Goal: Task Accomplishment & Management: Manage account settings

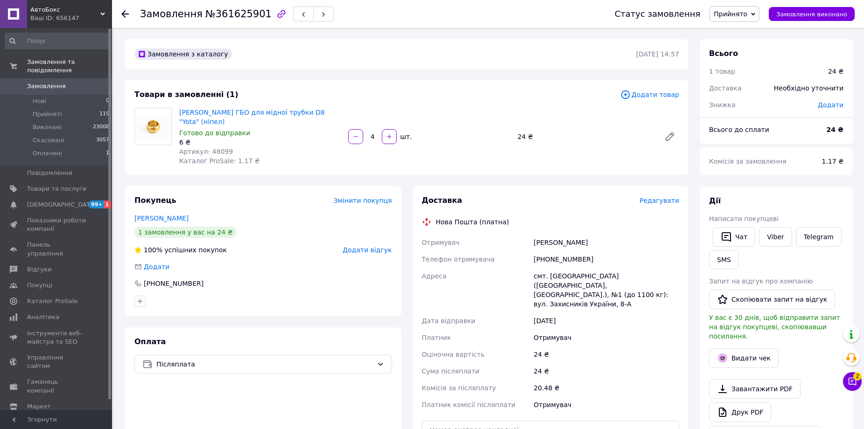
click at [656, 197] on span "Редагувати" at bounding box center [659, 200] width 40 height 7
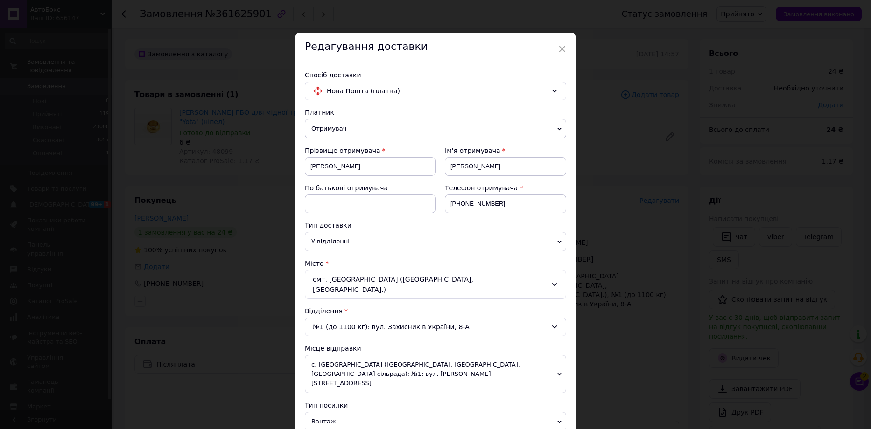
scroll to position [140, 0]
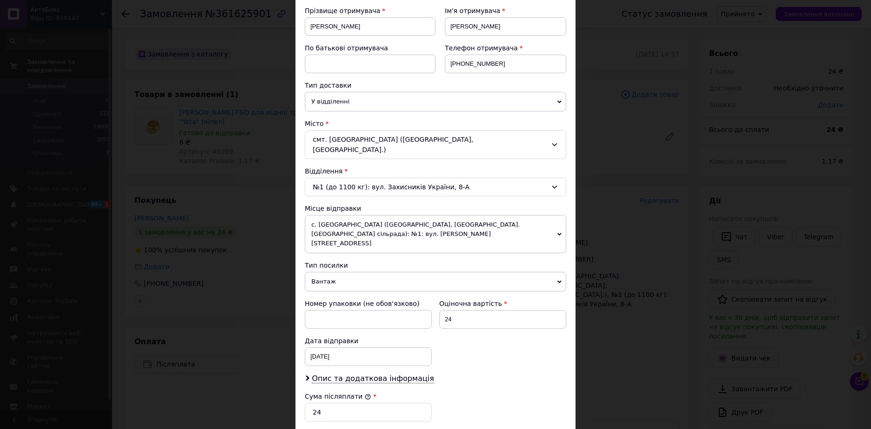
click at [335, 272] on span "Вантаж" at bounding box center [435, 282] width 261 height 20
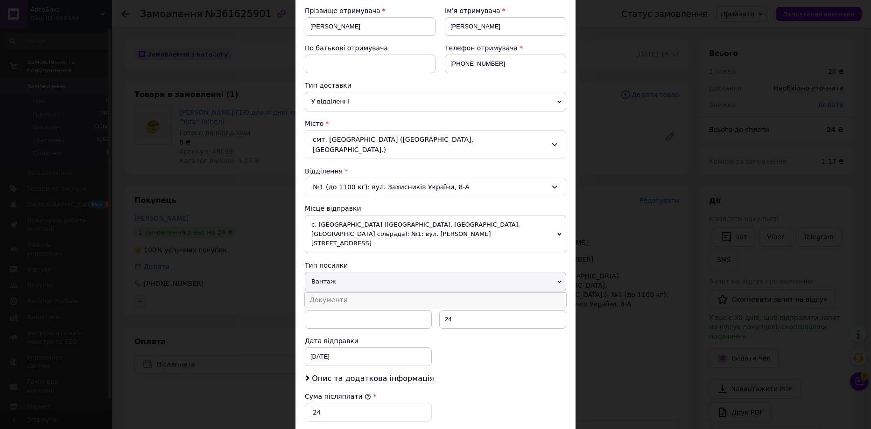
click at [329, 293] on li "Документи" at bounding box center [435, 300] width 261 height 14
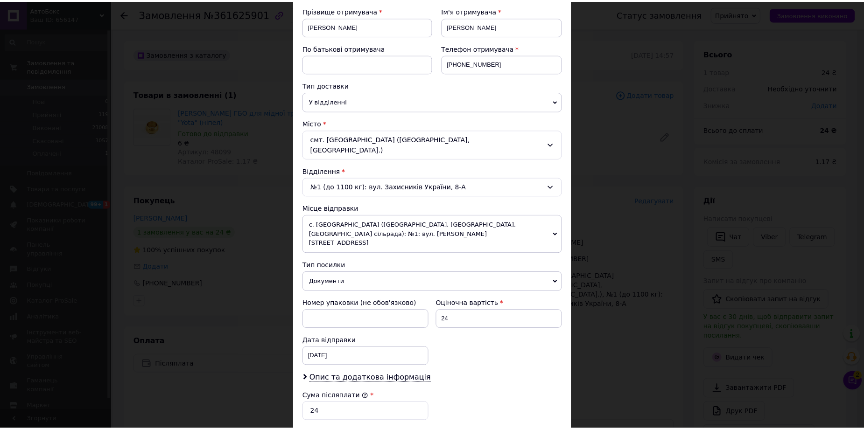
scroll to position [280, 0]
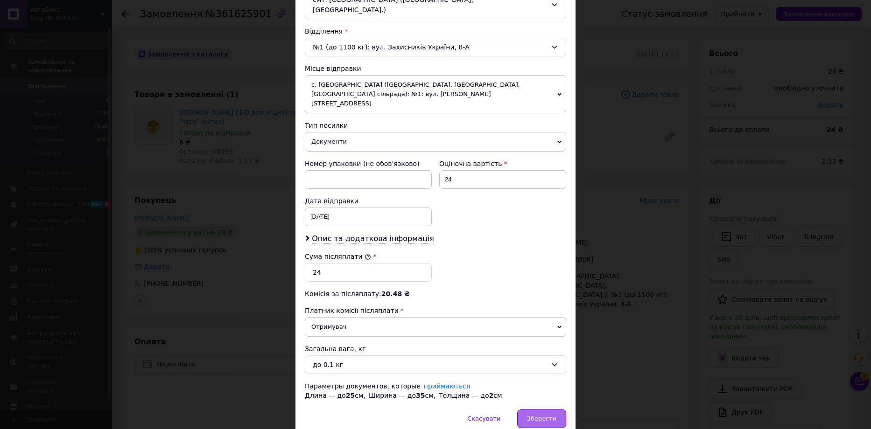
click at [545, 415] on span "Зберегти" at bounding box center [541, 418] width 29 height 7
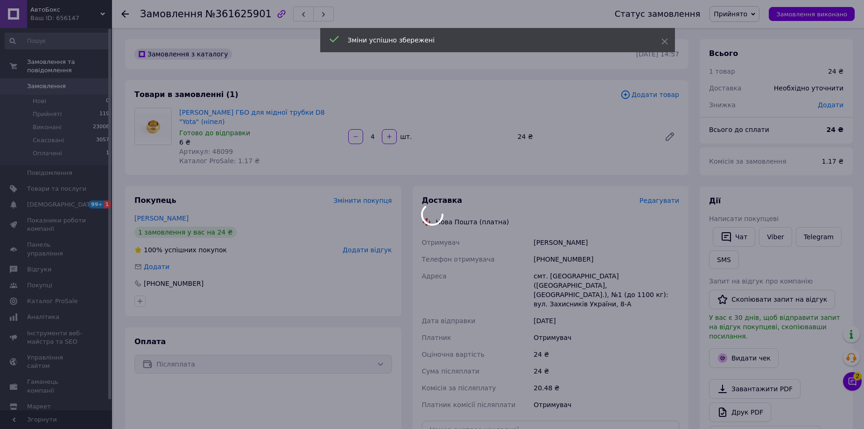
scroll to position [140, 0]
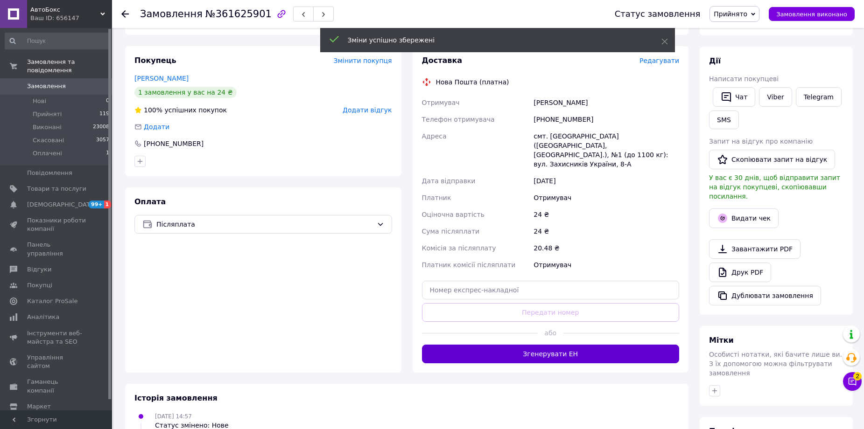
click at [578, 345] on button "Згенерувати ЕН" at bounding box center [551, 354] width 258 height 19
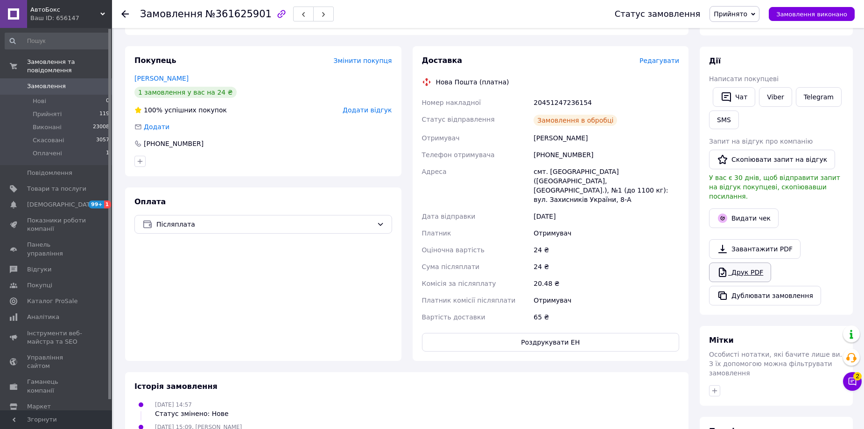
click at [734, 263] on link "Друк PDF" at bounding box center [740, 273] width 62 height 20
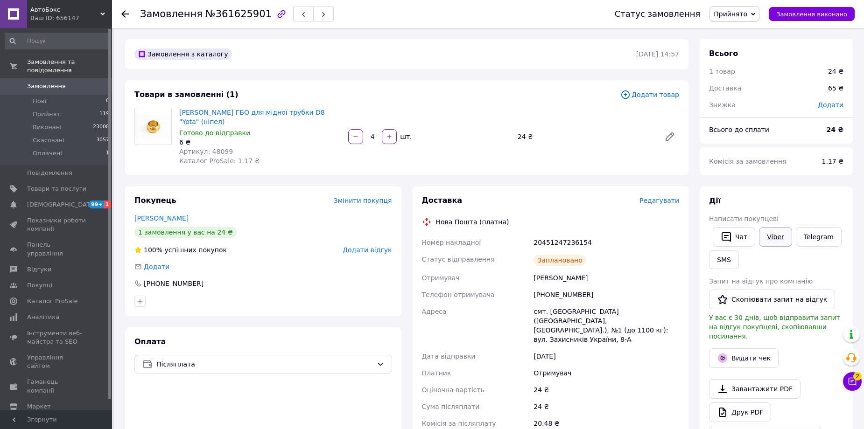
click at [772, 235] on link "Viber" at bounding box center [775, 237] width 33 height 20
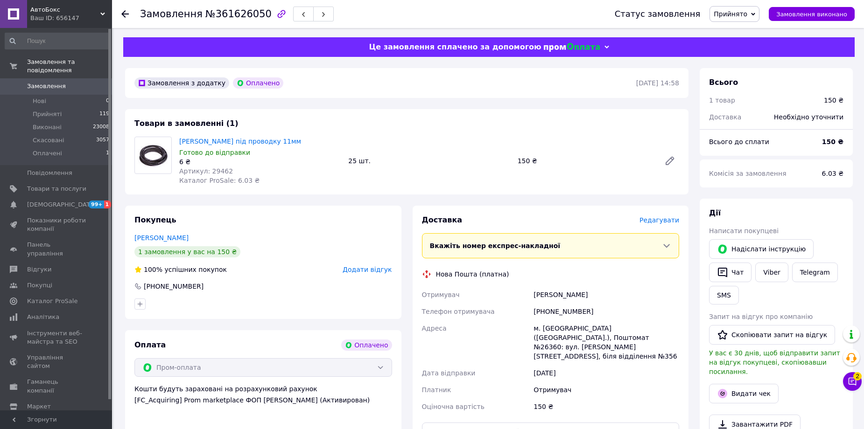
click at [667, 222] on span "Редагувати" at bounding box center [659, 219] width 40 height 7
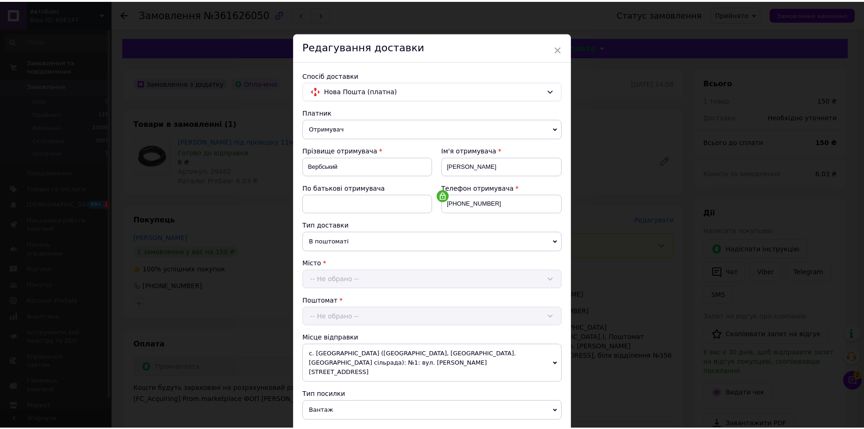
scroll to position [200, 0]
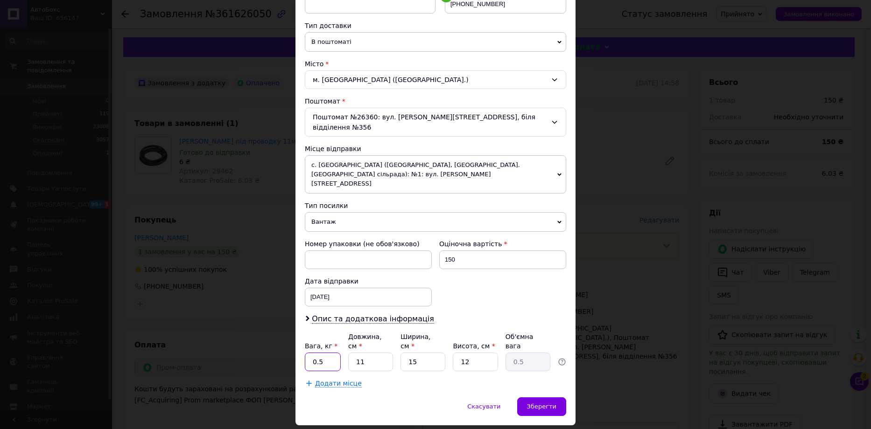
click at [328, 353] on input "0.5" at bounding box center [323, 362] width 36 height 19
type input "0"
type input "2"
click at [376, 353] on input "11" at bounding box center [370, 362] width 45 height 19
type input "1"
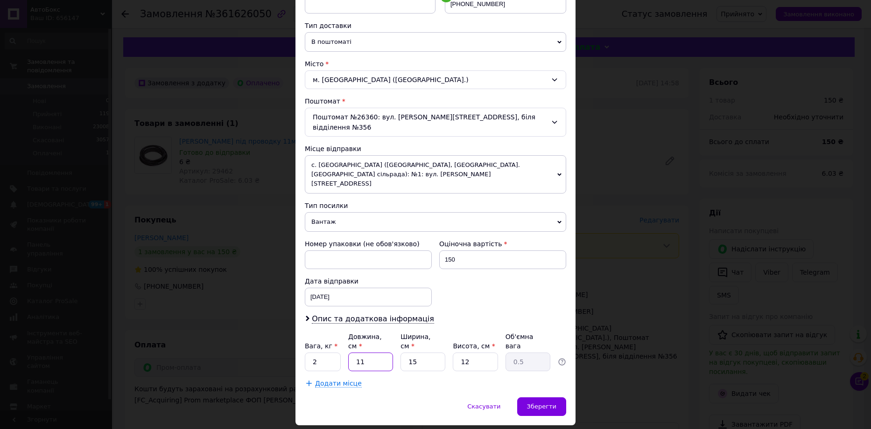
type input "0.1"
type input "2"
type input "0.1"
type input "20"
type input "0.9"
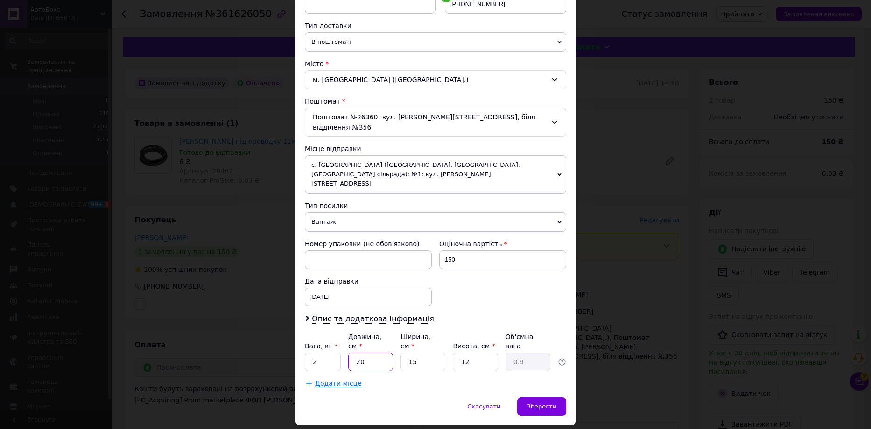
type input "20"
click at [420, 353] on input "15" at bounding box center [422, 362] width 45 height 19
type input "1"
type input "0.1"
type input "2"
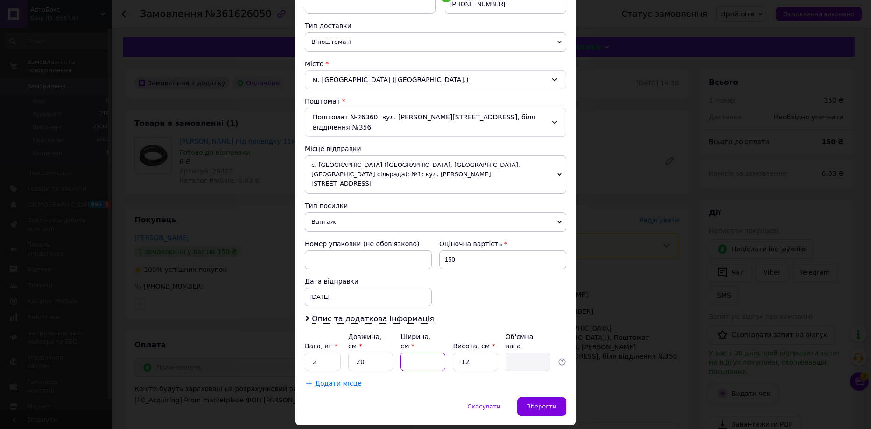
type input "0.12"
type input "20"
type input "1.2"
type input "20"
click at [478, 353] on input "12" at bounding box center [475, 362] width 45 height 19
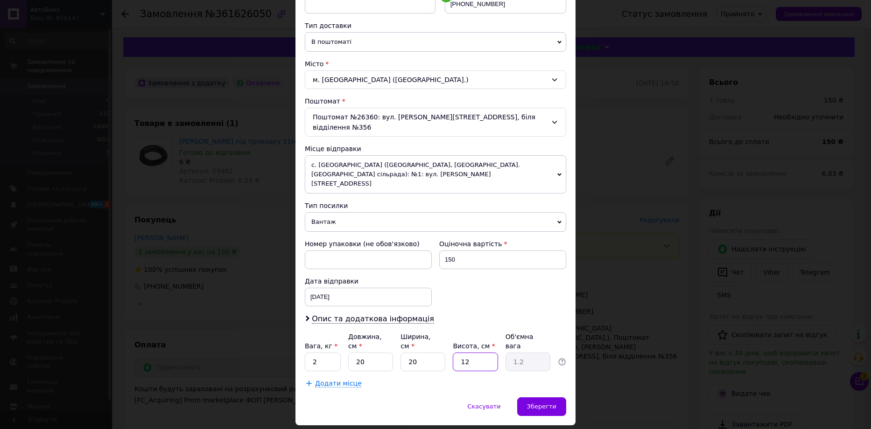
type input "1"
type input "0.1"
type input "2"
type input "0.2"
type input "20"
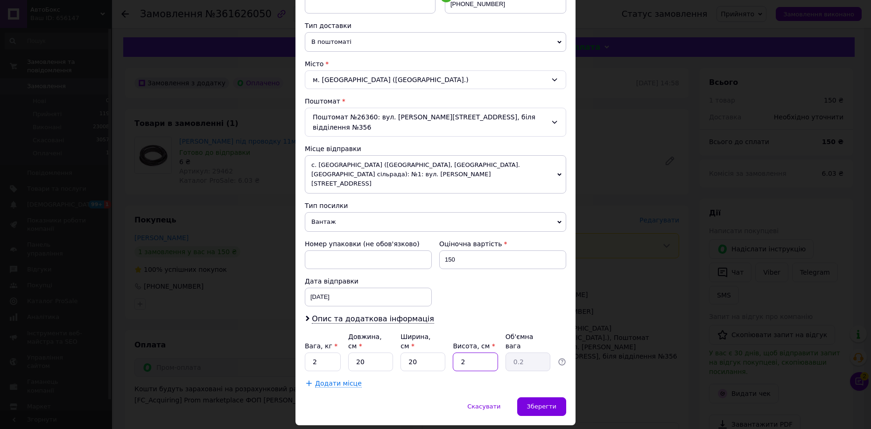
type input "2"
type input "20"
click at [542, 403] on span "Зберегти" at bounding box center [541, 406] width 29 height 7
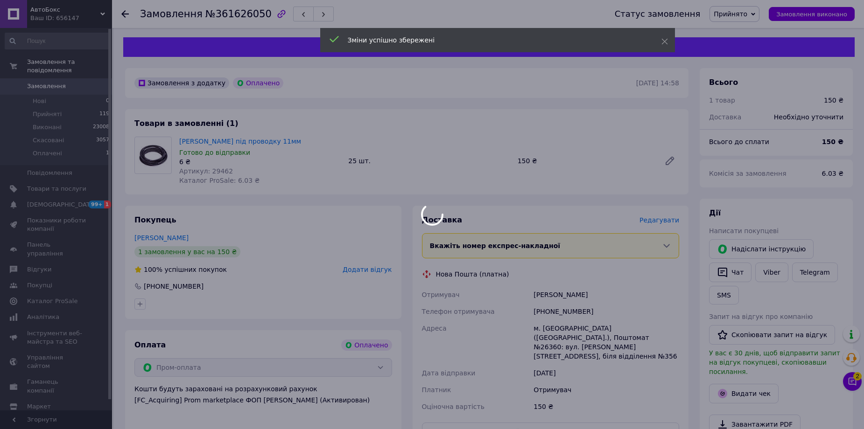
scroll to position [187, 0]
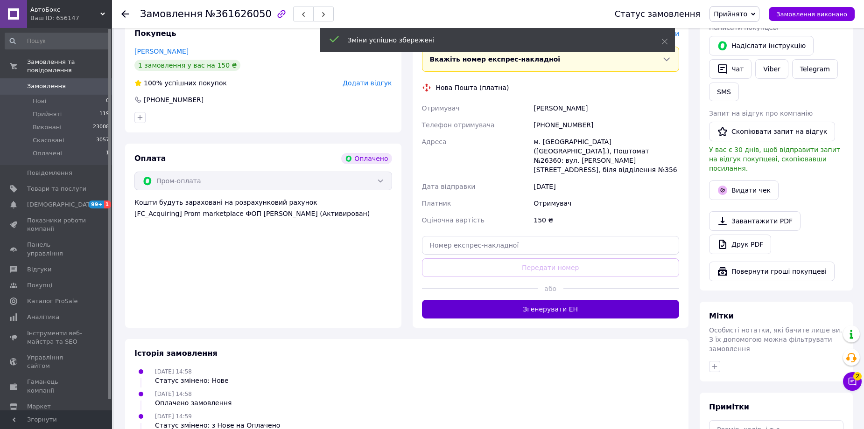
click at [553, 300] on button "Згенерувати ЕН" at bounding box center [551, 309] width 258 height 19
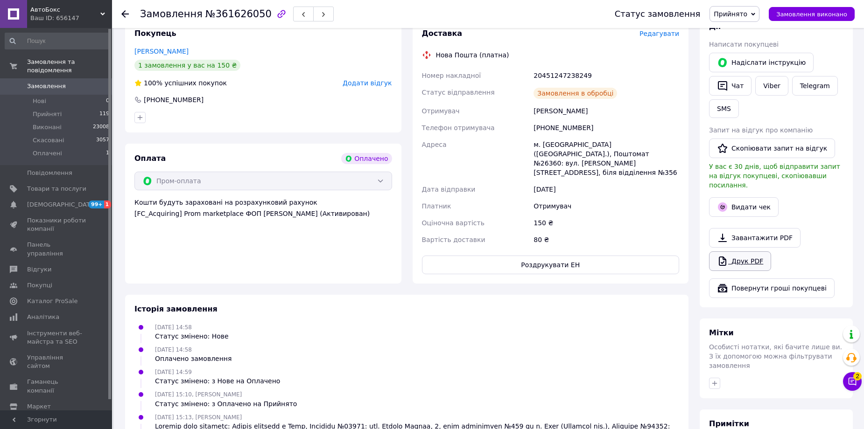
click at [732, 251] on link "Друк PDF" at bounding box center [740, 261] width 62 height 20
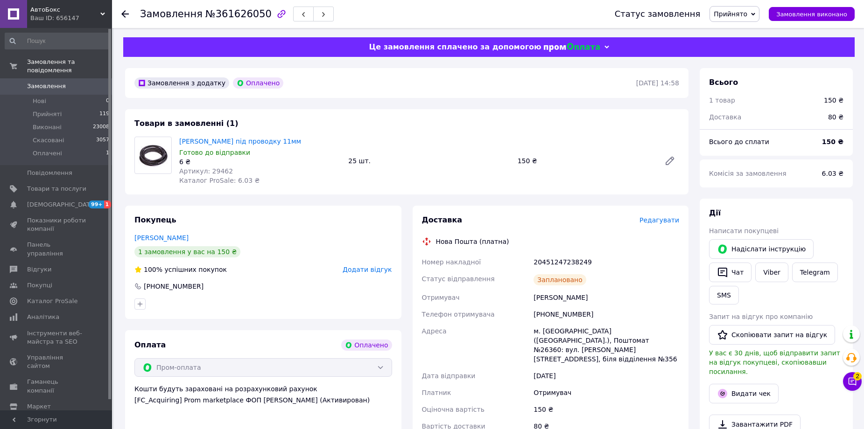
scroll to position [140, 0]
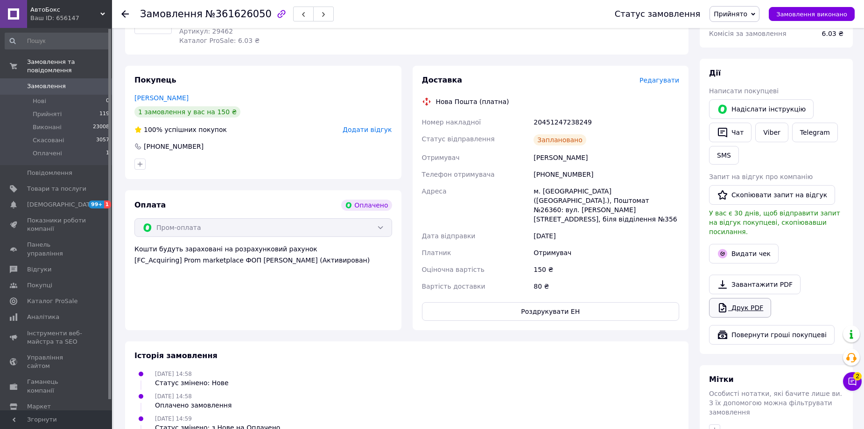
click at [737, 301] on link "Друк PDF" at bounding box center [740, 308] width 62 height 20
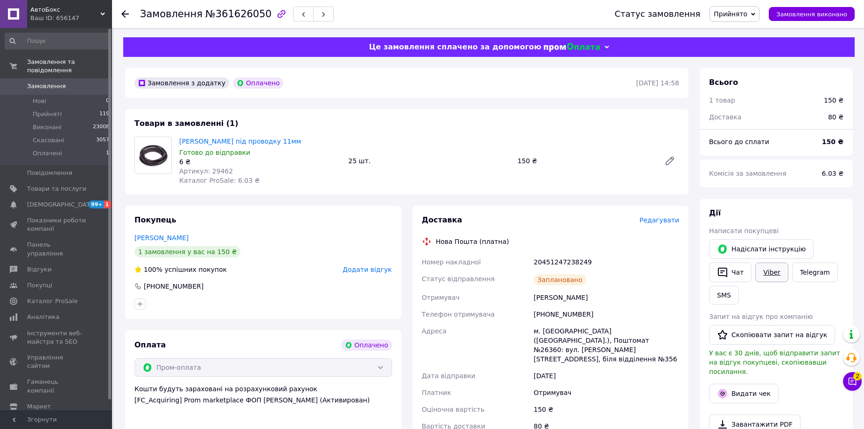
click at [768, 274] on link "Viber" at bounding box center [771, 273] width 33 height 20
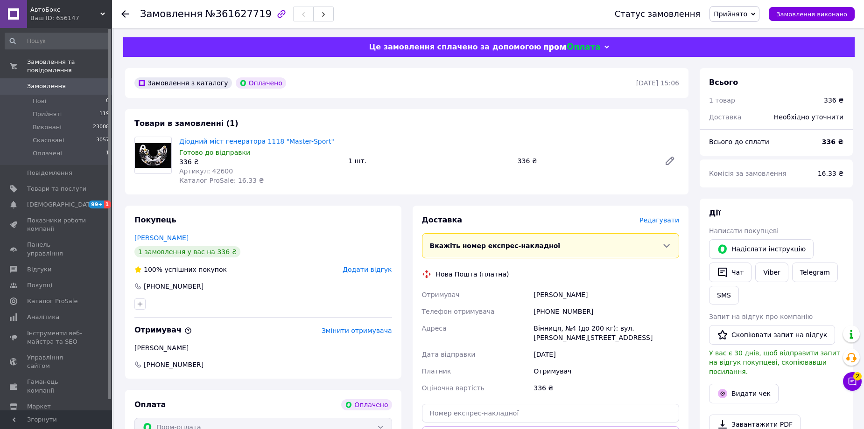
click at [664, 220] on span "Редагувати" at bounding box center [659, 219] width 40 height 7
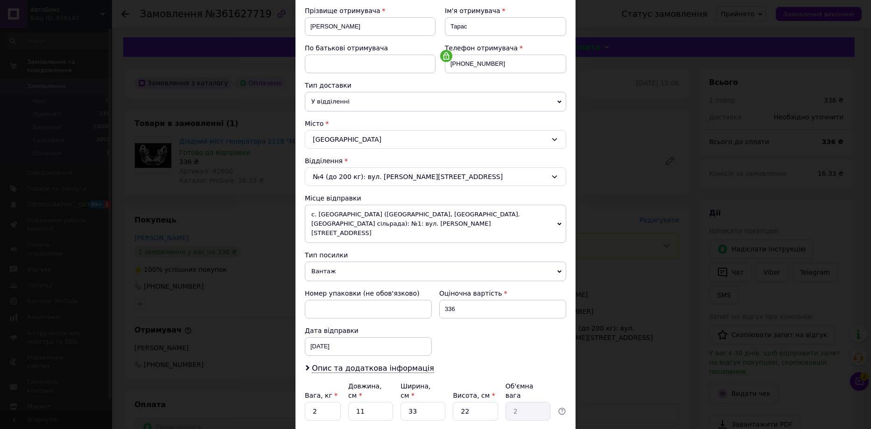
scroll to position [187, 0]
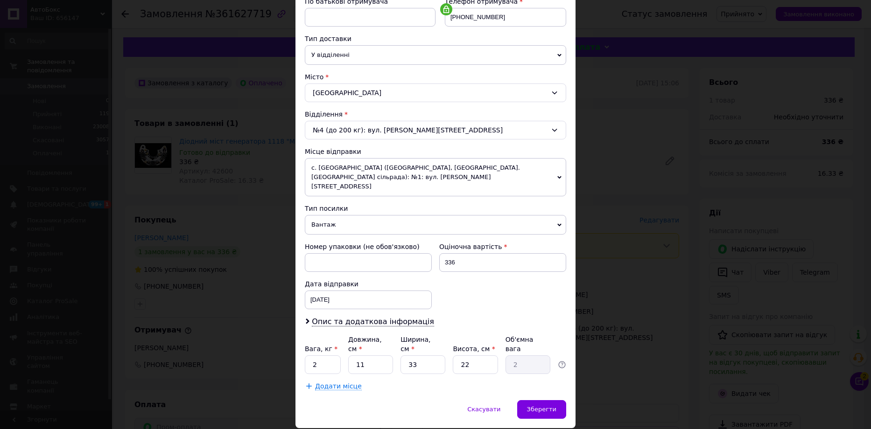
drag, startPoint x: 337, startPoint y: 214, endPoint x: 335, endPoint y: 230, distance: 16.4
click at [336, 215] on span "Вантаж" at bounding box center [435, 225] width 261 height 20
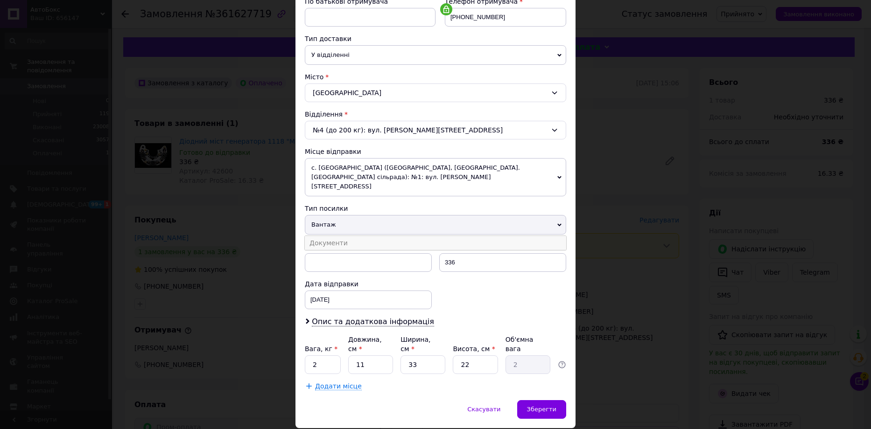
click at [334, 236] on li "Документи" at bounding box center [435, 243] width 261 height 14
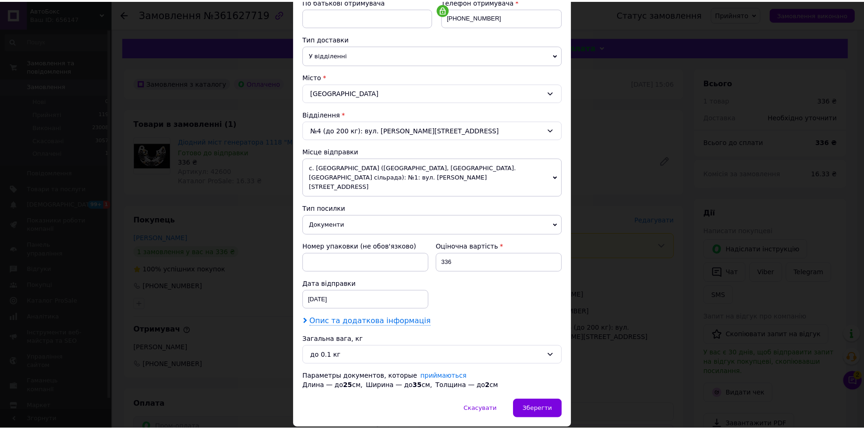
scroll to position [209, 0]
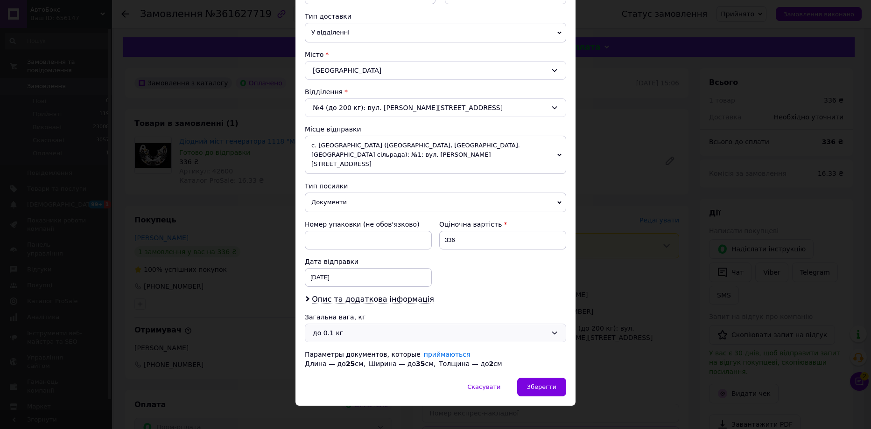
click at [351, 328] on div "до 0.1 кг" at bounding box center [430, 333] width 234 height 10
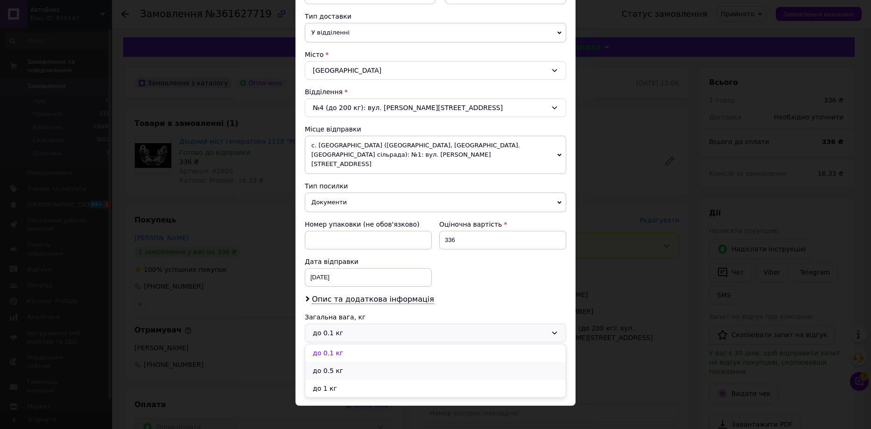
click at [349, 362] on li "до 0.5 кг" at bounding box center [435, 371] width 260 height 18
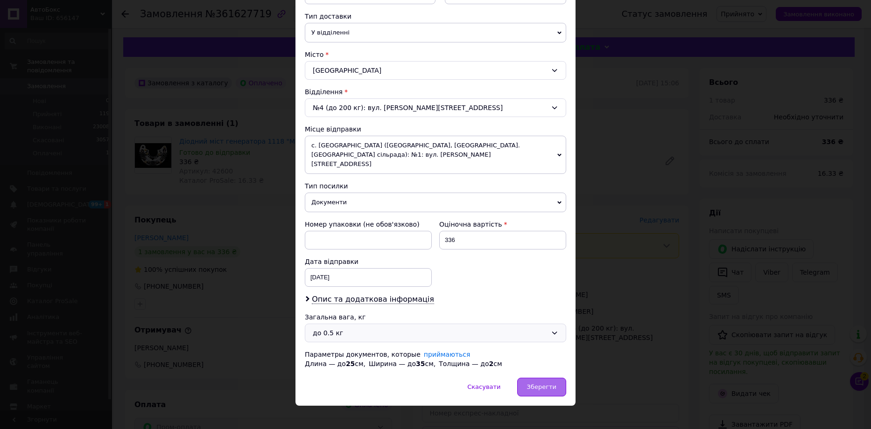
click at [531, 384] on span "Зберегти" at bounding box center [541, 387] width 29 height 7
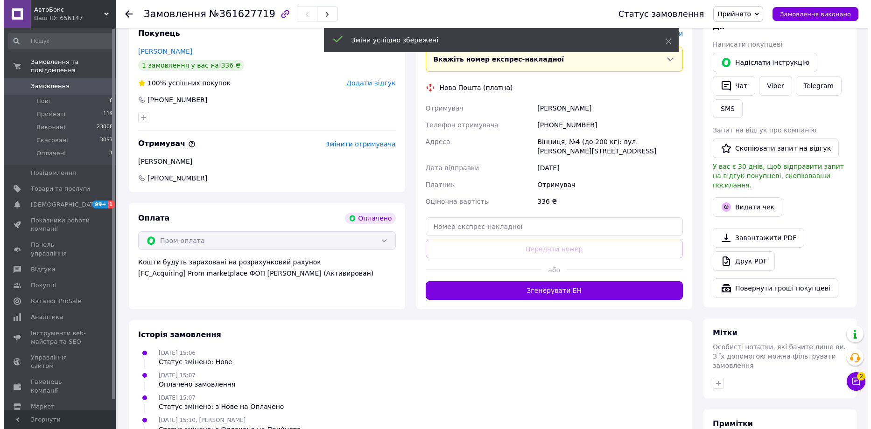
scroll to position [93, 0]
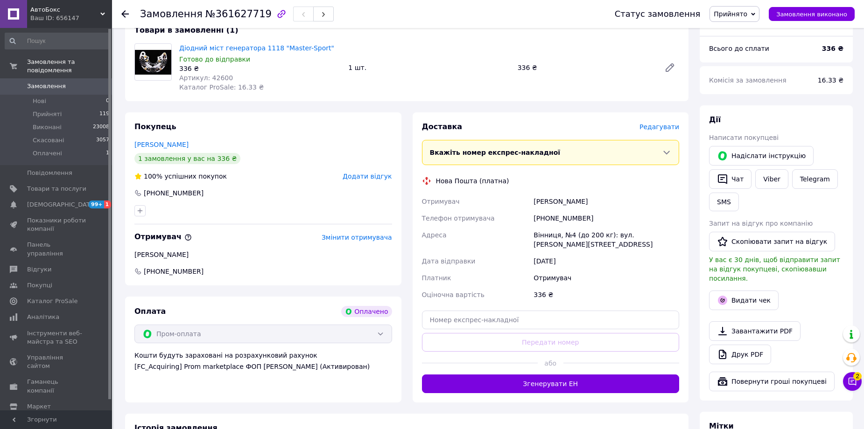
click at [660, 122] on div "Доставка Редагувати" at bounding box center [551, 127] width 258 height 11
click at [659, 127] on span "Редагувати" at bounding box center [659, 126] width 40 height 7
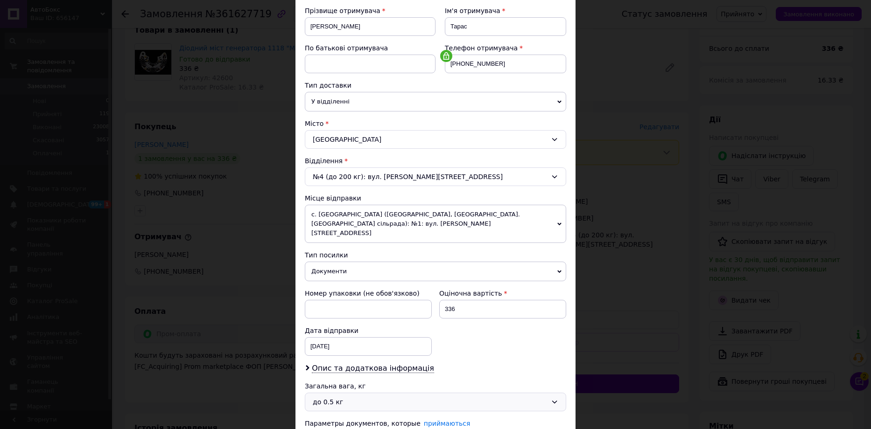
scroll to position [209, 0]
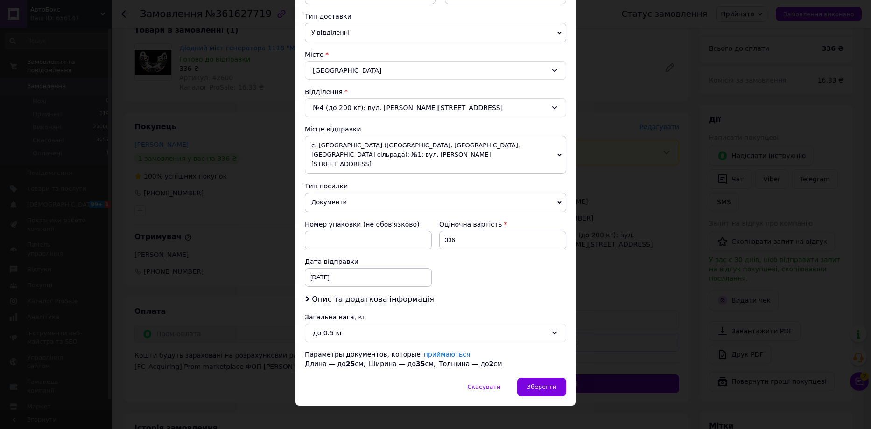
click at [327, 193] on span "Документи" at bounding box center [435, 203] width 261 height 20
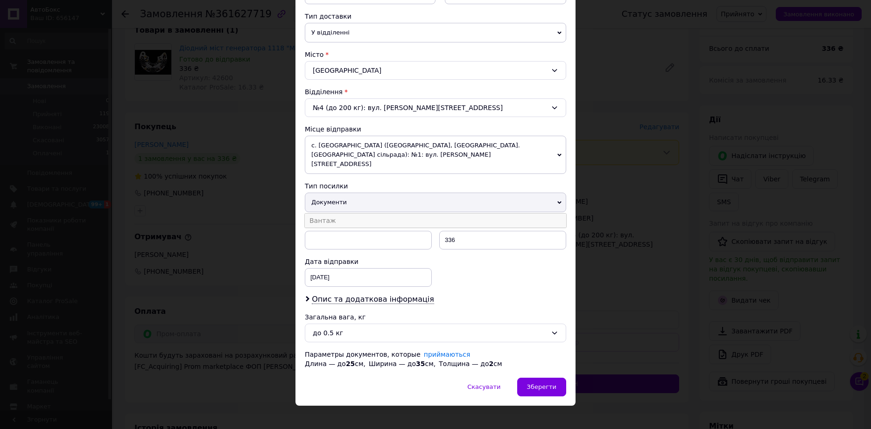
click at [324, 214] on li "Вантаж" at bounding box center [435, 221] width 261 height 14
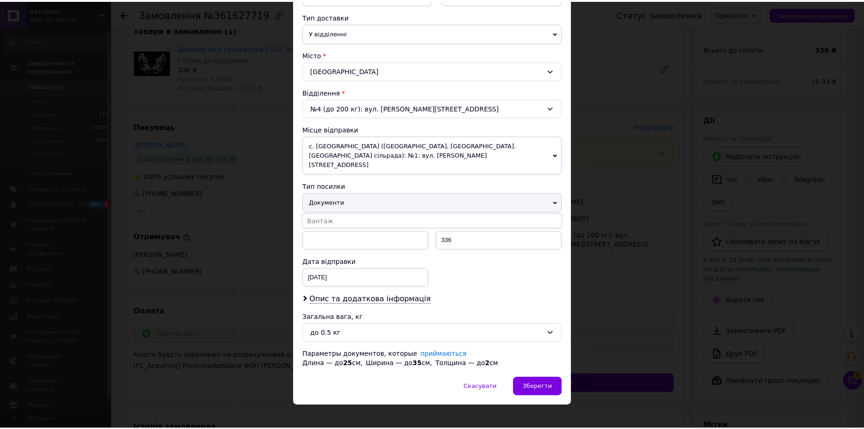
scroll to position [200, 0]
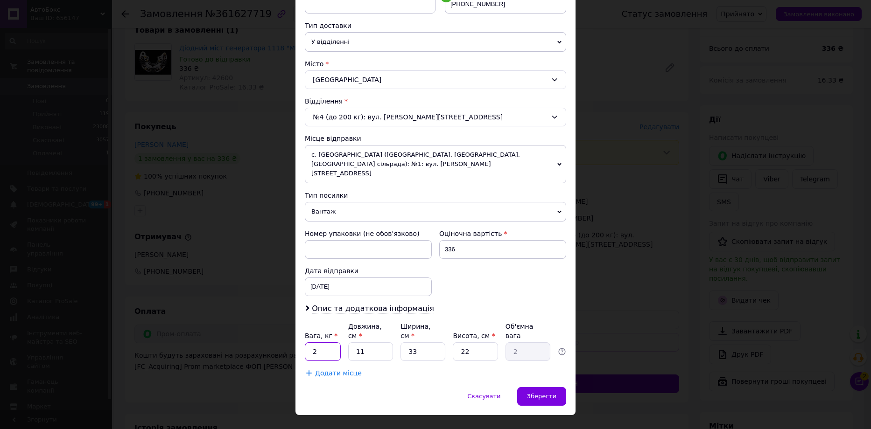
click at [327, 342] on input "2" at bounding box center [323, 351] width 36 height 19
type input "0.5"
click at [369, 342] on input "11" at bounding box center [370, 351] width 45 height 19
type input "1"
type input "0.18"
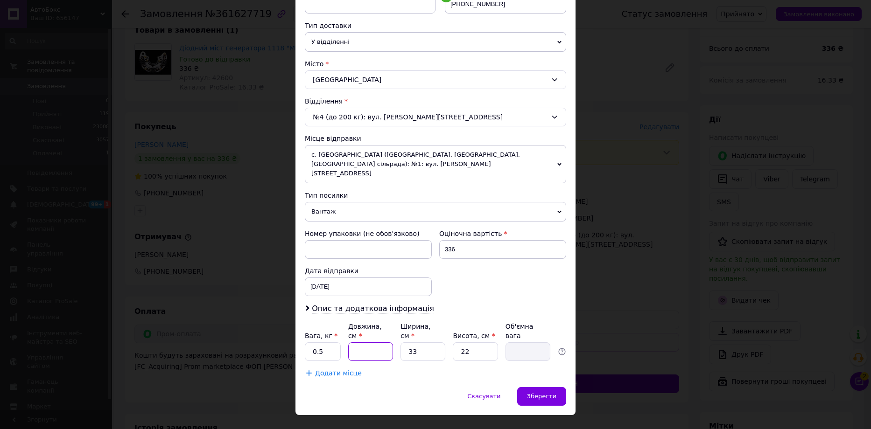
type input "1"
type input "0.18"
type input "15"
type input "2.72"
type input "15"
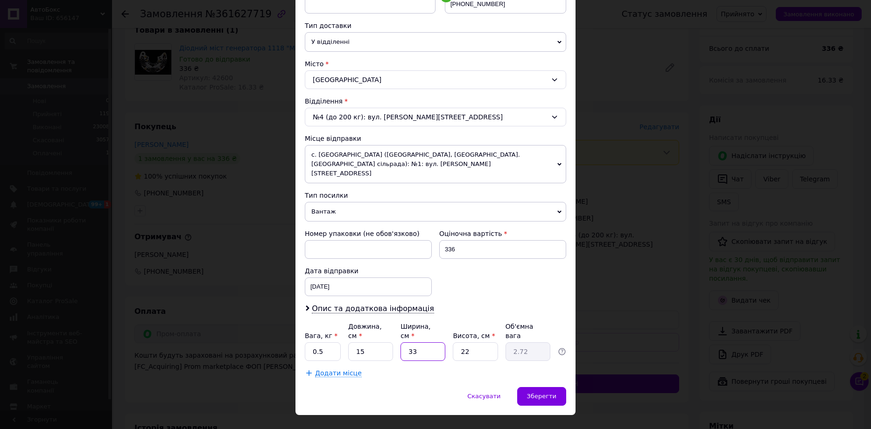
click at [425, 342] on input "33" at bounding box center [422, 351] width 45 height 19
type input "3"
type input "0.25"
type input "1"
type input "0.1"
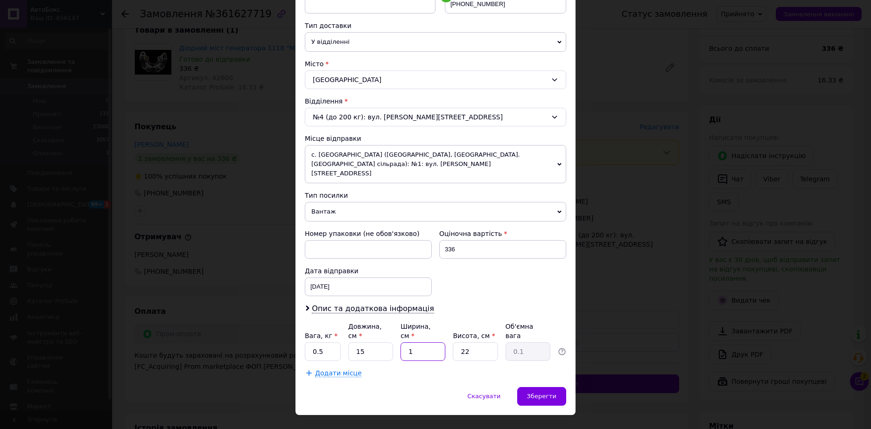
type input "13"
type input "1.07"
type input "13"
click at [465, 342] on input "22" at bounding box center [475, 351] width 45 height 19
type input "2"
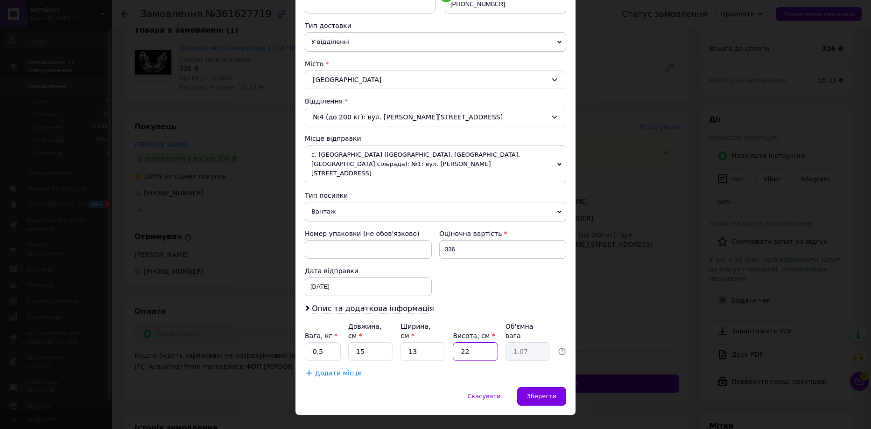
type input "0.1"
type input "1"
type input "0.1"
type input "10"
type input "0.49"
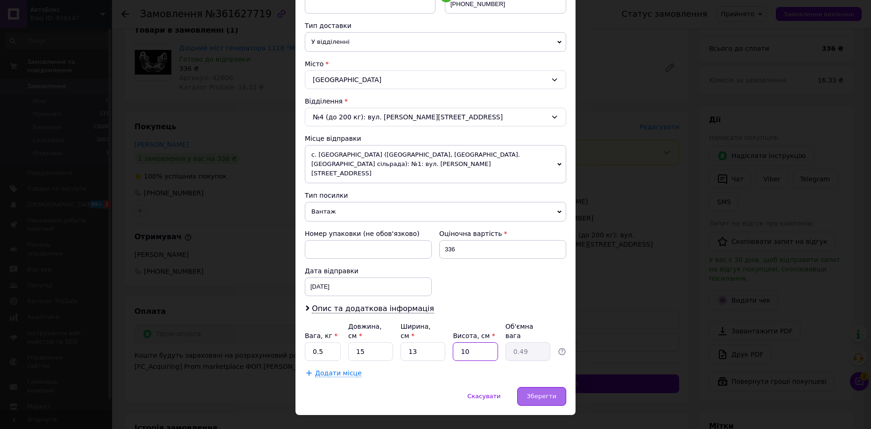
type input "10"
click at [543, 387] on div "Зберегти" at bounding box center [541, 396] width 49 height 19
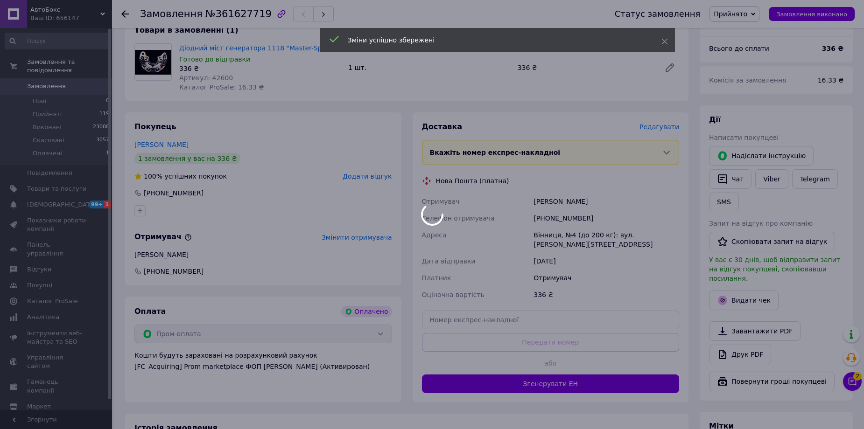
scroll to position [233, 0]
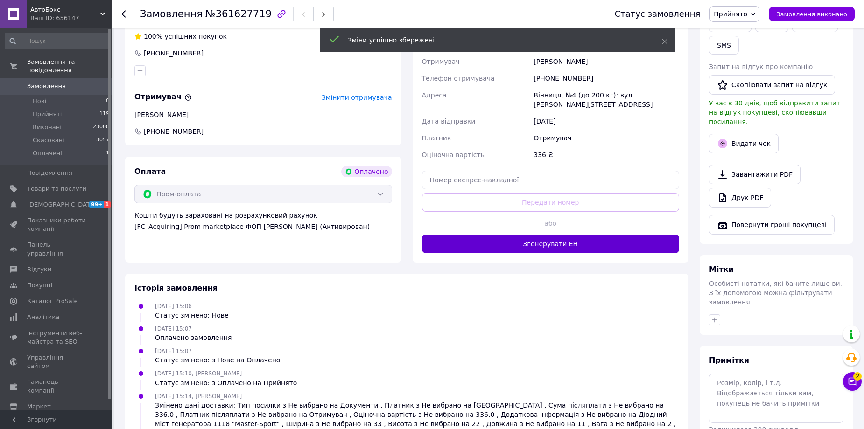
click at [540, 239] on button "Згенерувати ЕН" at bounding box center [551, 244] width 258 height 19
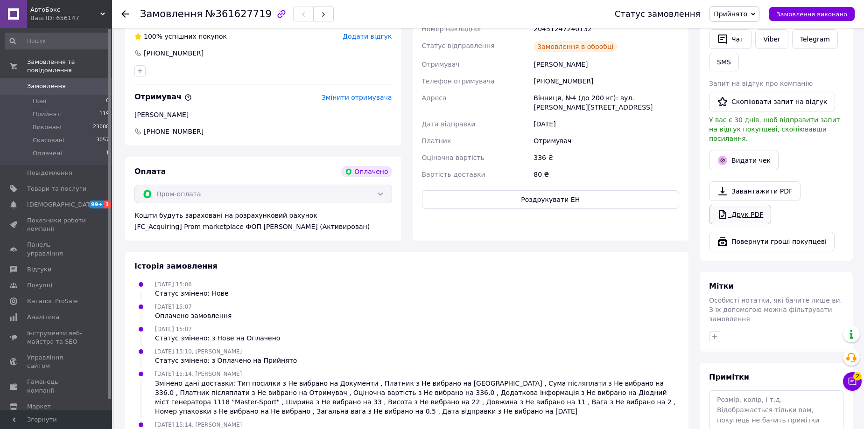
click at [744, 205] on link "Друк PDF" at bounding box center [740, 215] width 62 height 20
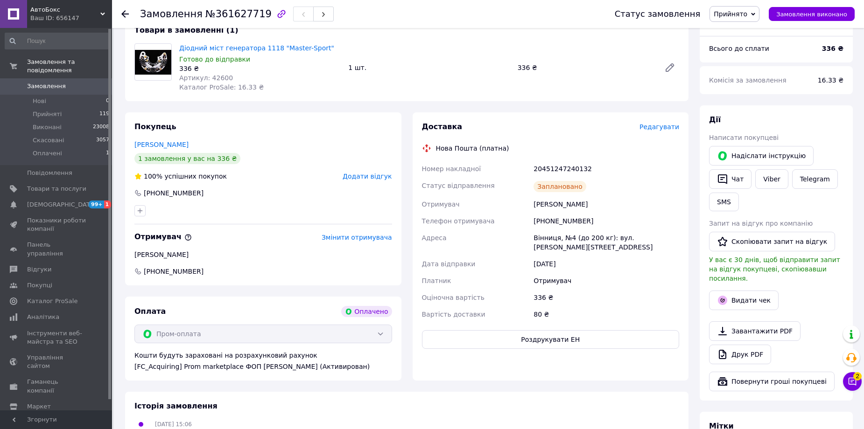
scroll to position [47, 0]
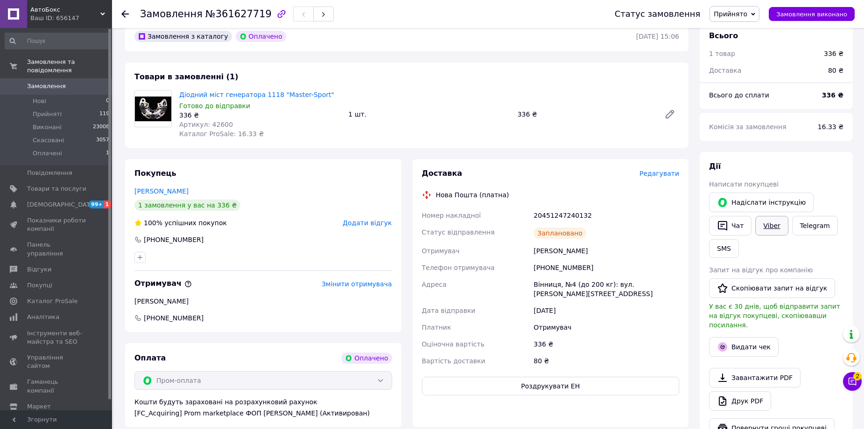
click at [768, 227] on link "Viber" at bounding box center [771, 226] width 33 height 20
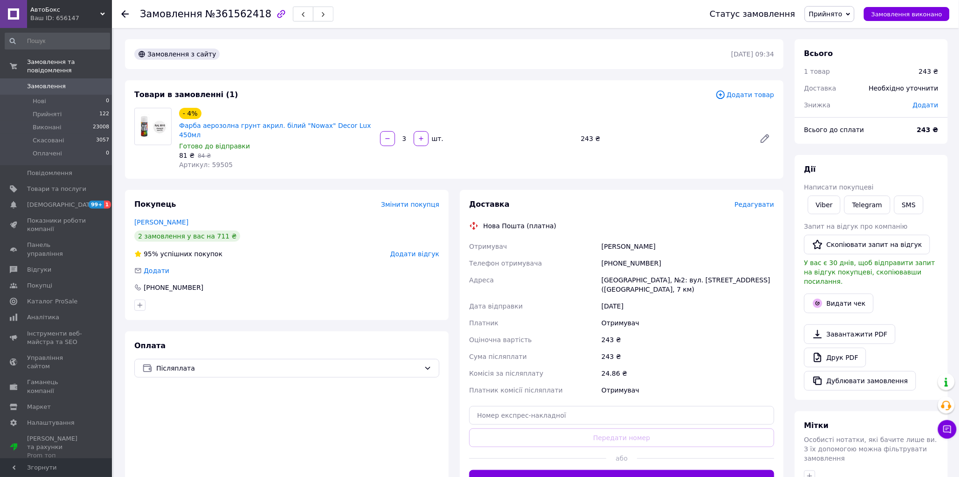
click at [762, 201] on span "Редагувати" at bounding box center [755, 204] width 40 height 7
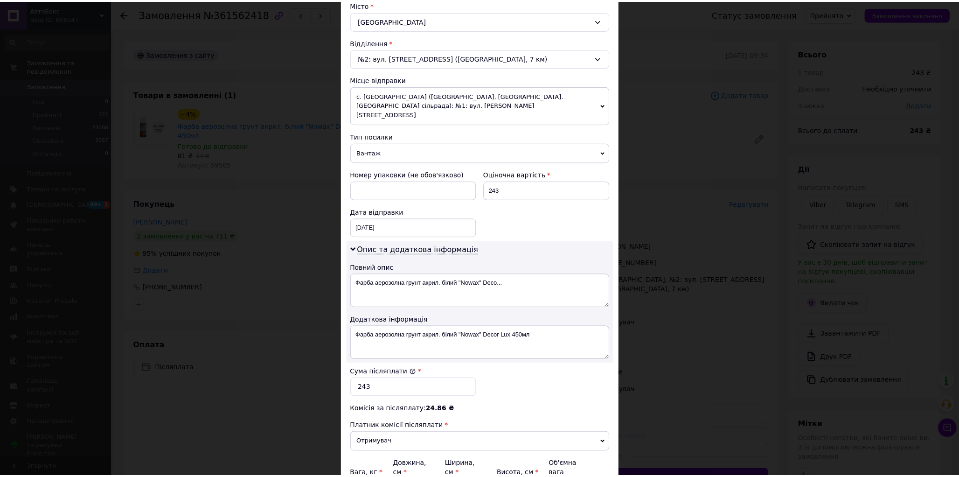
scroll to position [350, 0]
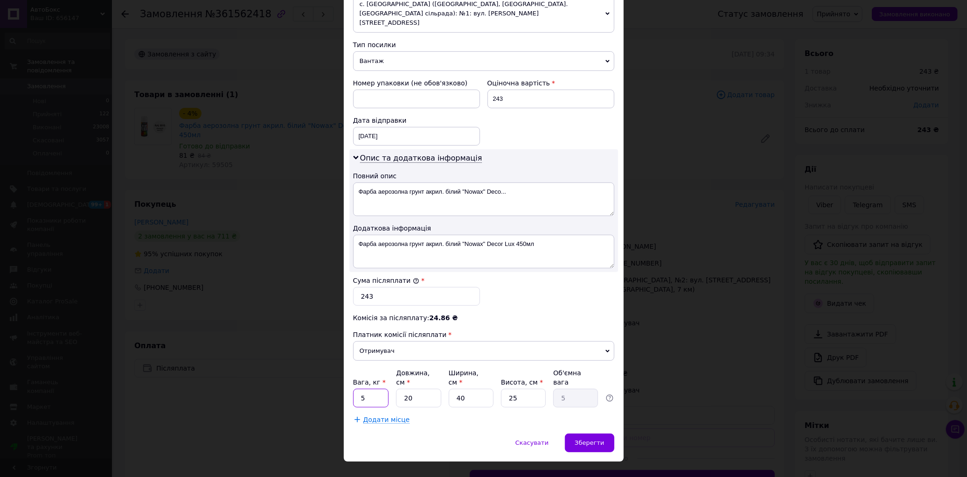
click at [374, 389] on input "5" at bounding box center [371, 398] width 36 height 19
type input "2"
click at [422, 369] on label "Довжина, см *" at bounding box center [413, 377] width 34 height 17
click at [422, 389] on input "20" at bounding box center [418, 398] width 45 height 19
type input "2"
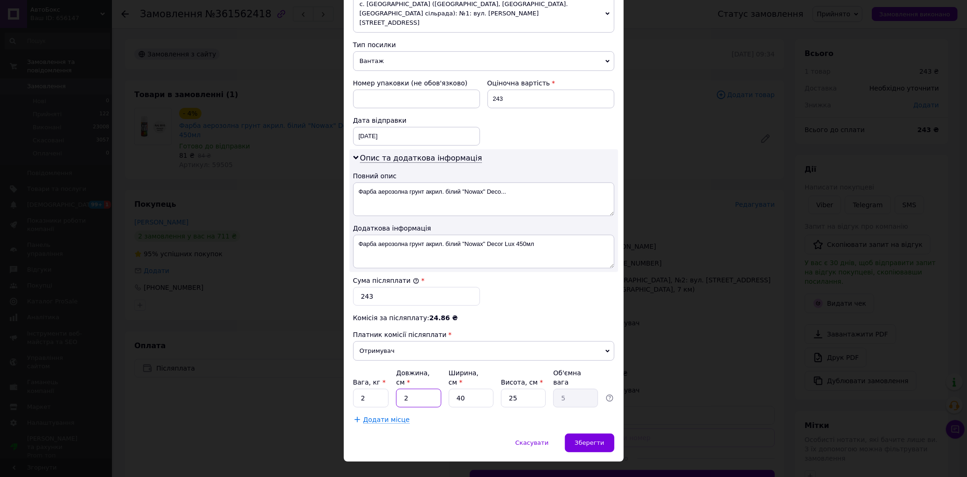
type input "0.5"
type input "2"
type input "0.5"
type input "20"
type input "5"
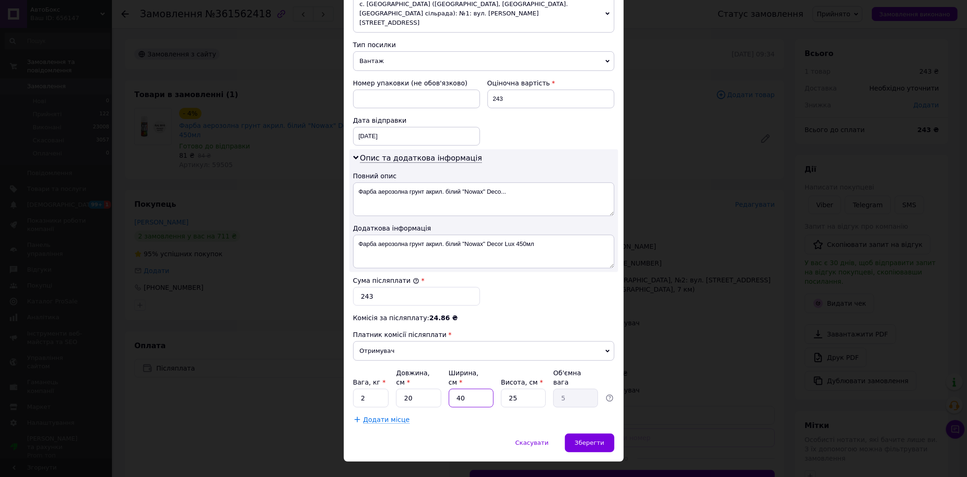
click at [484, 389] on input "40" at bounding box center [471, 398] width 45 height 19
type input "4"
type input "0.5"
type input "2"
type input "0.25"
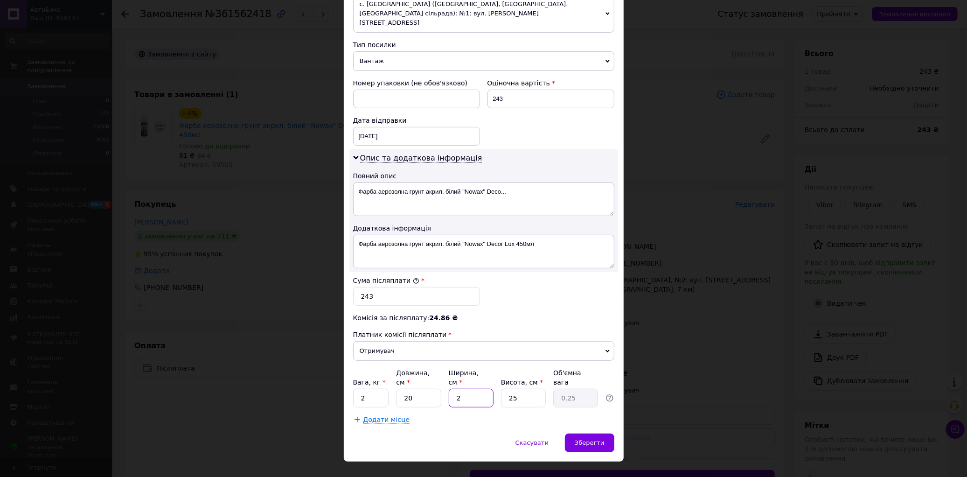
type input "20"
type input "2.5"
type input "20"
click at [535, 389] on input "25" at bounding box center [523, 398] width 45 height 19
type input "2"
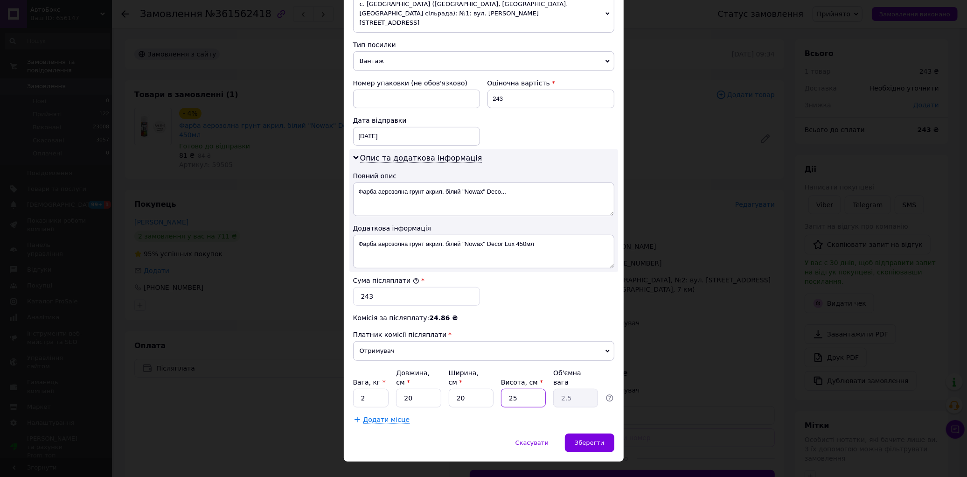
type input "0.2"
type input "2"
type input "0.2"
type input "20"
type input "2"
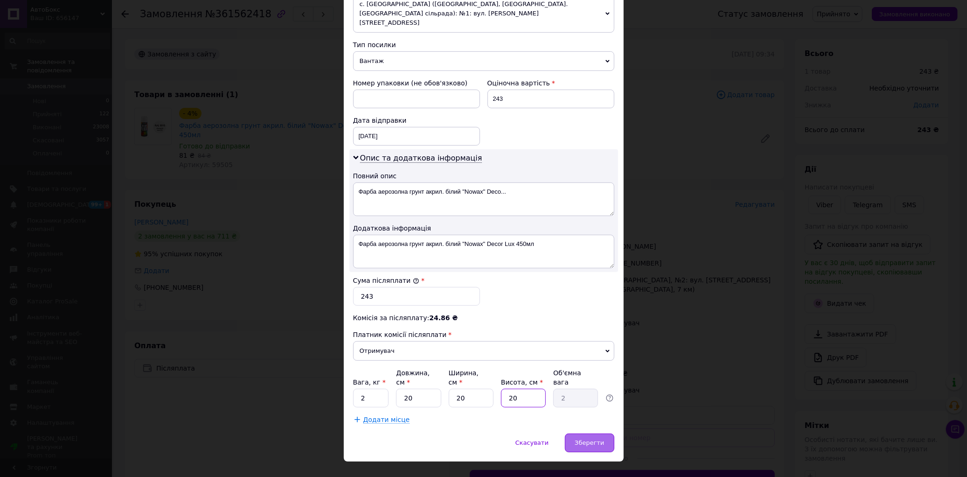
type input "20"
click at [588, 439] on span "Зберегти" at bounding box center [589, 442] width 29 height 7
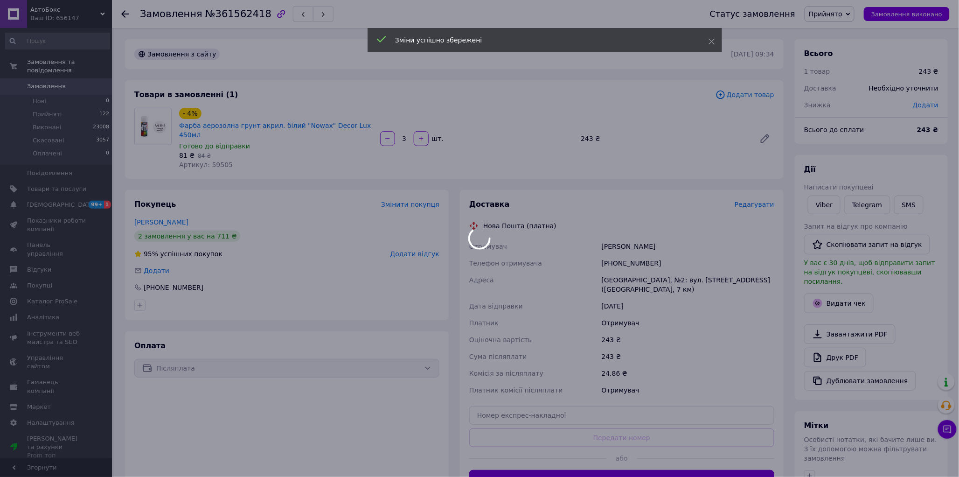
scroll to position [104, 0]
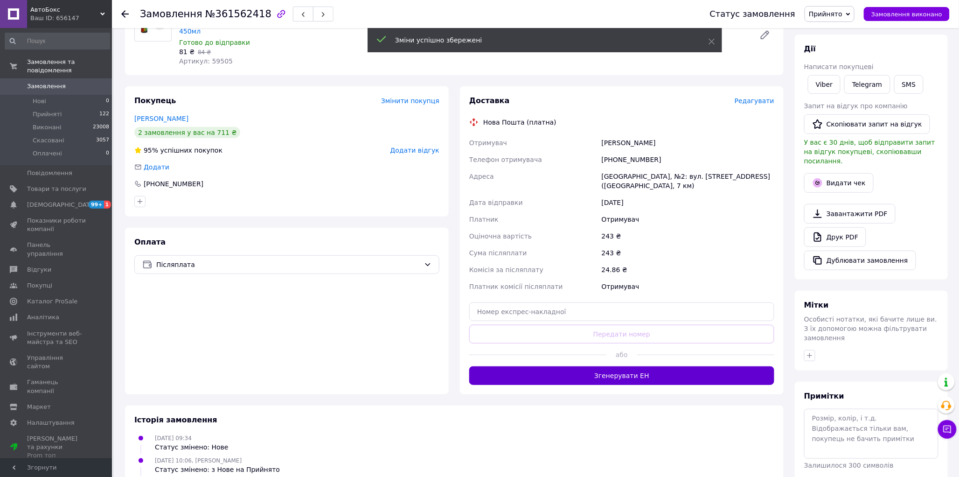
click at [609, 366] on button "Згенерувати ЕН" at bounding box center [621, 375] width 305 height 19
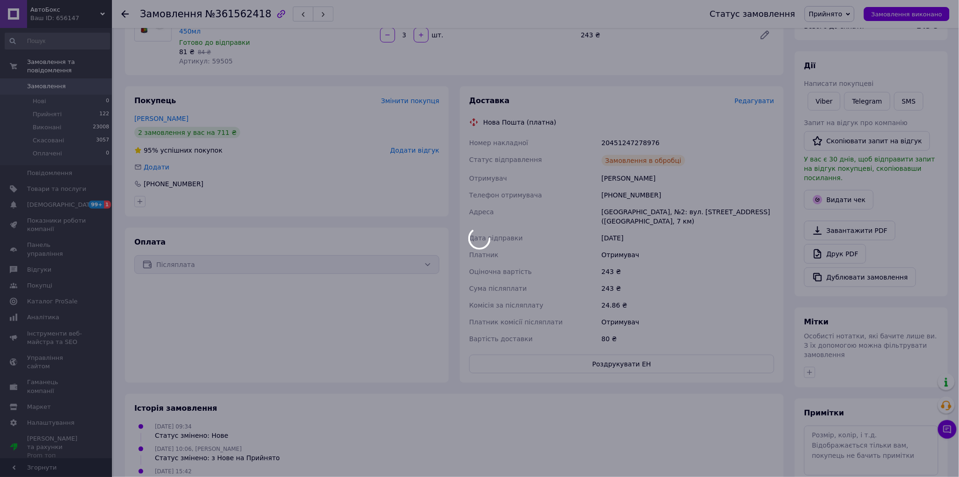
scroll to position [0, 0]
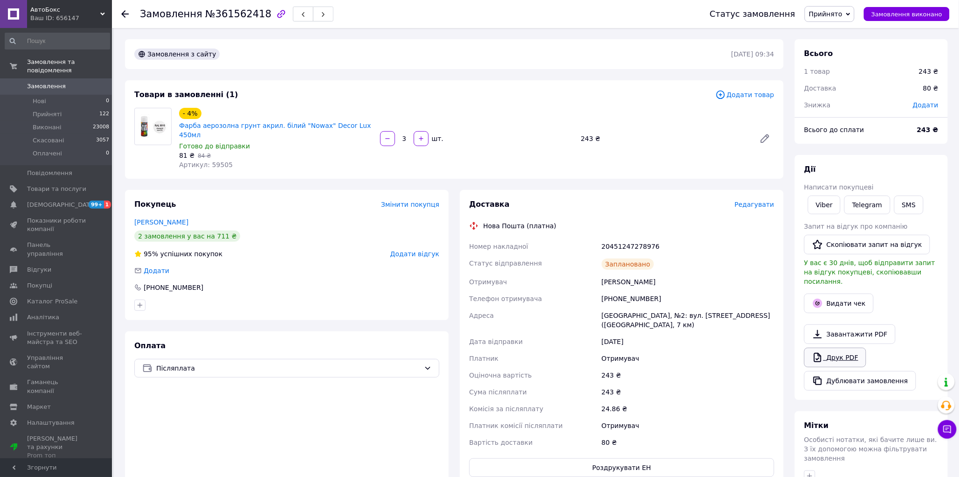
click at [836, 348] on link "Друк PDF" at bounding box center [835, 358] width 62 height 20
click at [825, 203] on link "Viber" at bounding box center [824, 204] width 33 height 19
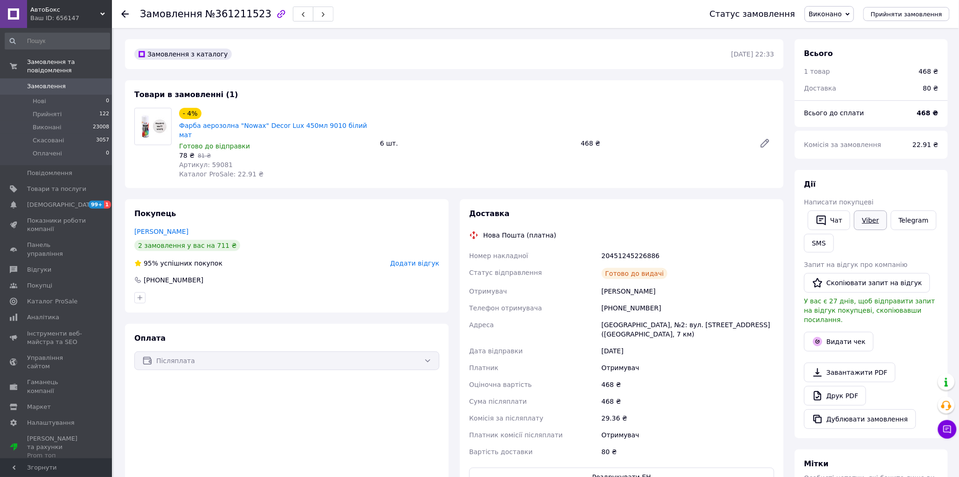
click at [869, 220] on link "Viber" at bounding box center [870, 220] width 33 height 20
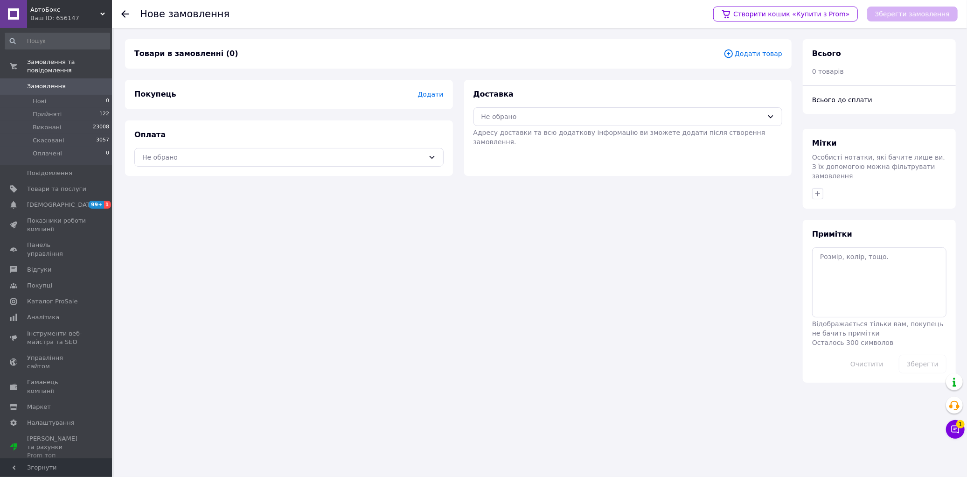
click at [767, 55] on span "Додати товар" at bounding box center [753, 54] width 59 height 10
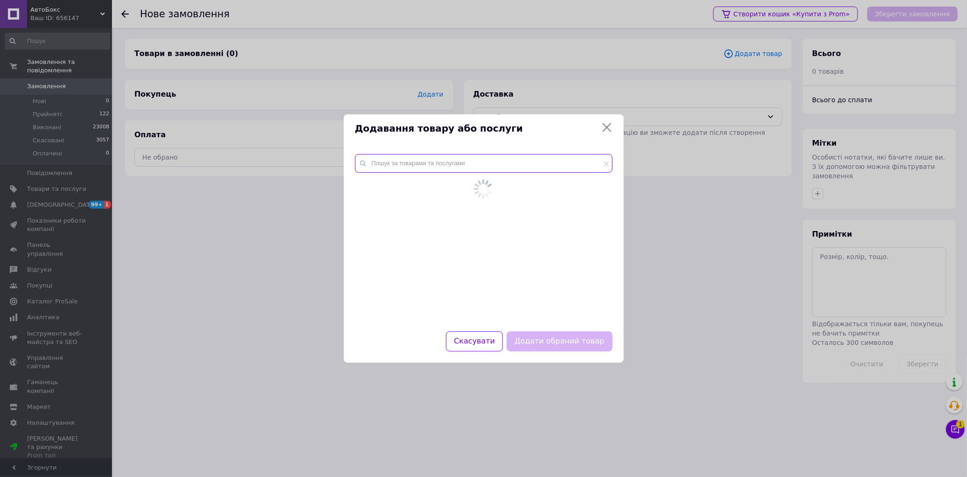
click at [465, 165] on input "text" at bounding box center [484, 163] width 258 height 19
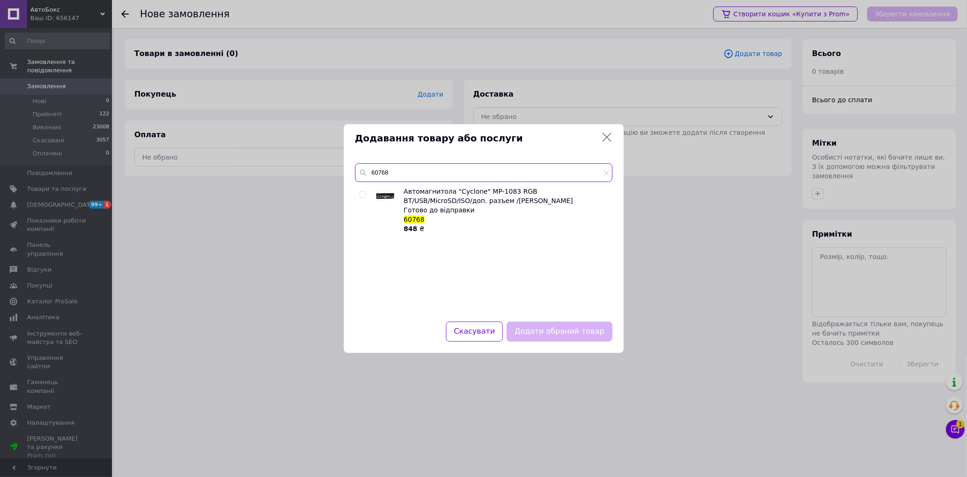
type input "60768"
click at [361, 196] on input "checkbox" at bounding box center [363, 195] width 6 height 6
checkbox input "true"
click at [549, 328] on button "Додати обраний товар" at bounding box center [559, 331] width 105 height 20
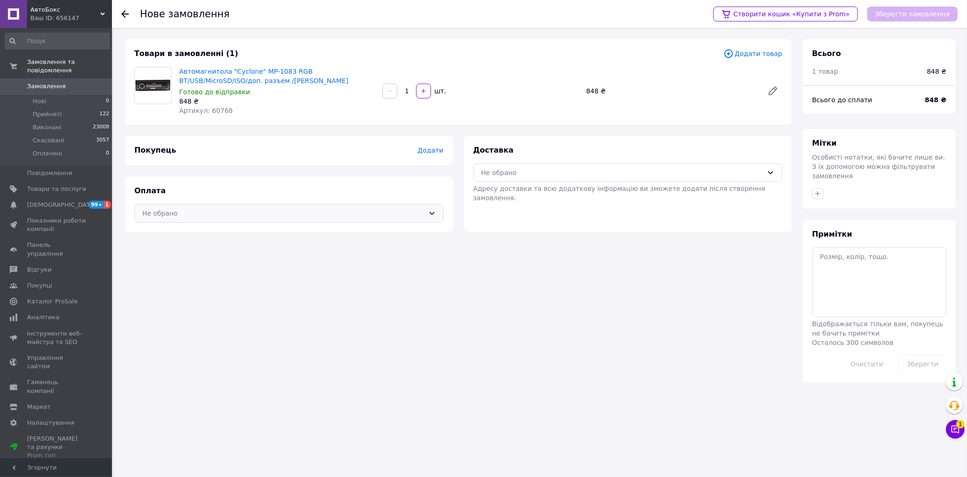
click at [235, 213] on div "Не обрано" at bounding box center [283, 213] width 282 height 10
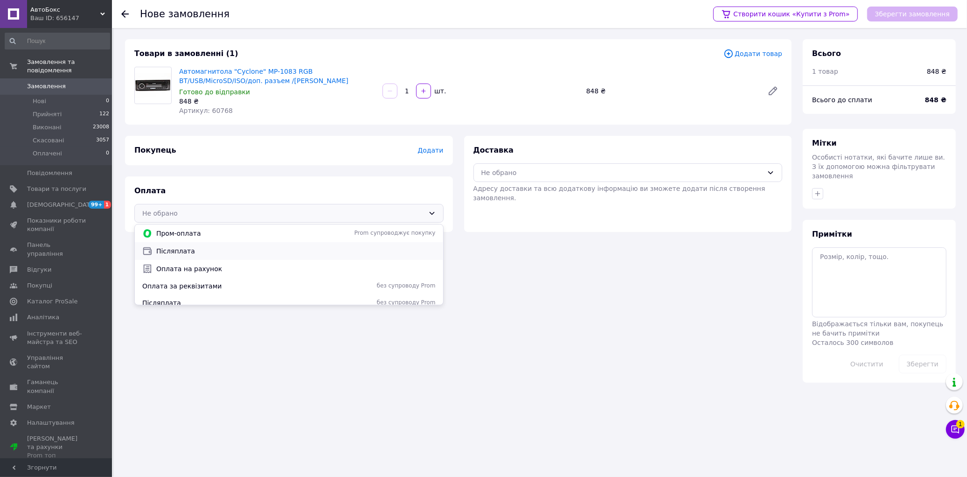
click at [182, 253] on span "Післяплата" at bounding box center [295, 250] width 279 height 9
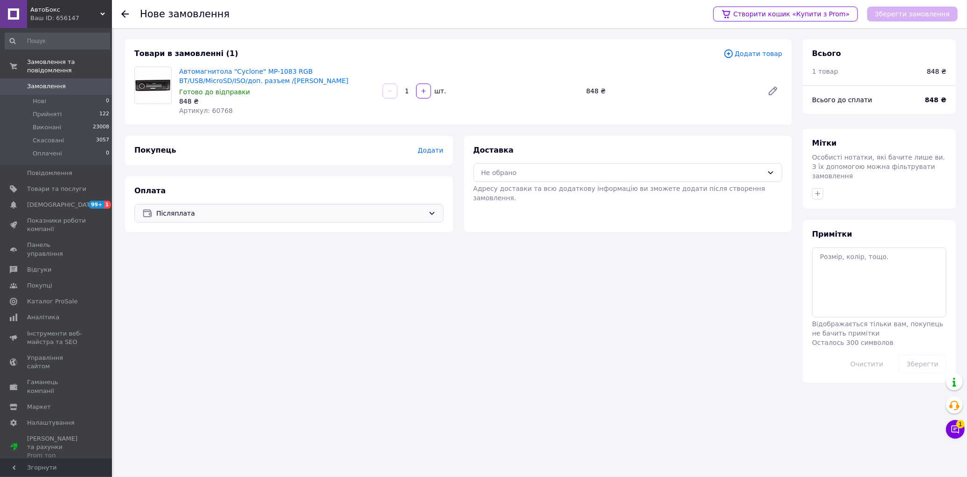
click at [431, 148] on span "Додати" at bounding box center [431, 150] width 26 height 7
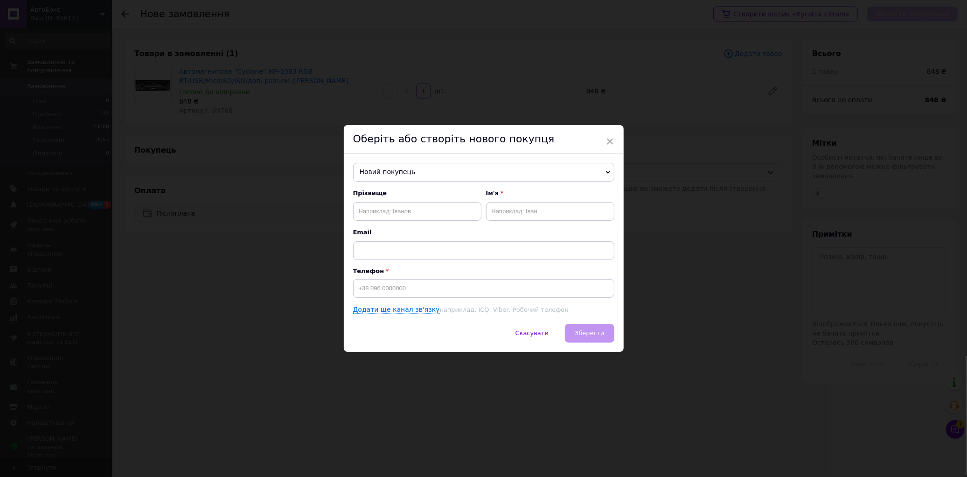
click at [383, 169] on span "Новий покупець" at bounding box center [483, 172] width 261 height 19
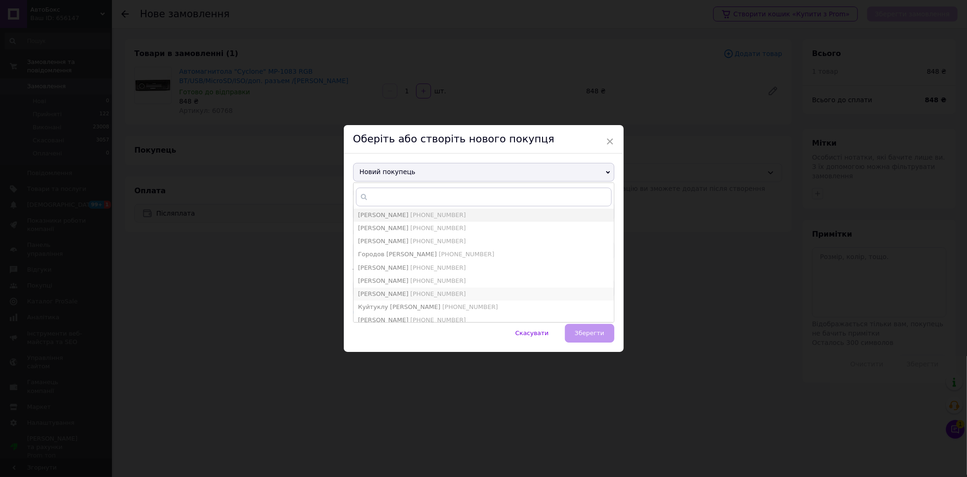
click at [390, 288] on li "[PERSON_NAME] [PHONE_NUMBER]" at bounding box center [484, 293] width 260 height 13
type input "[PERSON_NAME]"
type input "[PHONE_NUMBER]"
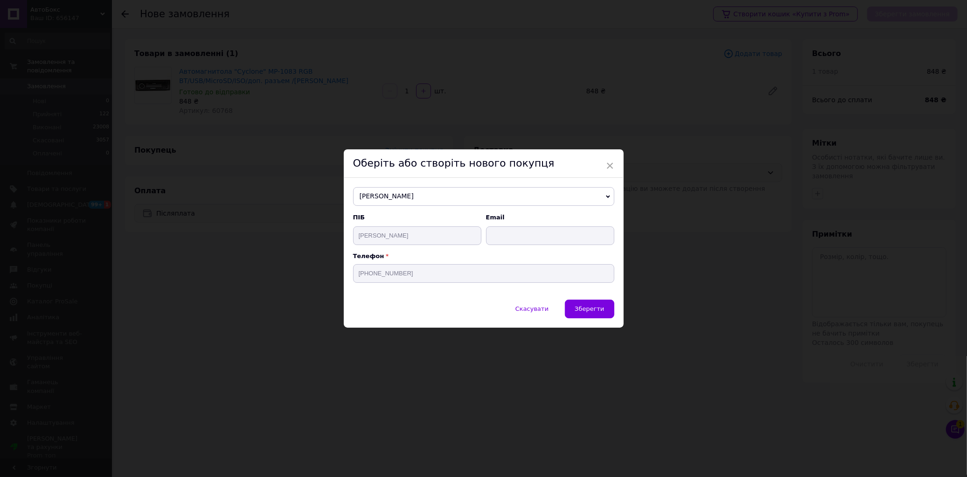
click at [607, 163] on span "×" at bounding box center [610, 166] width 8 height 16
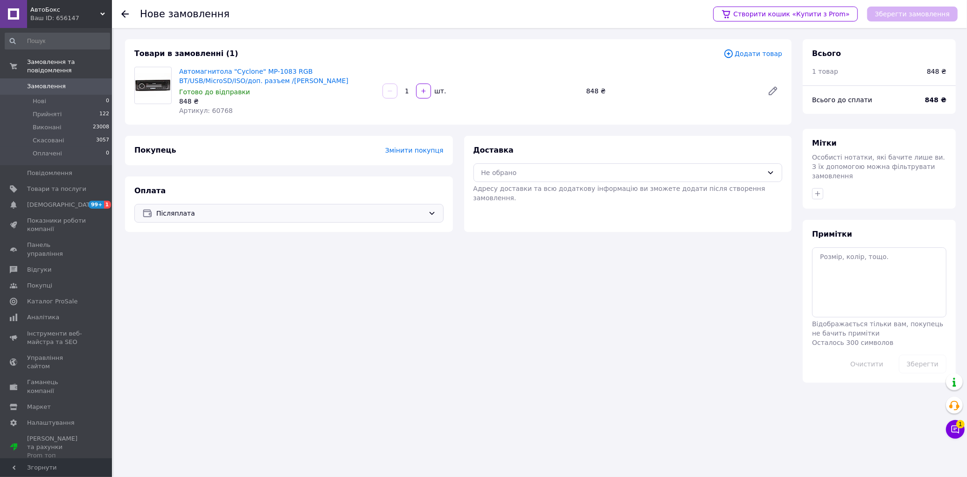
drag, startPoint x: 433, startPoint y: 145, endPoint x: 425, endPoint y: 151, distance: 10.3
click at [433, 145] on div "Покупець Змінити покупця" at bounding box center [288, 150] width 309 height 11
click at [425, 151] on span "Змінити покупця" at bounding box center [414, 150] width 58 height 7
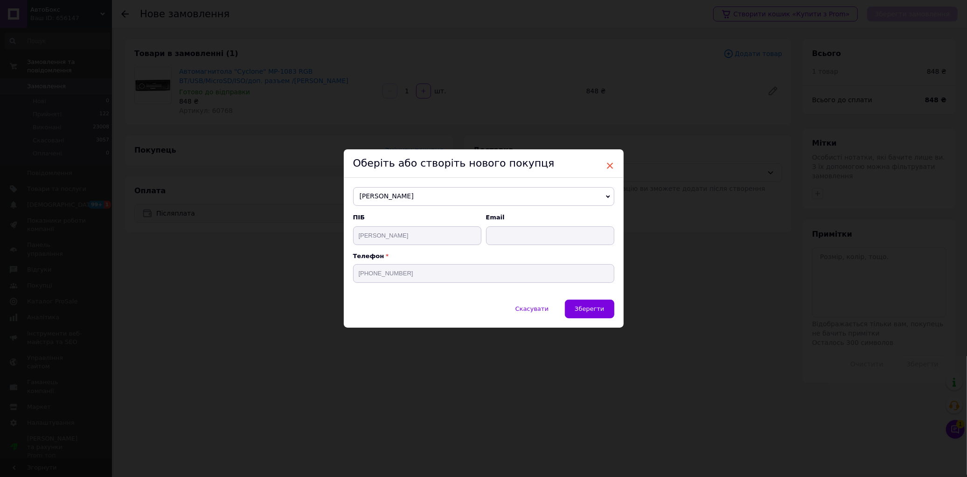
click at [606, 162] on span "×" at bounding box center [610, 166] width 8 height 16
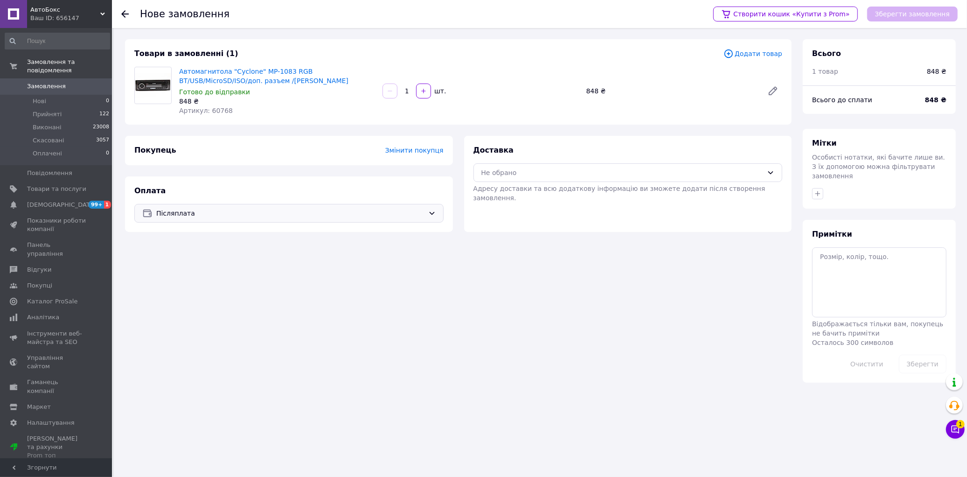
click at [409, 148] on span "Змінити покупця" at bounding box center [414, 150] width 58 height 7
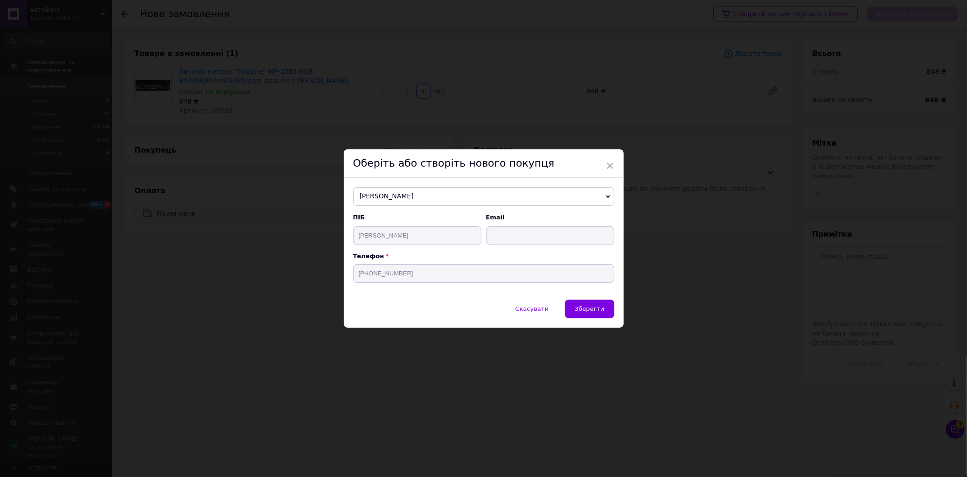
click at [608, 196] on icon at bounding box center [608, 197] width 4 height 4
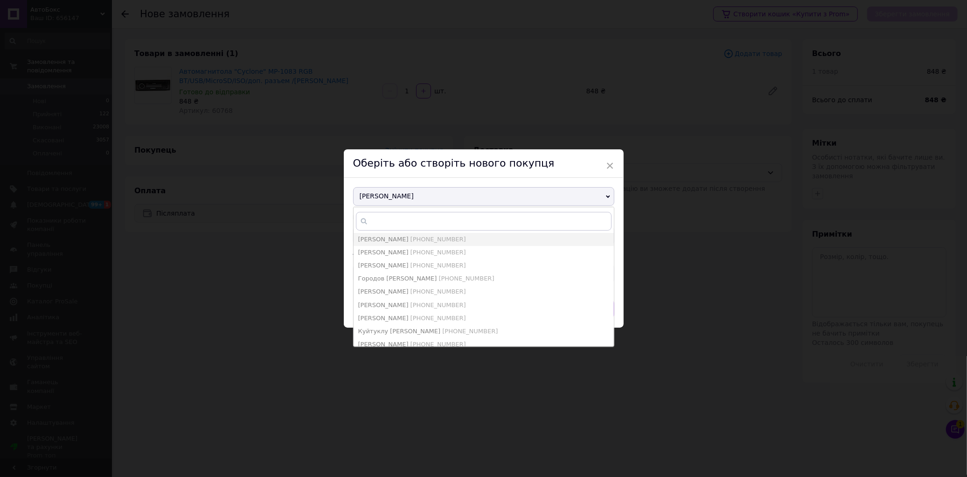
click at [607, 196] on use at bounding box center [608, 196] width 4 height 3
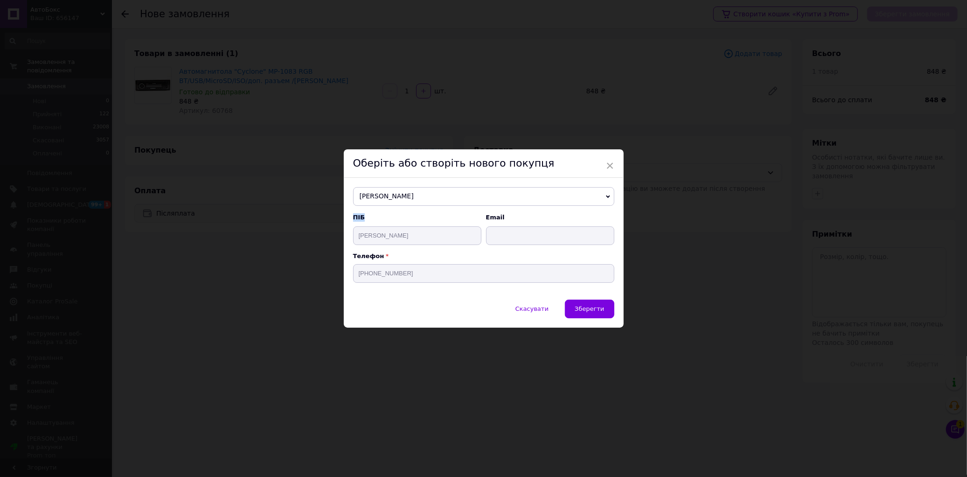
click at [607, 196] on use at bounding box center [608, 196] width 4 height 3
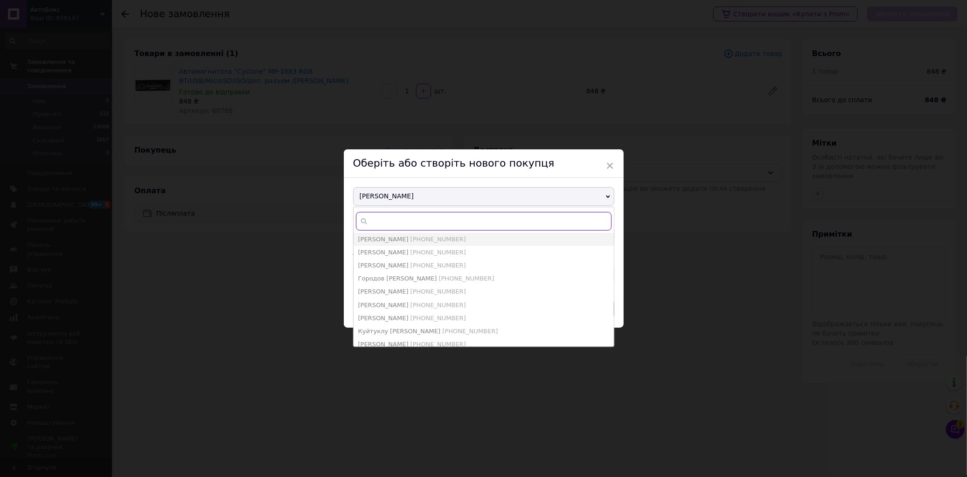
click at [413, 221] on input "text" at bounding box center [484, 221] width 256 height 19
paste input "0639600064"
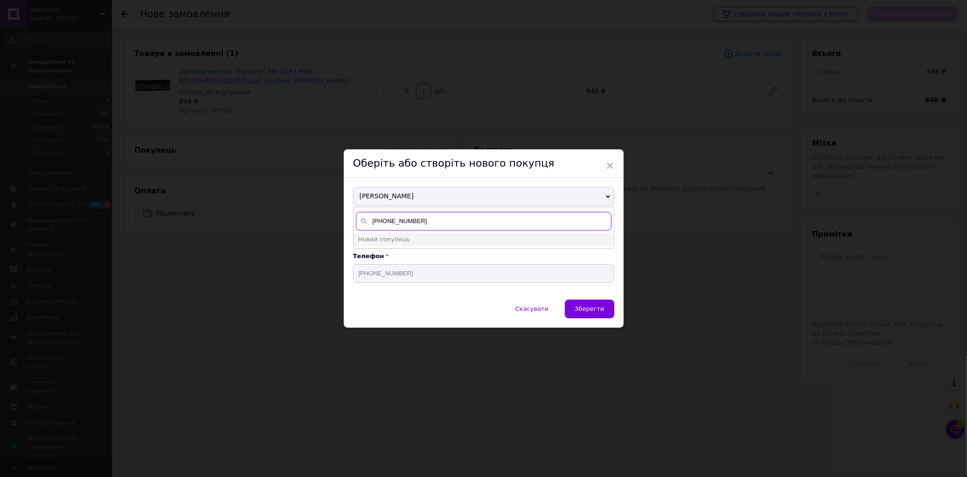
click at [388, 220] on input "+3800639600064" at bounding box center [484, 221] width 256 height 19
type input "[PHONE_NUMBER]"
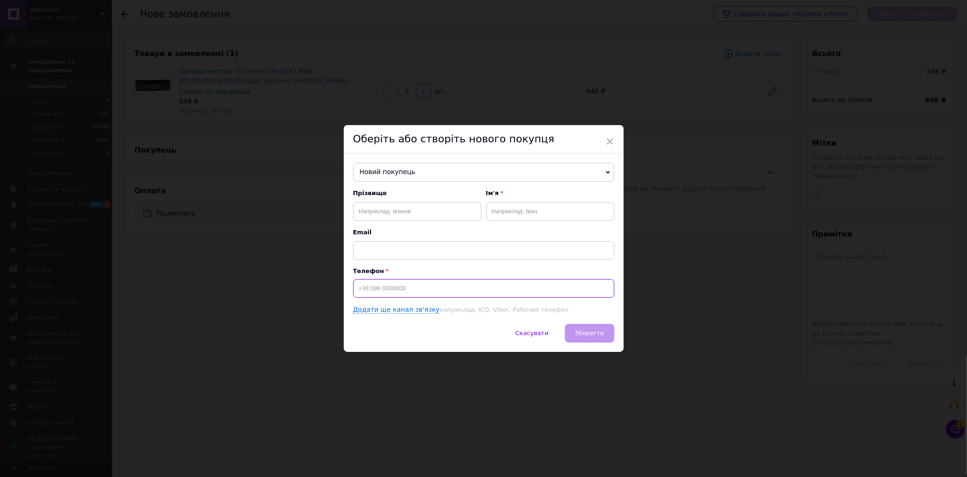
click at [395, 285] on input at bounding box center [483, 288] width 261 height 19
paste input "0639600064"
type input "[PHONE_NUMBER]"
click at [389, 218] on input "text" at bounding box center [417, 211] width 128 height 19
paste input "Парокінний Микола"
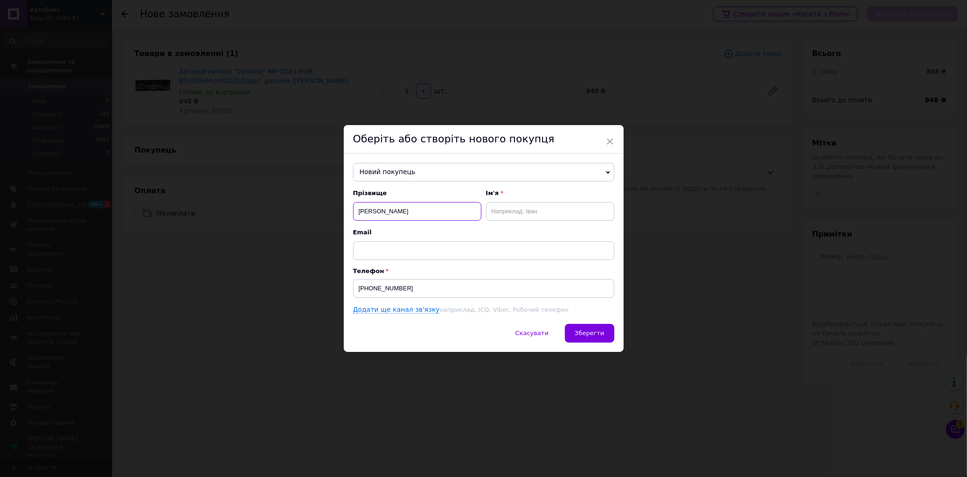
type input "Парокінний Микола"
click at [505, 212] on input "text" at bounding box center [550, 211] width 128 height 19
paste input "Парокінний Микола"
click at [525, 209] on input "Парокінний Микола" at bounding box center [550, 211] width 128 height 19
type input "Микола"
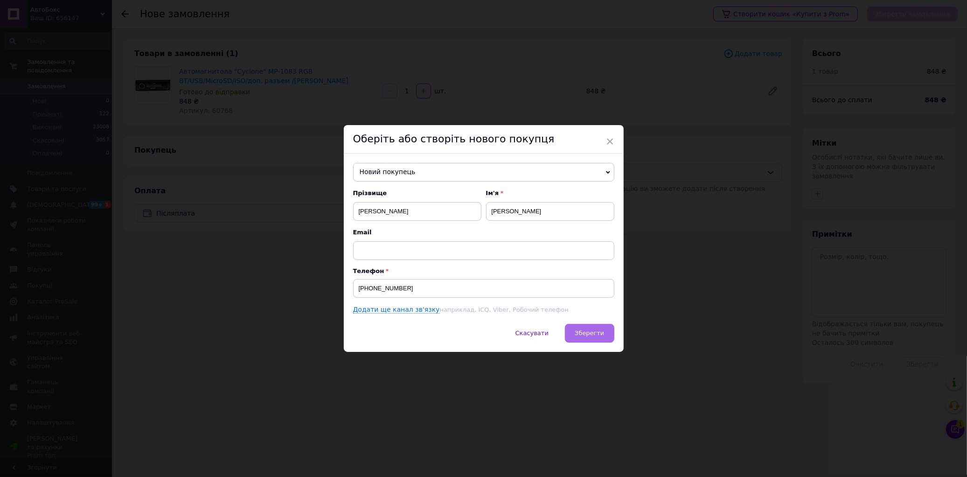
click at [589, 336] on span "Зберегти" at bounding box center [589, 332] width 29 height 7
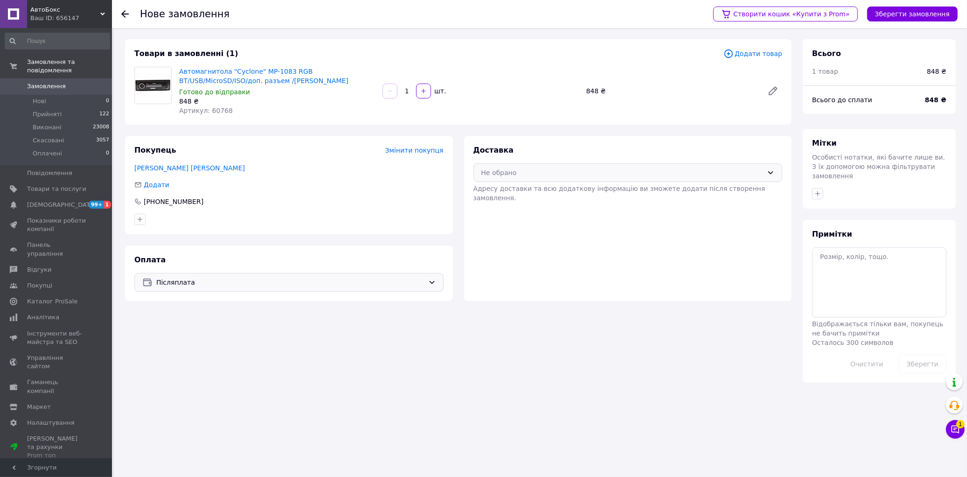
drag, startPoint x: 510, startPoint y: 177, endPoint x: 503, endPoint y: 180, distance: 8.0
click at [510, 177] on div "Не обрано" at bounding box center [623, 173] width 282 height 10
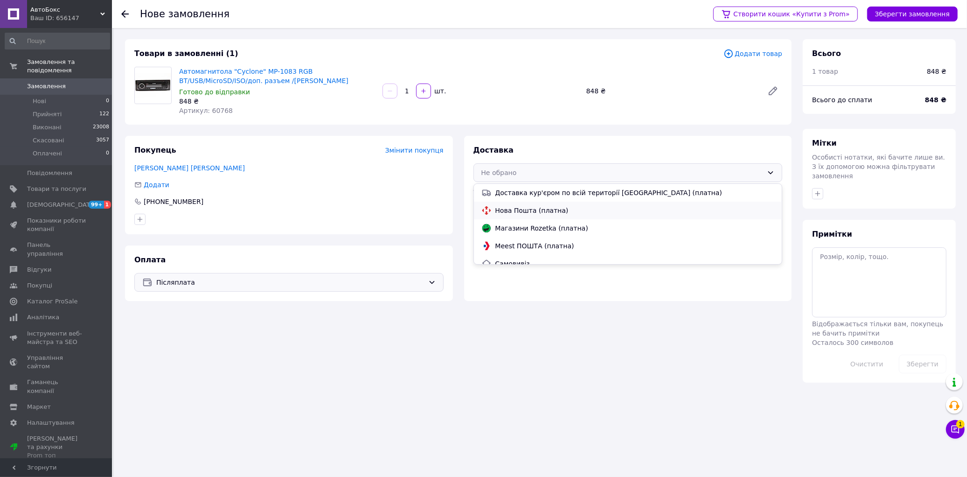
click at [509, 206] on span "Нова Пошта (платна)" at bounding box center [635, 210] width 279 height 9
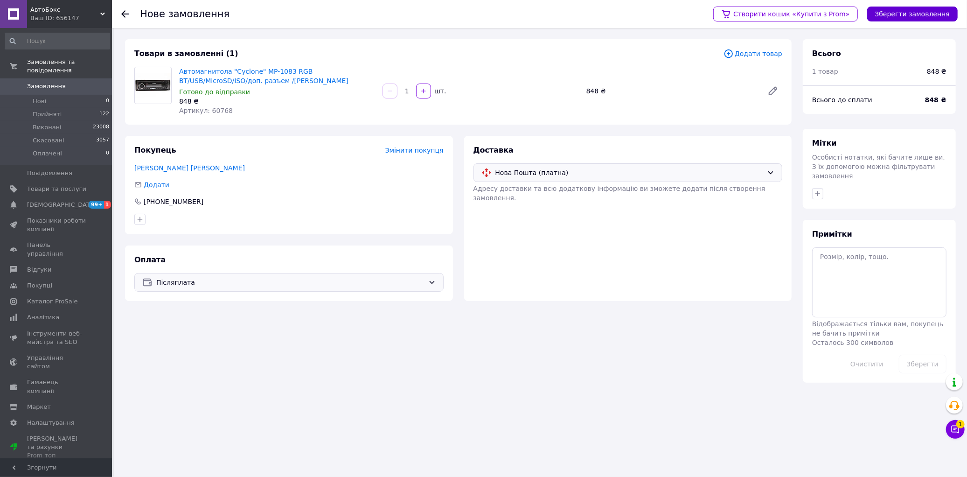
click at [897, 15] on button "Зберегти замовлення" at bounding box center [912, 14] width 91 height 15
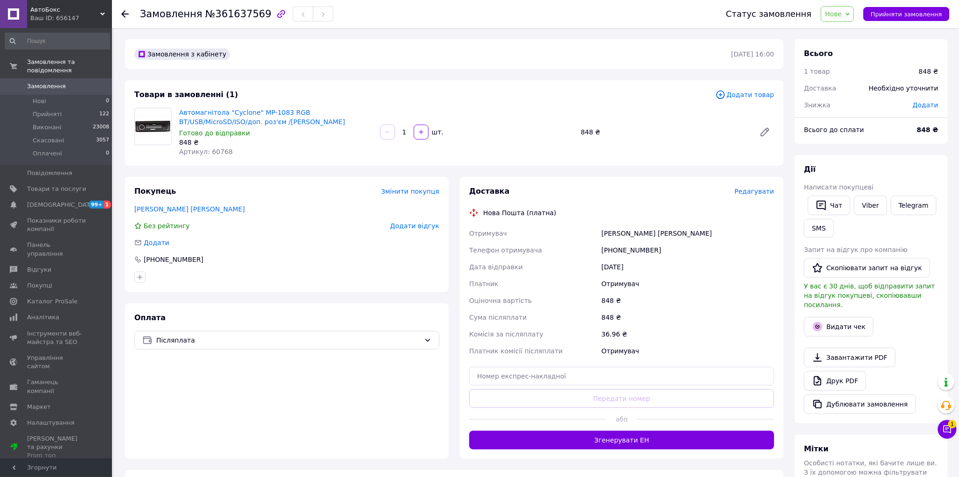
click at [758, 190] on span "Редагувати" at bounding box center [755, 191] width 40 height 7
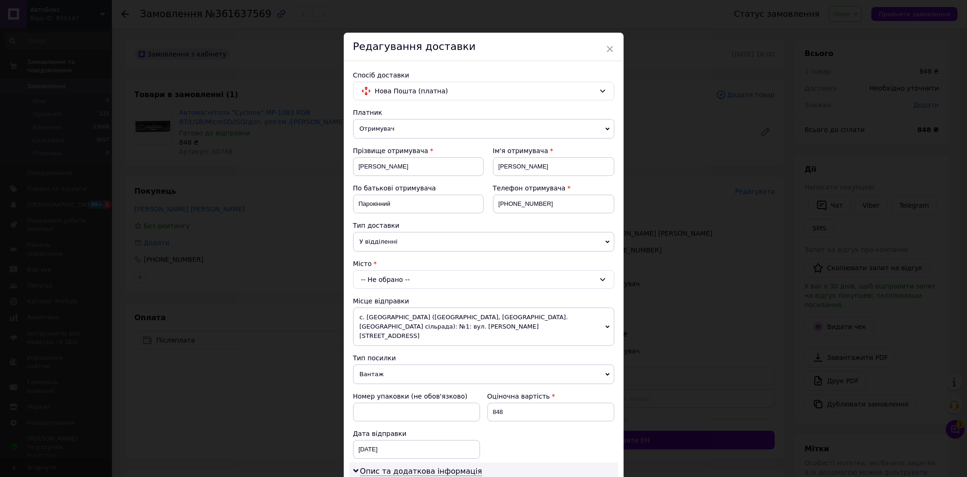
click at [404, 274] on div "-- Не обрано --" at bounding box center [483, 279] width 261 height 19
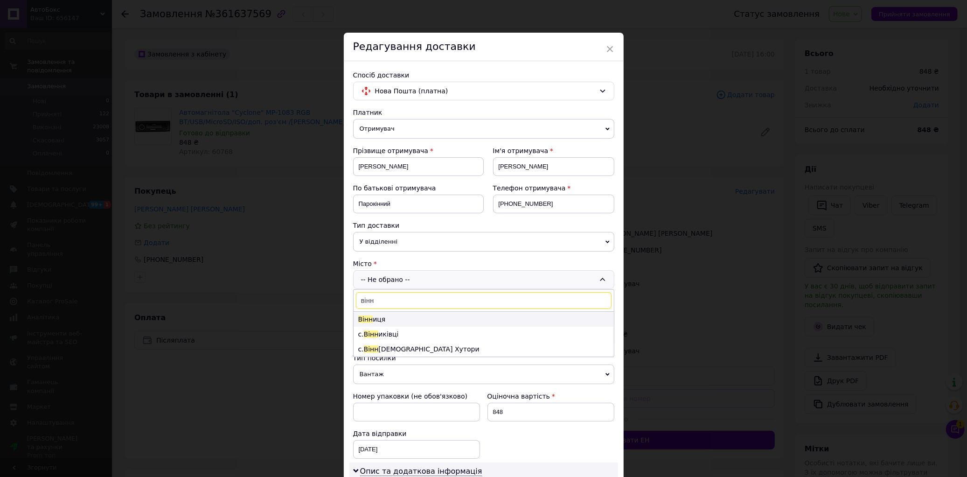
type input "вінн"
click at [381, 320] on li "Вінн иця" at bounding box center [484, 319] width 260 height 15
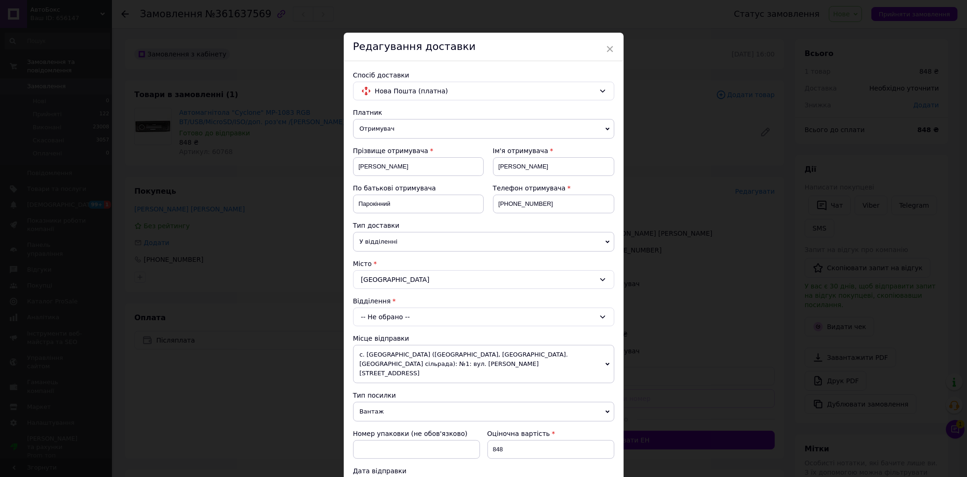
click at [381, 243] on span "У відділенні" at bounding box center [483, 242] width 261 height 20
click at [388, 272] on li "В поштоматі" at bounding box center [483, 274] width 261 height 14
click at [407, 321] on div "-- Не обрано --" at bounding box center [483, 316] width 261 height 19
type input "36974"
click at [481, 357] on li "Поштомат № 36974 : вул. 600-річчя, 17 (маг. Фора)" at bounding box center [484, 356] width 260 height 15
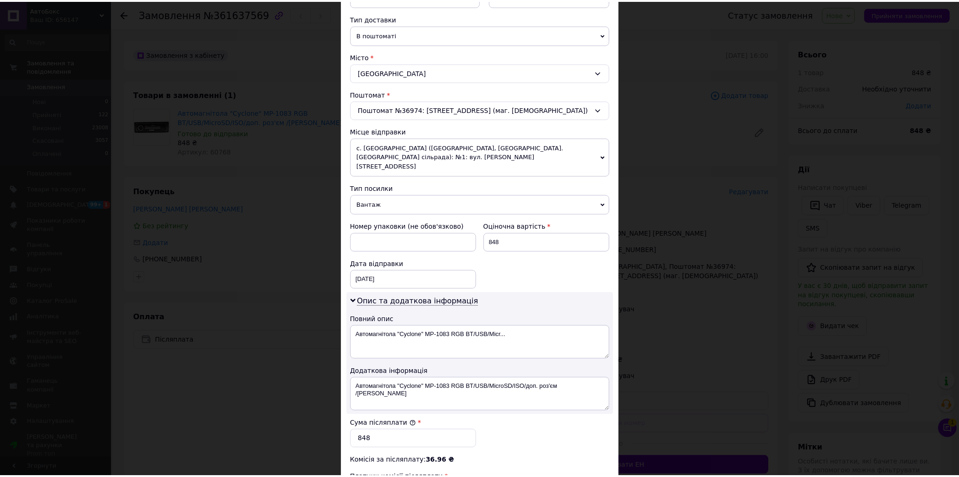
scroll to position [350, 0]
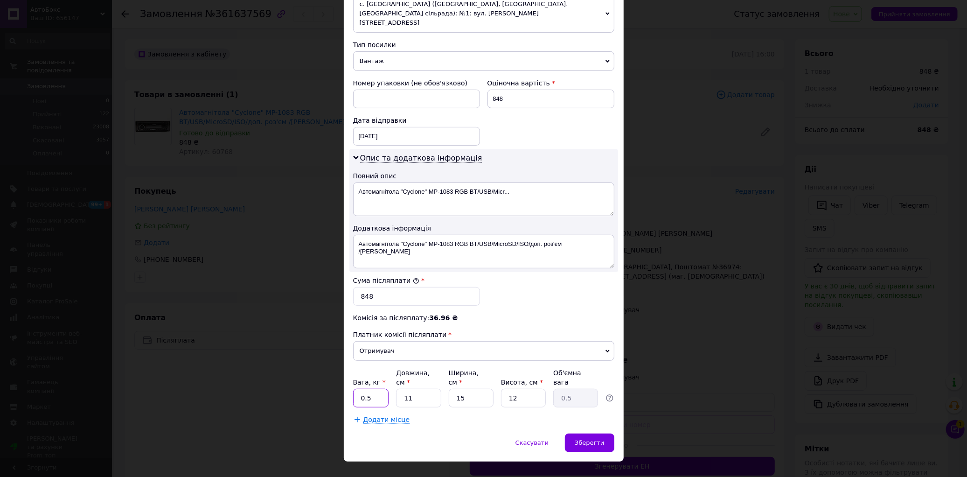
click at [374, 389] on input "0.5" at bounding box center [371, 398] width 36 height 19
type input "0"
type input "2"
click at [374, 389] on input "2" at bounding box center [371, 398] width 36 height 19
type input "1.5"
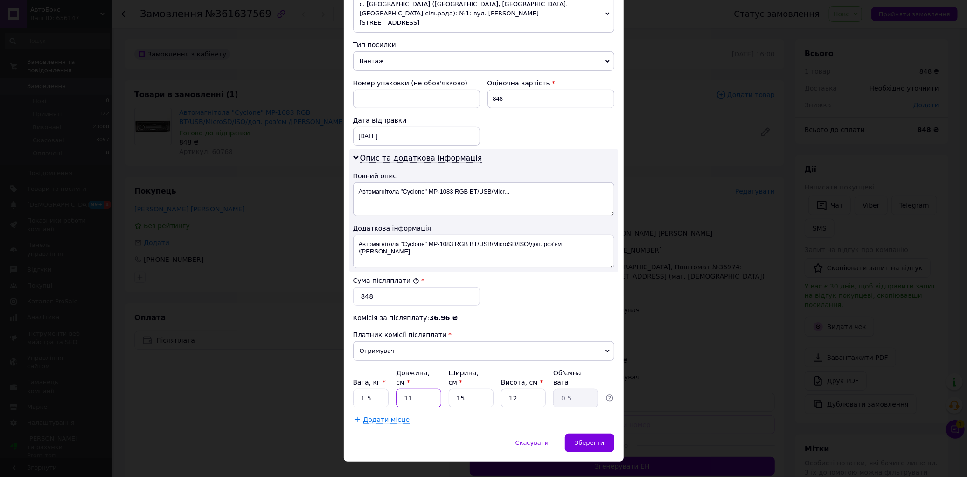
click at [414, 389] on input "11" at bounding box center [418, 398] width 45 height 19
type input "1"
type input "0.1"
type input "2"
type input "0.1"
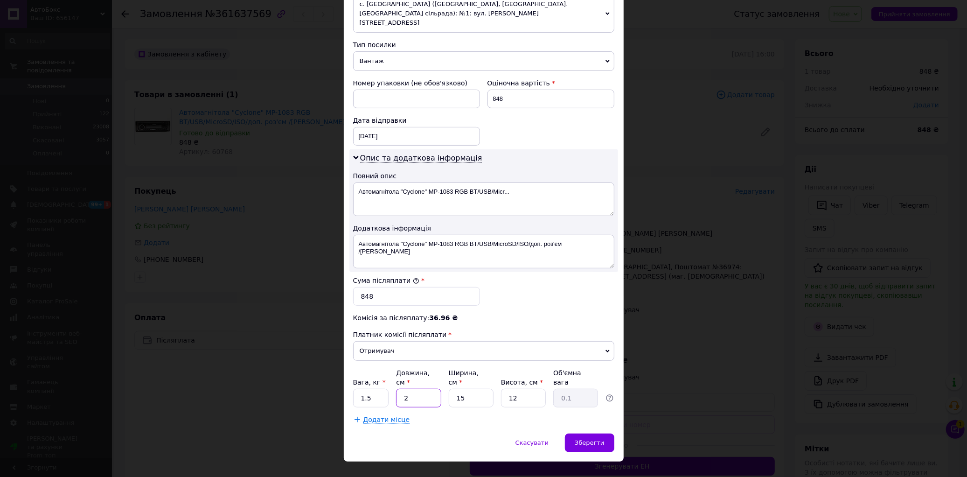
type input "20"
type input "0.9"
type input "20"
click at [465, 389] on input "15" at bounding box center [471, 398] width 45 height 19
type input "1"
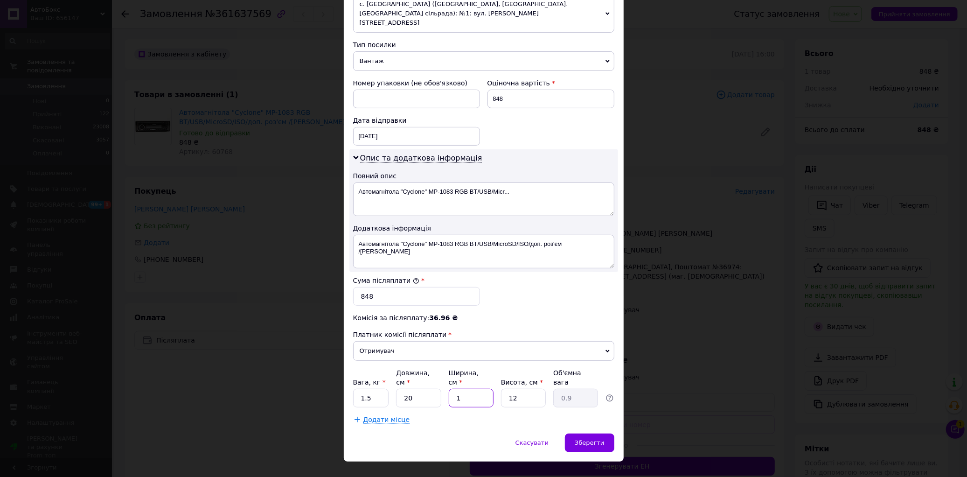
type input "0.1"
type input "2"
type input "0.12"
type input "20"
type input "1.2"
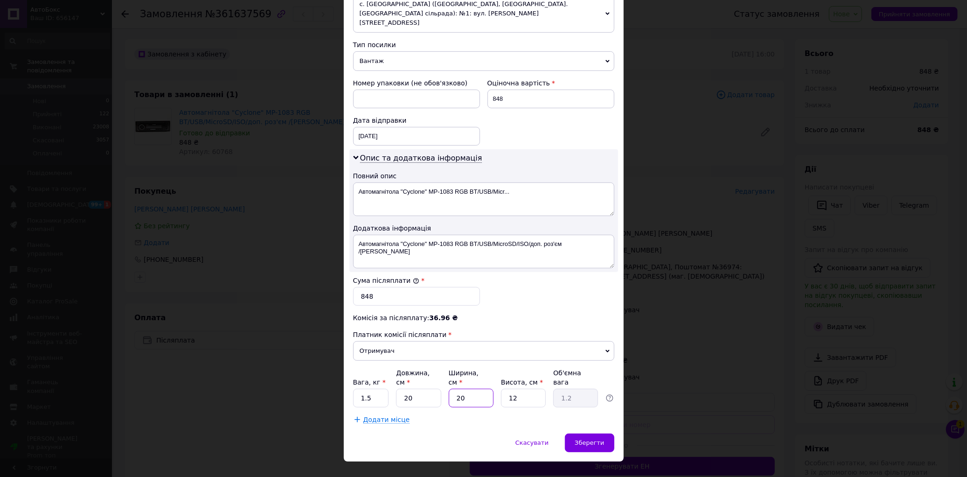
type input "20"
click at [520, 389] on input "12" at bounding box center [523, 398] width 45 height 19
type input "1"
type input "0.1"
type input "1"
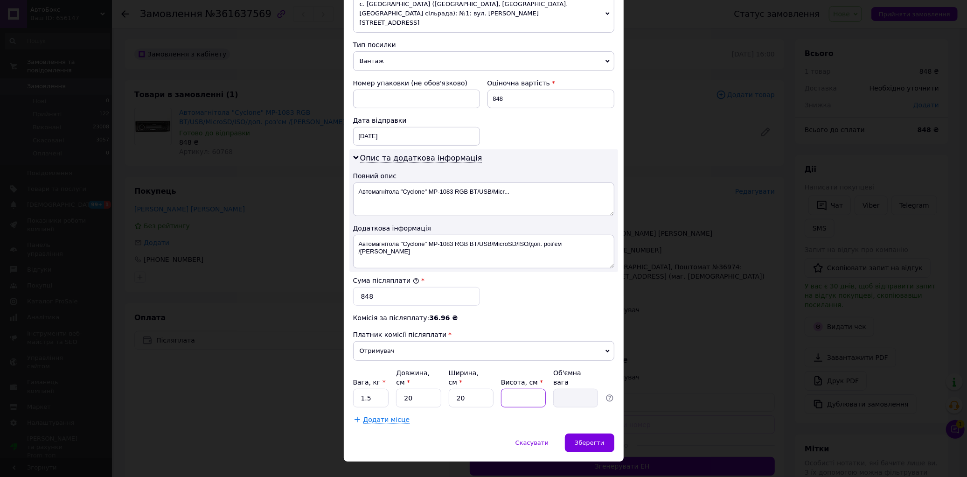
type input "0.1"
type input "15"
type input "1.5"
type input "15"
click at [586, 439] on span "Зберегти" at bounding box center [589, 442] width 29 height 7
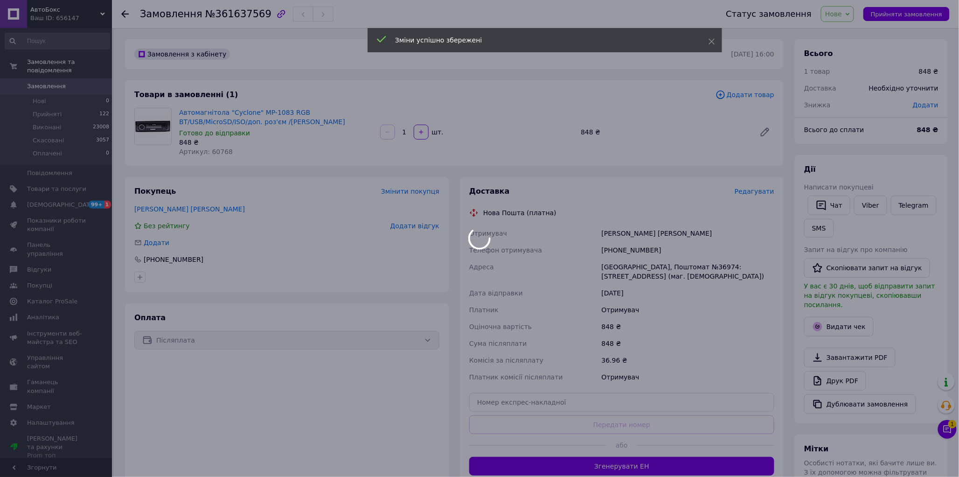
scroll to position [155, 0]
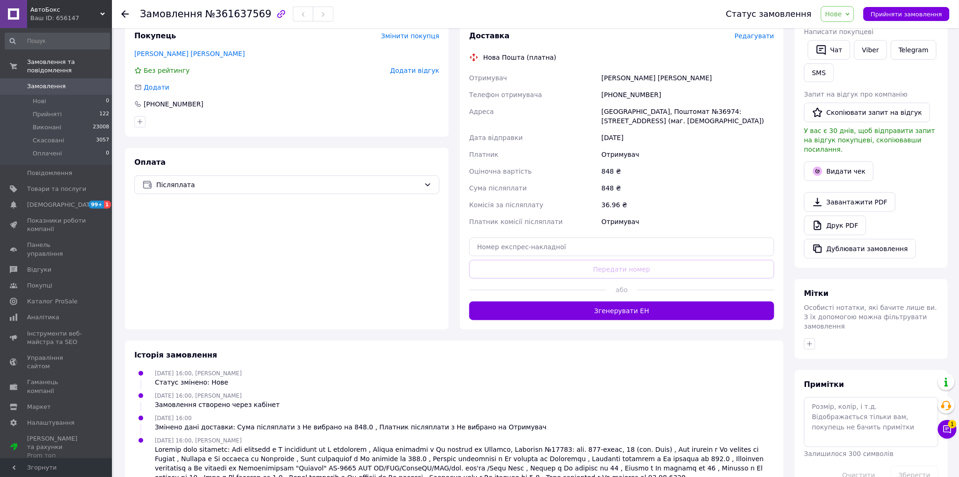
click at [613, 310] on button "Згенерувати ЕН" at bounding box center [621, 310] width 305 height 19
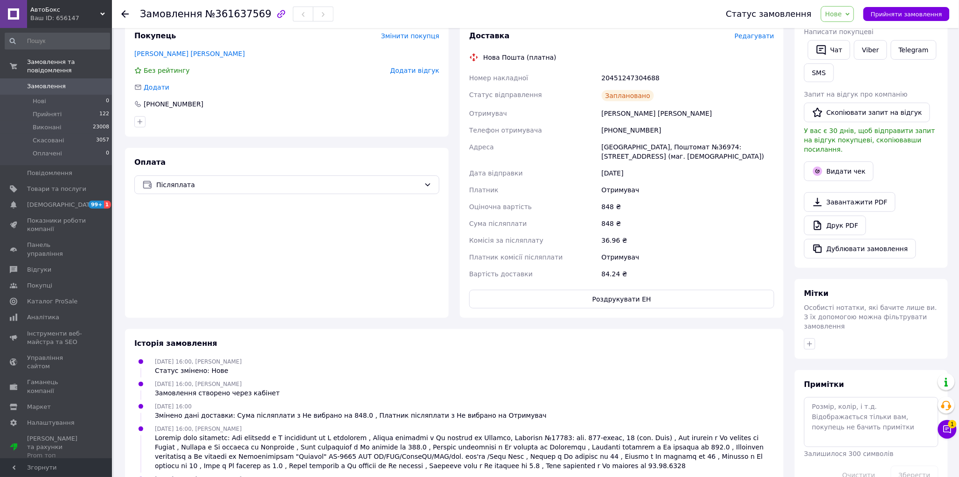
click at [853, 12] on span "Нове" at bounding box center [837, 14] width 33 height 16
click at [842, 33] on li "Прийнято" at bounding box center [843, 33] width 43 height 14
click at [839, 216] on link "Друк PDF" at bounding box center [835, 226] width 62 height 20
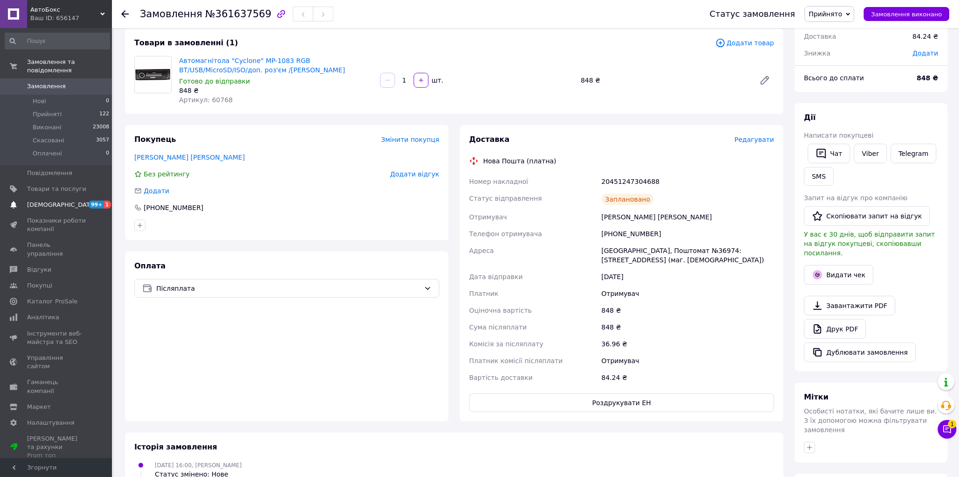
click at [69, 201] on span "[DEMOGRAPHIC_DATA]" at bounding box center [56, 205] width 59 height 8
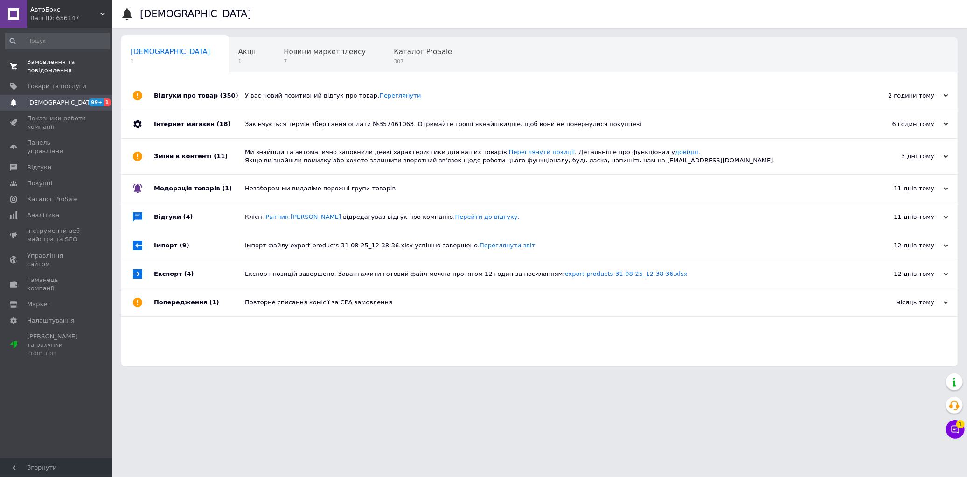
click at [51, 73] on span "Замовлення та повідомлення" at bounding box center [56, 66] width 59 height 17
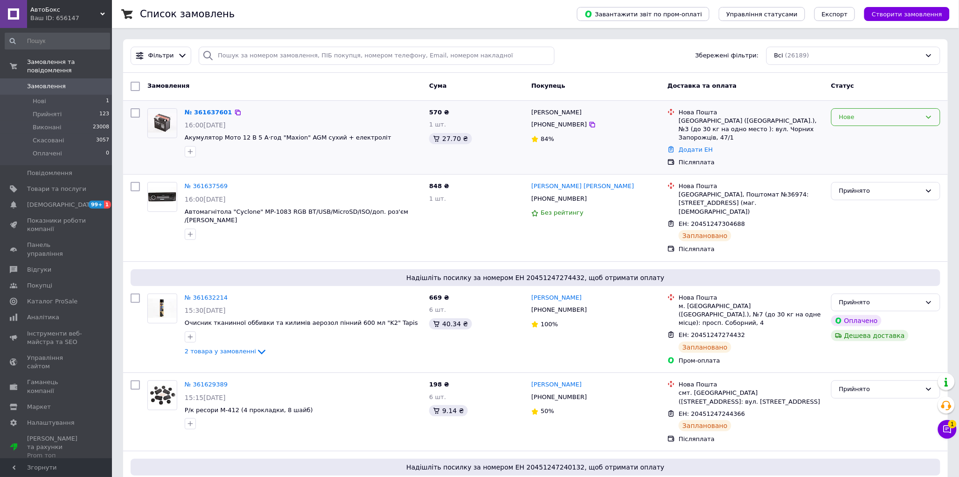
click at [862, 117] on div "Нове" at bounding box center [880, 117] width 82 height 10
click at [852, 134] on li "Прийнято" at bounding box center [886, 136] width 108 height 17
click at [208, 113] on link "№ 361637601" at bounding box center [209, 112] width 48 height 7
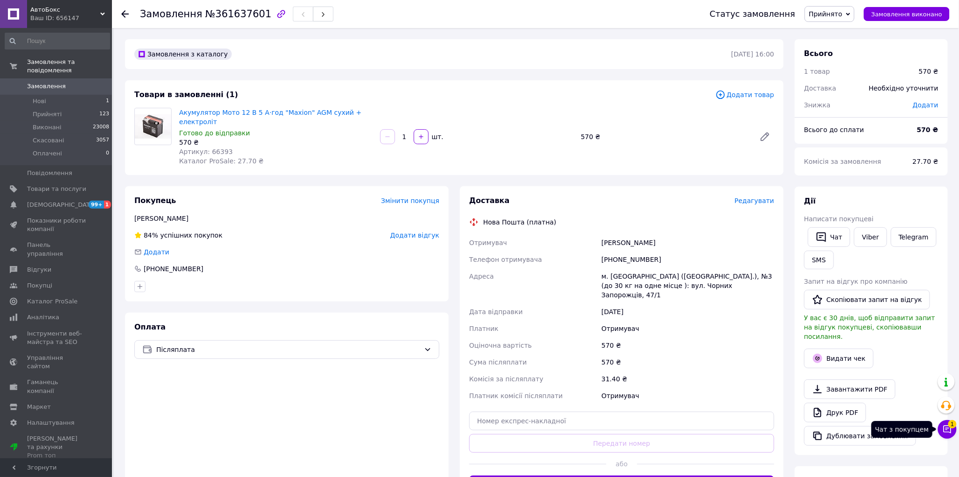
click at [950, 425] on span "1" at bounding box center [953, 424] width 8 height 8
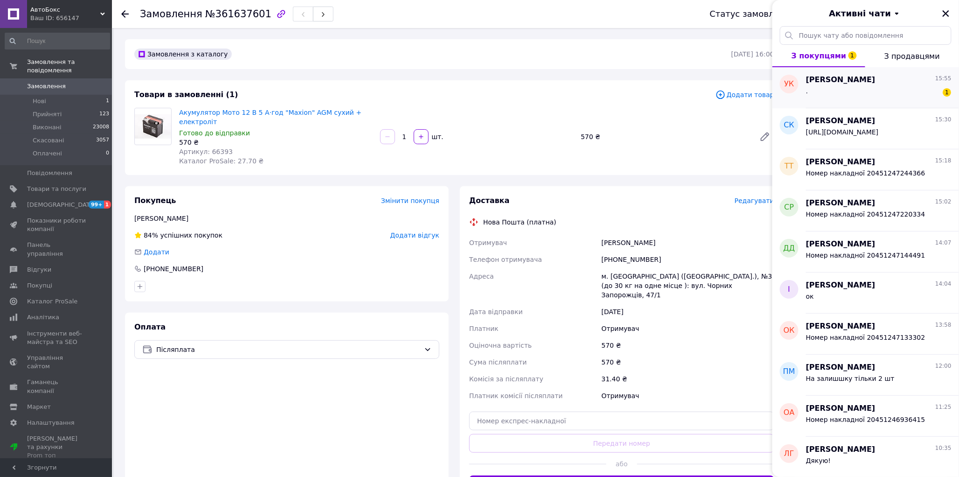
click at [845, 95] on div ". 1" at bounding box center [879, 92] width 146 height 15
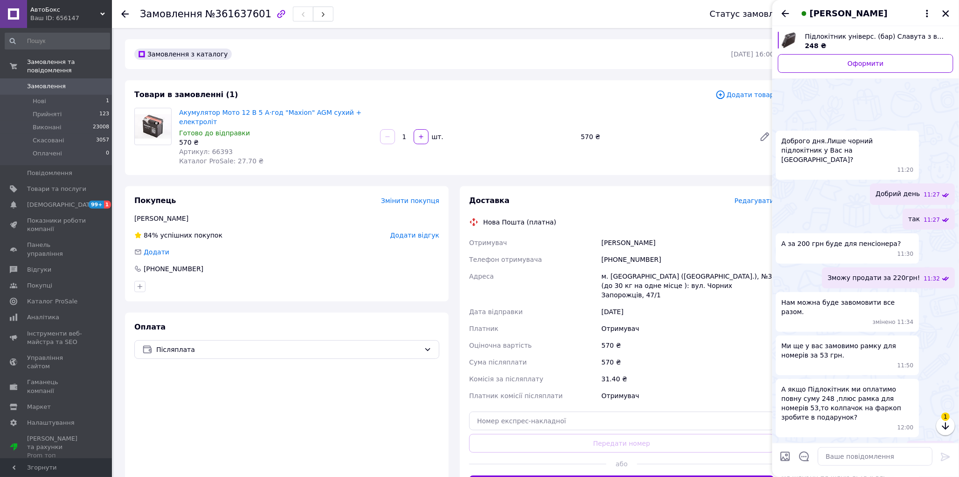
scroll to position [61, 0]
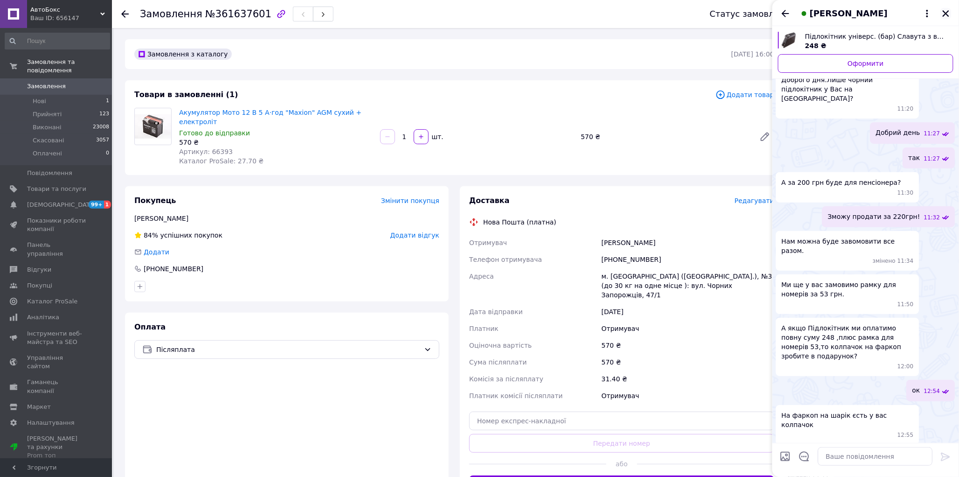
click at [948, 15] on icon "Закрити" at bounding box center [946, 13] width 7 height 7
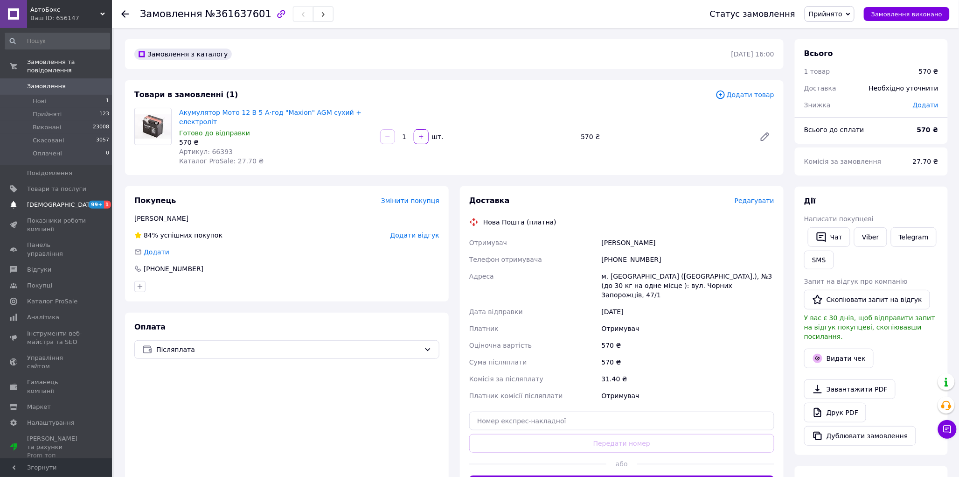
click at [49, 201] on span "[DEMOGRAPHIC_DATA]" at bounding box center [61, 205] width 69 height 8
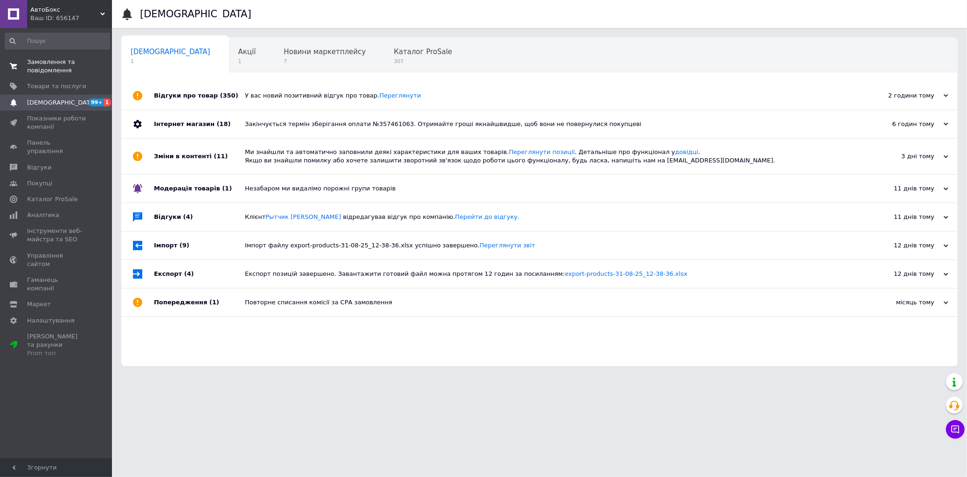
click at [39, 69] on span "Замовлення та повідомлення" at bounding box center [56, 66] width 59 height 17
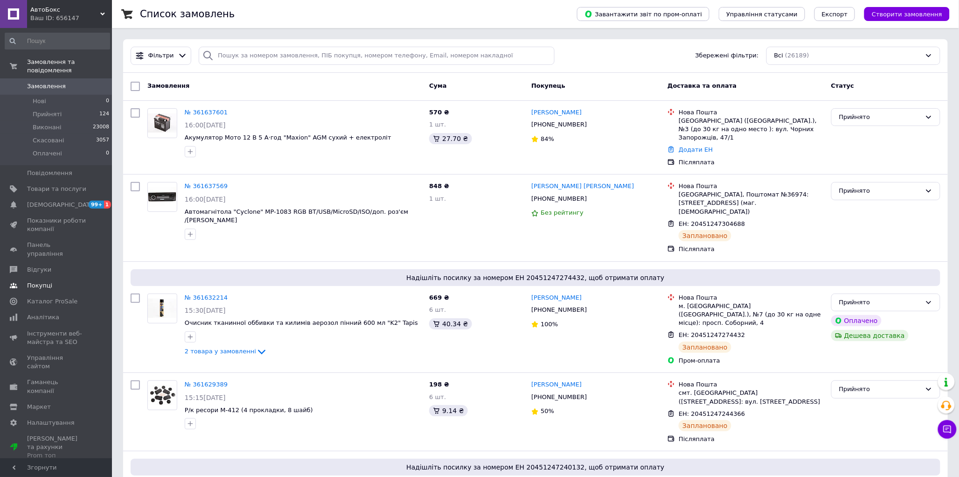
click at [37, 281] on span "Покупці" at bounding box center [39, 285] width 25 height 8
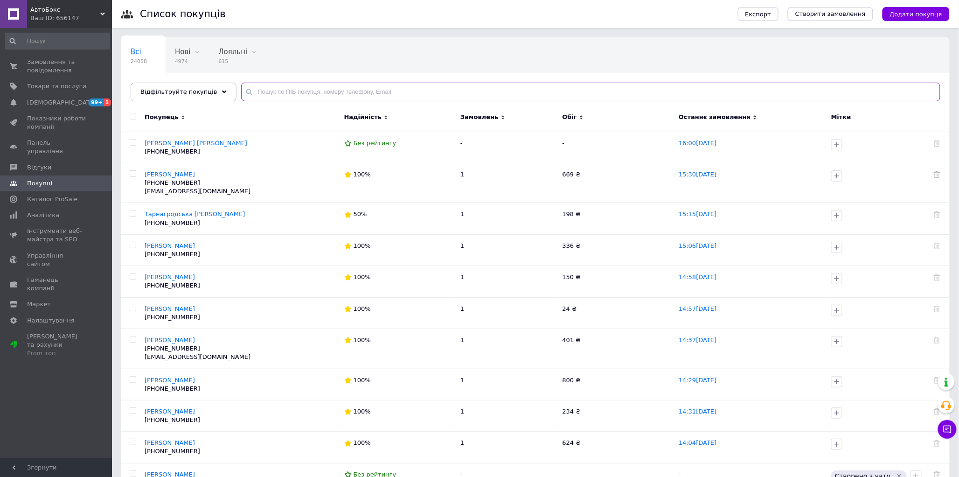
click at [263, 92] on input "text" at bounding box center [590, 92] width 699 height 19
type input "0673566679"
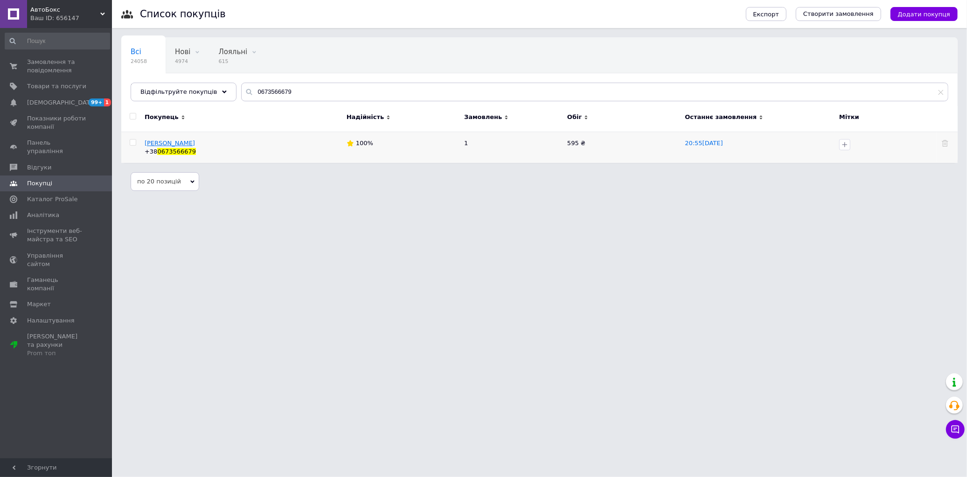
click at [179, 144] on span "Марченко Тарас" at bounding box center [170, 143] width 50 height 7
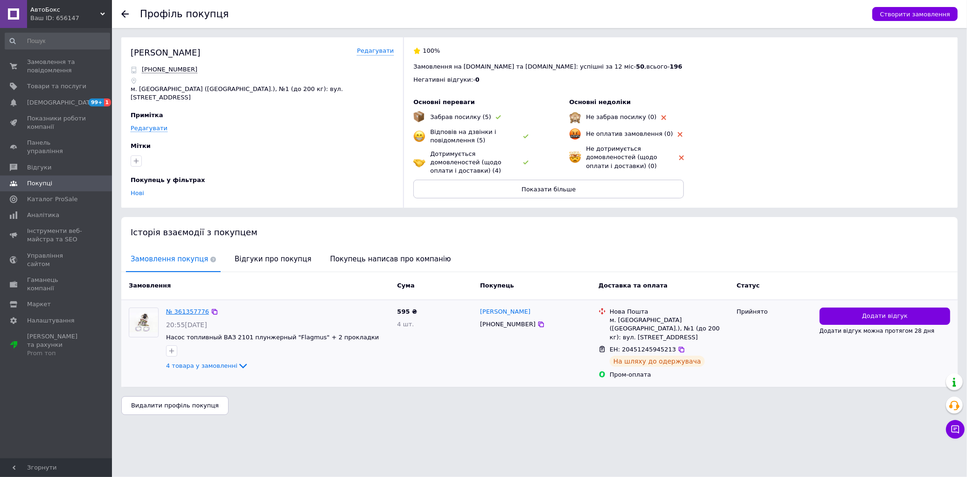
click at [186, 308] on link "№ 361357776" at bounding box center [187, 311] width 43 height 7
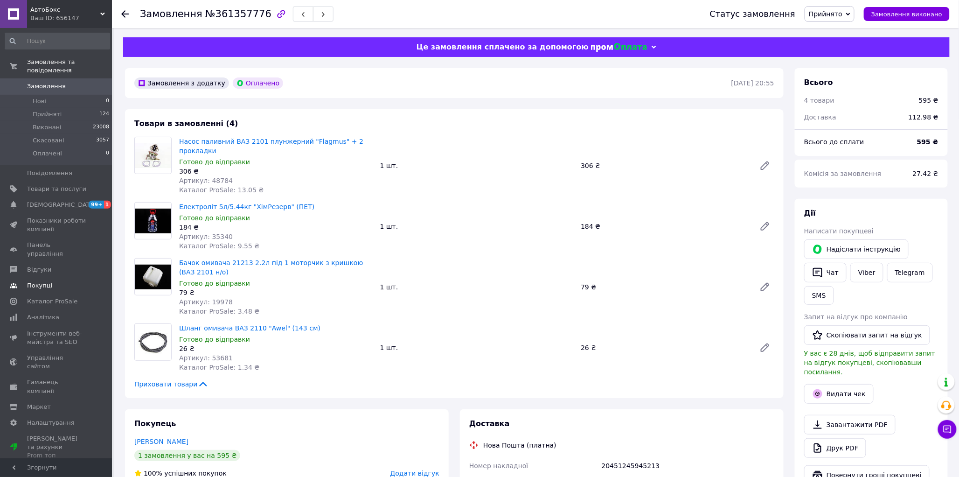
click at [41, 281] on span "Покупці" at bounding box center [39, 285] width 25 height 8
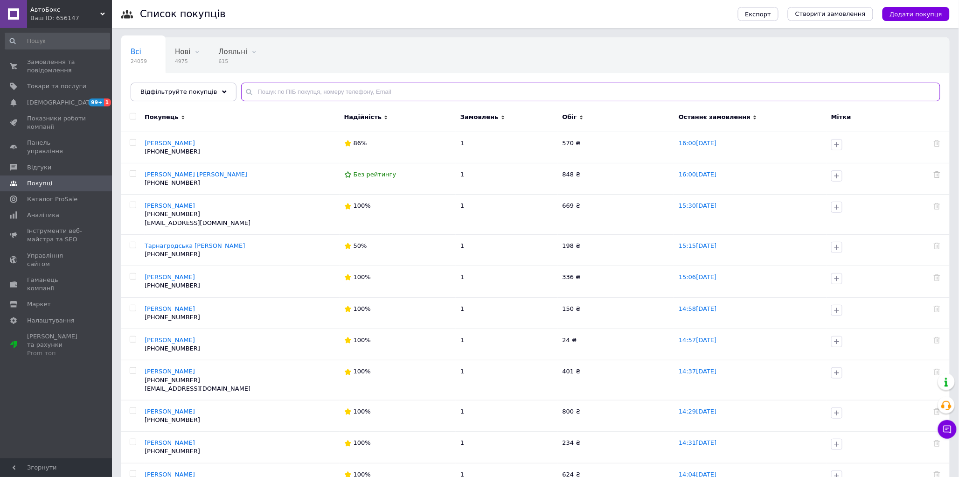
click at [292, 94] on input "text" at bounding box center [590, 92] width 699 height 19
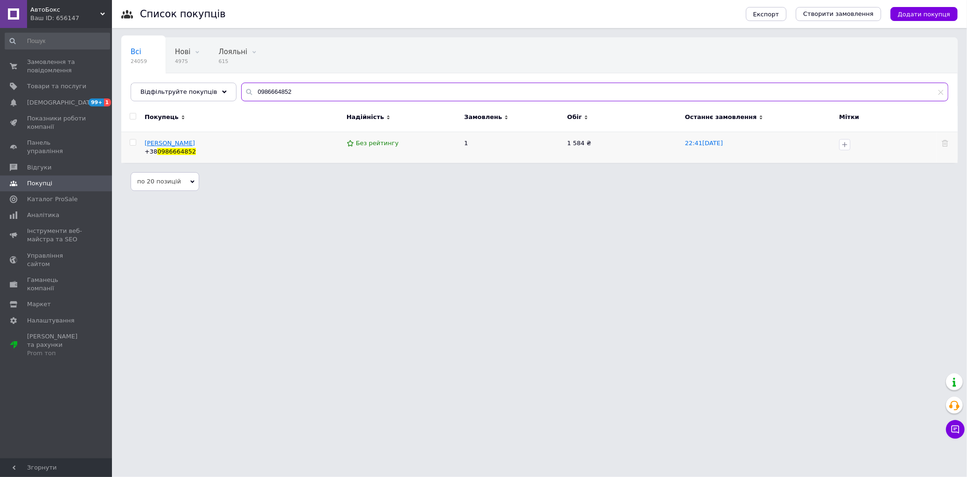
type input "0986664852"
click at [178, 142] on span "Куракса Олексій" at bounding box center [170, 143] width 50 height 7
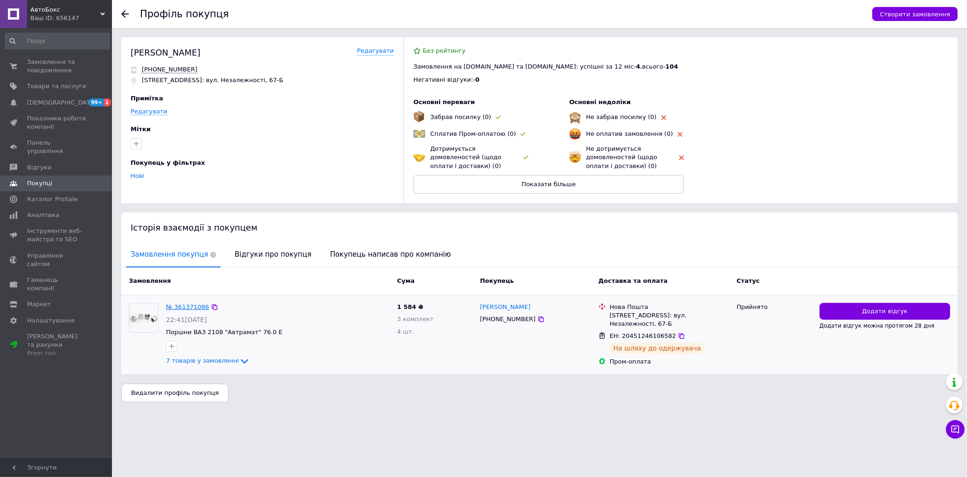
click at [183, 303] on link "№ 361371086" at bounding box center [187, 306] width 43 height 7
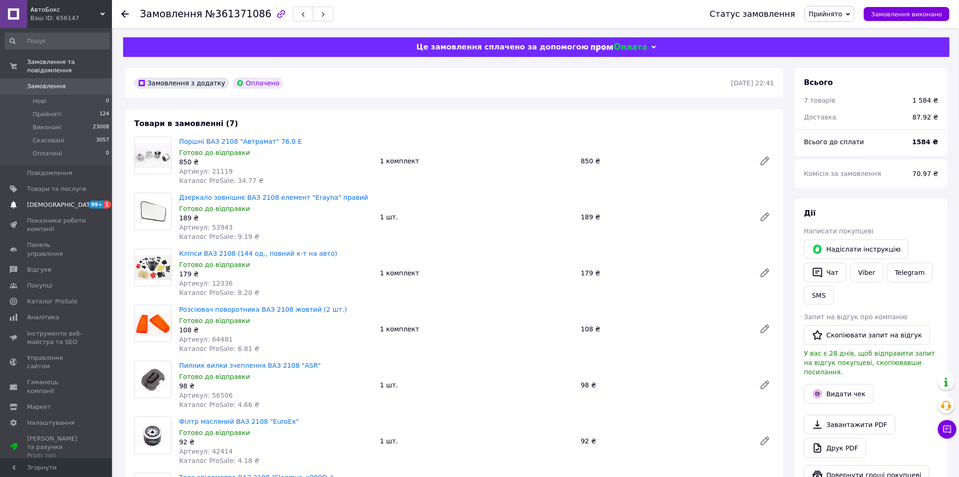
click at [58, 201] on span "[DEMOGRAPHIC_DATA]" at bounding box center [61, 205] width 69 height 8
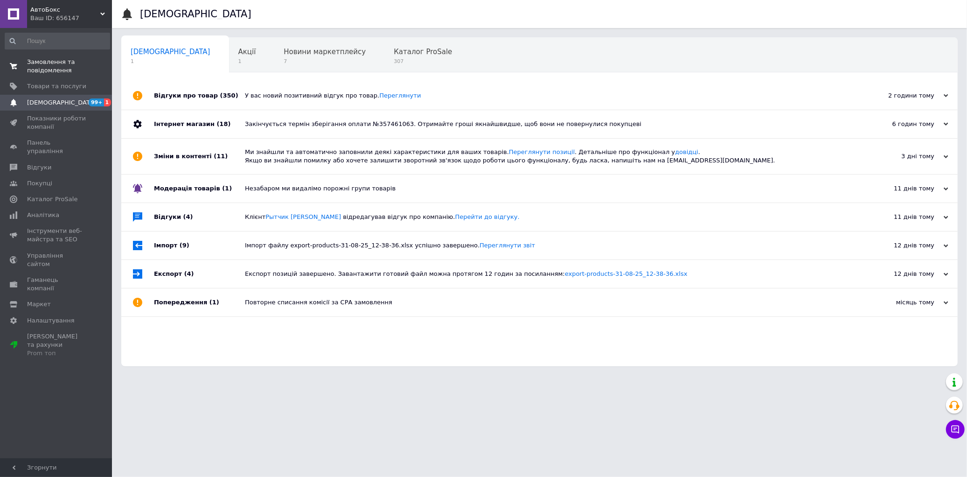
click at [29, 59] on span "Замовлення та повідомлення" at bounding box center [56, 66] width 59 height 17
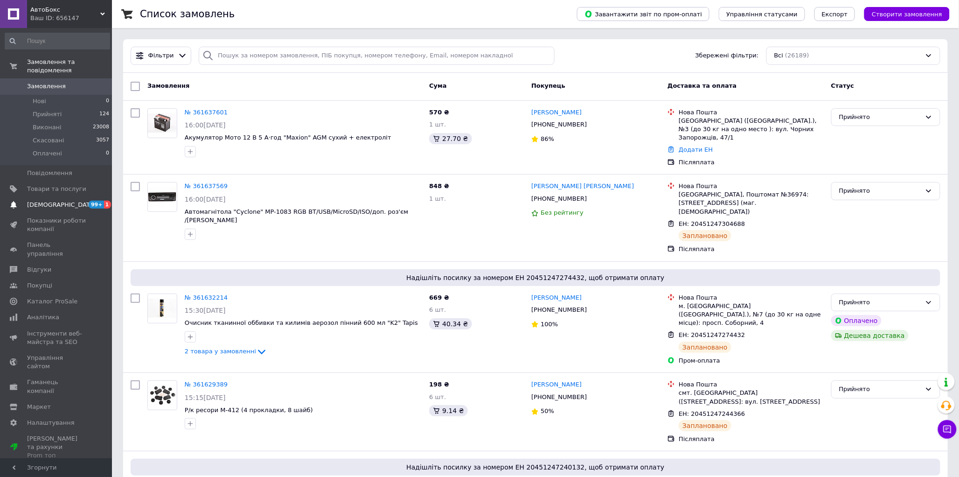
click at [43, 201] on span "[DEMOGRAPHIC_DATA]" at bounding box center [61, 205] width 69 height 8
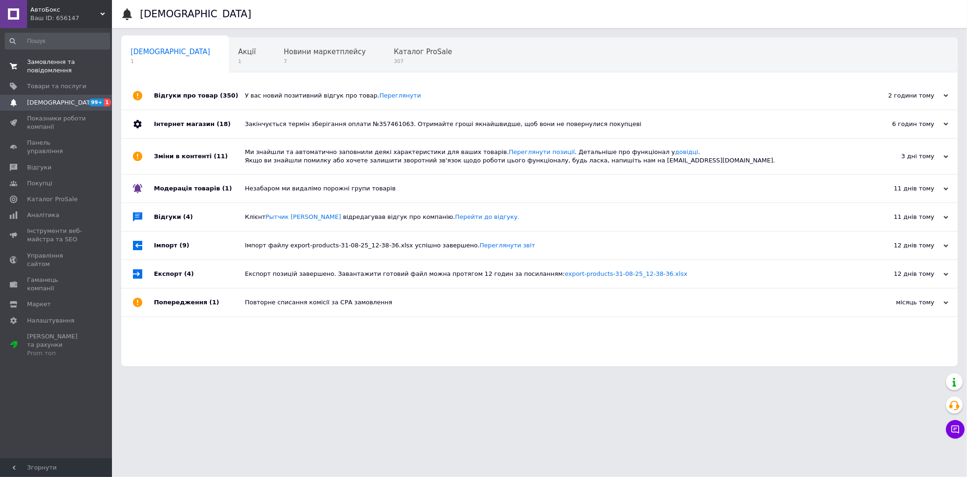
click at [44, 66] on span "Замовлення та повідомлення" at bounding box center [56, 66] width 59 height 17
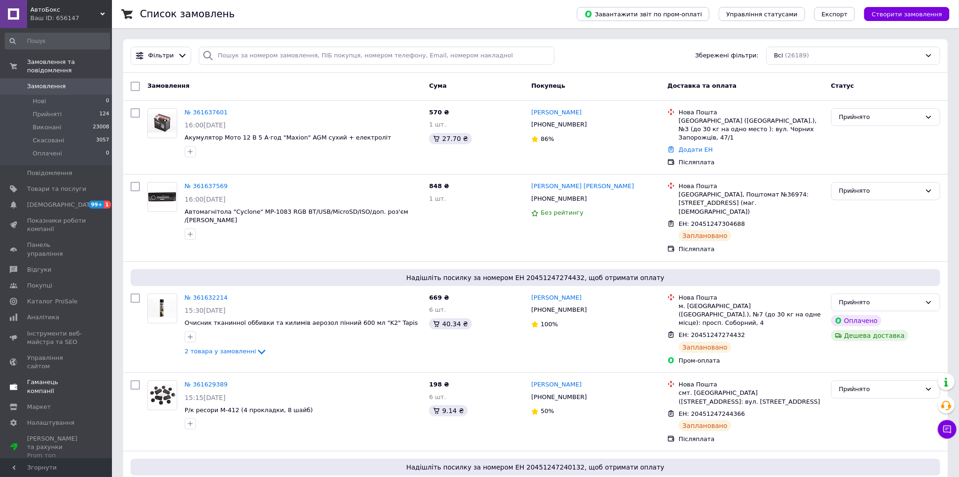
click at [44, 281] on span "Покупці" at bounding box center [39, 285] width 25 height 8
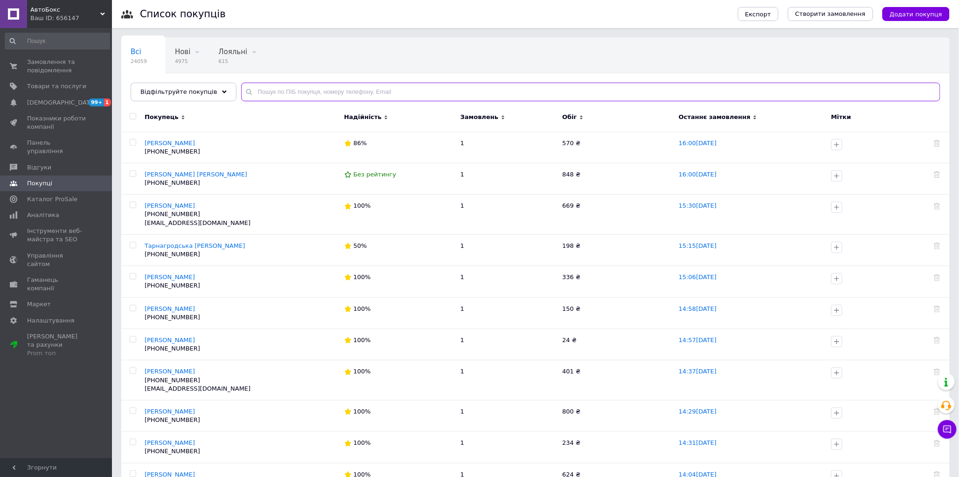
click at [322, 93] on input "text" at bounding box center [590, 92] width 699 height 19
type input "0931329021"
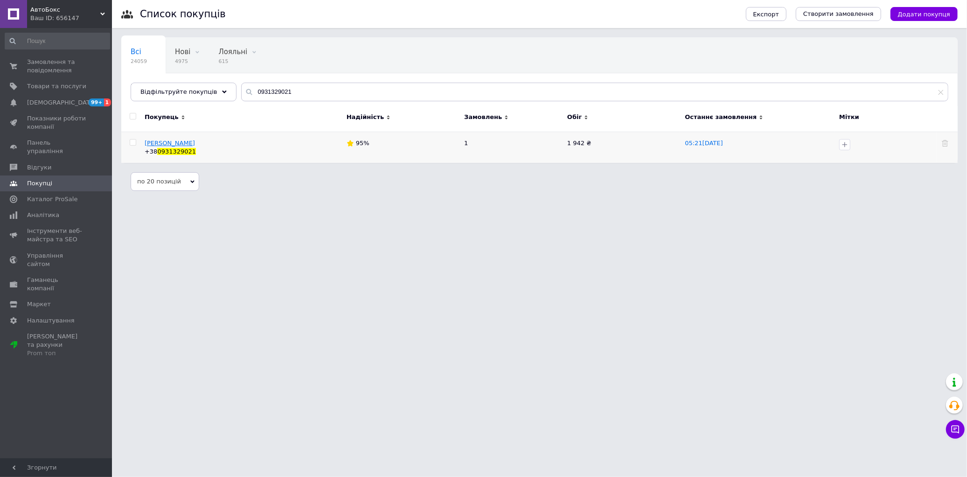
click at [182, 143] on span "Павлов Олександр" at bounding box center [170, 143] width 50 height 7
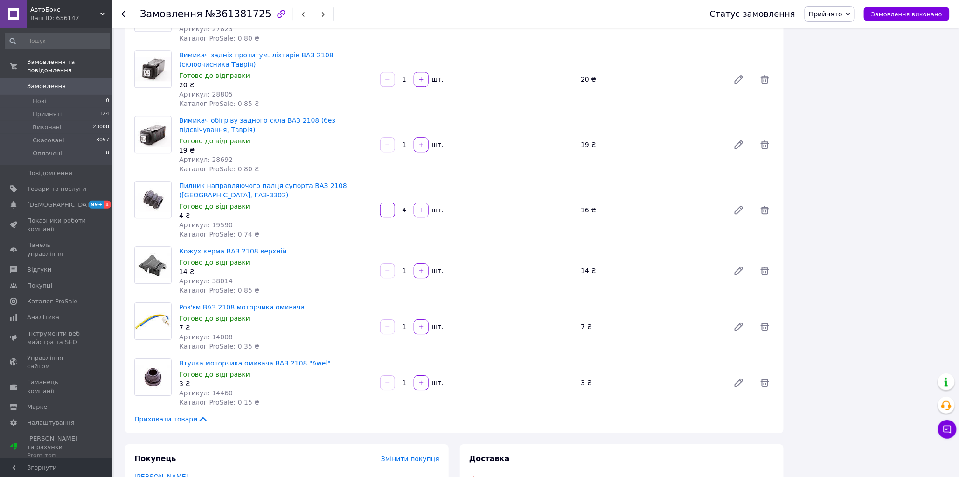
scroll to position [1089, 0]
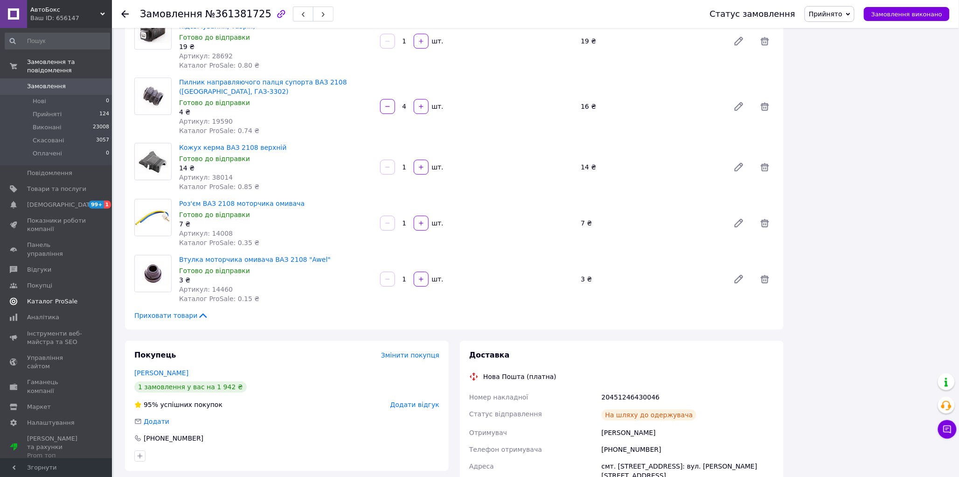
click at [64, 201] on span "[DEMOGRAPHIC_DATA]" at bounding box center [56, 205] width 59 height 8
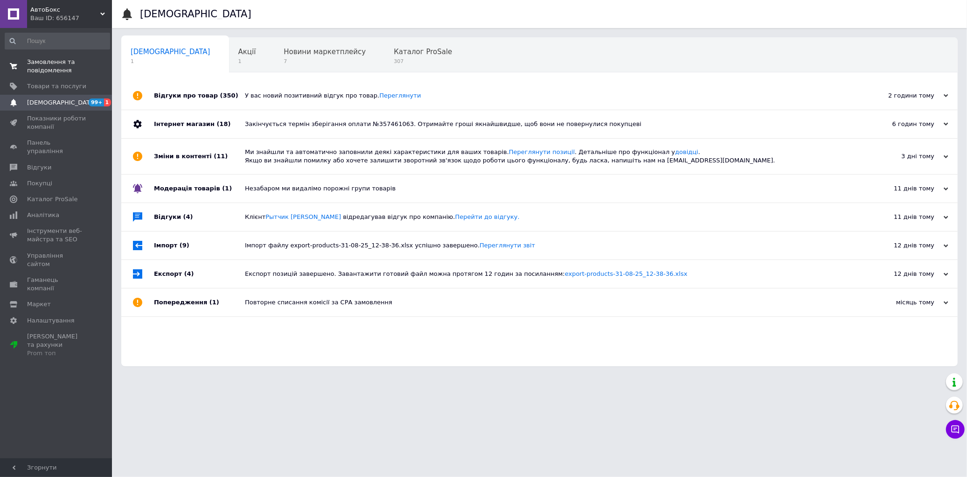
click at [37, 68] on span "Замовлення та повідомлення" at bounding box center [56, 66] width 59 height 17
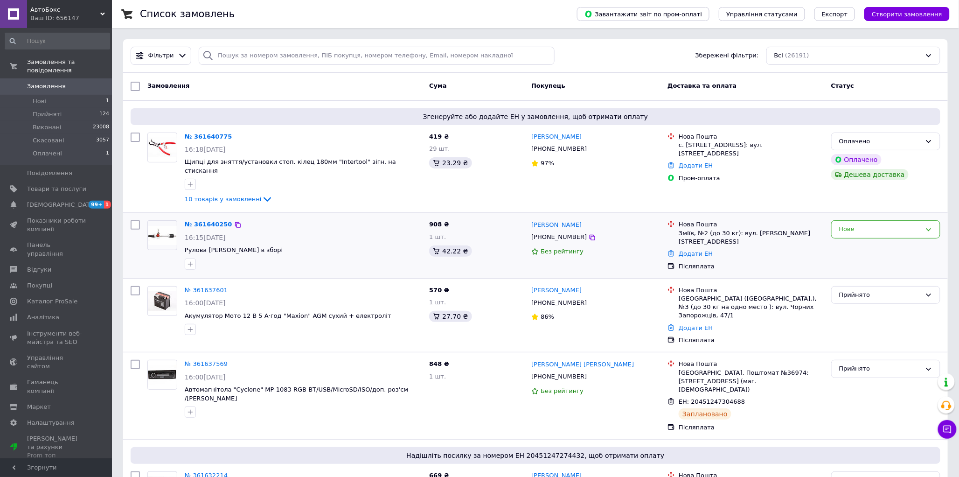
click at [864, 224] on div "Нове" at bounding box center [880, 229] width 82 height 10
click at [852, 240] on li "Прийнято" at bounding box center [886, 248] width 108 height 17
click at [902, 142] on div "Оплачено" at bounding box center [880, 142] width 82 height 10
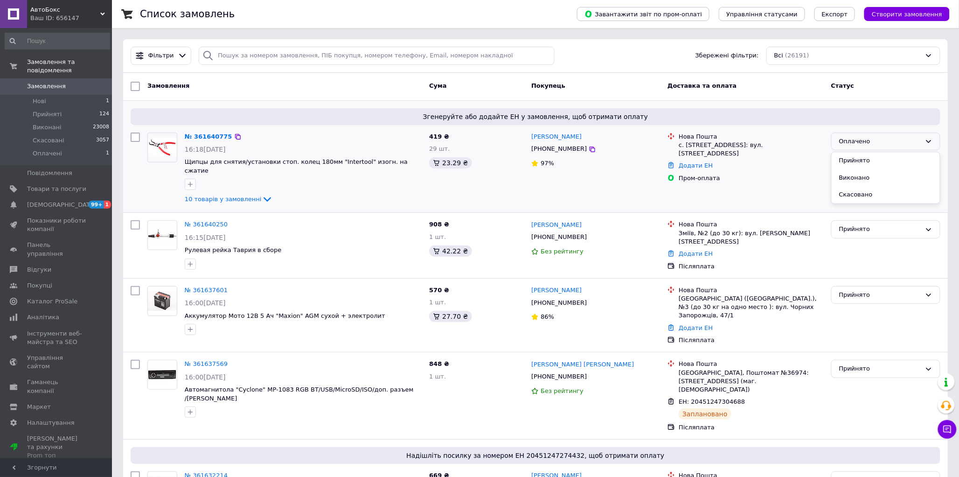
click at [852, 159] on li "Прийнято" at bounding box center [886, 160] width 108 height 17
click at [212, 137] on link "№ 361640775" at bounding box center [206, 136] width 43 height 7
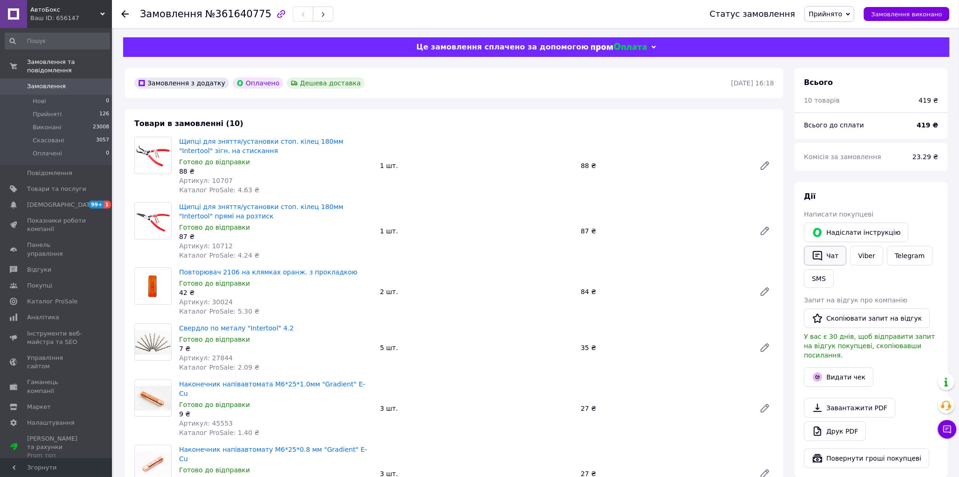
click at [829, 260] on button "Чат" at bounding box center [825, 256] width 42 height 20
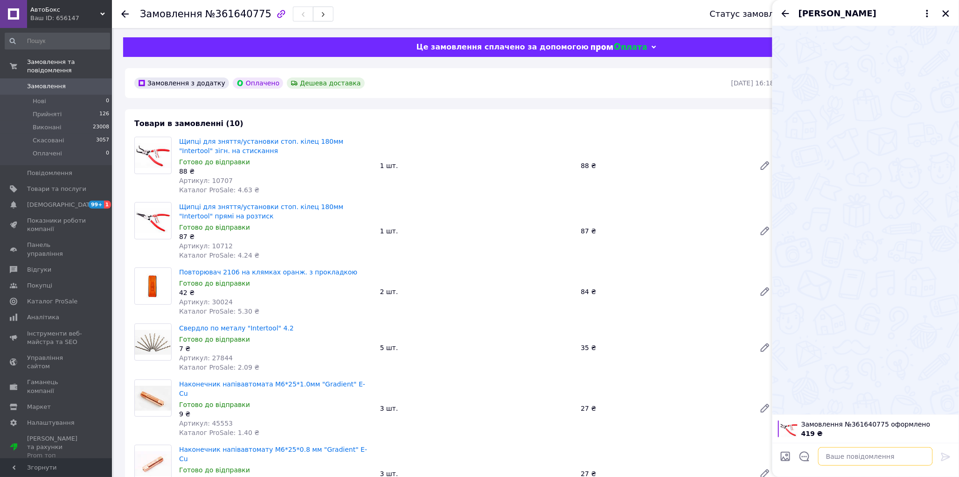
click at [852, 454] on textarea at bounding box center [875, 456] width 115 height 19
type textarea "Дякую за замовлення"
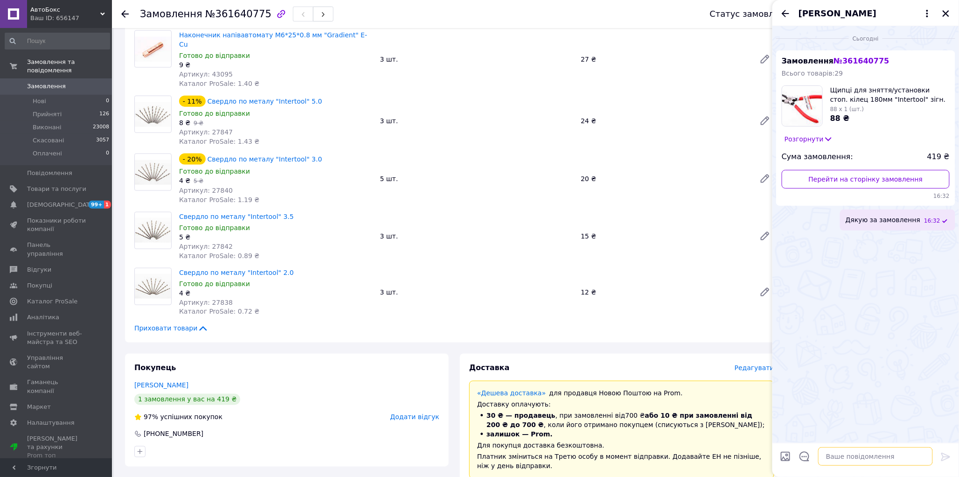
scroll to position [622, 0]
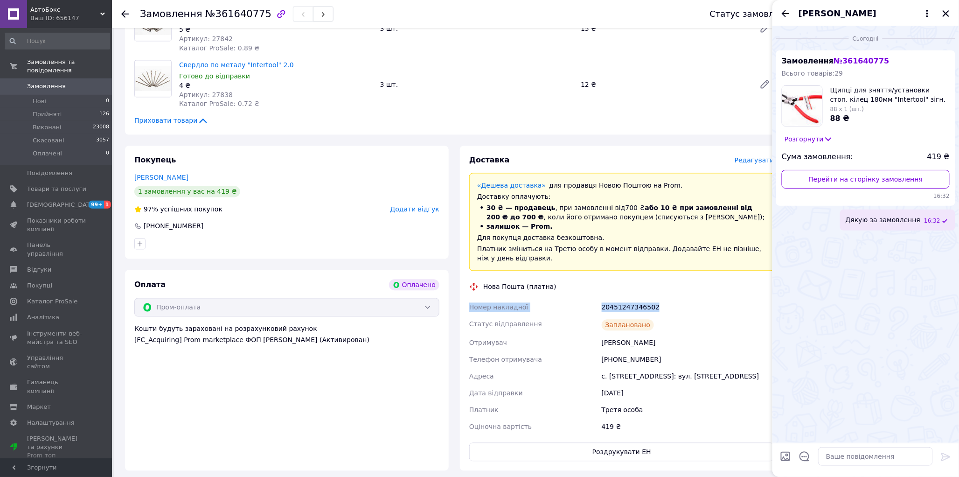
drag, startPoint x: 498, startPoint y: 290, endPoint x: 656, endPoint y: 291, distance: 157.2
click at [656, 299] on div "Номер накладної 20451247346502 Статус відправлення Заплановано Отримувач Єрьоме…" at bounding box center [622, 367] width 309 height 136
copy div "Номер накладної 20451247346502"
click at [845, 454] on textarea at bounding box center [875, 456] width 115 height 19
paste textarea "Номер накладної 20451247346502"
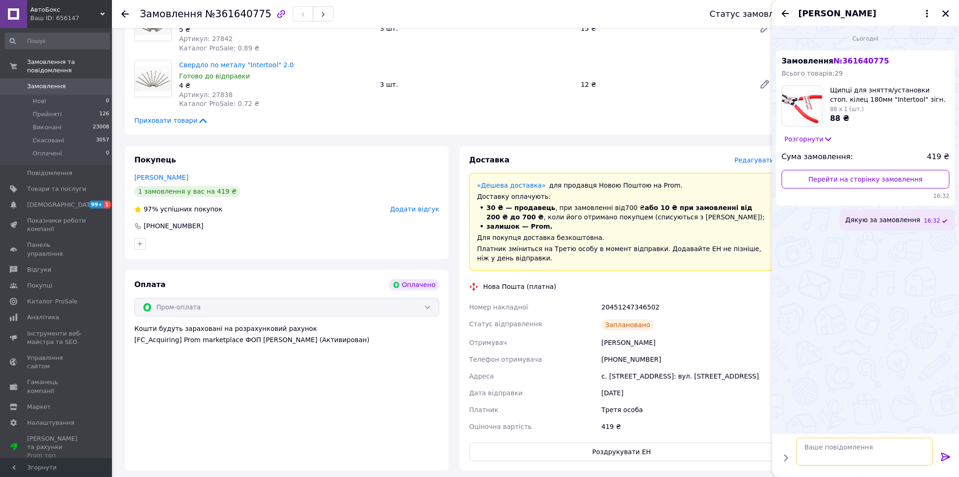
type textarea "Номер накладної 20451247346502"
click at [949, 12] on icon "Закрити" at bounding box center [946, 13] width 7 height 7
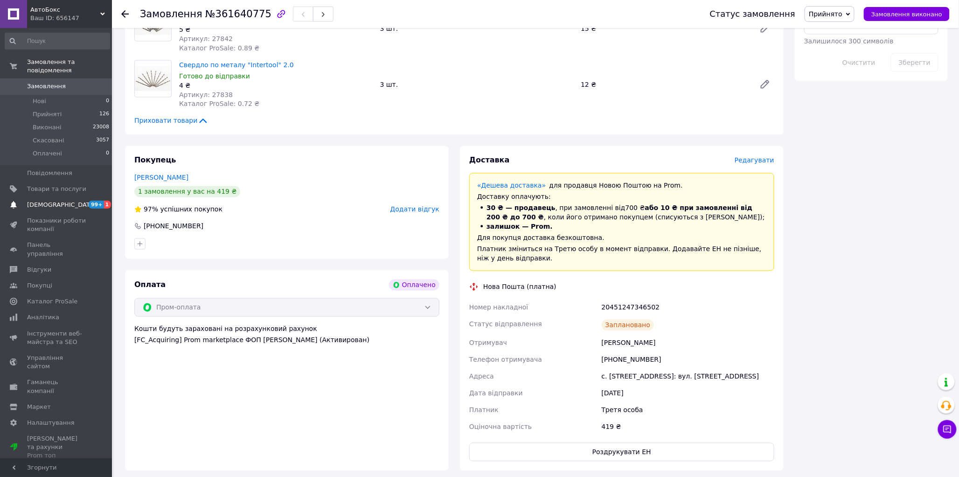
click at [48, 201] on span "[DEMOGRAPHIC_DATA]" at bounding box center [61, 205] width 69 height 8
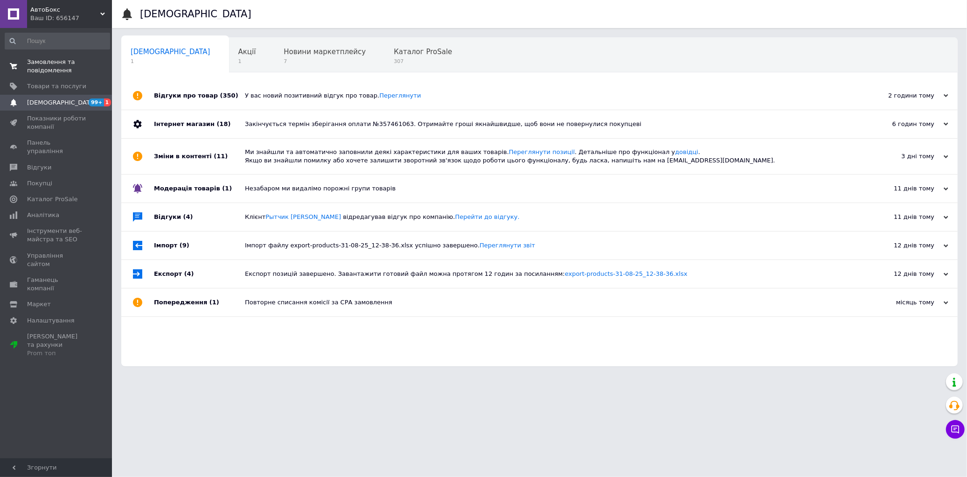
click at [44, 63] on span "Замовлення та повідомлення" at bounding box center [56, 66] width 59 height 17
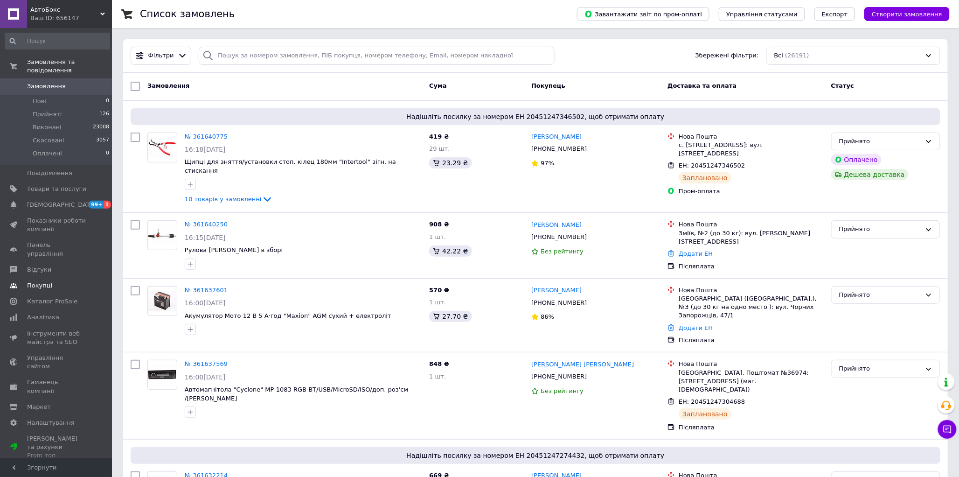
click at [39, 281] on span "Покупці" at bounding box center [39, 285] width 25 height 8
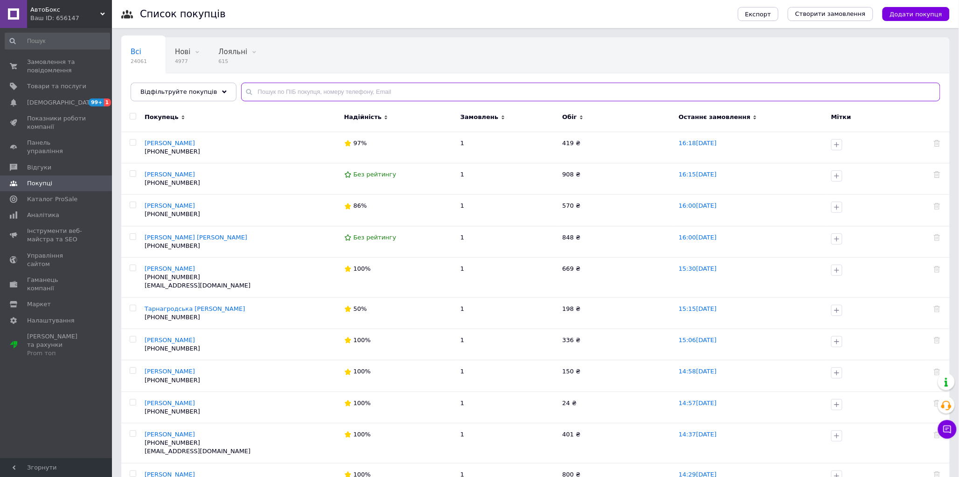
click at [354, 88] on input "text" at bounding box center [590, 92] width 699 height 19
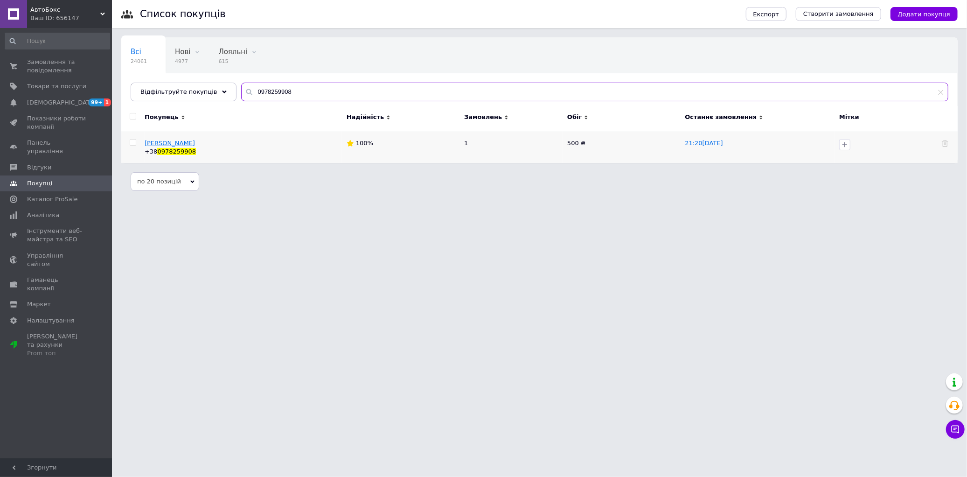
type input "0978259908"
click at [174, 144] on span "Грицюк Богдан" at bounding box center [170, 143] width 50 height 7
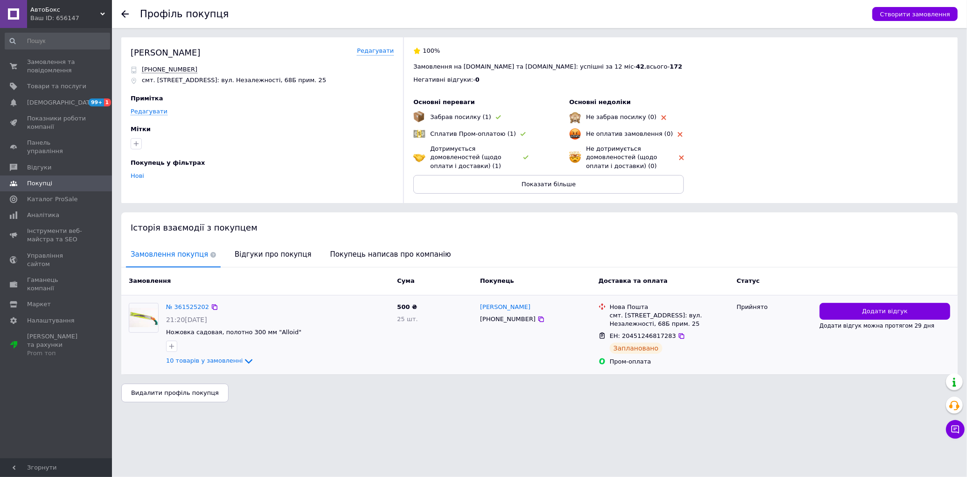
click at [194, 311] on div "№ 361525202" at bounding box center [187, 307] width 45 height 11
click at [188, 305] on link "№ 361525202" at bounding box center [187, 306] width 43 height 7
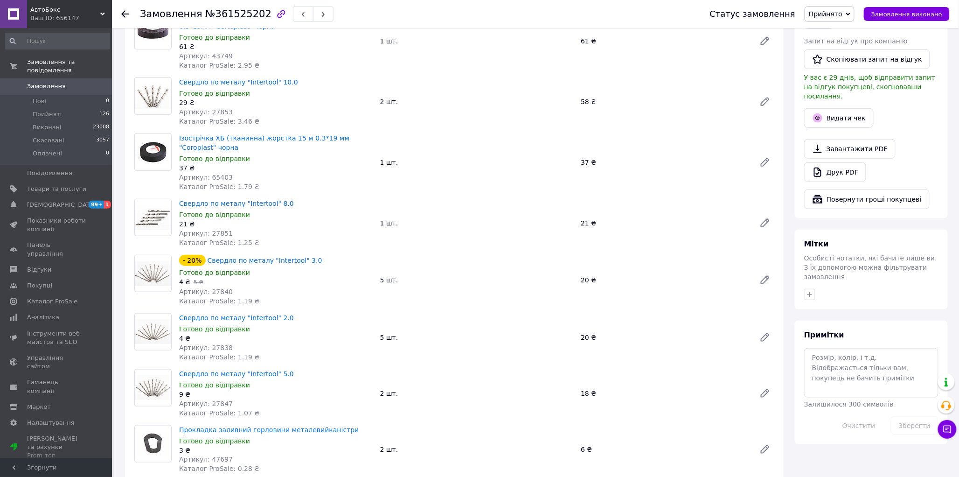
scroll to position [363, 0]
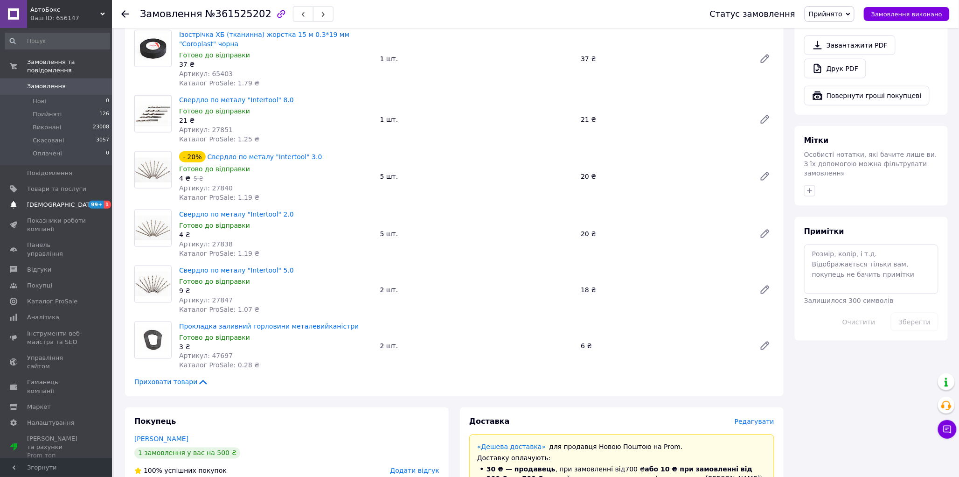
click at [63, 201] on span "[DEMOGRAPHIC_DATA]" at bounding box center [56, 205] width 59 height 8
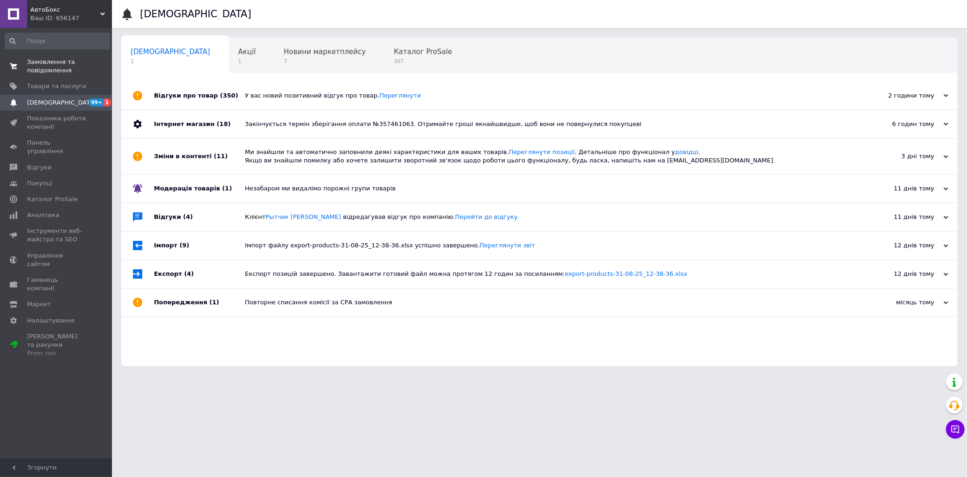
click at [48, 68] on span "Замовлення та повідомлення" at bounding box center [56, 66] width 59 height 17
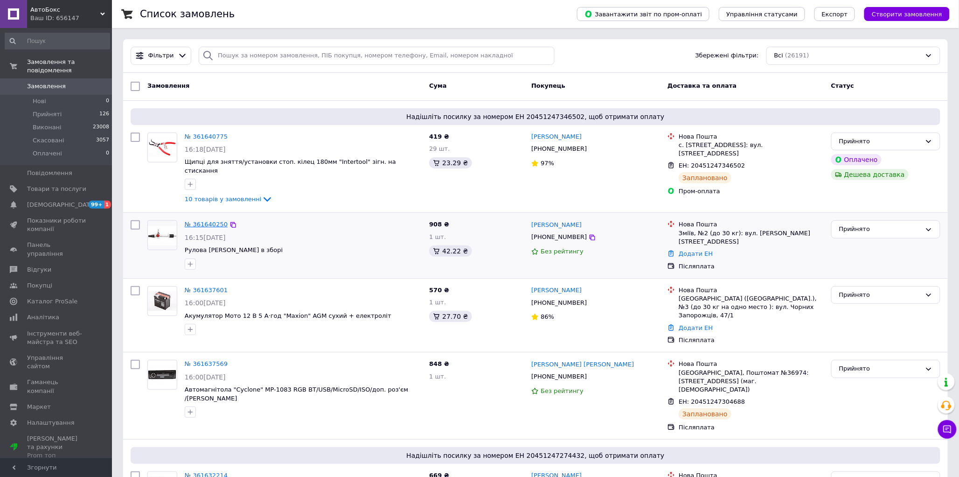
click at [213, 221] on link "№ 361640250" at bounding box center [206, 224] width 43 height 7
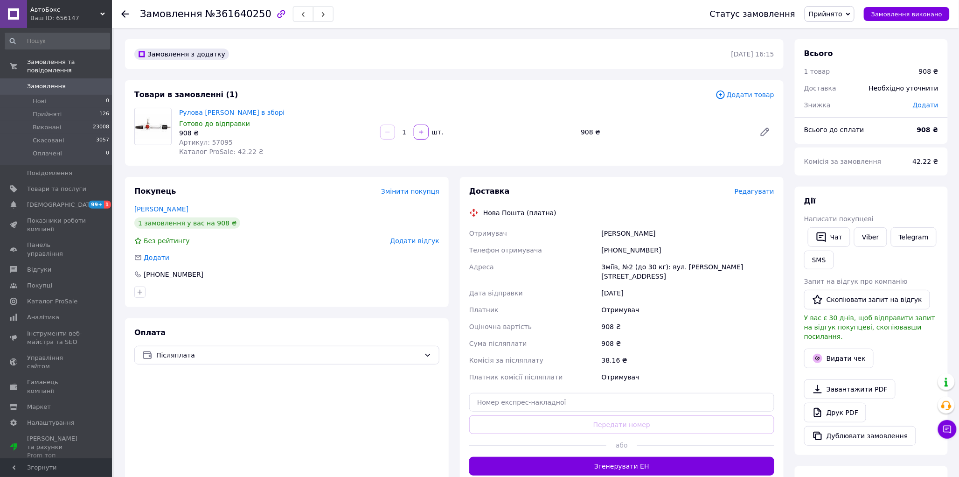
click at [743, 98] on span "Додати товар" at bounding box center [745, 95] width 59 height 10
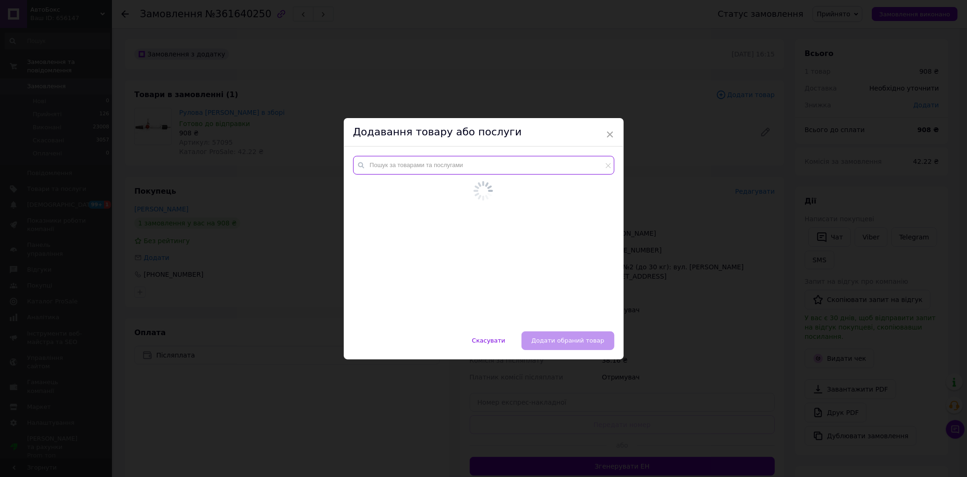
click at [409, 169] on input "text" at bounding box center [483, 165] width 261 height 19
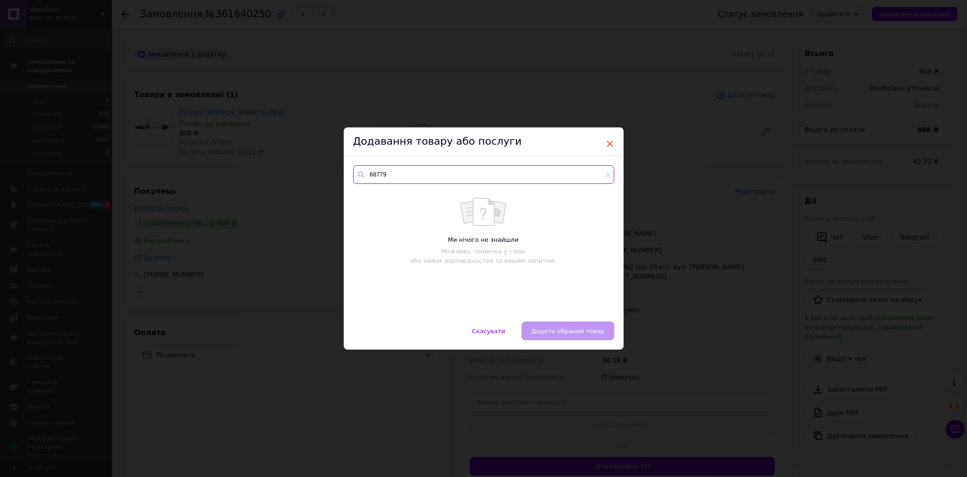
type input "68779"
drag, startPoint x: 607, startPoint y: 143, endPoint x: 583, endPoint y: 188, distance: 51.4
click at [607, 143] on span "×" at bounding box center [610, 144] width 8 height 16
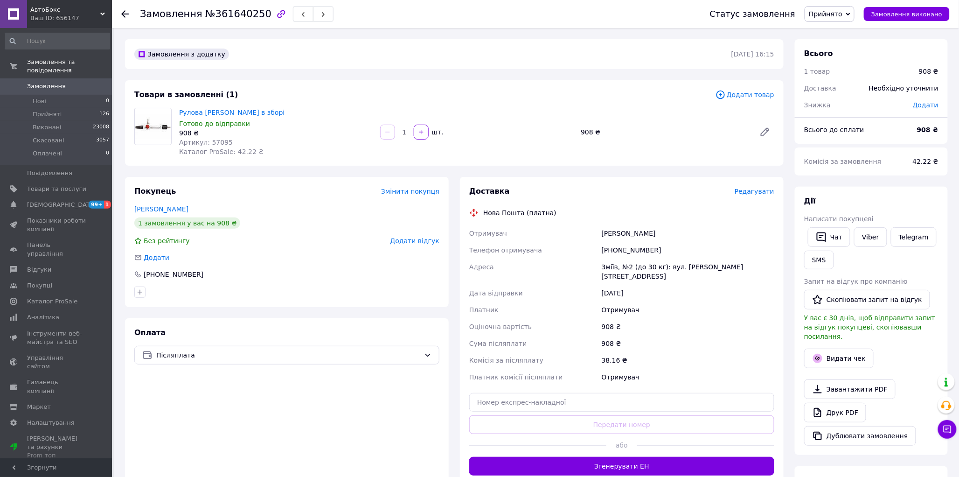
click at [754, 98] on span "Додати товар" at bounding box center [745, 95] width 59 height 10
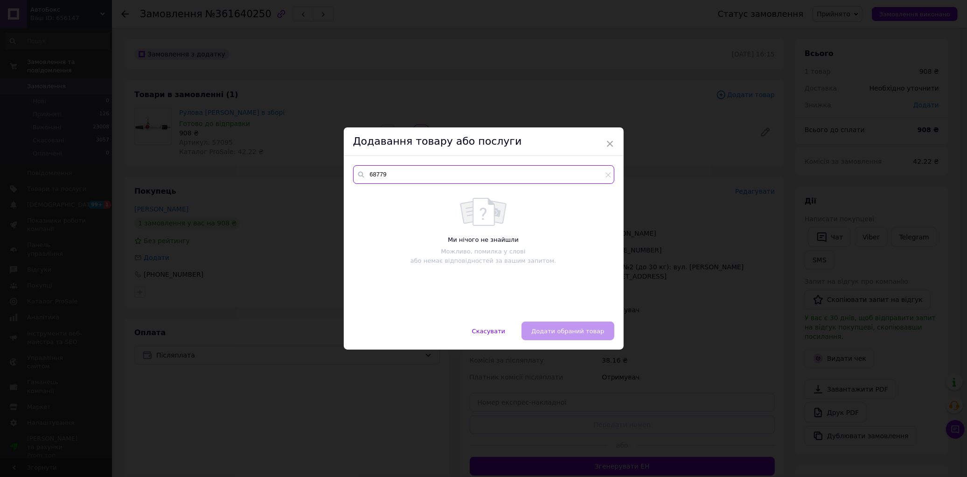
click at [418, 170] on input "68779" at bounding box center [483, 174] width 261 height 19
type input "6"
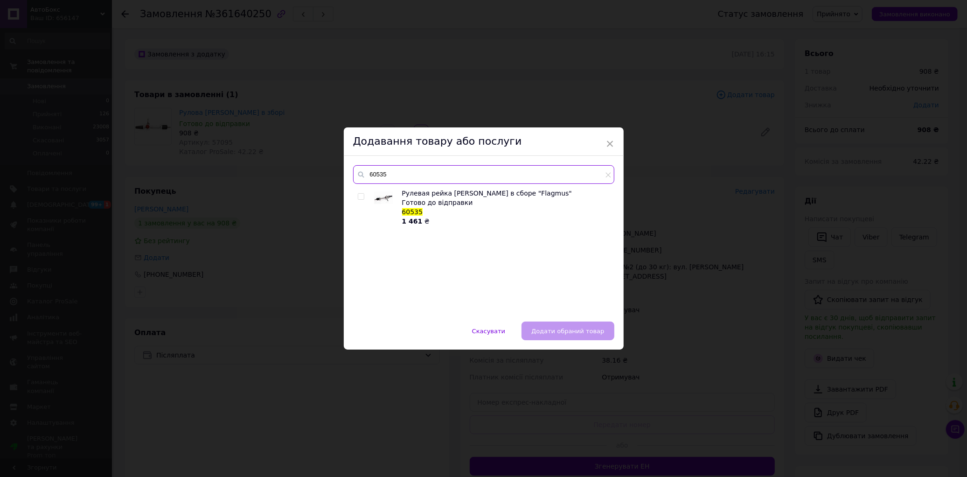
type input "60535"
click at [360, 197] on input "checkbox" at bounding box center [361, 197] width 6 height 6
checkbox input "true"
click at [561, 337] on button "Додати обраний товар" at bounding box center [568, 330] width 92 height 19
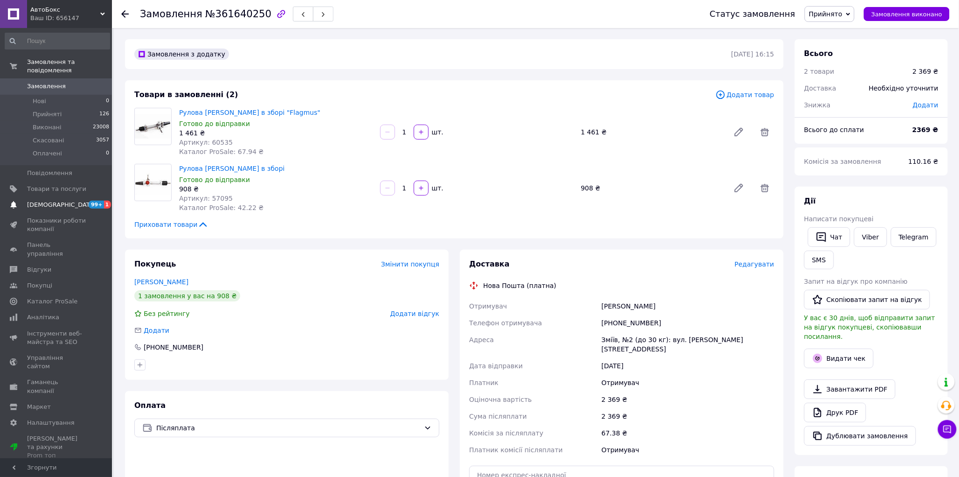
click at [49, 201] on span "[DEMOGRAPHIC_DATA]" at bounding box center [61, 205] width 69 height 8
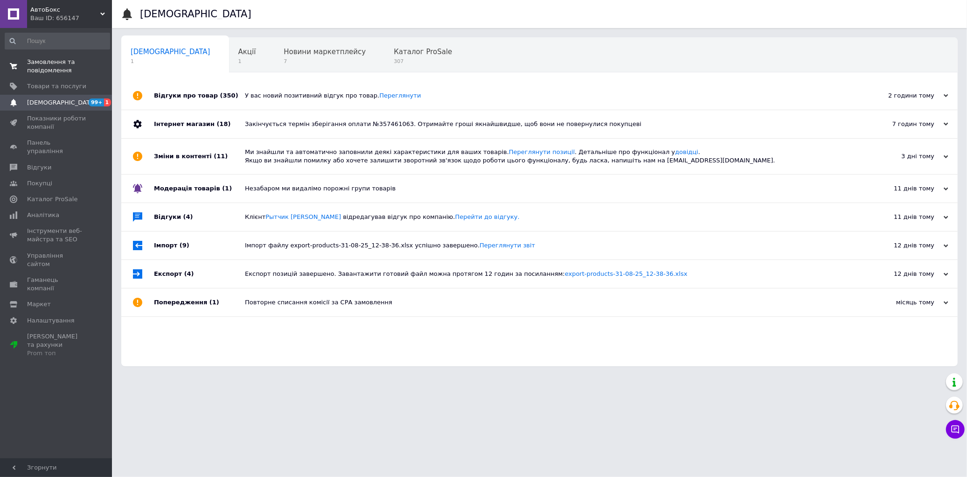
click at [41, 67] on span "Замовлення та повідомлення" at bounding box center [56, 66] width 59 height 17
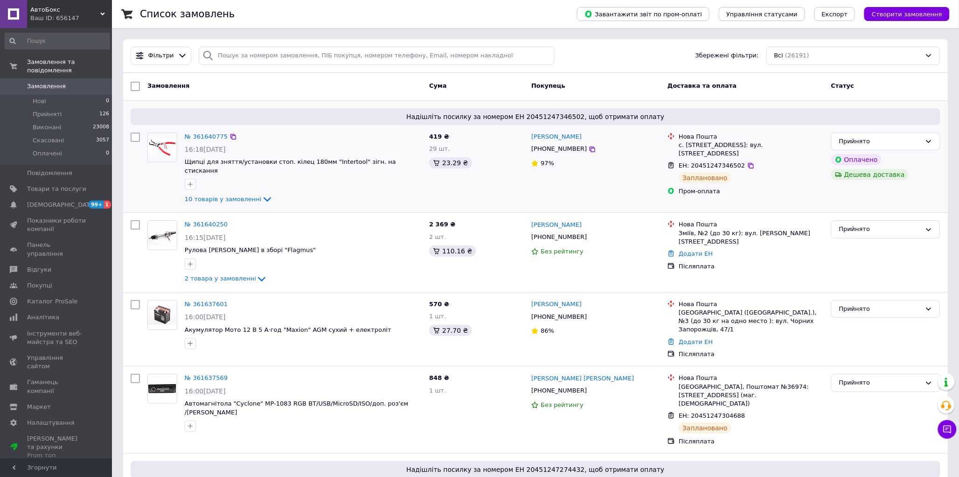
scroll to position [104, 0]
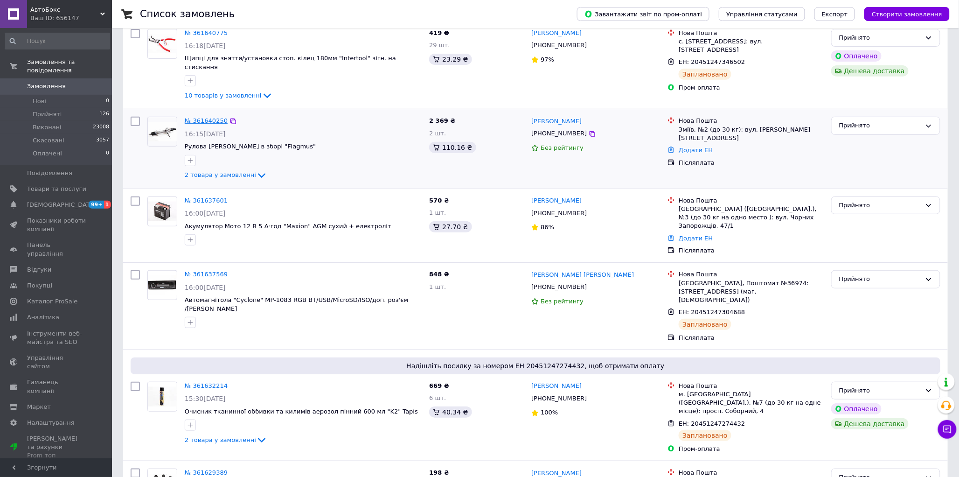
click at [201, 117] on link "№ 361640250" at bounding box center [206, 120] width 43 height 7
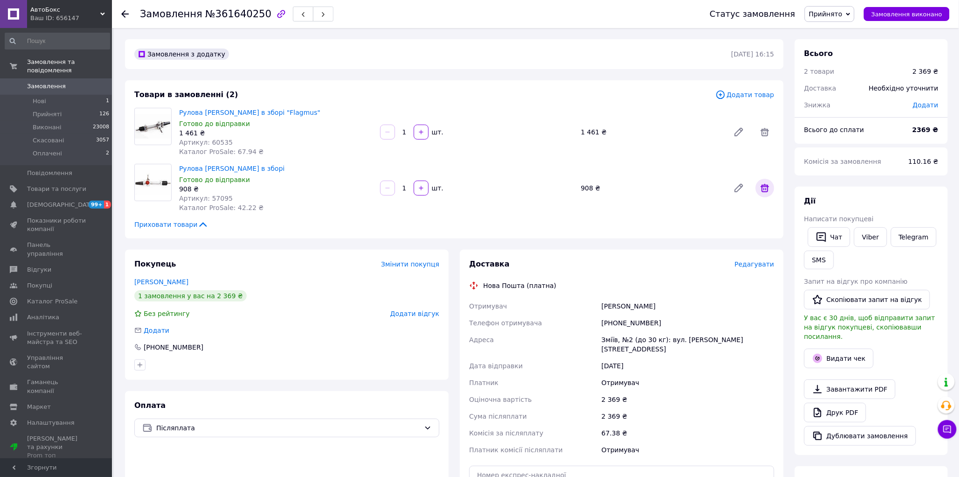
click at [765, 185] on icon at bounding box center [765, 188] width 8 height 8
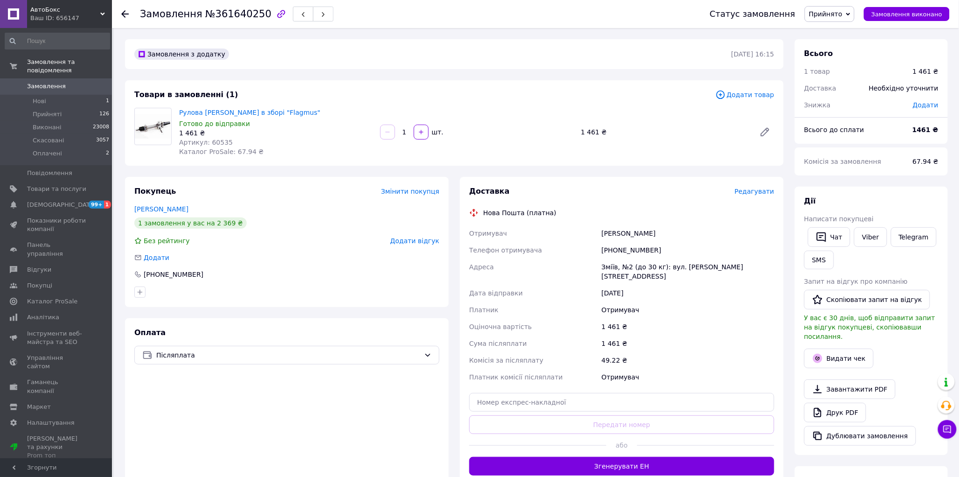
click at [922, 105] on span "Додати" at bounding box center [926, 104] width 26 height 7
click at [845, 146] on input "text" at bounding box center [862, 142] width 55 height 19
type input "1"
type input "161"
click at [906, 167] on button "Зберегти" at bounding box center [908, 169] width 47 height 19
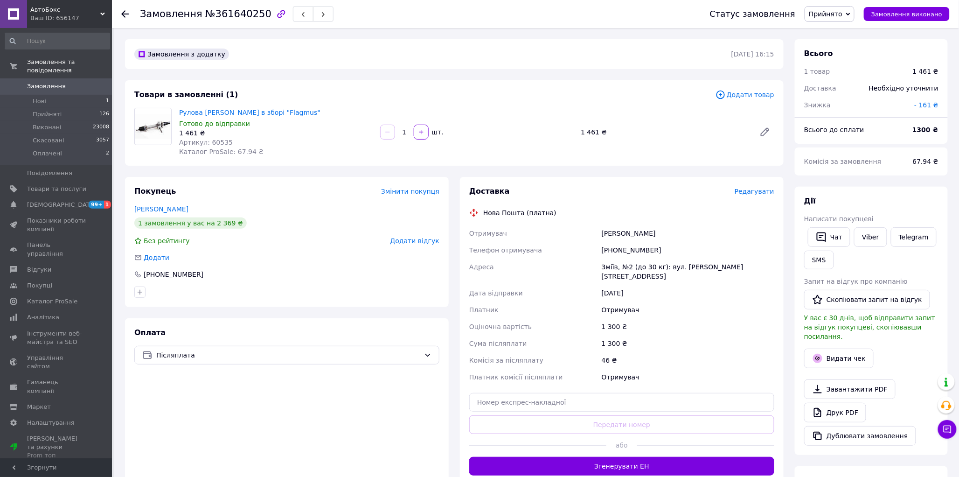
click at [753, 192] on span "Редагувати" at bounding box center [755, 191] width 40 height 7
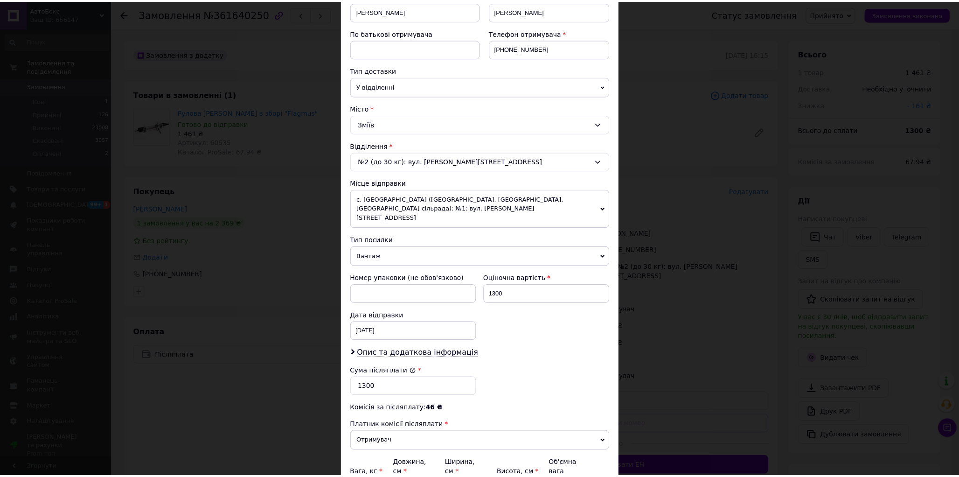
scroll to position [245, 0]
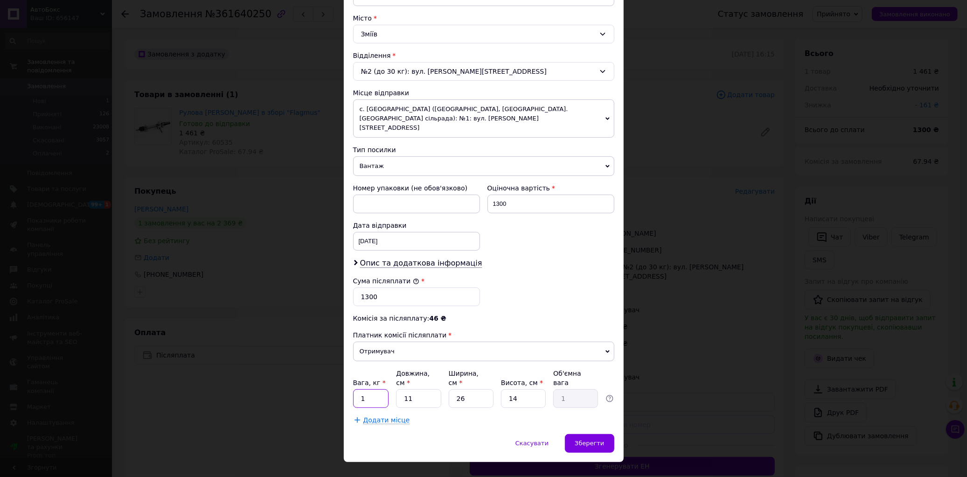
click at [376, 389] on input "1" at bounding box center [371, 398] width 36 height 19
type input "2"
click at [426, 389] on input "11" at bounding box center [418, 398] width 45 height 19
type input "1"
type input "0.1"
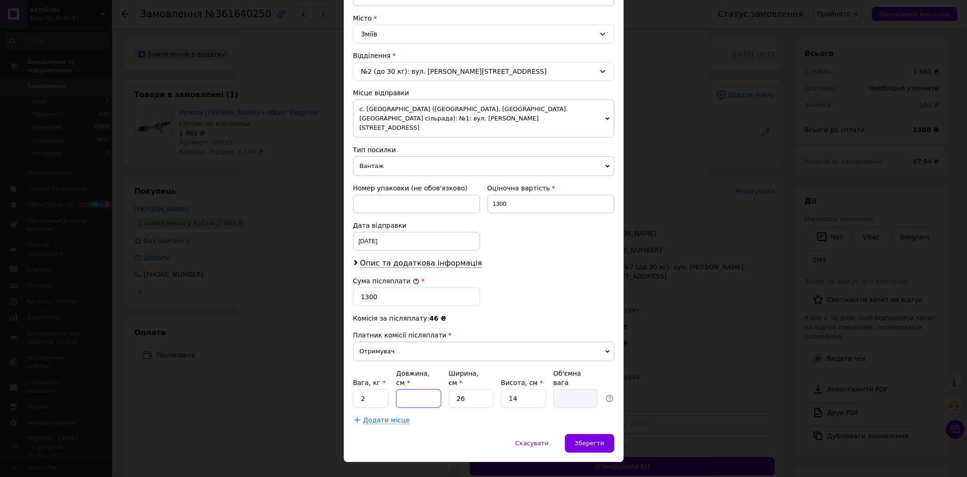
type input "6"
type input "0.55"
type input "5"
type input "0.46"
type input "50"
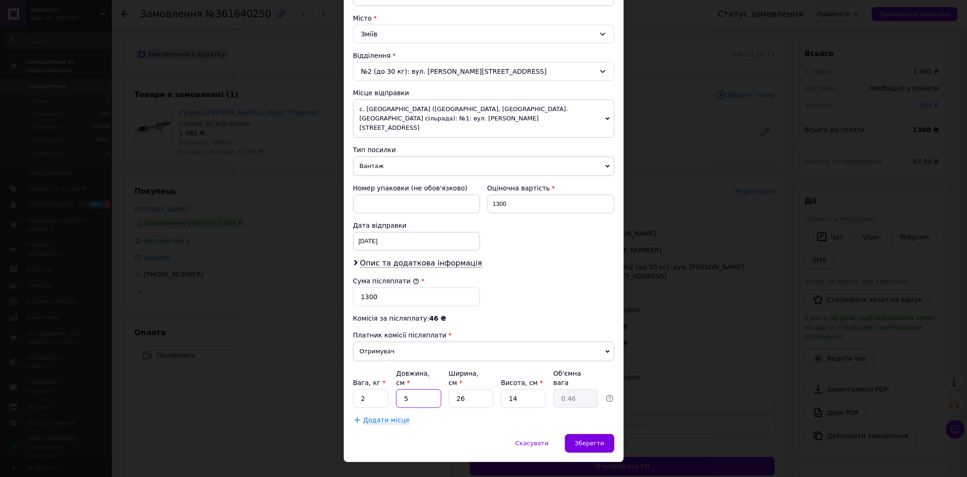
type input "4.55"
type input "50"
click at [483, 389] on input "26" at bounding box center [471, 398] width 45 height 19
type input "2"
type input "0.35"
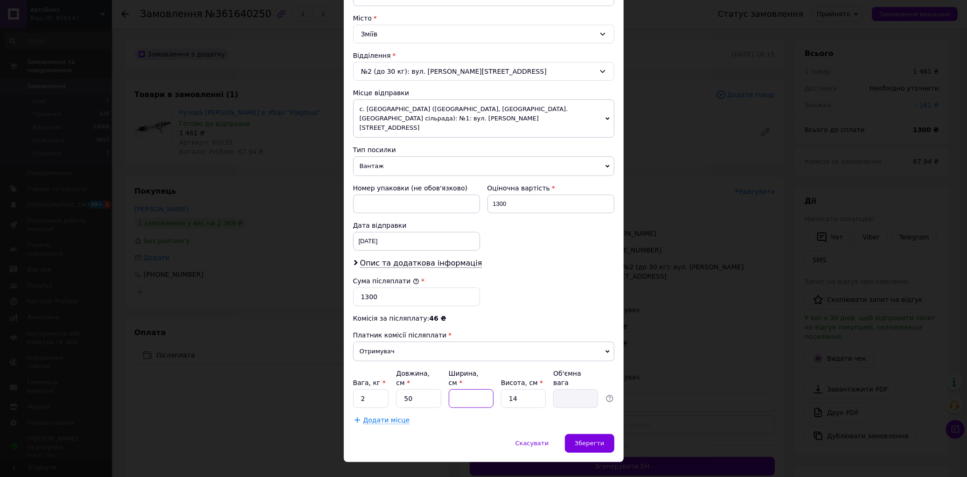
type input "2"
type input "0.35"
type input "20"
type input "3.5"
type input "20"
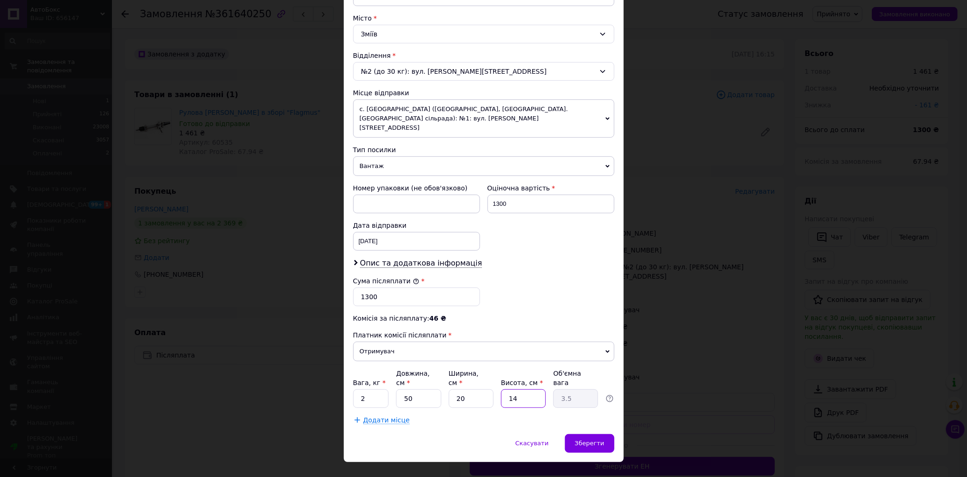
click at [533, 389] on input "14" at bounding box center [523, 398] width 45 height 19
type input "1"
type input "0.25"
type input "1"
type input "0.25"
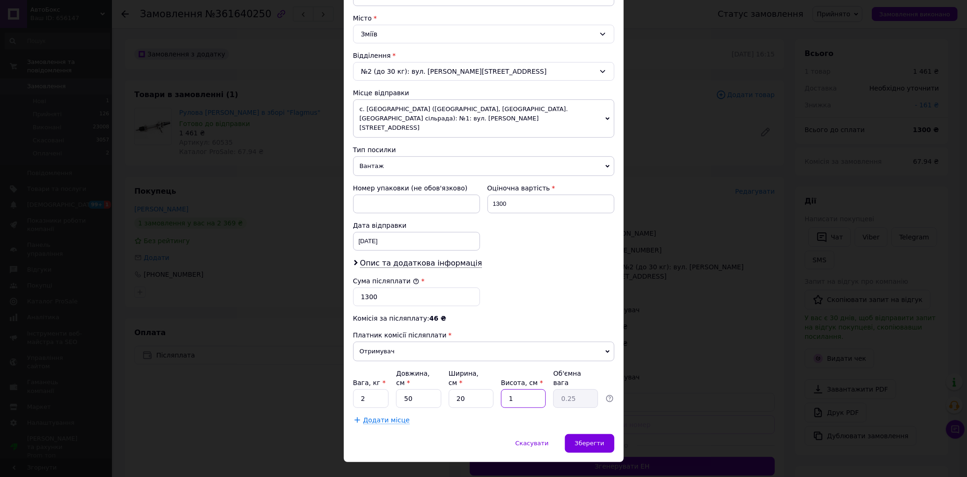
type input "10"
type input "2.5"
type input "10"
drag, startPoint x: 451, startPoint y: 375, endPoint x: 469, endPoint y: 382, distance: 19.5
click at [451, 389] on input "20" at bounding box center [471, 398] width 45 height 19
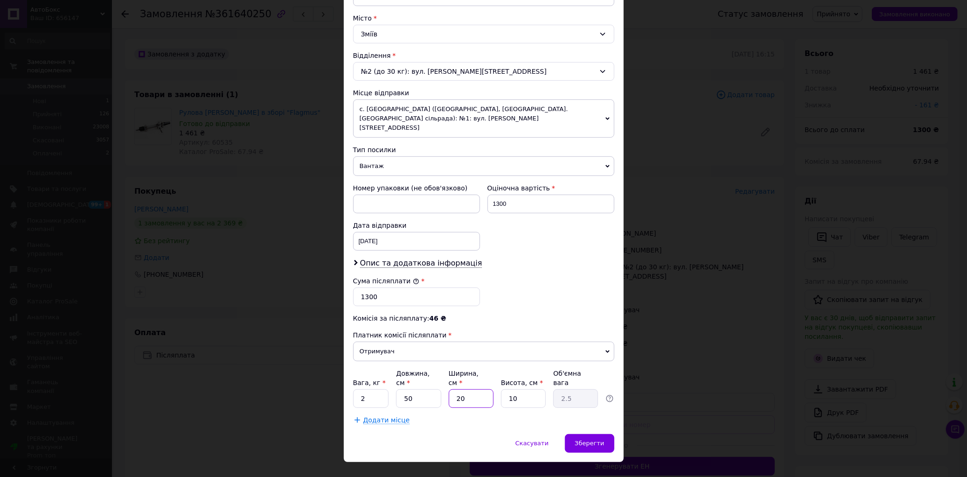
click at [471, 389] on input "20" at bounding box center [471, 398] width 45 height 19
type input "2"
type input "0.25"
type input "1"
type input "0.13"
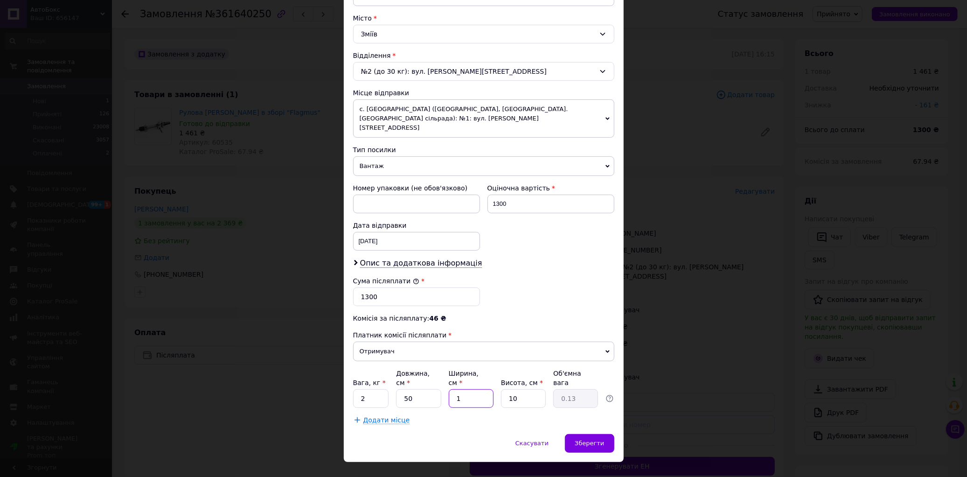
type input "15"
type input "1.88"
type input "1"
type input "0.13"
type input "16"
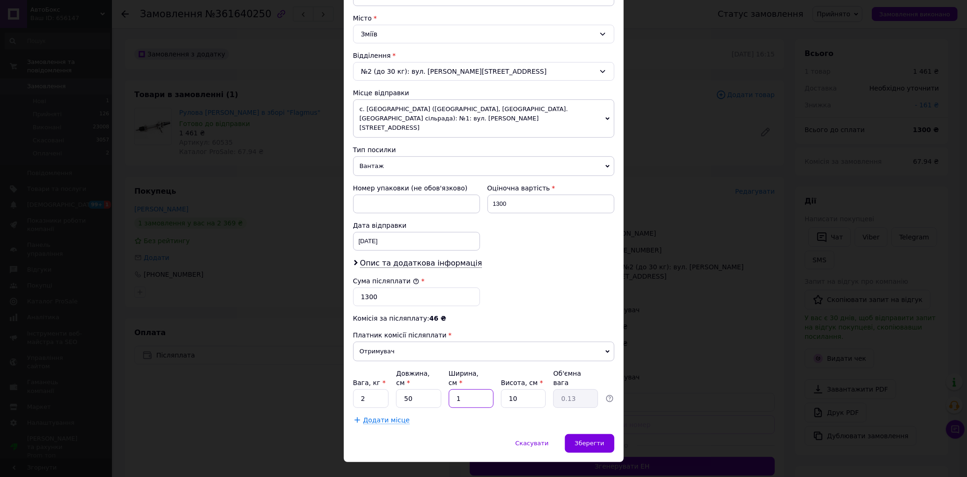
type input "2"
type input "16"
click at [592, 440] on span "Зберегти" at bounding box center [589, 443] width 29 height 7
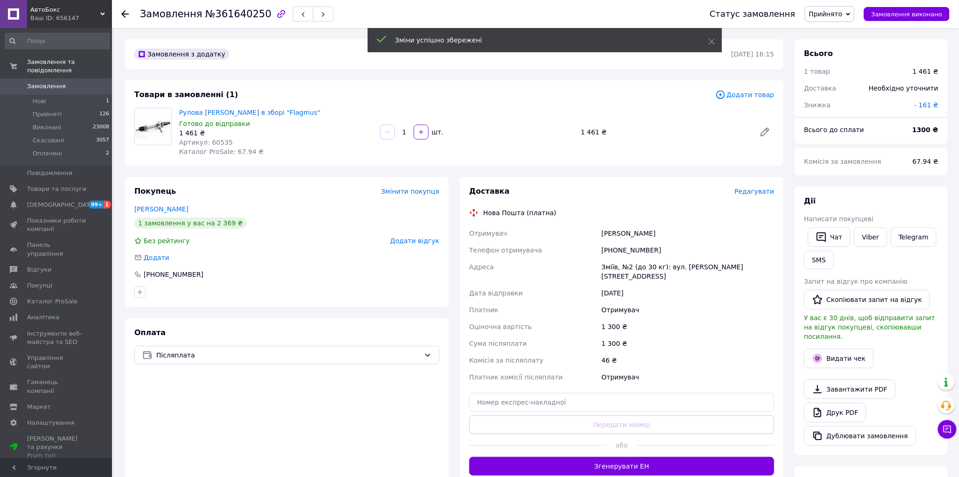
scroll to position [52, 0]
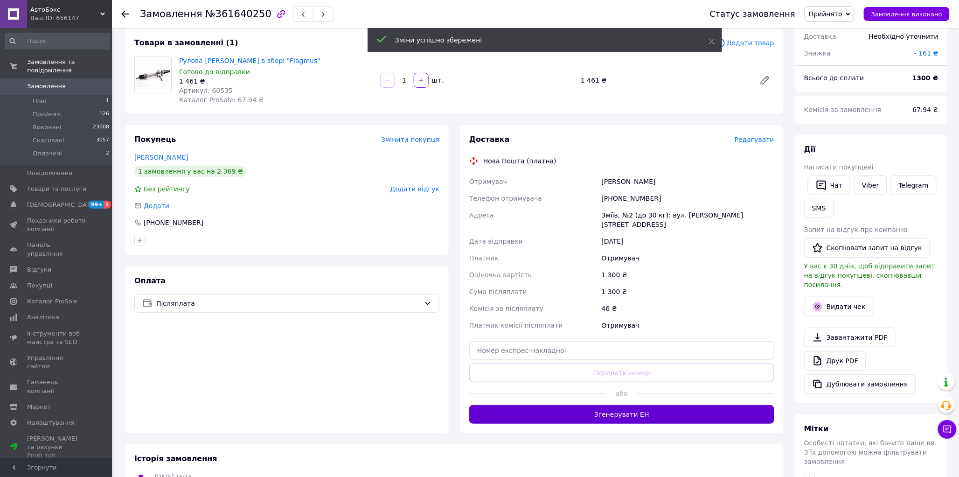
click at [668, 405] on button "Згенерувати ЕН" at bounding box center [621, 414] width 305 height 19
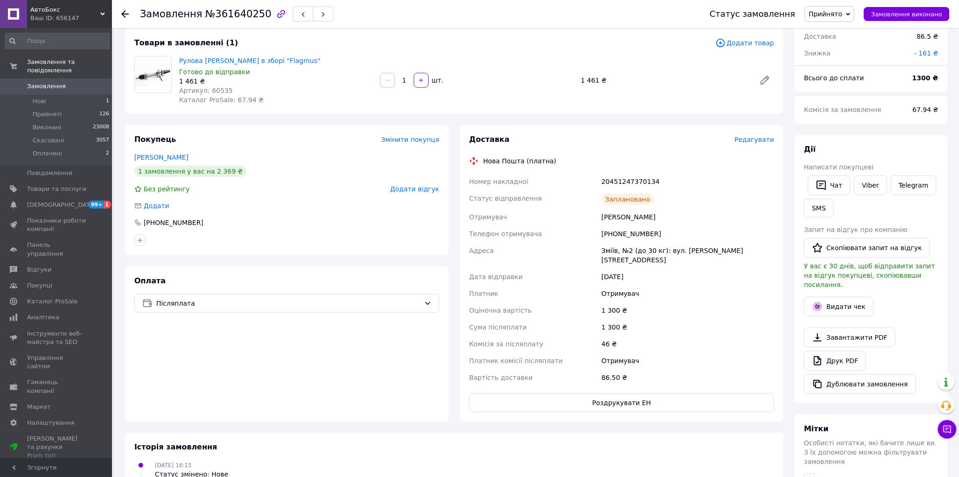
drag, startPoint x: 875, startPoint y: 187, endPoint x: 842, endPoint y: 209, distance: 39.3
click at [874, 186] on link "Viber" at bounding box center [870, 185] width 33 height 20
click at [835, 184] on button "Чат" at bounding box center [829, 185] width 42 height 20
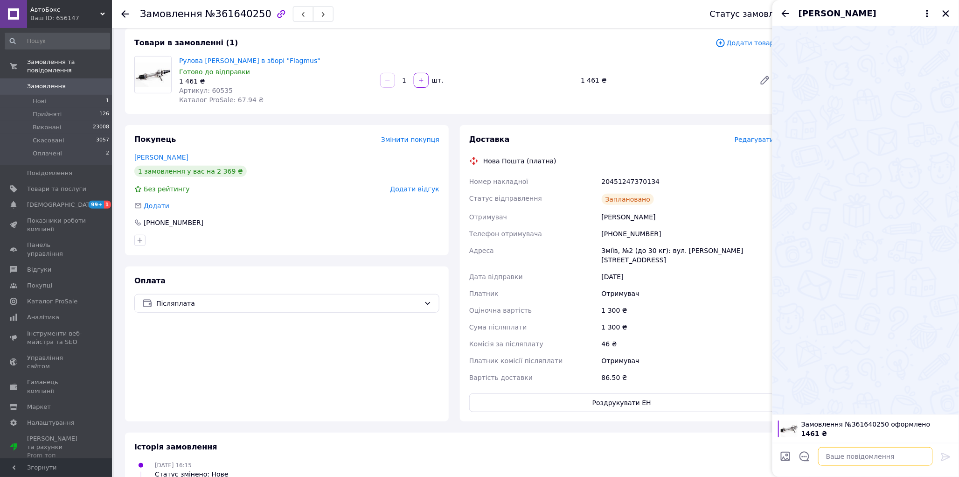
click at [848, 454] on textarea at bounding box center [875, 456] width 115 height 19
type textarea "Дякую за замовлення"
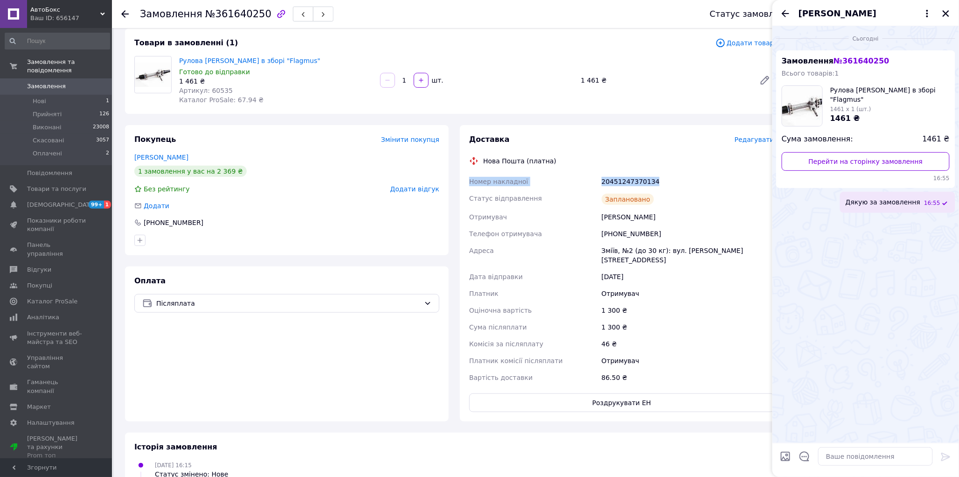
drag, startPoint x: 470, startPoint y: 182, endPoint x: 656, endPoint y: 182, distance: 186.2
click at [656, 182] on div "Номер накладної 20451247370134 Статус відправлення Заплановано Отримувач Ливенц…" at bounding box center [622, 279] width 309 height 213
copy div "Номер накладної 20451247370134"
click at [832, 453] on textarea at bounding box center [875, 456] width 115 height 19
paste textarea "Номер накладної 20451247370134"
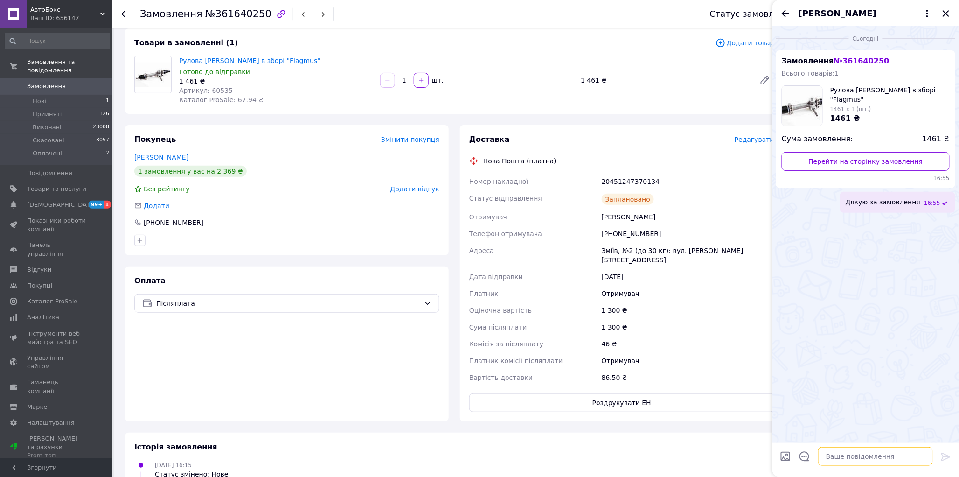
type textarea "Номер накладної 20451247370134"
click at [946, 13] on icon "Закрити" at bounding box center [946, 13] width 7 height 7
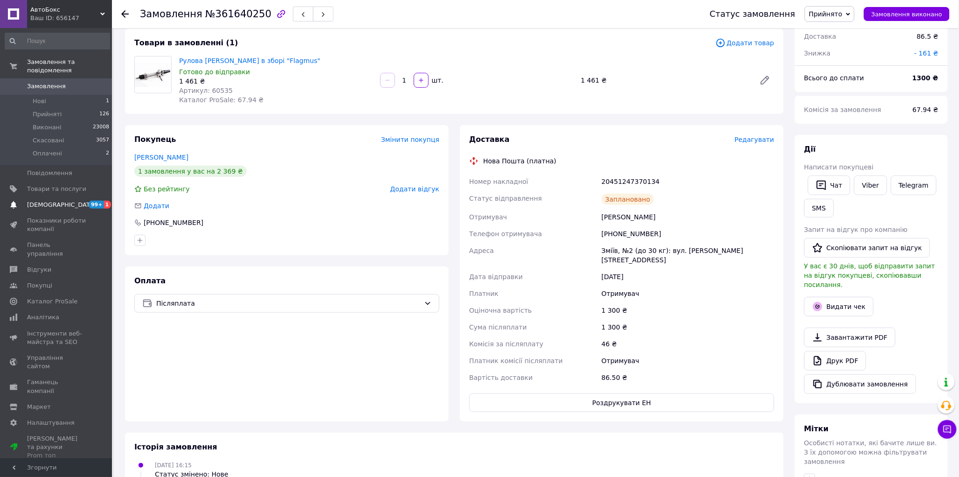
click at [75, 201] on span "[DEMOGRAPHIC_DATA]" at bounding box center [56, 205] width 59 height 8
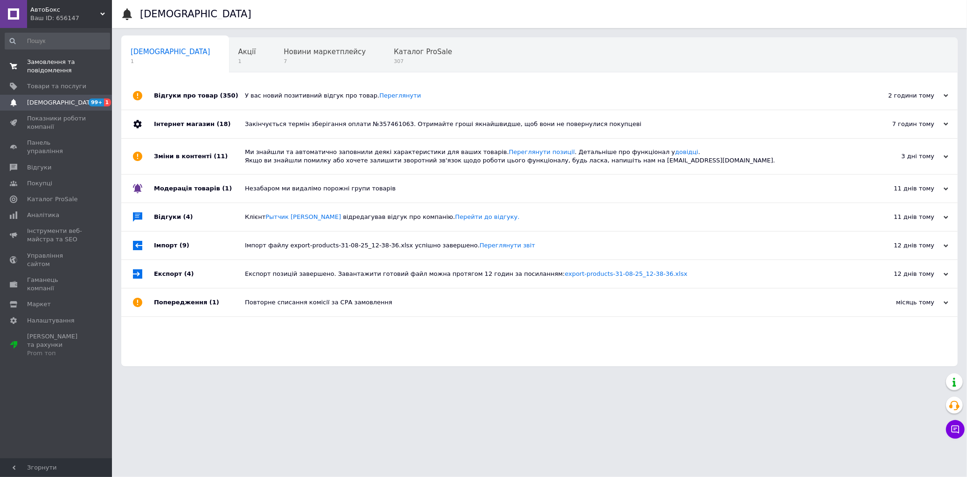
click at [32, 61] on span "Замовлення та повідомлення" at bounding box center [56, 66] width 59 height 17
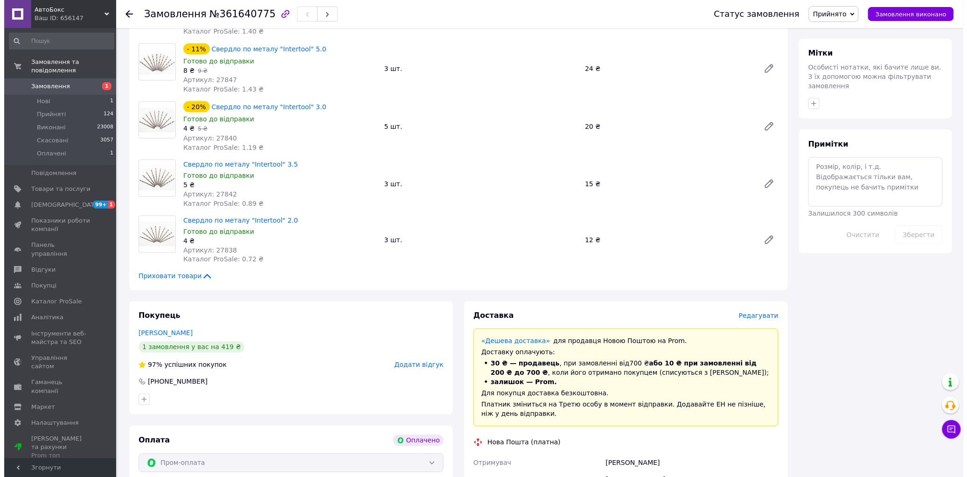
scroll to position [518, 0]
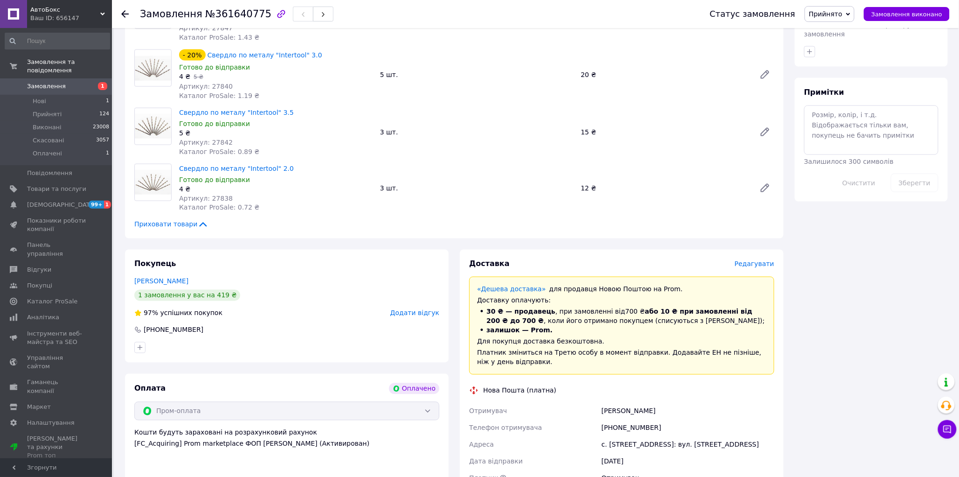
click at [758, 260] on span "Редагувати" at bounding box center [755, 263] width 40 height 7
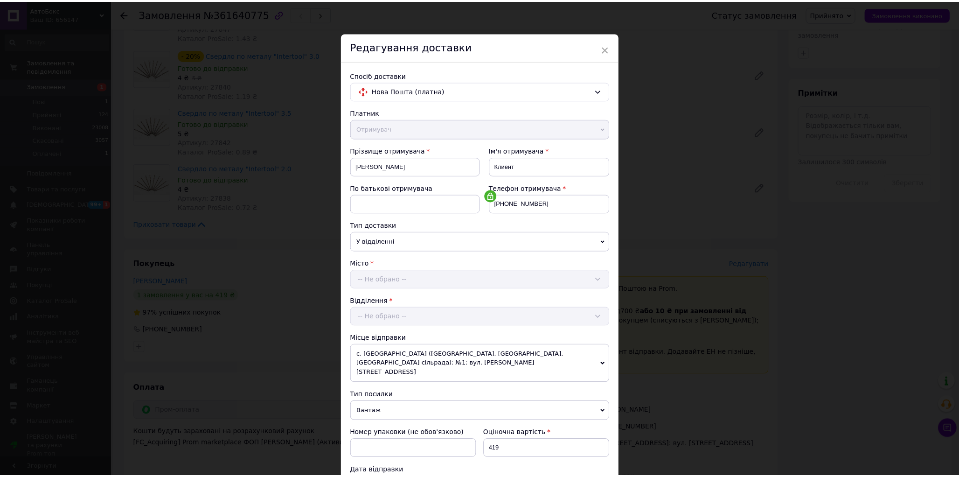
scroll to position [258, 0]
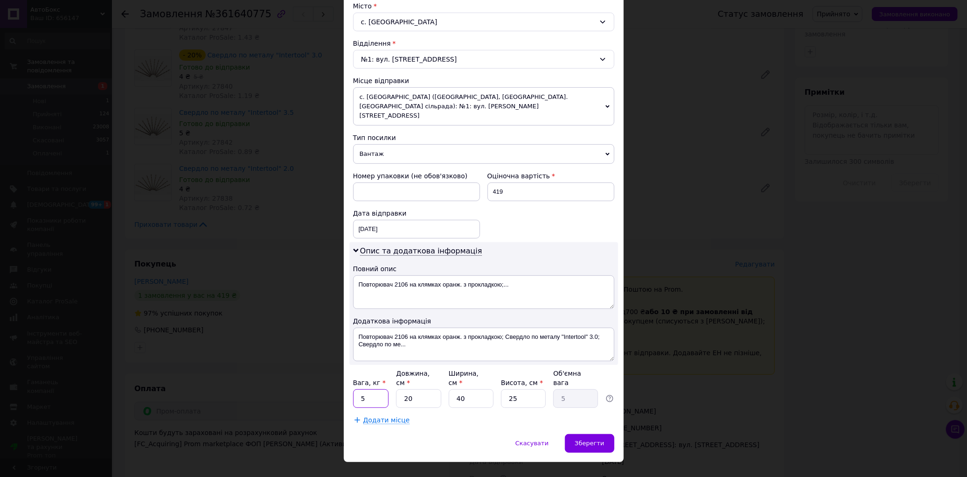
click at [373, 389] on input "5" at bounding box center [371, 398] width 36 height 19
type input "1"
click at [423, 389] on input "20" at bounding box center [418, 398] width 45 height 19
type input "2"
type input "0.5"
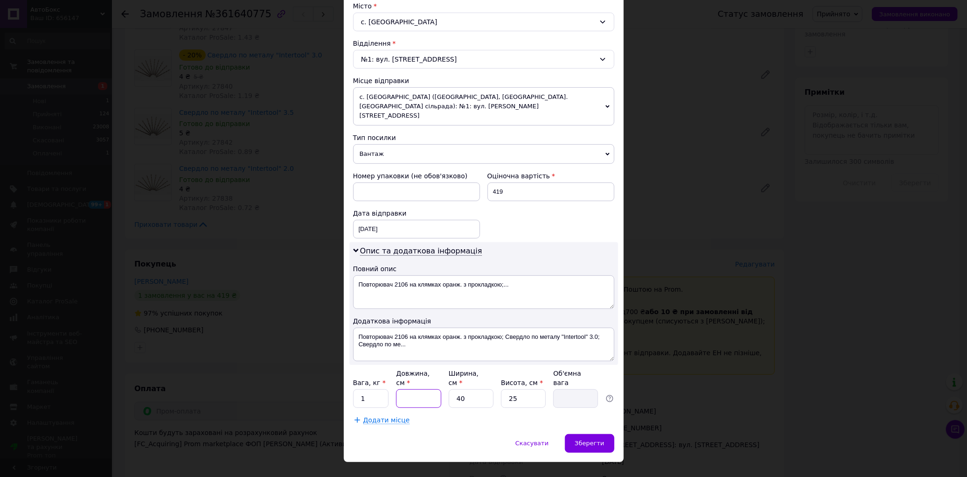
type input "2"
type input "0.5"
type input "20"
type input "5"
click at [483, 389] on input "40" at bounding box center [471, 398] width 45 height 19
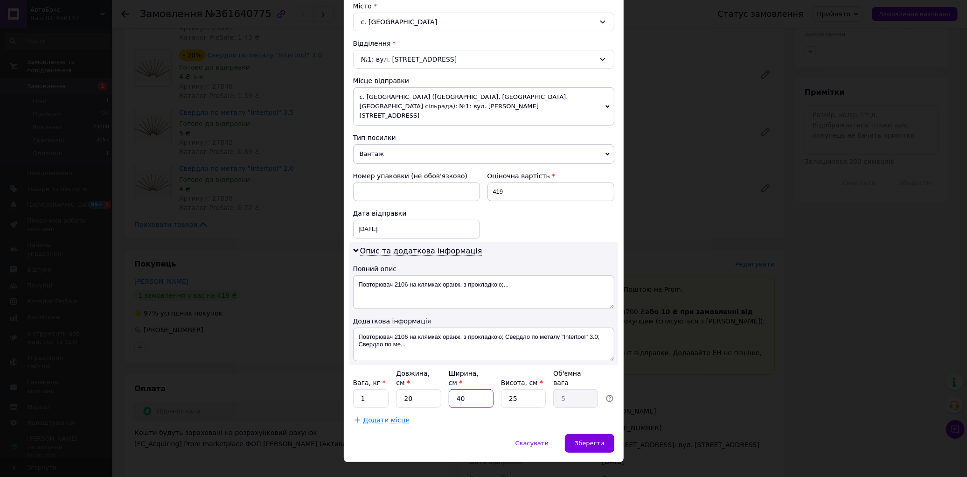
type input "4"
type input "0.5"
type input "2"
type input "0.25"
type input "20"
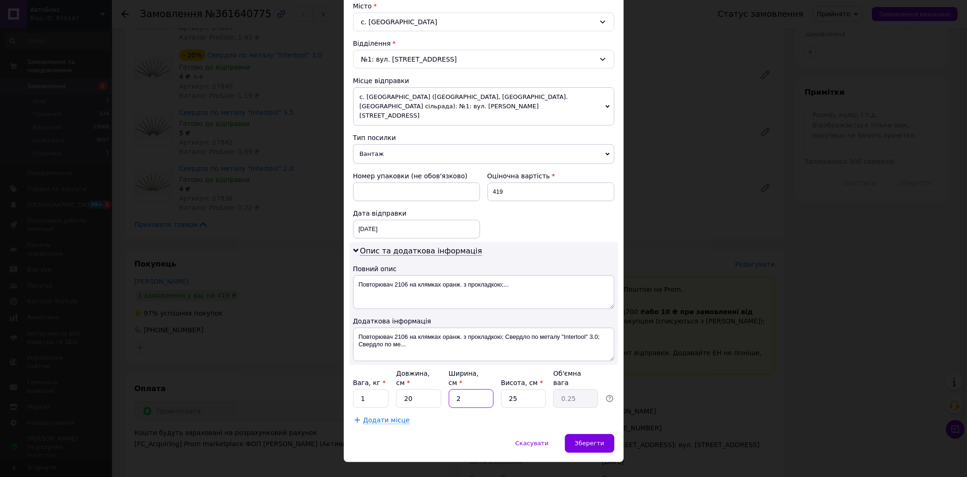
type input "2.5"
type input "20"
type input "2"
type input "0.2"
click at [536, 389] on input "2" at bounding box center [523, 398] width 45 height 19
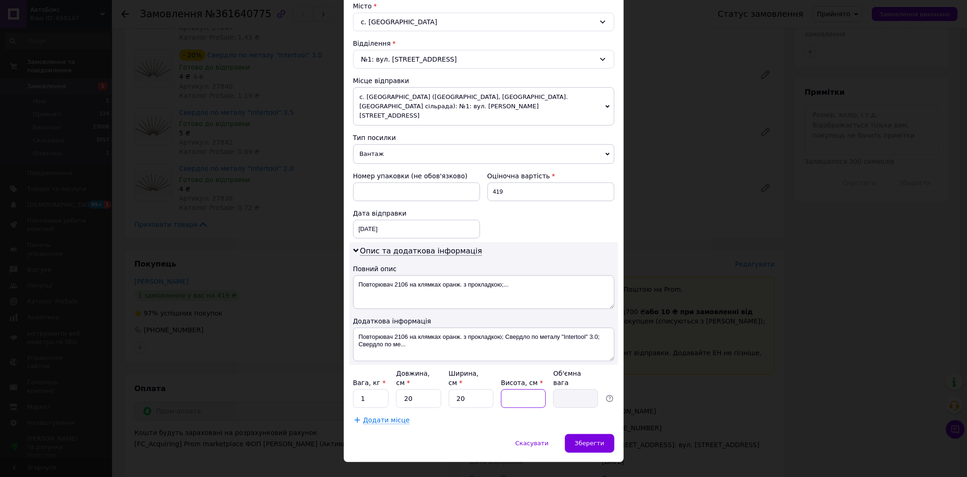
type input "1"
type input "0.1"
type input "10"
type input "1"
type input "10"
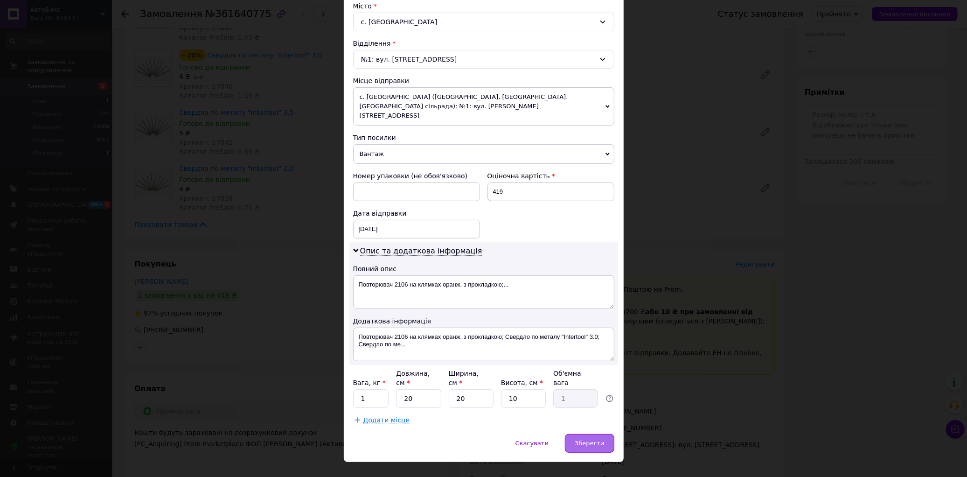
click at [578, 440] on span "Зберегти" at bounding box center [589, 443] width 29 height 7
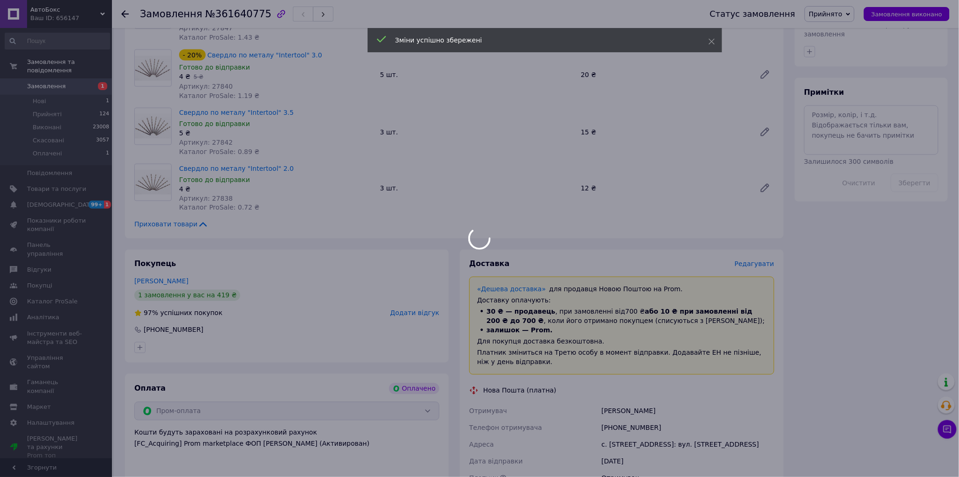
scroll to position [726, 0]
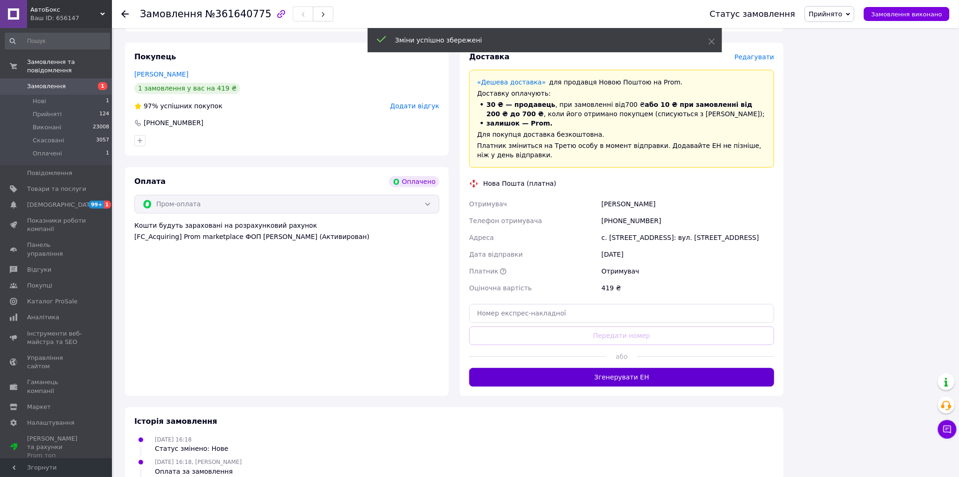
click at [628, 368] on button "Згенерувати ЕН" at bounding box center [621, 377] width 305 height 19
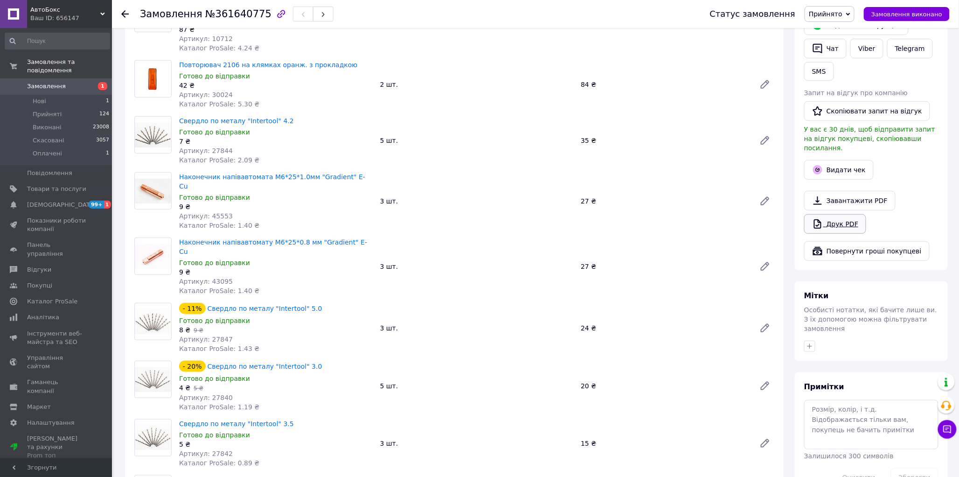
scroll to position [155, 0]
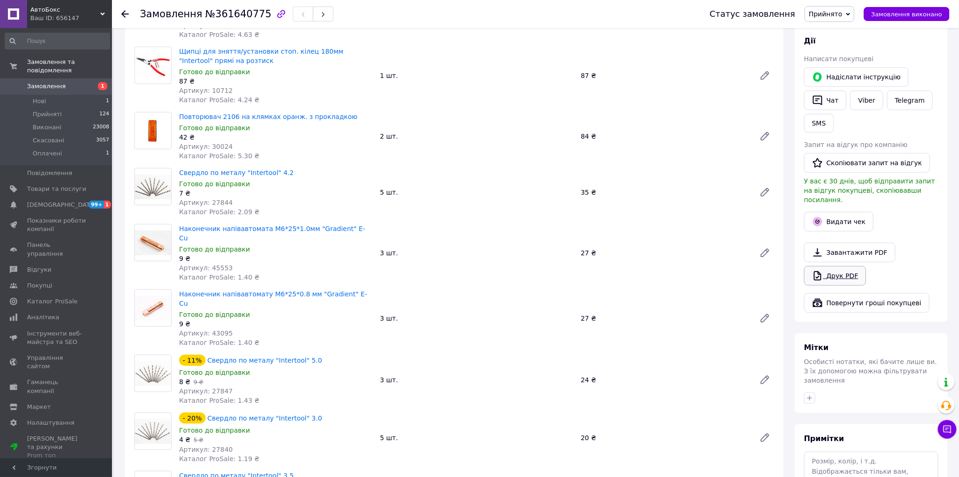
click at [832, 267] on link "Друк PDF" at bounding box center [835, 276] width 62 height 20
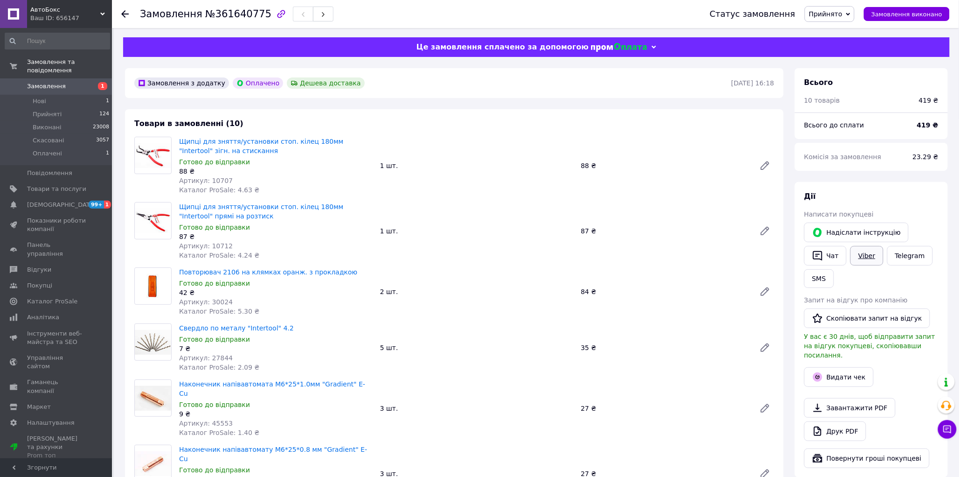
click at [871, 253] on link "Viber" at bounding box center [867, 256] width 33 height 20
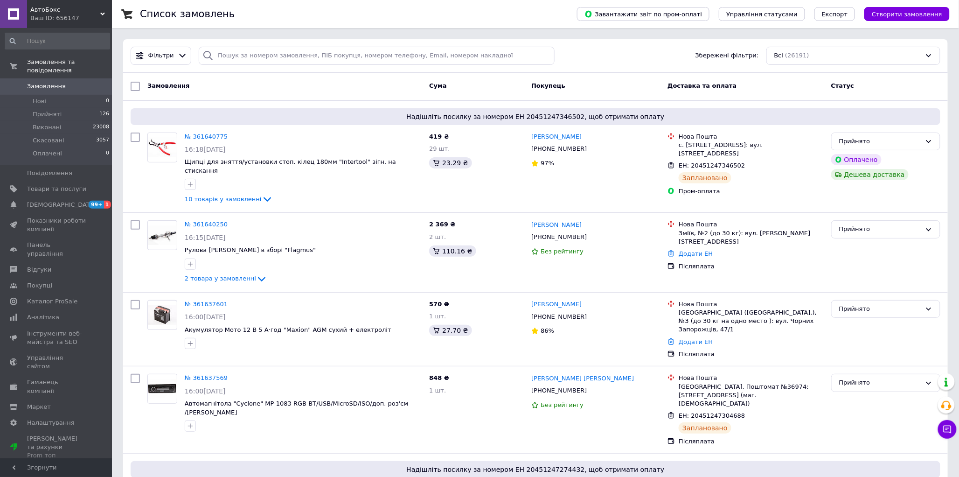
drag, startPoint x: 899, startPoint y: 15, endPoint x: 851, endPoint y: 50, distance: 60.1
click at [899, 14] on span "Створити замовлення" at bounding box center [907, 14] width 70 height 7
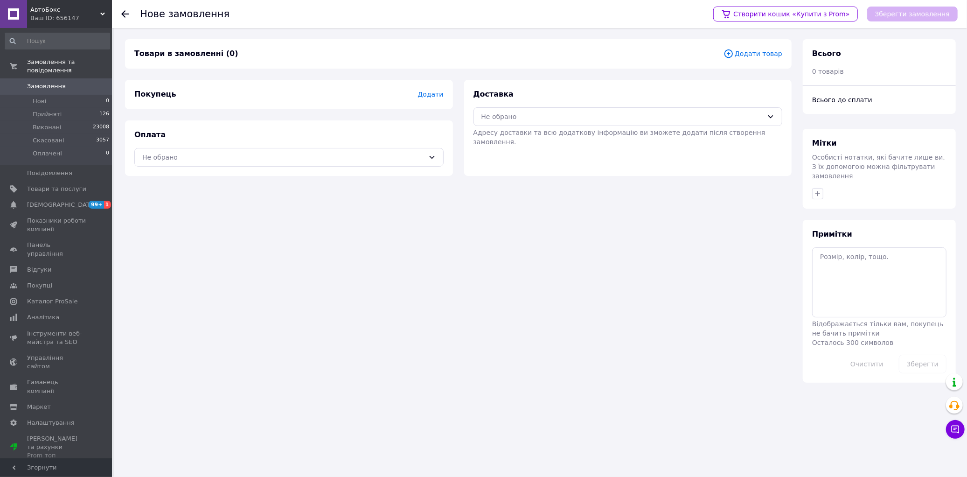
click at [758, 56] on span "Додати товар" at bounding box center [753, 54] width 59 height 10
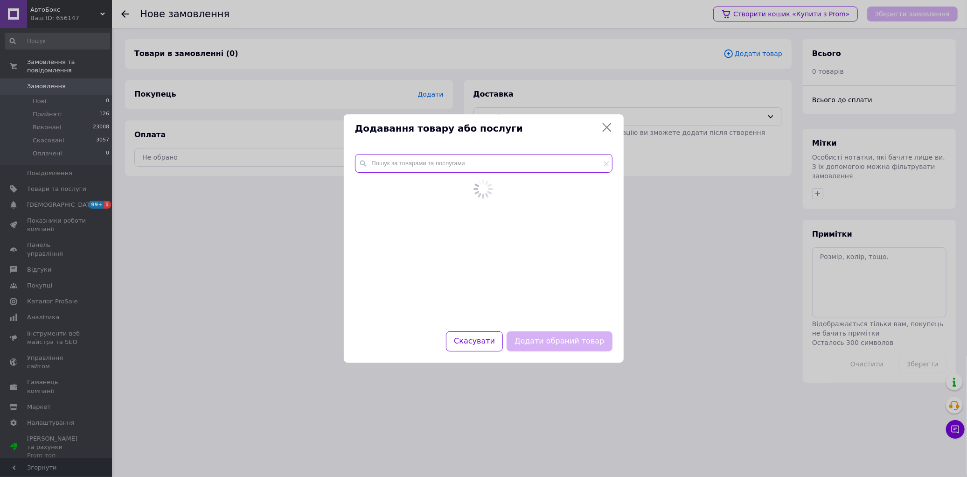
click at [408, 165] on input "text" at bounding box center [484, 163] width 258 height 19
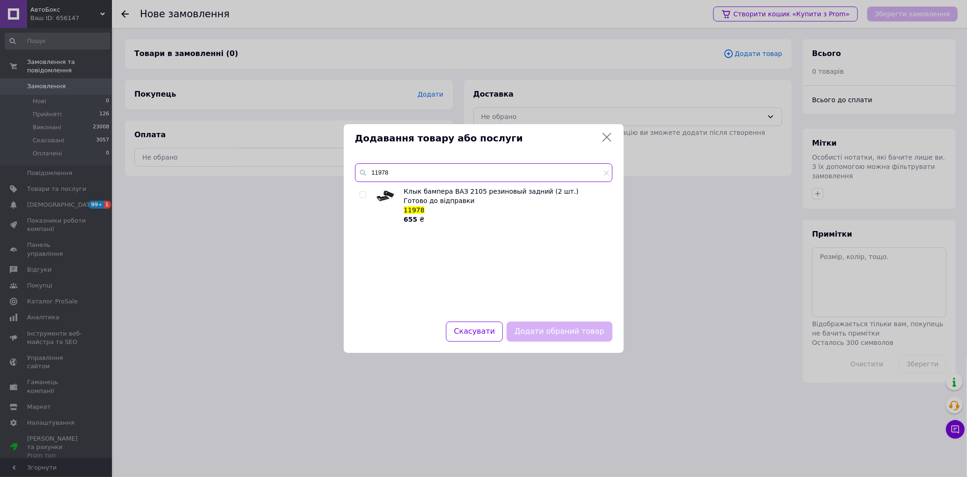
type input "11978"
click at [363, 196] on input "checkbox" at bounding box center [363, 195] width 6 height 6
checkbox input "true"
click at [538, 336] on button "Додати обраний товар" at bounding box center [559, 331] width 105 height 20
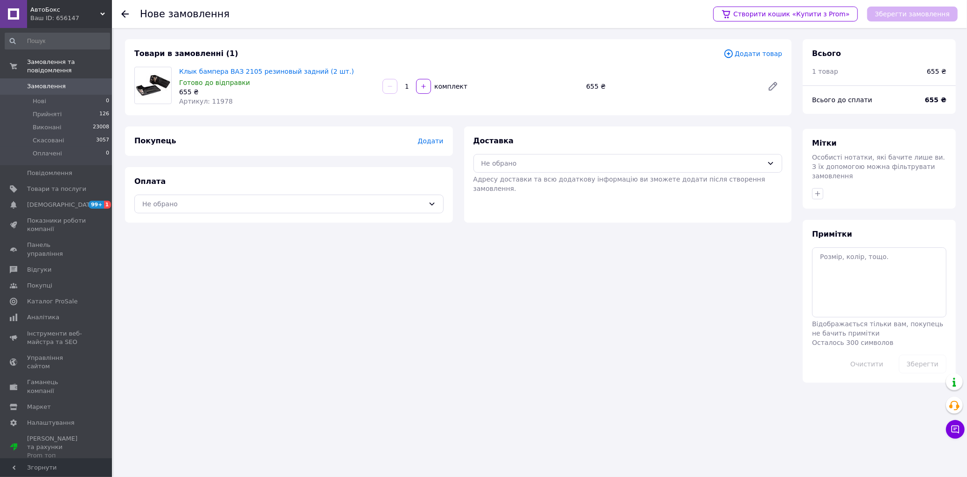
click at [760, 55] on span "Додати товар" at bounding box center [753, 54] width 59 height 10
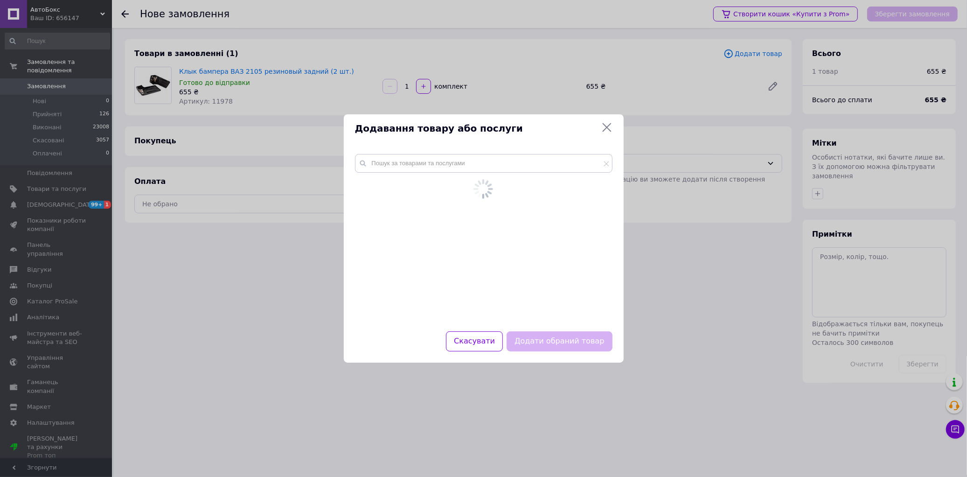
click div
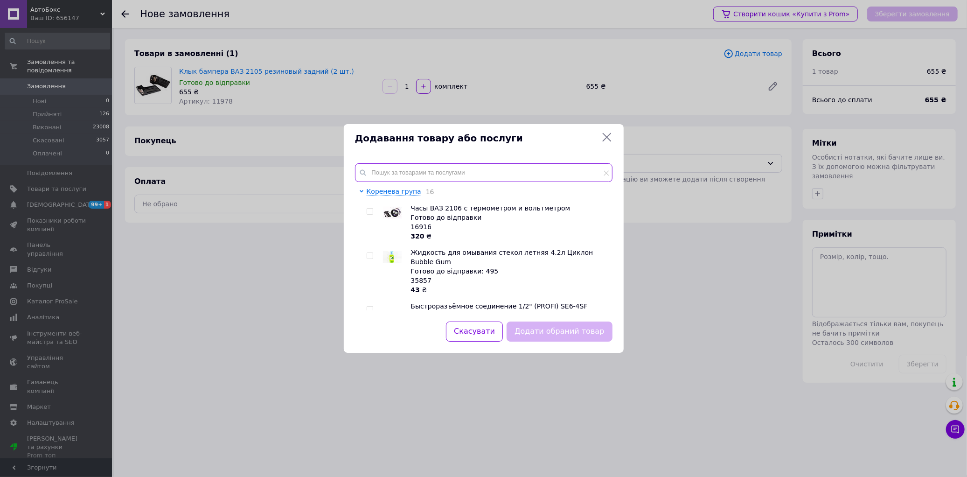
click input "text"
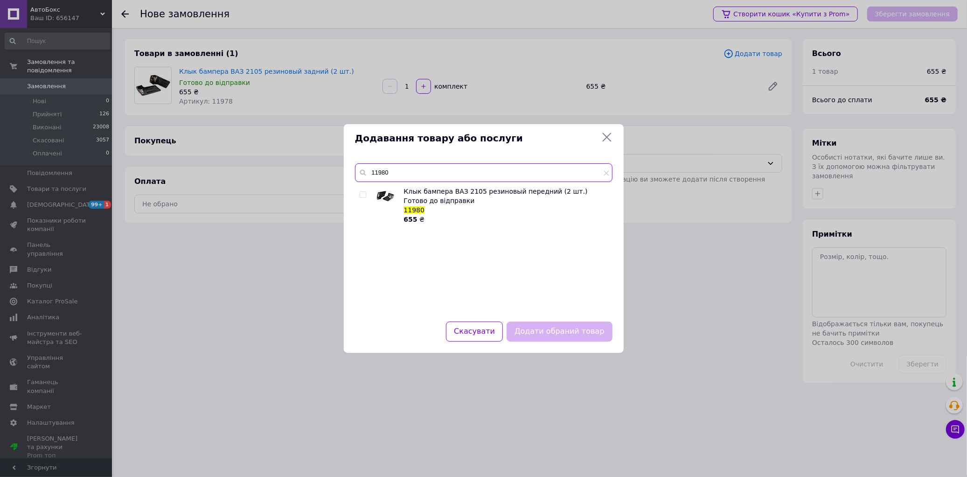
type input "11980"
drag, startPoint x: 360, startPoint y: 195, endPoint x: 454, endPoint y: 261, distance: 114.7
click input "checkbox"
checkbox input "true"
click button "Додати обраний товар"
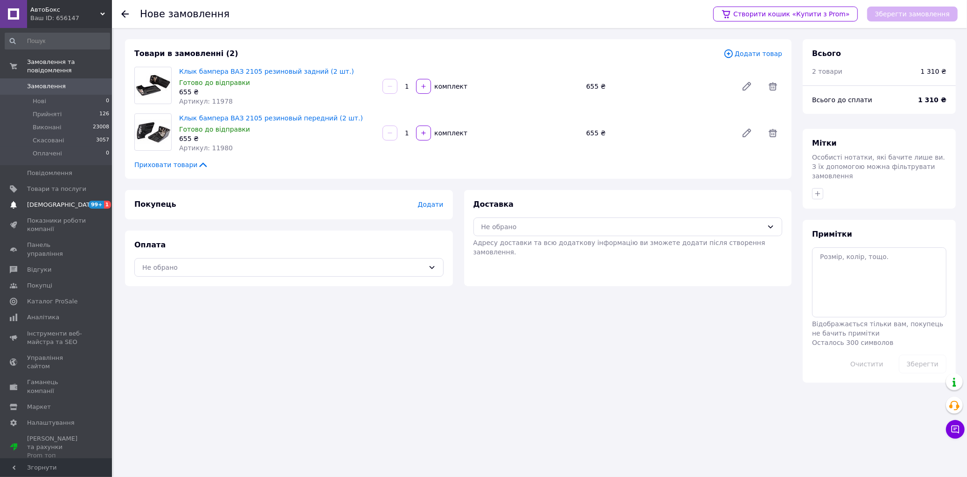
click link "Сповіщення 99+ 1"
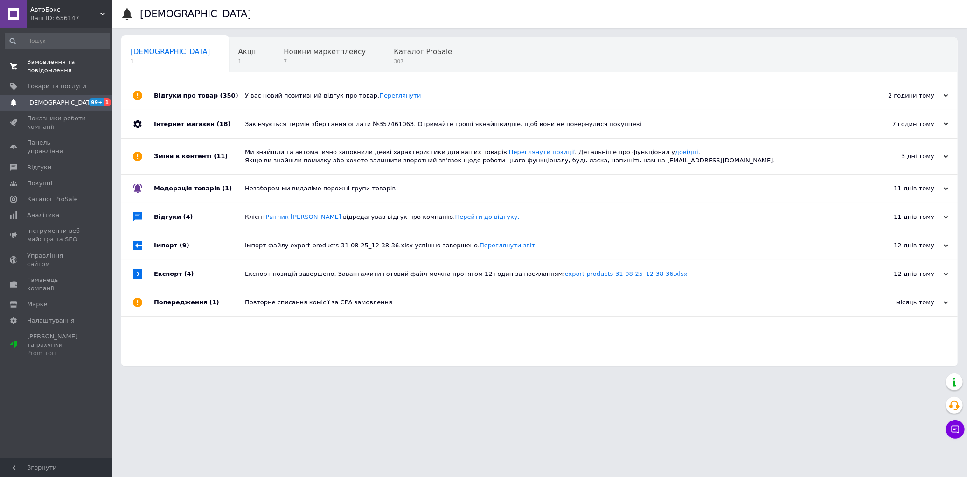
click span "Замовлення та повідомлення"
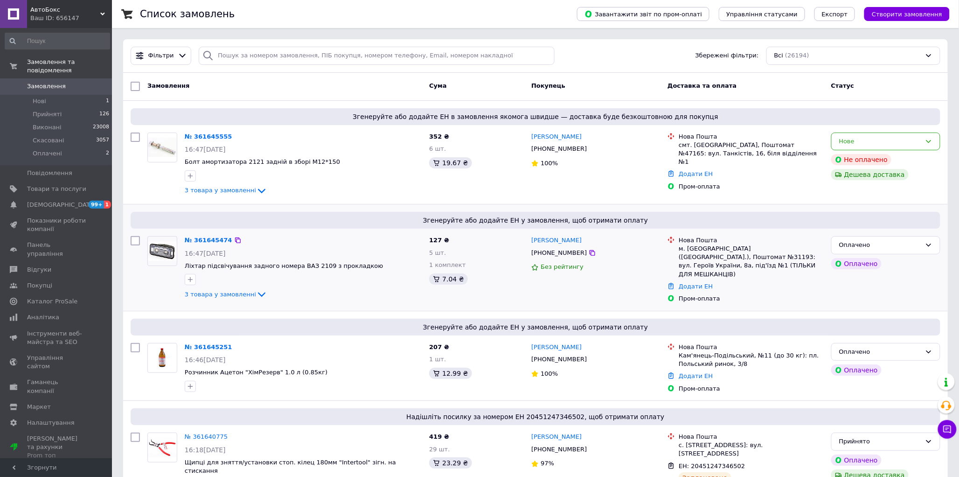
scroll to position [52, 0]
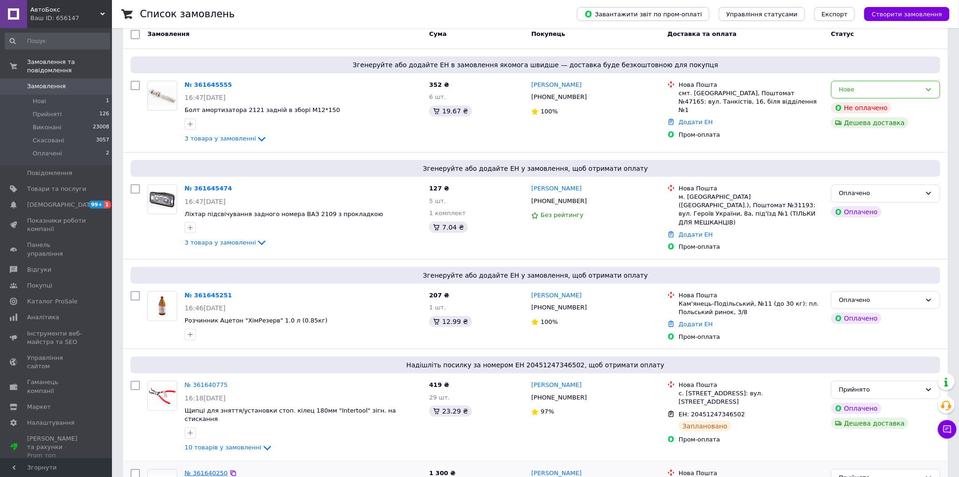
click link "№ 361640250"
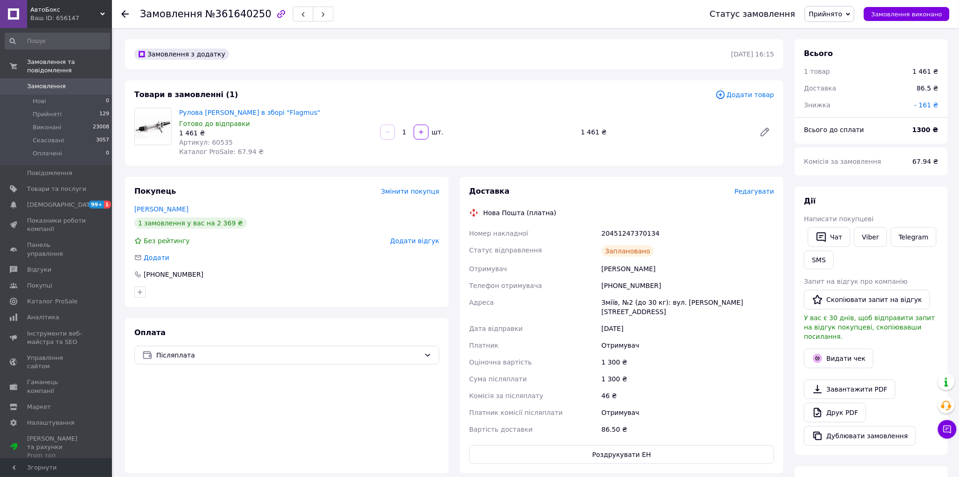
click span "Редагувати"
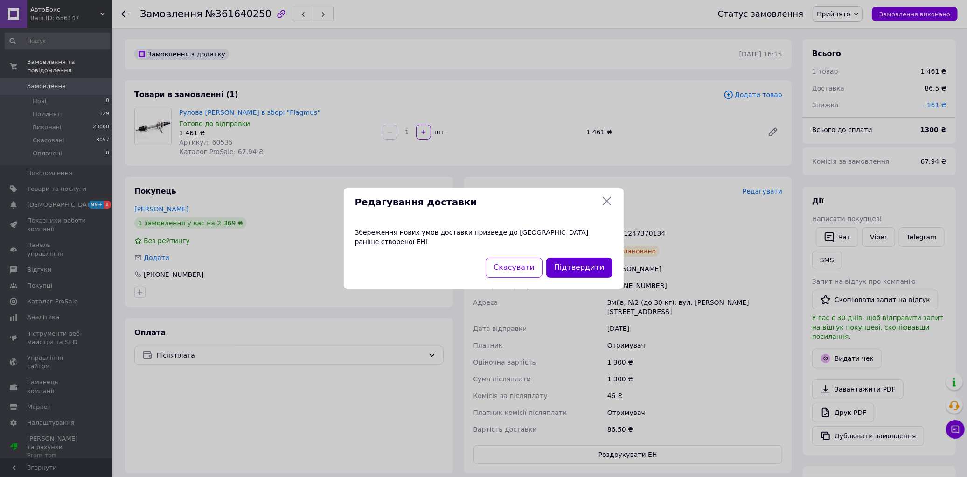
click button "Підтвердити"
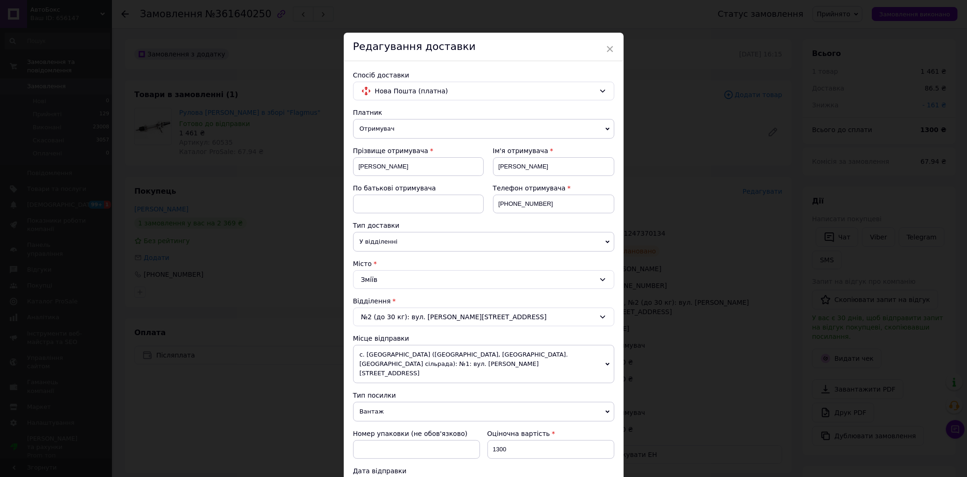
scroll to position [245, 0]
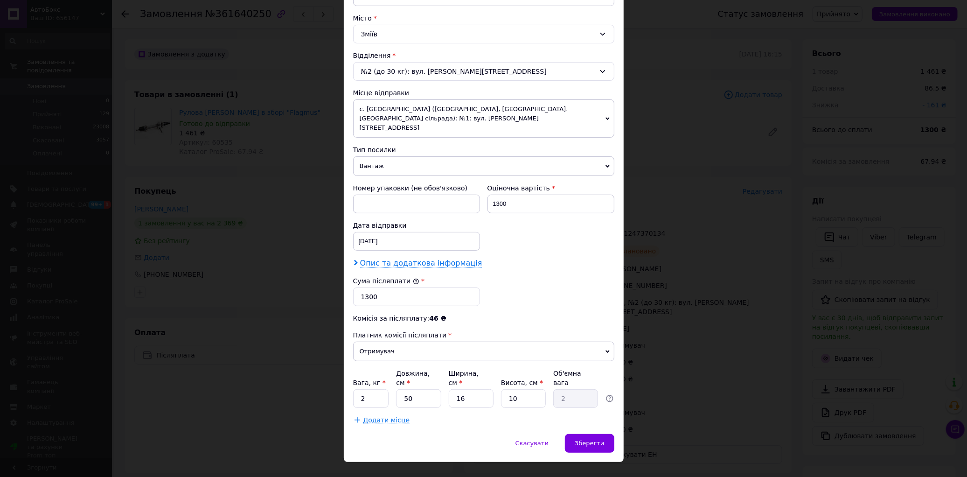
click span "Опис та додаткова інформація"
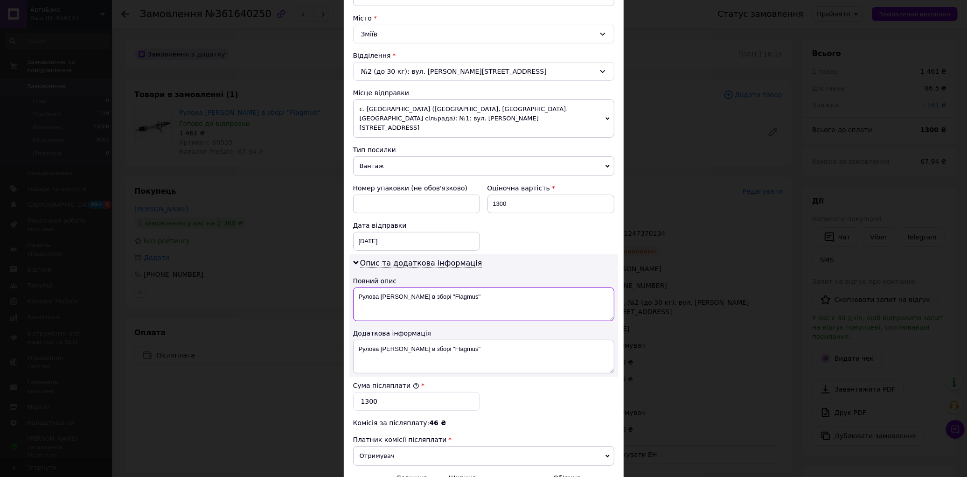
drag, startPoint x: 473, startPoint y: 289, endPoint x: 442, endPoint y: 291, distance: 31.3
click textarea "Рулова рейка Таврія в зборі "Flagmus""
type textarea "Рулова рейка Таврія в зборі"
drag, startPoint x: 476, startPoint y: 340, endPoint x: 442, endPoint y: 348, distance: 34.6
click textarea "Рулова рейка Таврія в зборі "Flagmus""
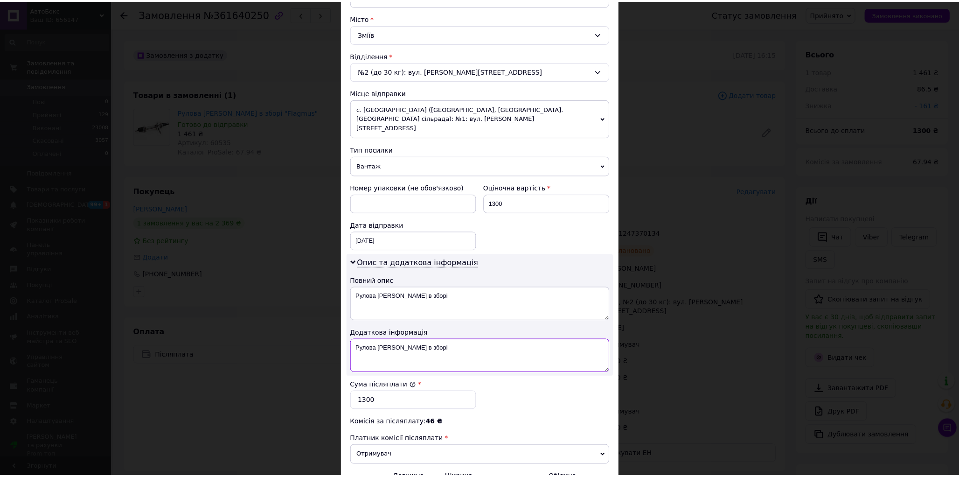
scroll to position [350, 0]
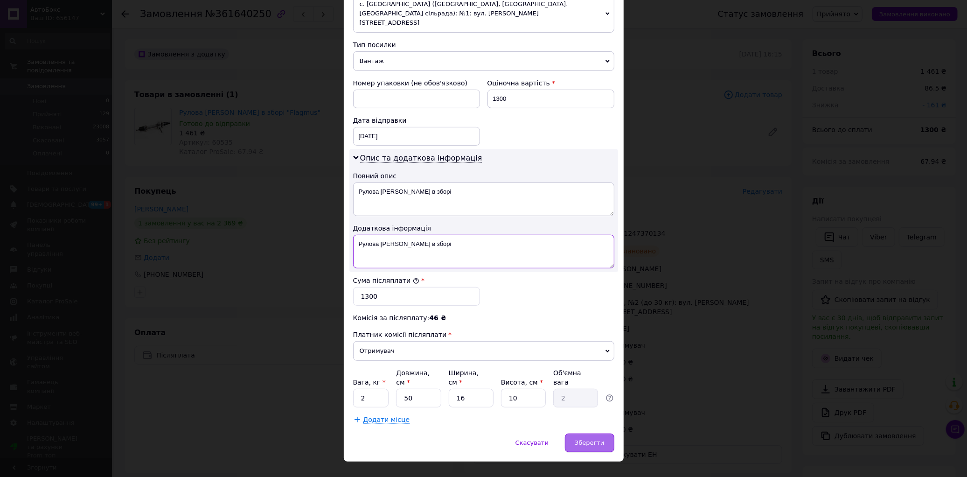
type textarea "Рулова рейка Таврія в зборі"
click div "Зберегти"
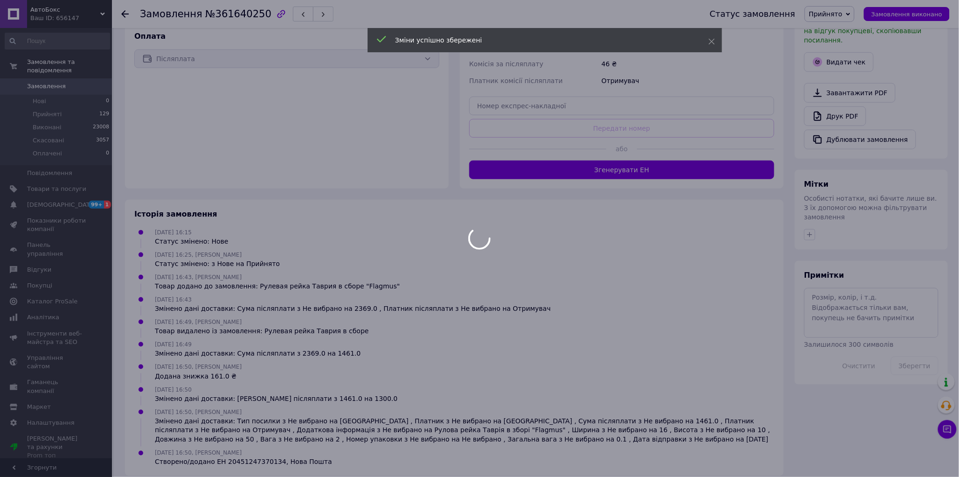
scroll to position [3, 0]
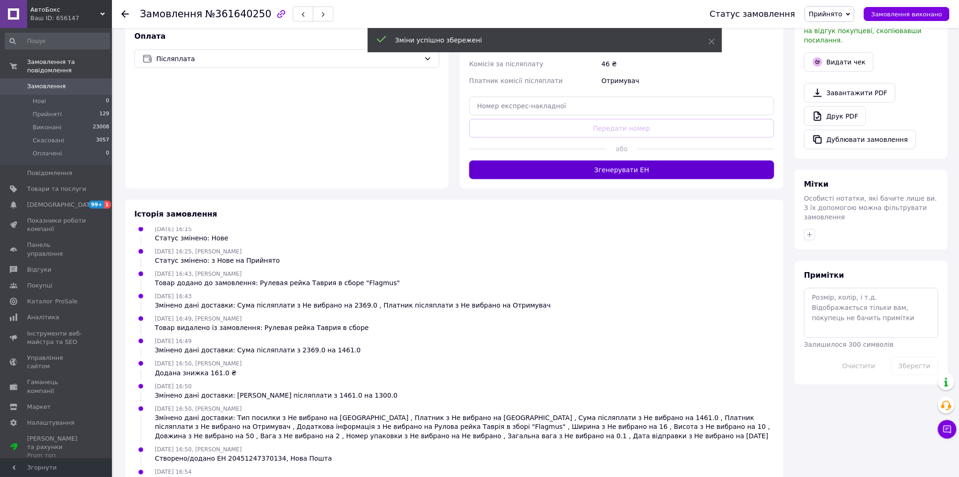
click button "Згенерувати ЕН"
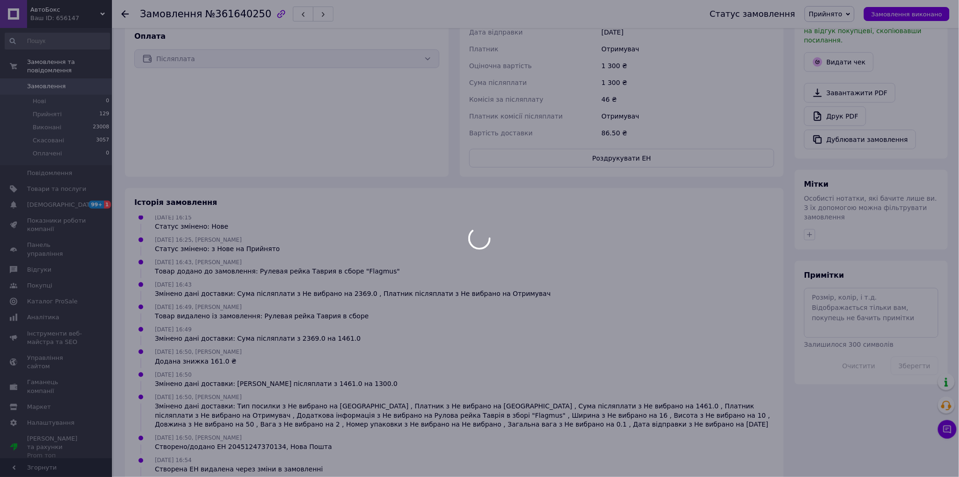
scroll to position [26, 0]
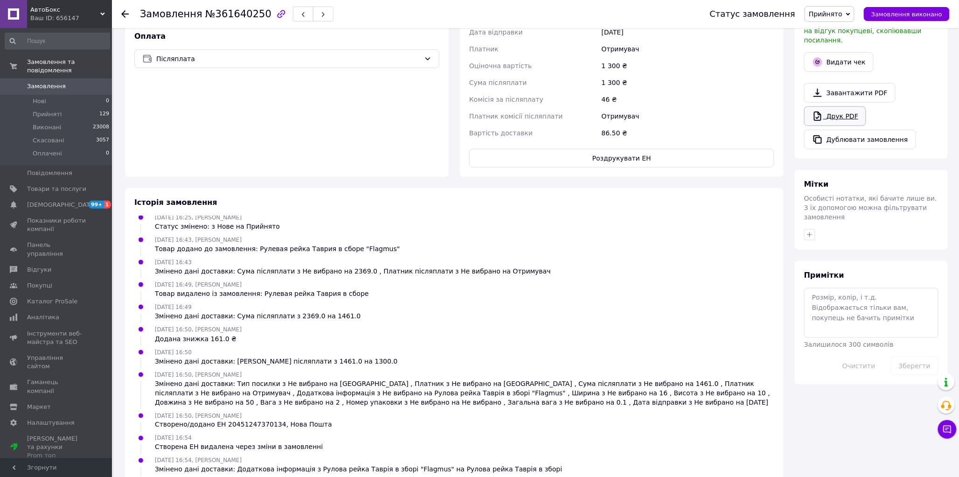
click link "Друк PDF"
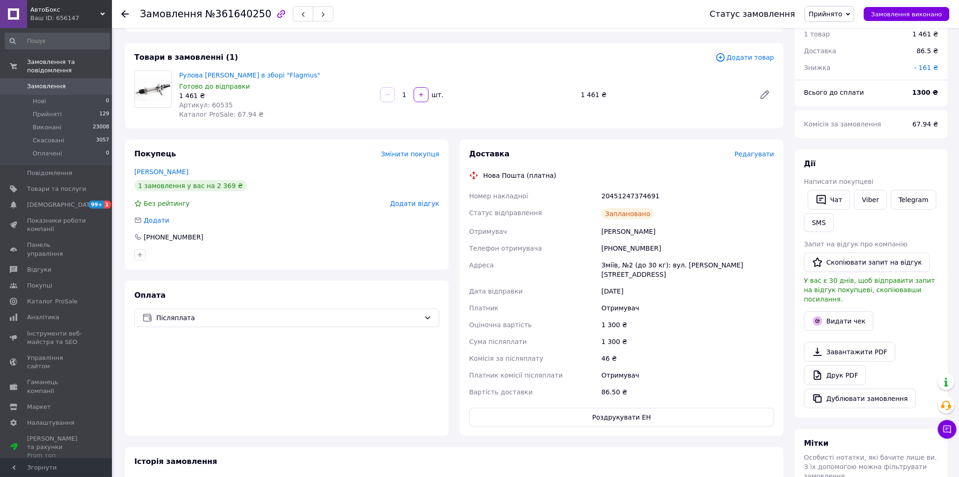
scroll to position [0, 0]
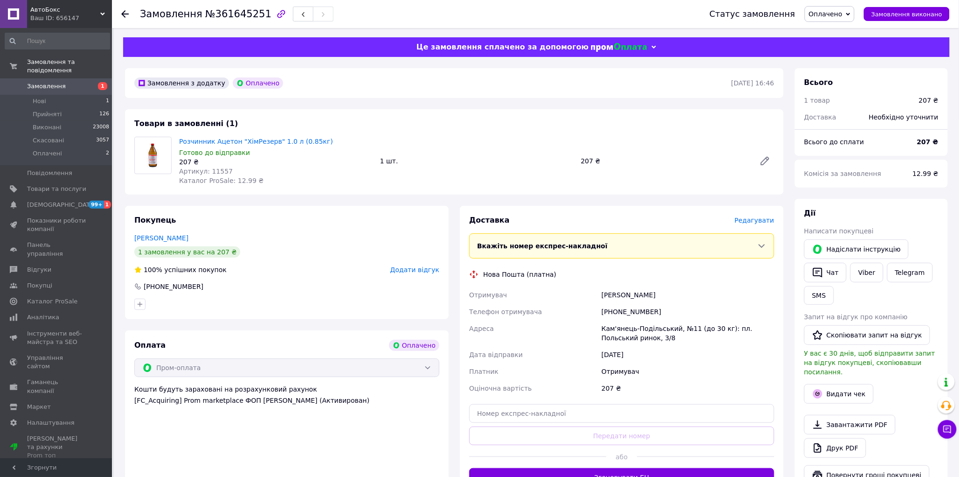
click at [837, 15] on span "Оплачено" at bounding box center [826, 13] width 34 height 7
click at [829, 27] on li "Прийнято" at bounding box center [829, 33] width 49 height 14
click at [750, 219] on span "Редагувати" at bounding box center [755, 219] width 40 height 7
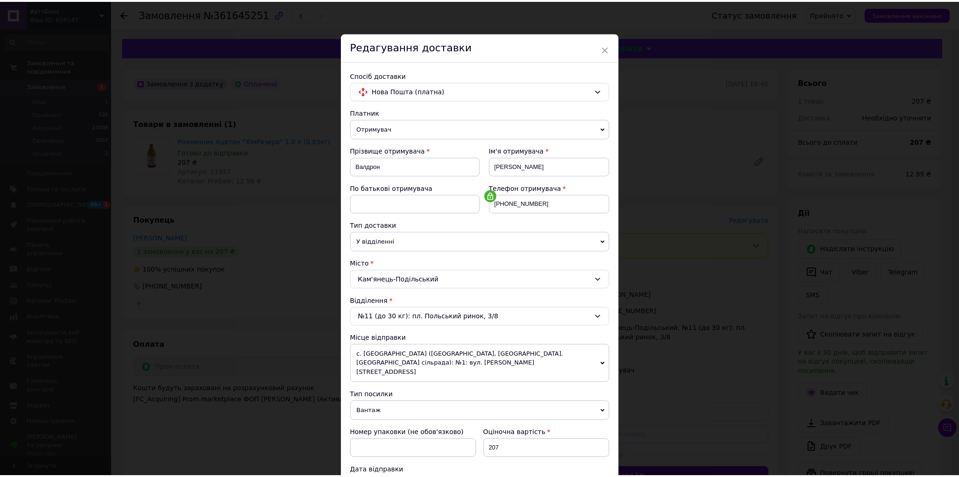
scroll to position [153, 0]
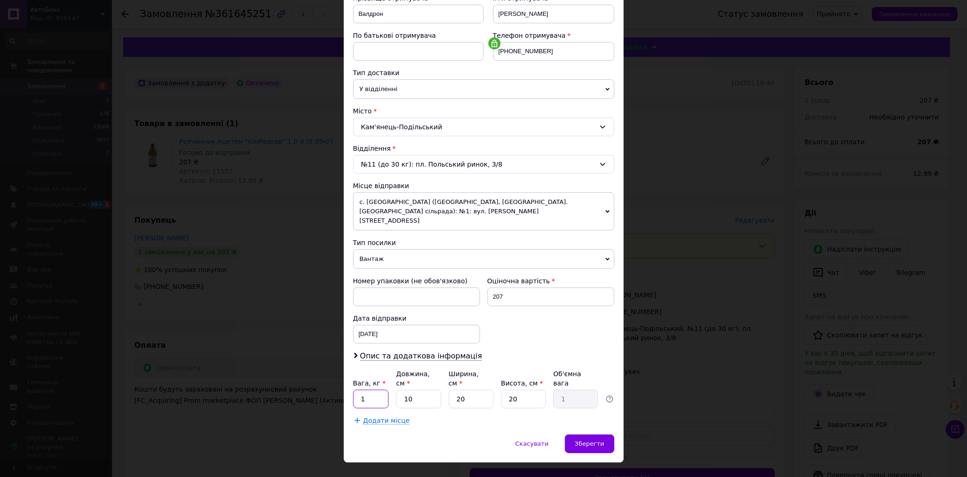
click at [380, 390] on input "1" at bounding box center [371, 399] width 36 height 19
type input "1.5"
click at [422, 390] on input "10" at bounding box center [418, 399] width 45 height 19
type input "1"
type input "0.1"
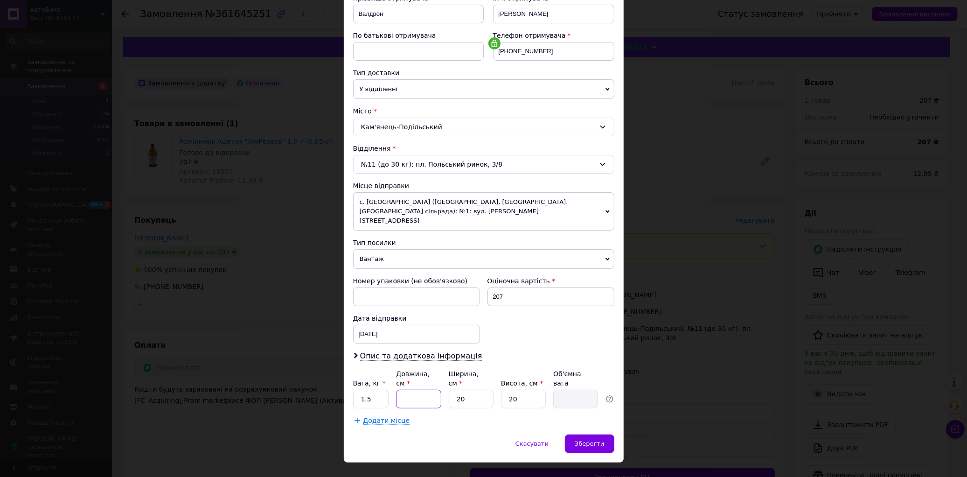
type input "2"
type input "0.2"
type input "20"
type input "2"
type input "20"
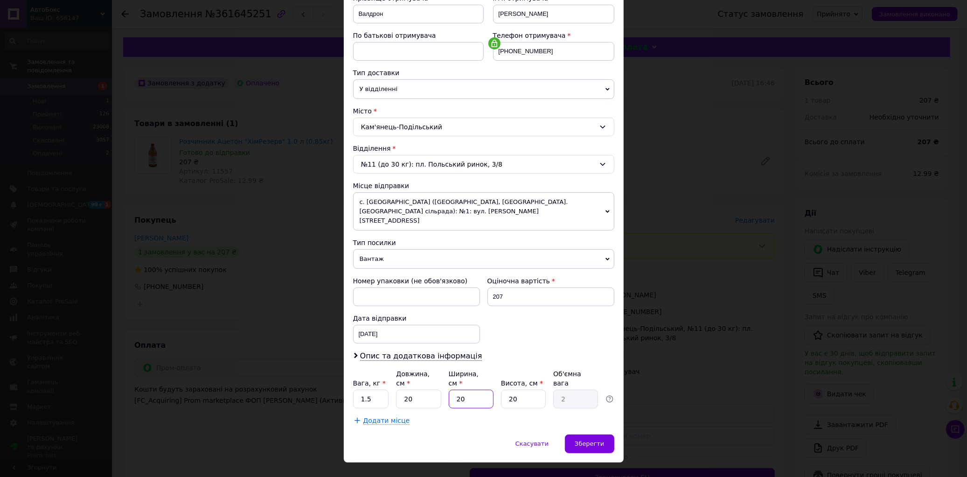
click at [466, 390] on input "20" at bounding box center [471, 399] width 45 height 19
type input "2"
type input "0.2"
type input "2"
type input "0.2"
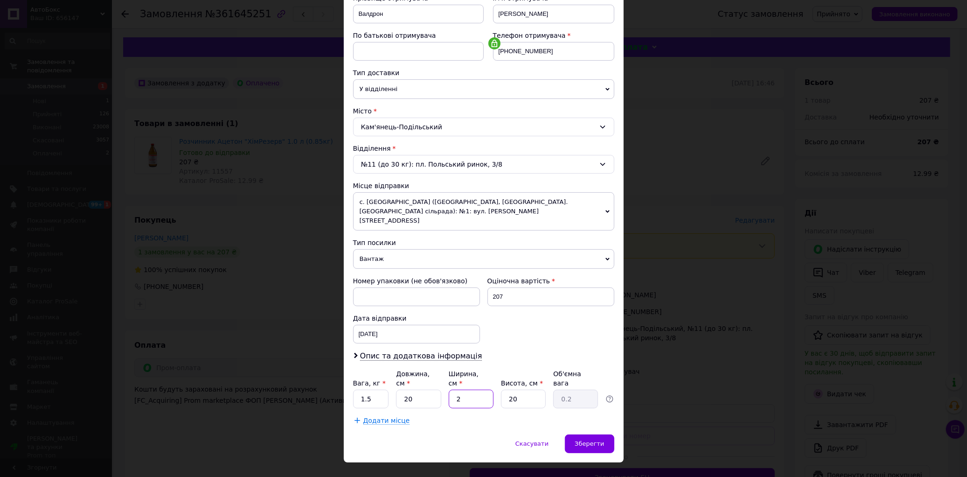
type input "20"
type input "2"
click at [524, 390] on input "20" at bounding box center [523, 399] width 45 height 19
type input "2"
type input "0.2"
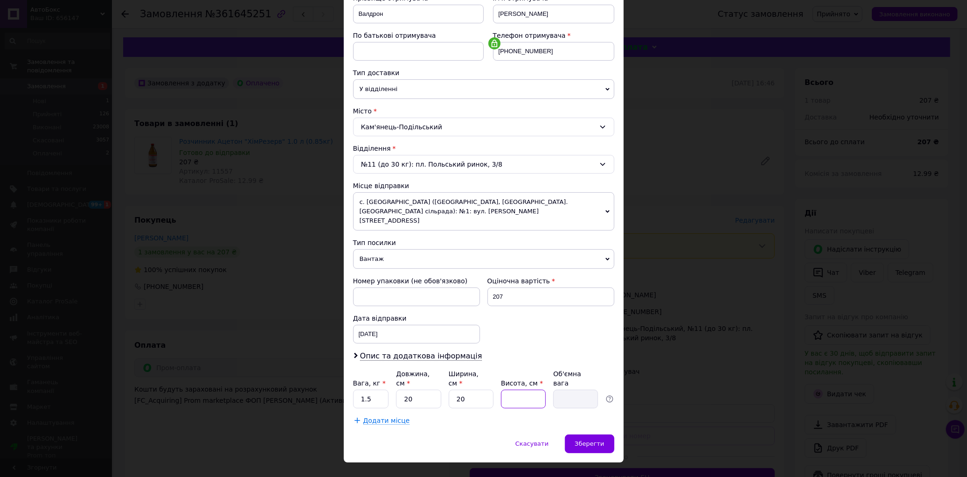
type input "2"
type input "0.2"
type input "20"
type input "2"
drag, startPoint x: 366, startPoint y: 376, endPoint x: 377, endPoint y: 379, distance: 11.1
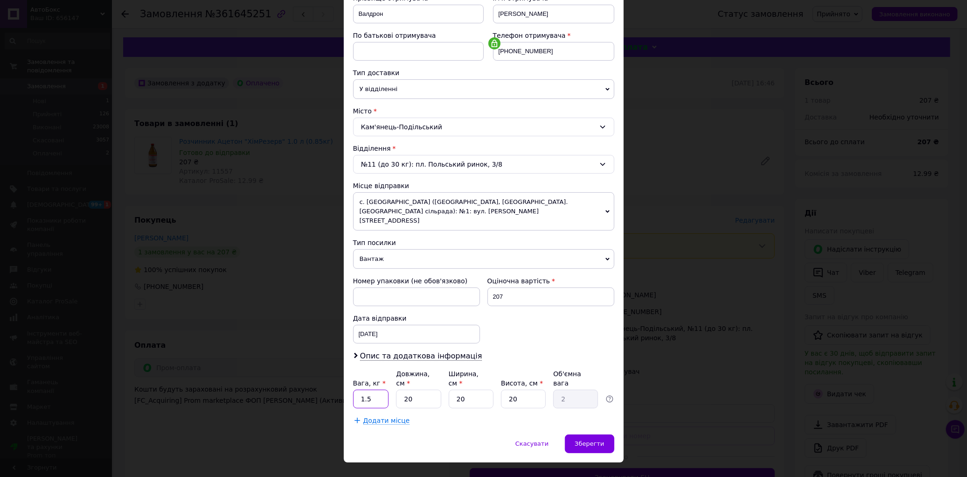
click at [366, 390] on input "1.5" at bounding box center [371, 399] width 36 height 19
click at [375, 390] on input "1.5" at bounding box center [371, 399] width 36 height 19
type input "1"
type input "2"
click at [590, 434] on div "Зберегти" at bounding box center [589, 443] width 49 height 19
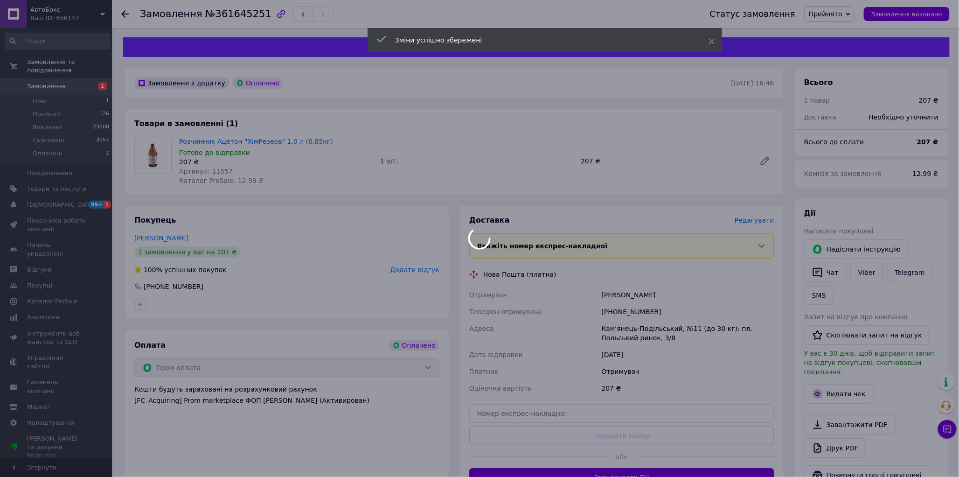
scroll to position [207, 0]
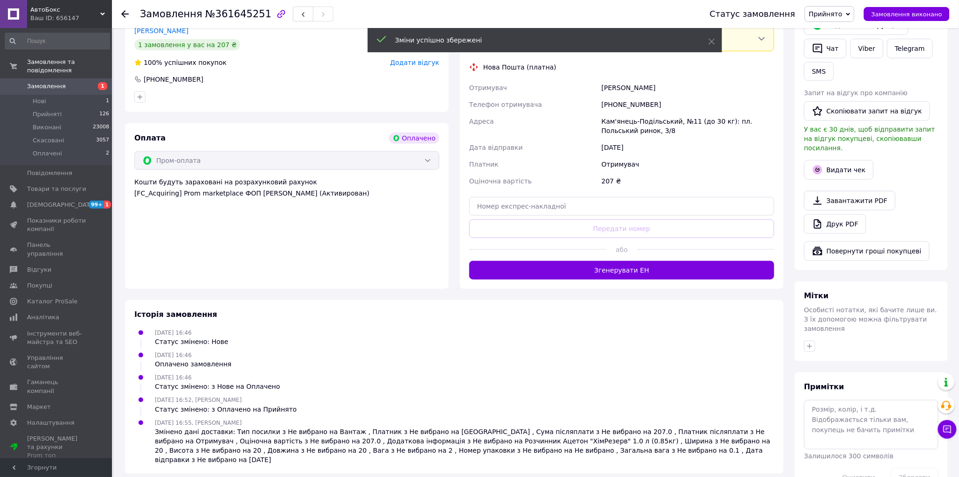
click at [619, 270] on button "Згенерувати ЕН" at bounding box center [621, 270] width 305 height 19
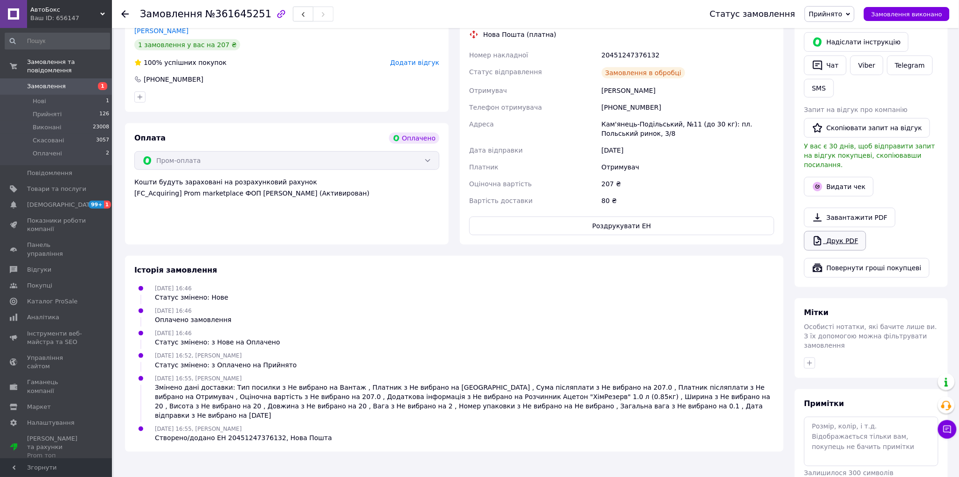
click at [838, 232] on link "Друк PDF" at bounding box center [835, 241] width 62 height 20
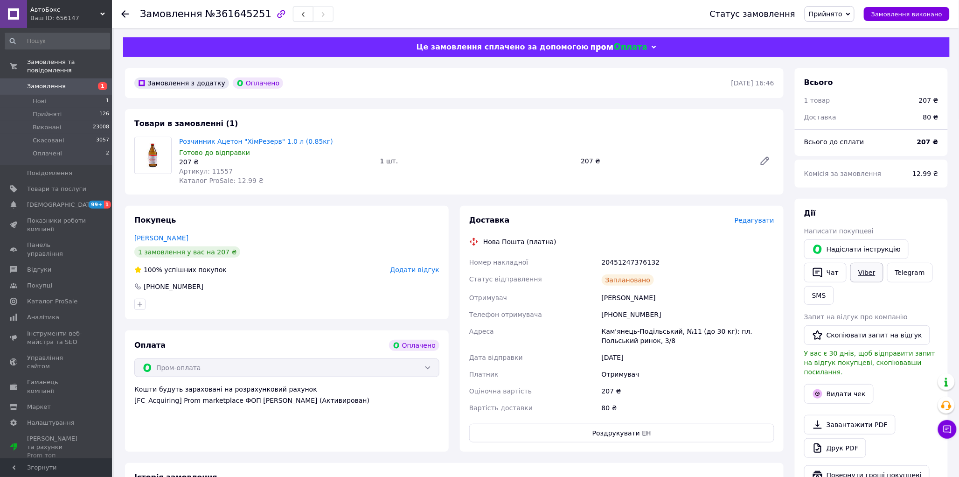
click at [868, 276] on link "Viber" at bounding box center [867, 273] width 33 height 20
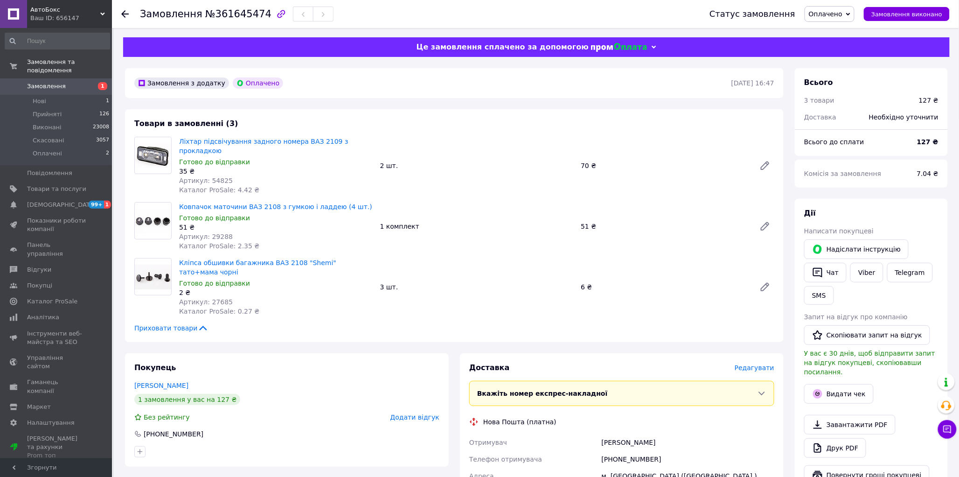
click at [837, 16] on span "Оплачено" at bounding box center [826, 13] width 34 height 7
click at [836, 35] on li "Прийнято" at bounding box center [829, 33] width 49 height 14
click at [754, 364] on span "Редагувати" at bounding box center [755, 367] width 40 height 7
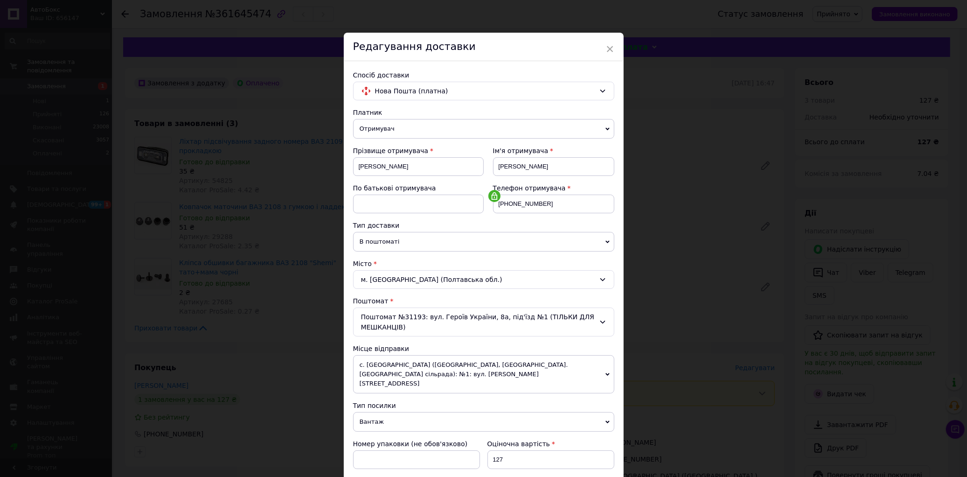
scroll to position [259, 0]
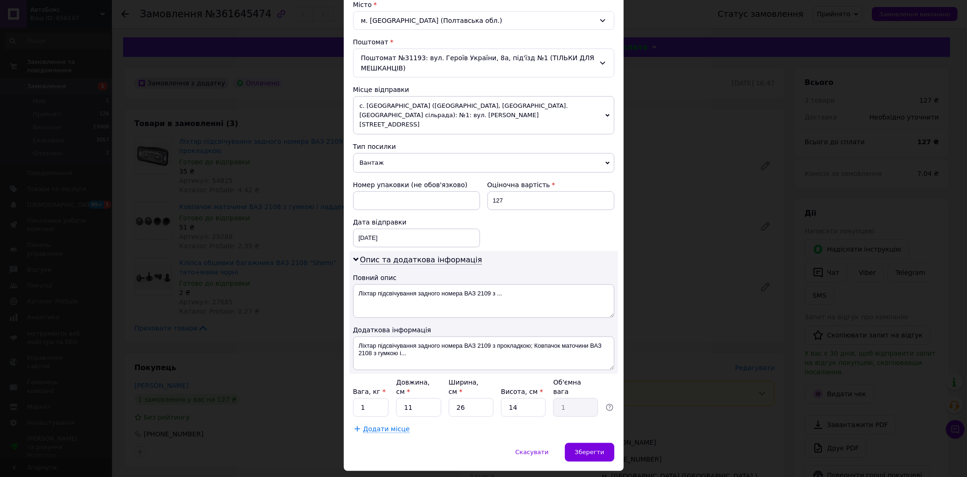
click at [366, 156] on span "Вантаж" at bounding box center [483, 163] width 261 height 20
click at [363, 174] on li "Документи" at bounding box center [483, 181] width 261 height 14
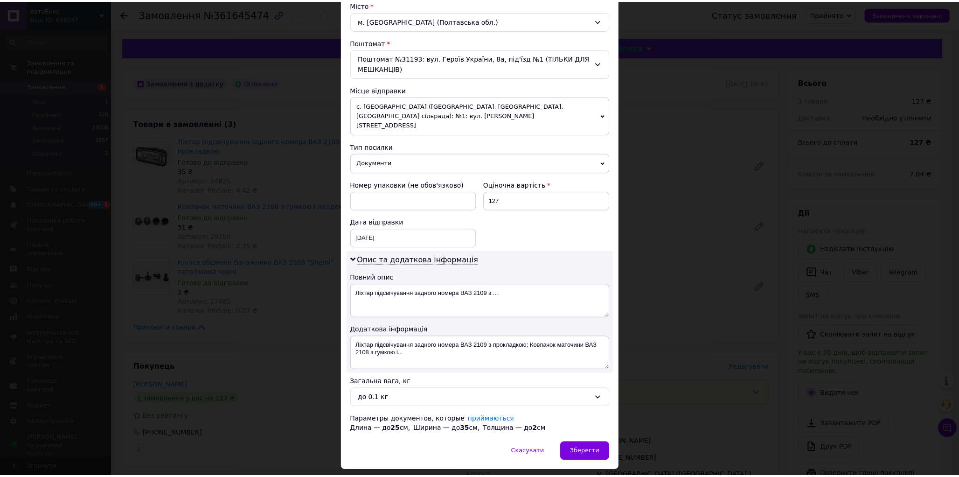
scroll to position [277, 0]
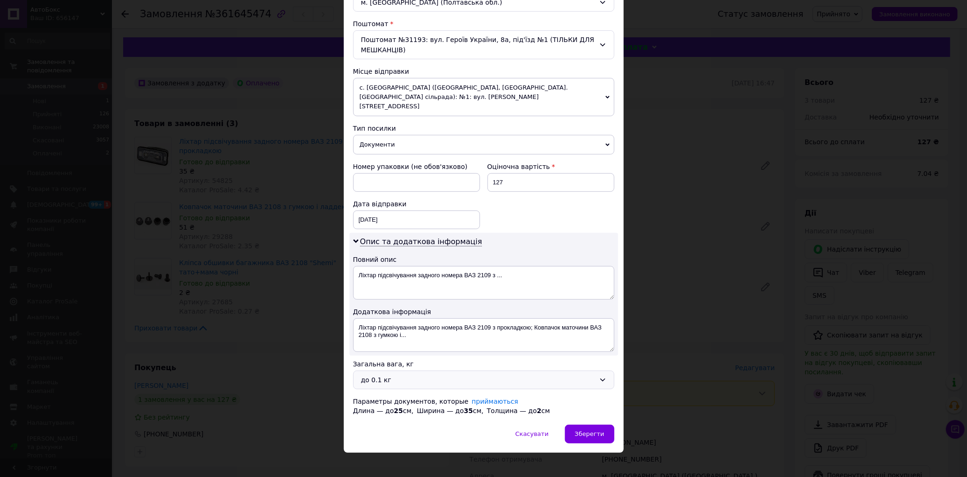
click at [386, 370] on div "до 0.1 кг" at bounding box center [483, 379] width 261 height 19
click at [382, 409] on li "до 0.5 кг" at bounding box center [484, 418] width 260 height 18
click at [596, 430] on span "Зберегти" at bounding box center [589, 433] width 29 height 7
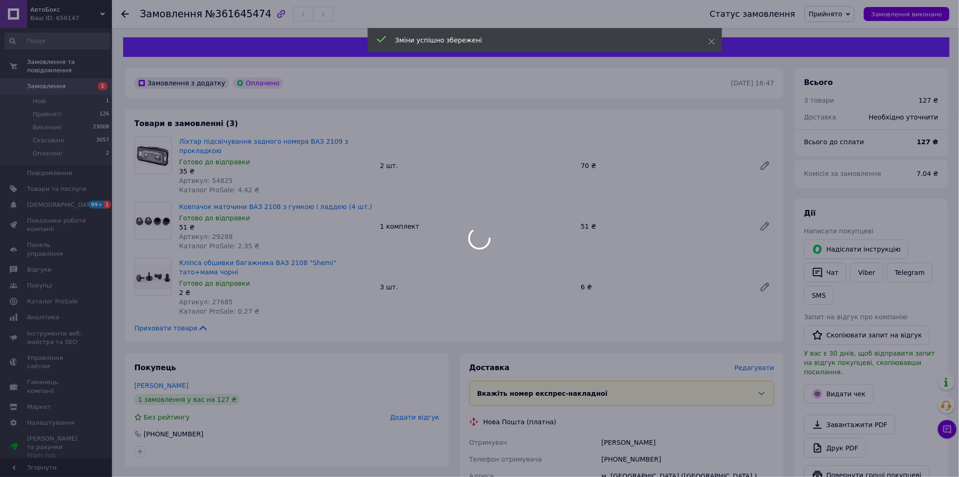
scroll to position [207, 0]
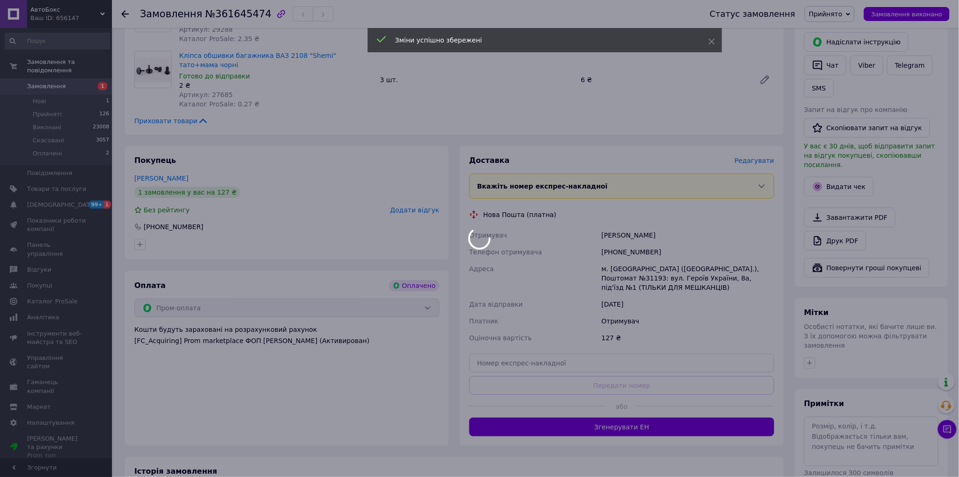
click at [622, 418] on button "Згенерувати ЕН" at bounding box center [621, 427] width 305 height 19
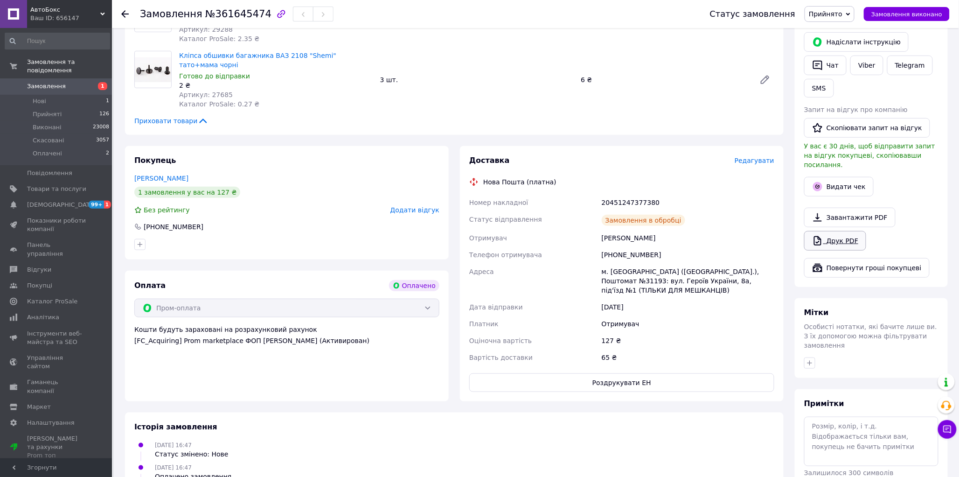
click at [839, 231] on link "Друк PDF" at bounding box center [835, 241] width 62 height 20
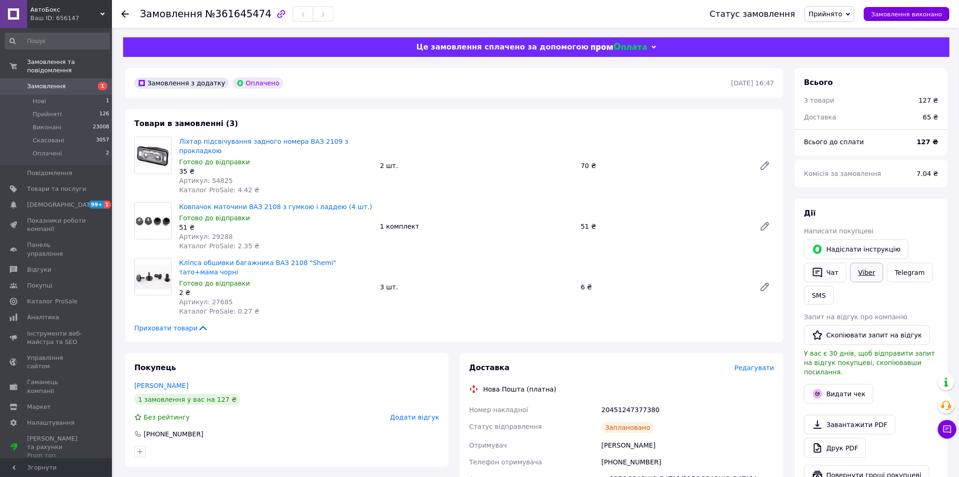
click at [868, 276] on link "Viber" at bounding box center [867, 273] width 33 height 20
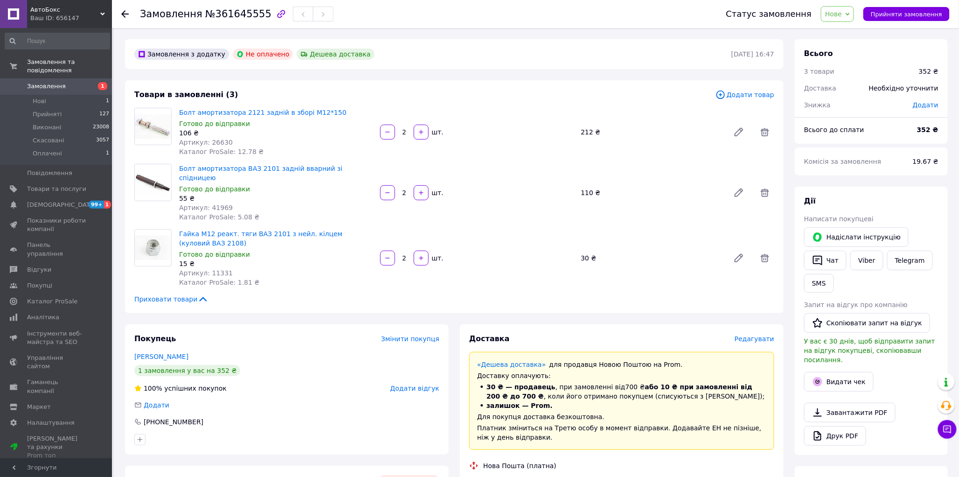
click at [842, 15] on span "Нове" at bounding box center [833, 13] width 17 height 7
click at [844, 35] on li "Прийнято" at bounding box center [843, 33] width 43 height 14
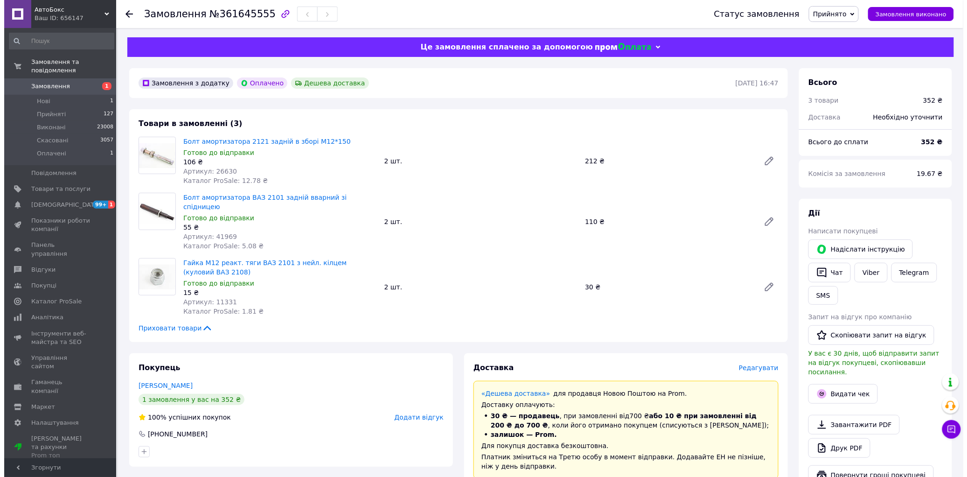
scroll to position [155, 0]
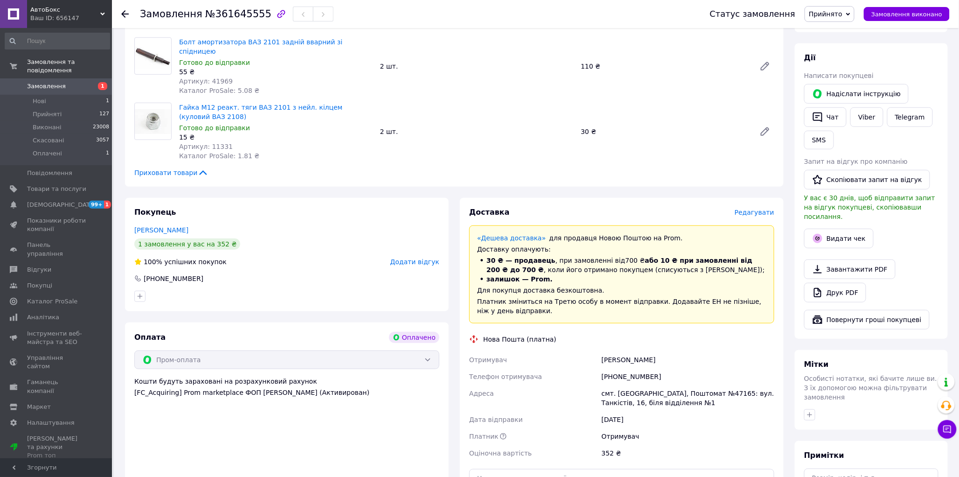
click at [750, 209] on span "Редагувати" at bounding box center [755, 212] width 40 height 7
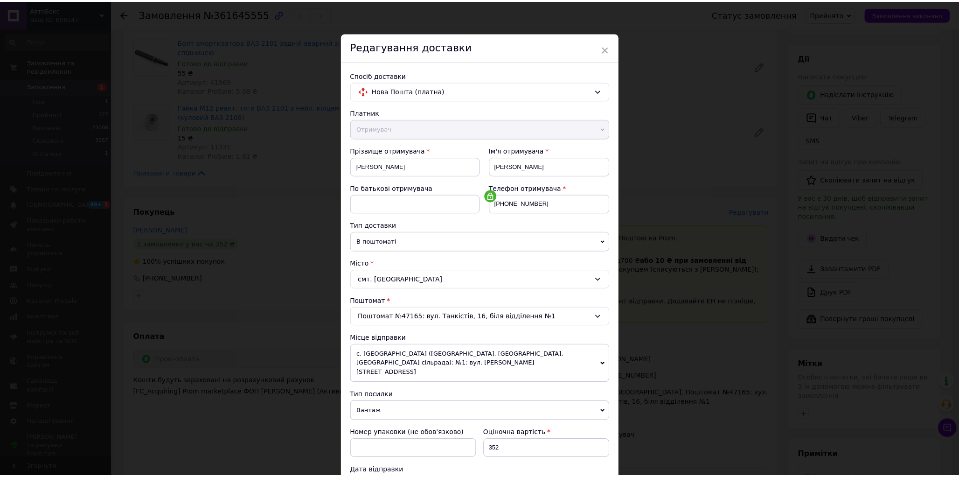
scroll to position [258, 0]
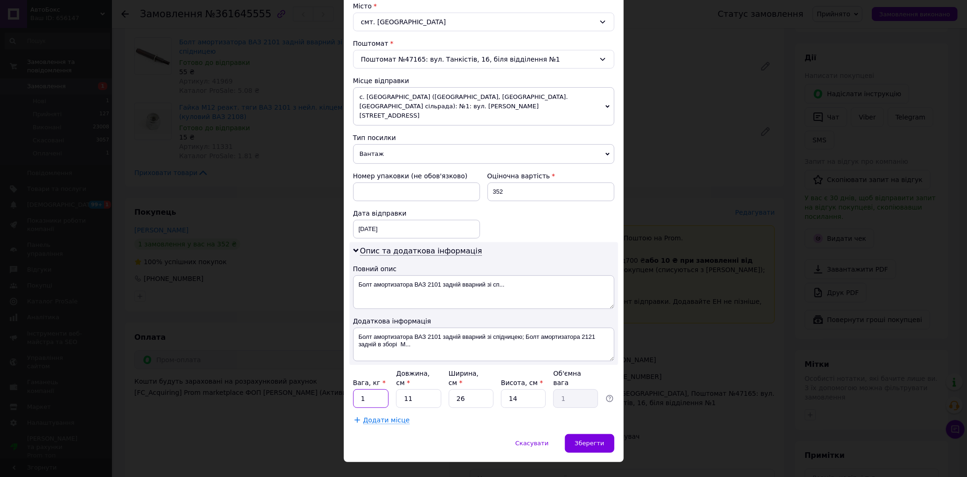
click at [368, 389] on input "1" at bounding box center [371, 398] width 36 height 19
type input "0.5"
click at [430, 389] on input "11" at bounding box center [418, 398] width 45 height 19
type input "1"
type input "0.1"
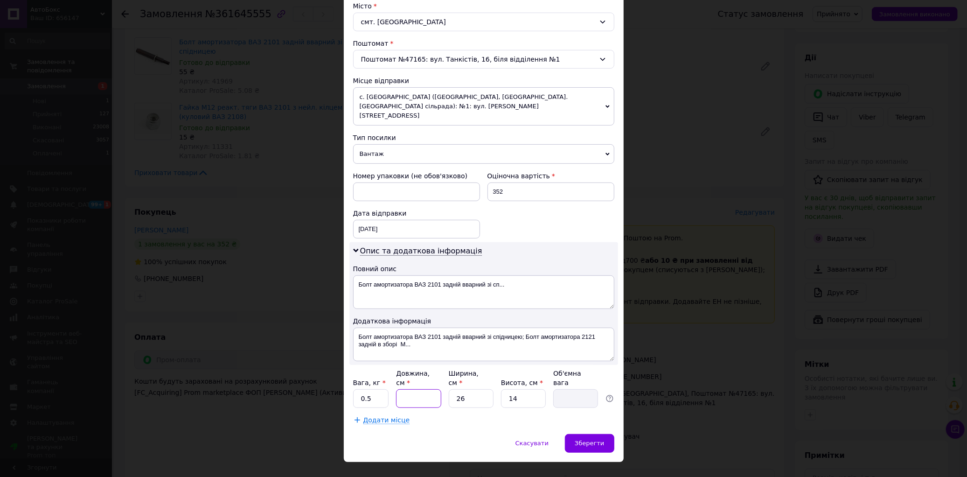
type input "1"
type input "0.1"
type input "15"
type input "1.37"
type input "15"
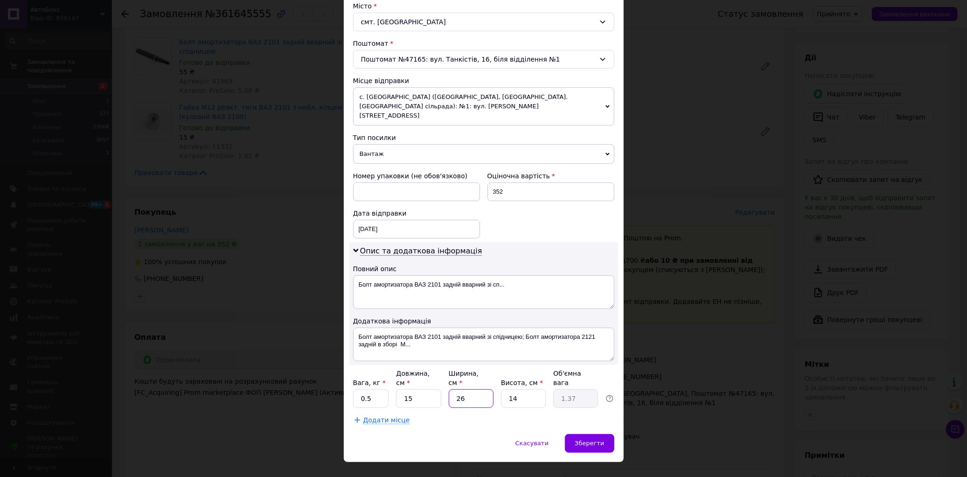
click at [475, 389] on input "26" at bounding box center [471, 398] width 45 height 19
type input "2"
type input "0.11"
type input "1"
type input "0.1"
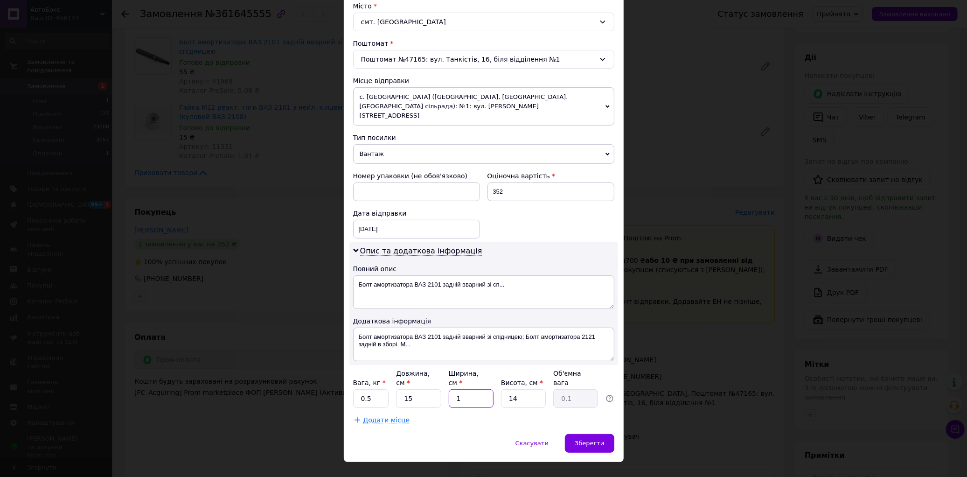
type input "13"
type input "0.68"
type input "13"
click at [522, 389] on input "14" at bounding box center [523, 398] width 45 height 19
type input "1"
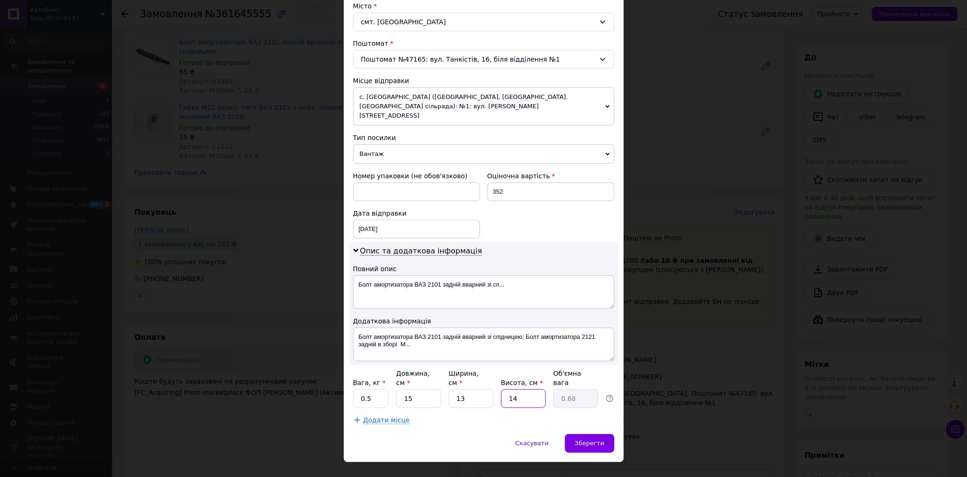
type input "0.1"
type input "1"
type input "0.1"
type input "10"
type input "0.49"
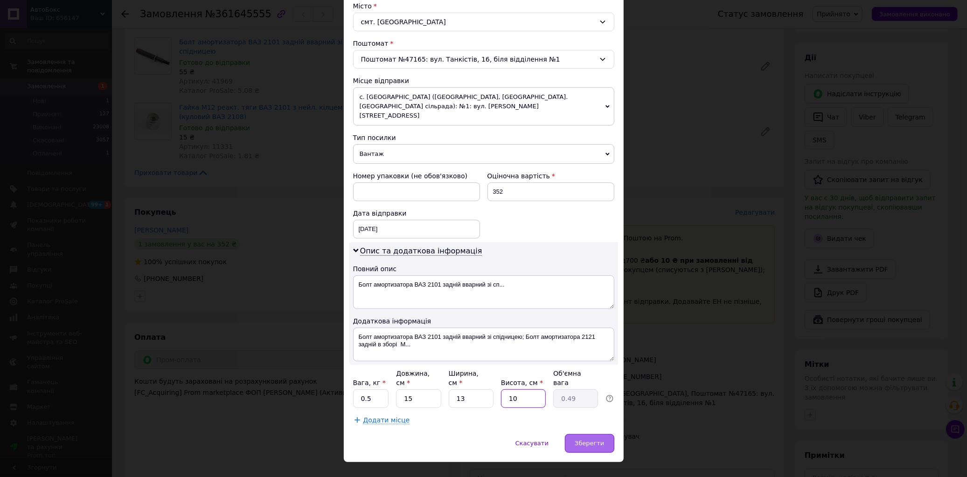
type input "10"
click at [584, 440] on span "Зберегти" at bounding box center [589, 443] width 29 height 7
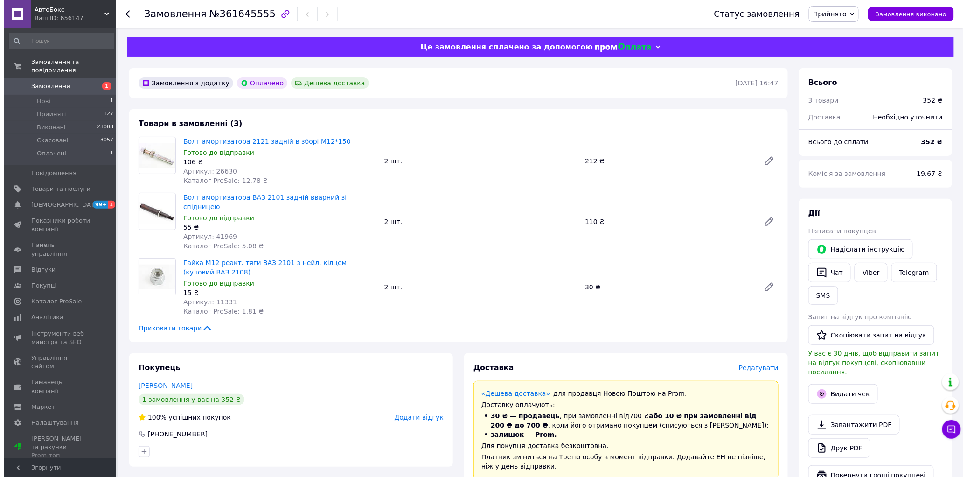
scroll to position [52, 0]
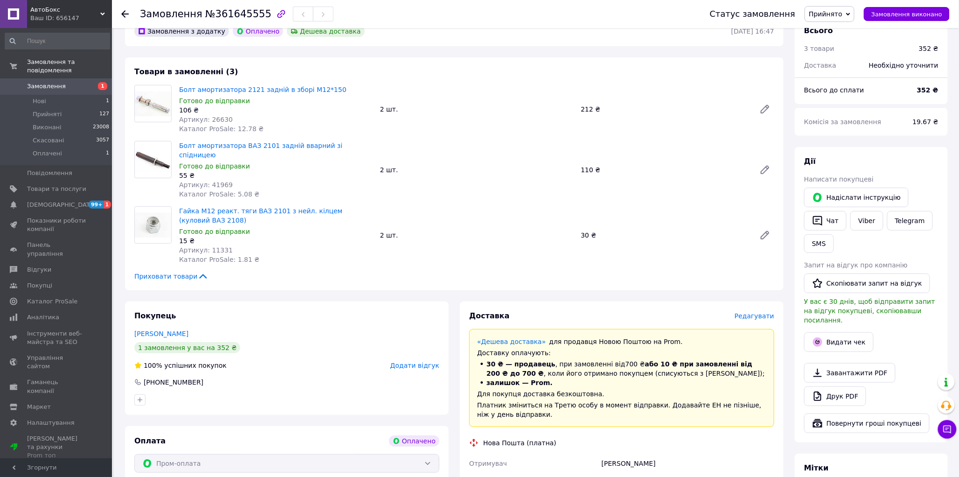
click at [771, 312] on span "Редагувати" at bounding box center [755, 315] width 40 height 7
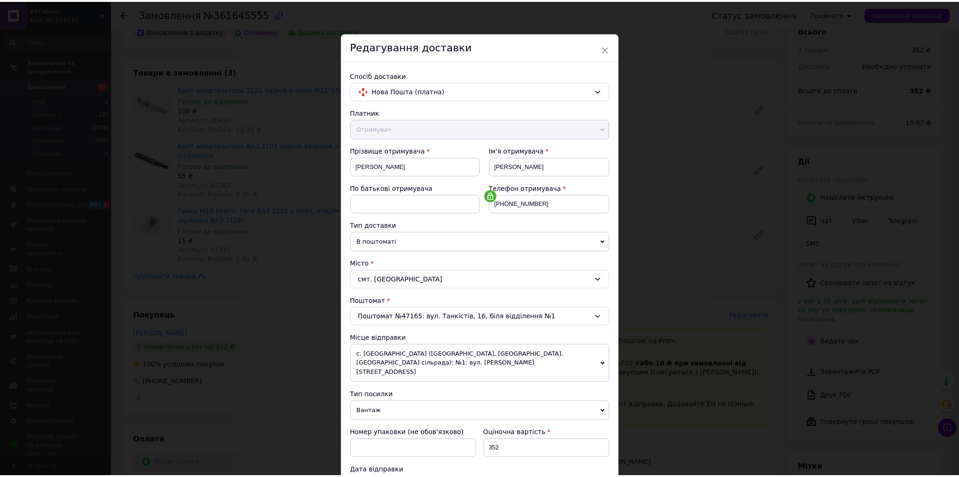
scroll to position [258, 0]
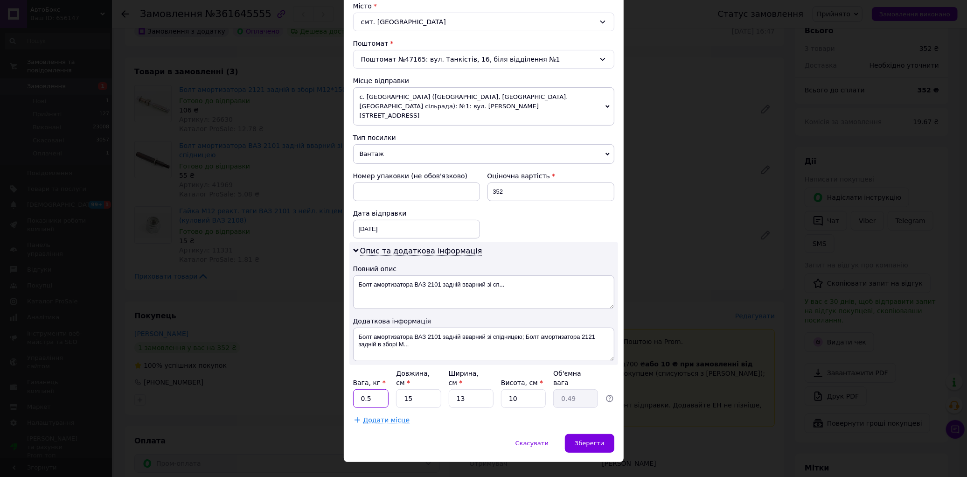
click at [371, 389] on input "0.5" at bounding box center [371, 398] width 36 height 19
type input "0"
type input "1"
click at [420, 389] on input "15" at bounding box center [418, 398] width 45 height 19
type input "1"
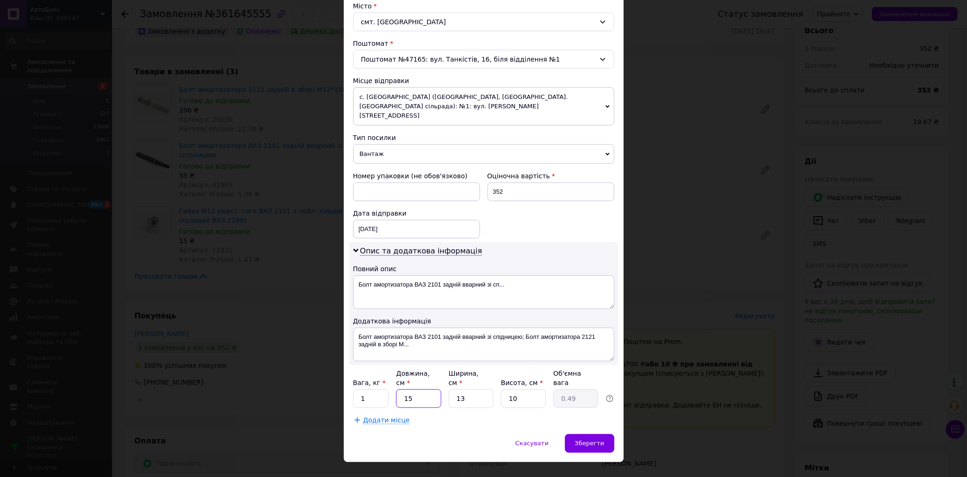
type input "0.1"
type input "2"
type input "0.1"
type input "20"
type input "0.65"
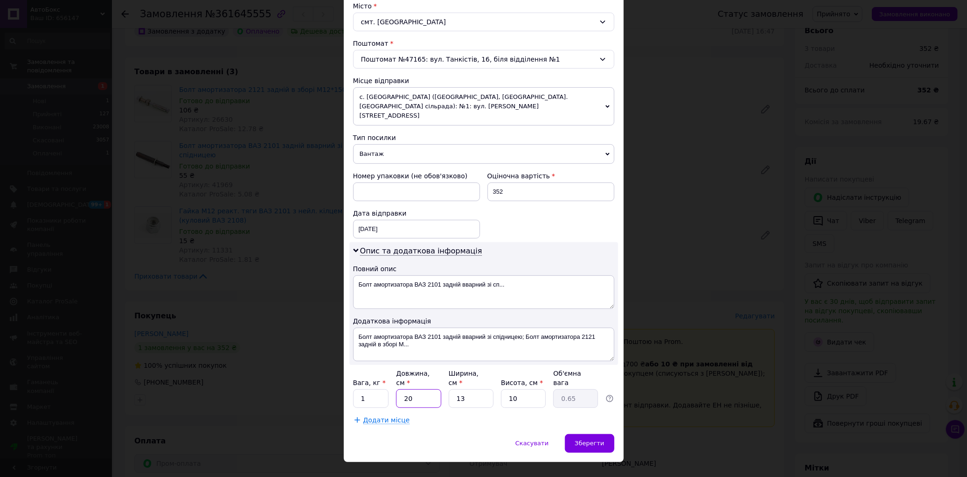
type input "20"
click at [476, 389] on input "13" at bounding box center [471, 398] width 45 height 19
type input "1"
type input "0.1"
type input "2"
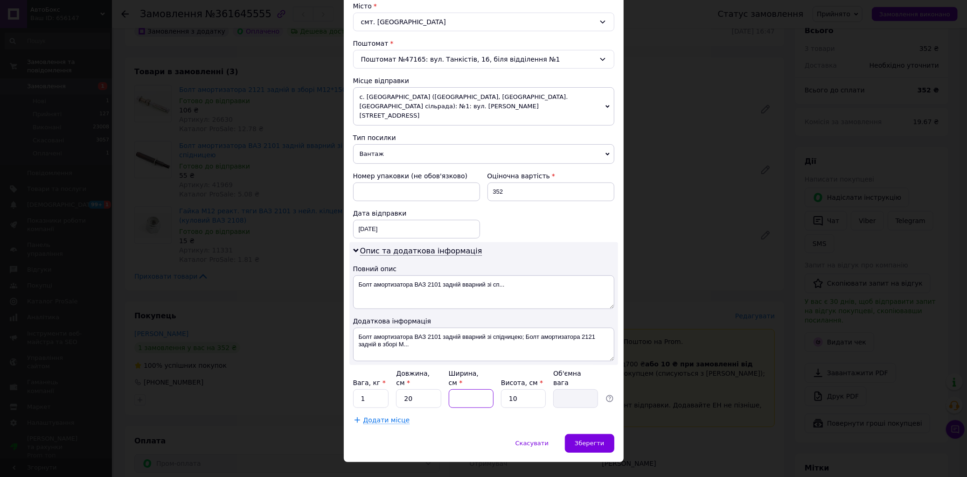
type input "0.1"
type input "20"
type input "1"
type input "20"
click at [549, 384] on div "Вага, кг * 1 Довжина, см * 20 Ширина, см * 20 Висота, см * 10 Об'ємна вага 1" at bounding box center [483, 388] width 261 height 39
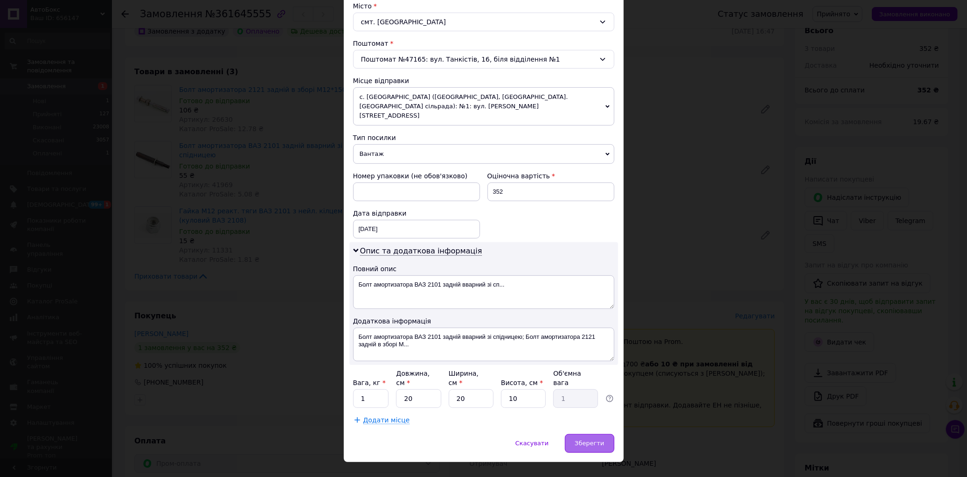
click at [595, 434] on div "Зберегти" at bounding box center [589, 443] width 49 height 19
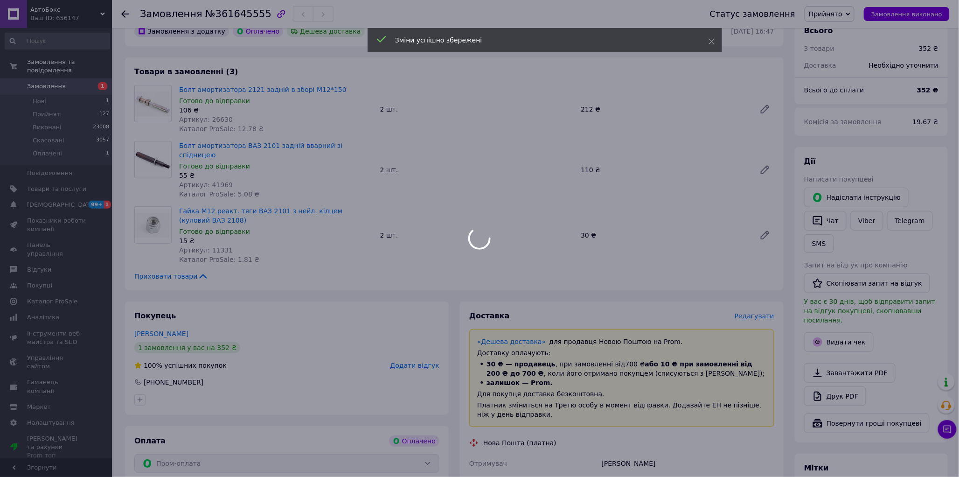
scroll to position [311, 0]
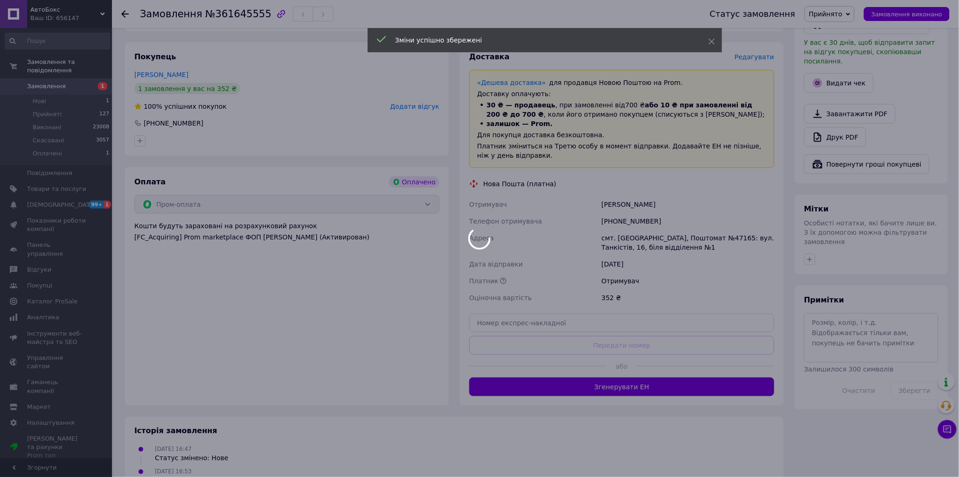
click at [622, 379] on div at bounding box center [479, 238] width 959 height 477
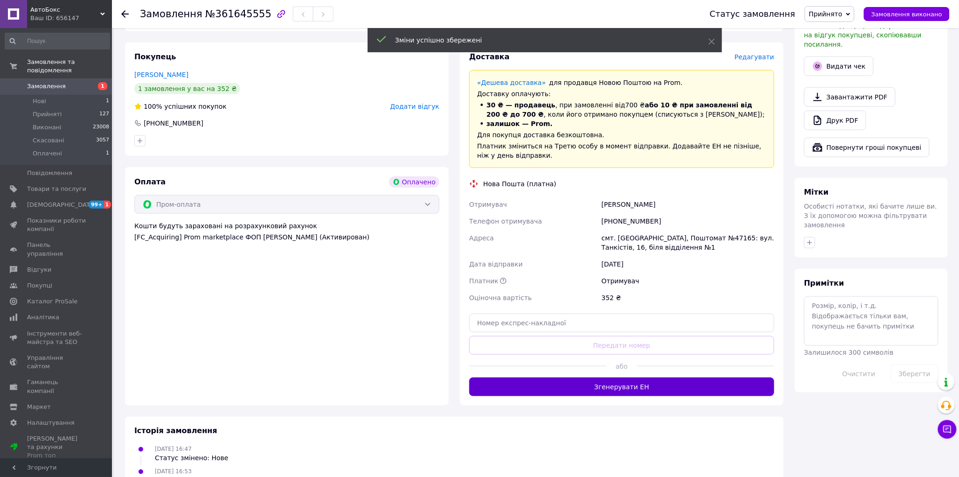
click at [616, 378] on button "Згенерувати ЕН" at bounding box center [621, 386] width 305 height 19
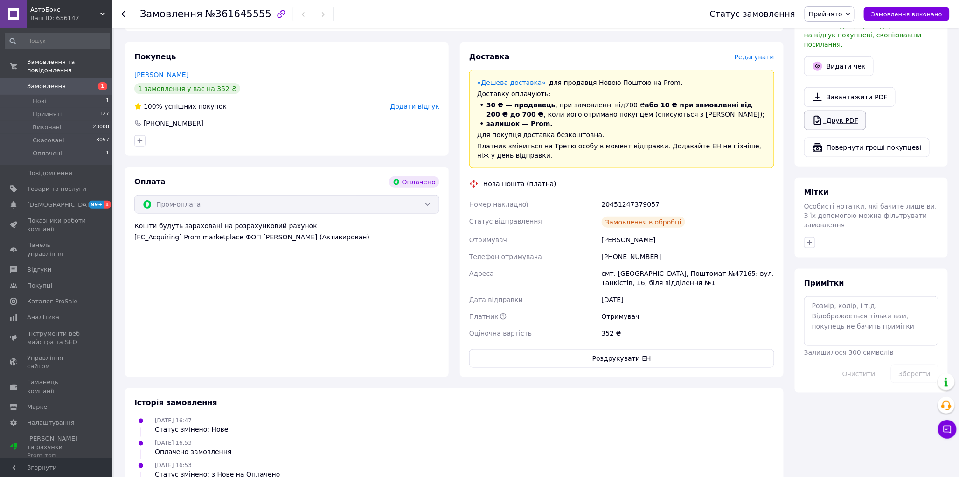
click at [838, 113] on link "Друк PDF" at bounding box center [835, 121] width 62 height 20
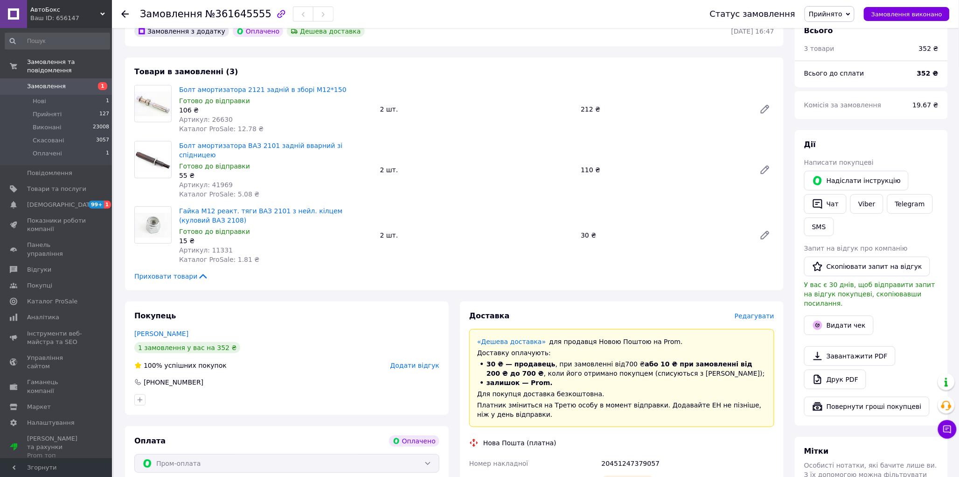
scroll to position [0, 0]
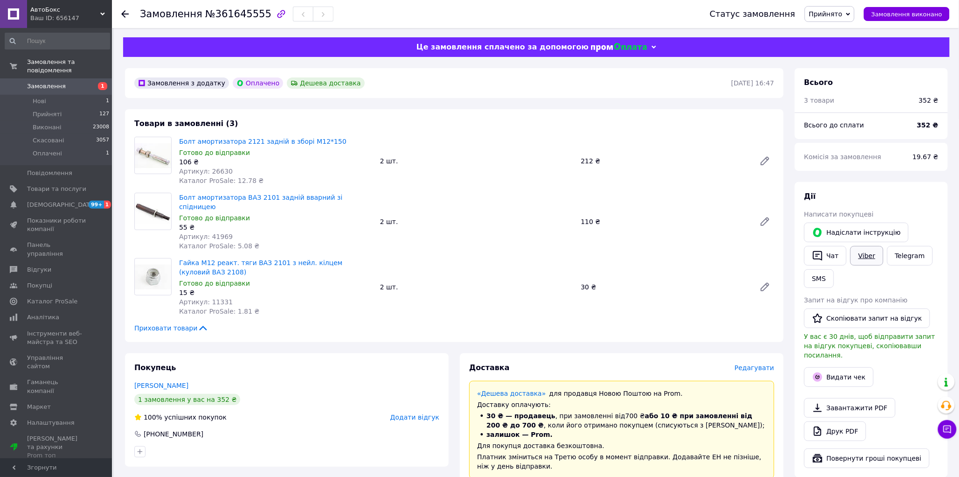
click at [866, 249] on link "Viber" at bounding box center [867, 256] width 33 height 20
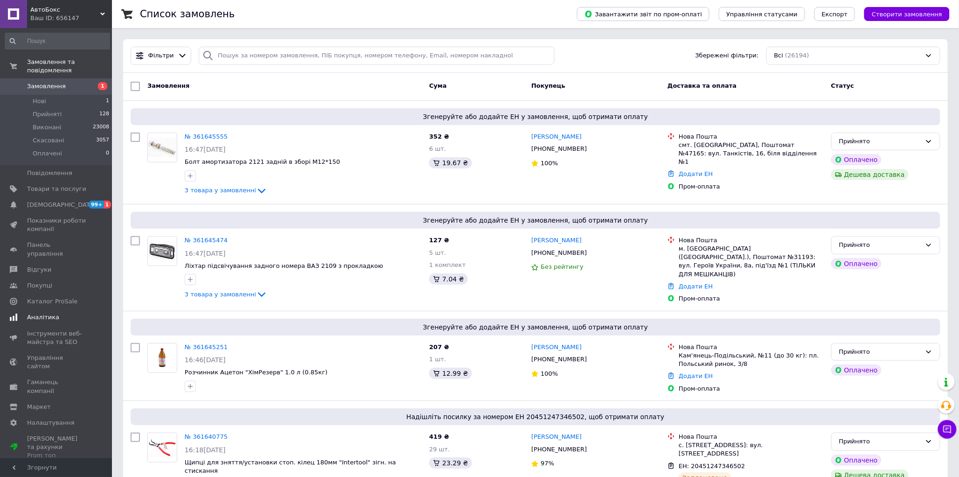
click at [49, 201] on span "[DEMOGRAPHIC_DATA]" at bounding box center [61, 205] width 69 height 8
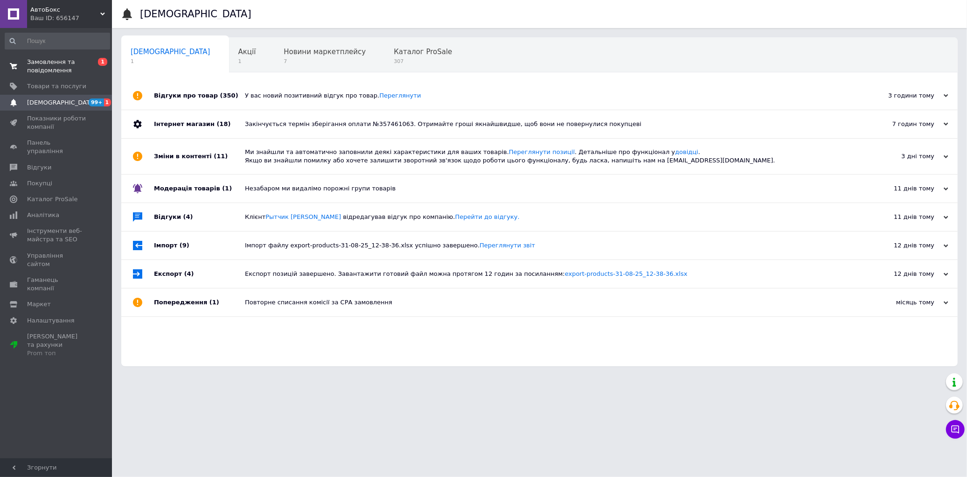
click at [56, 72] on span "Замовлення та повідомлення" at bounding box center [56, 66] width 59 height 17
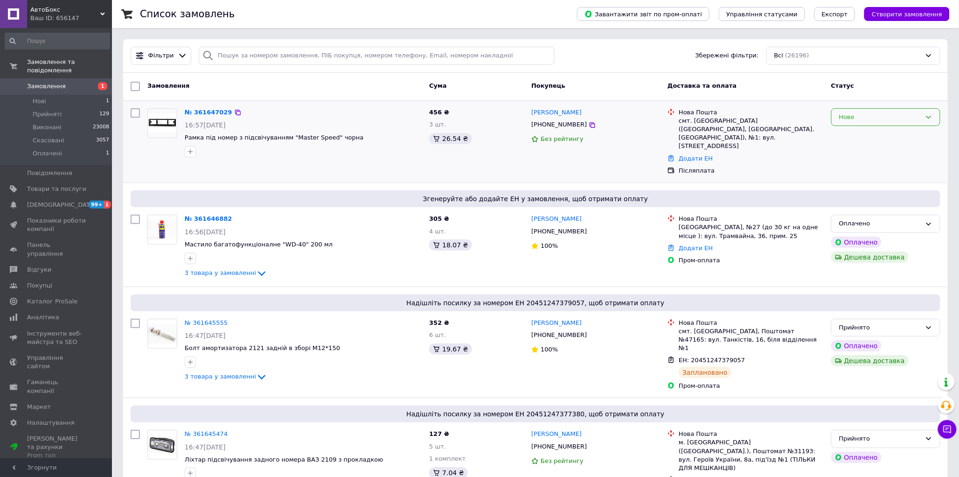
click at [880, 118] on div "Нове" at bounding box center [880, 117] width 82 height 10
click at [867, 138] on li "Прийнято" at bounding box center [886, 136] width 108 height 17
click at [892, 219] on div "Оплачено" at bounding box center [880, 224] width 82 height 10
click at [857, 235] on li "Прийнято" at bounding box center [886, 243] width 108 height 17
click at [79, 201] on span "[DEMOGRAPHIC_DATA]" at bounding box center [56, 205] width 59 height 8
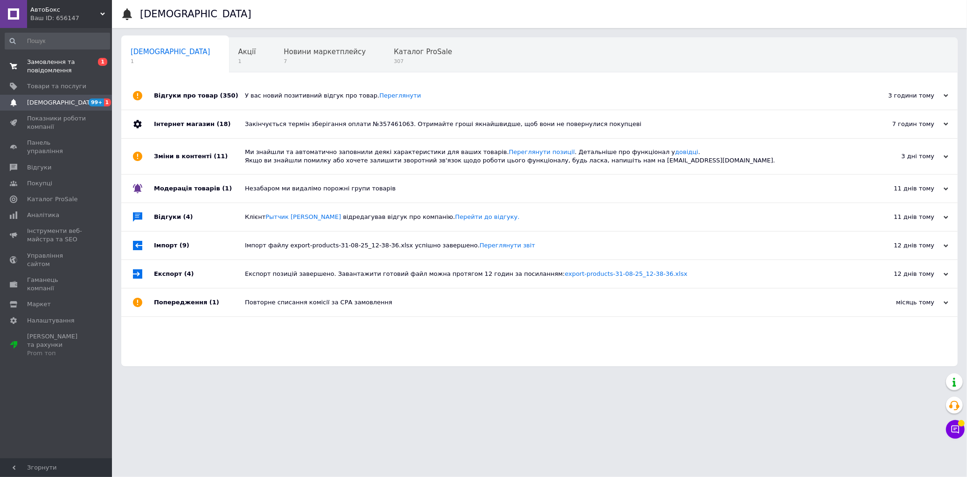
click at [48, 68] on span "Замовлення та повідомлення" at bounding box center [56, 66] width 59 height 17
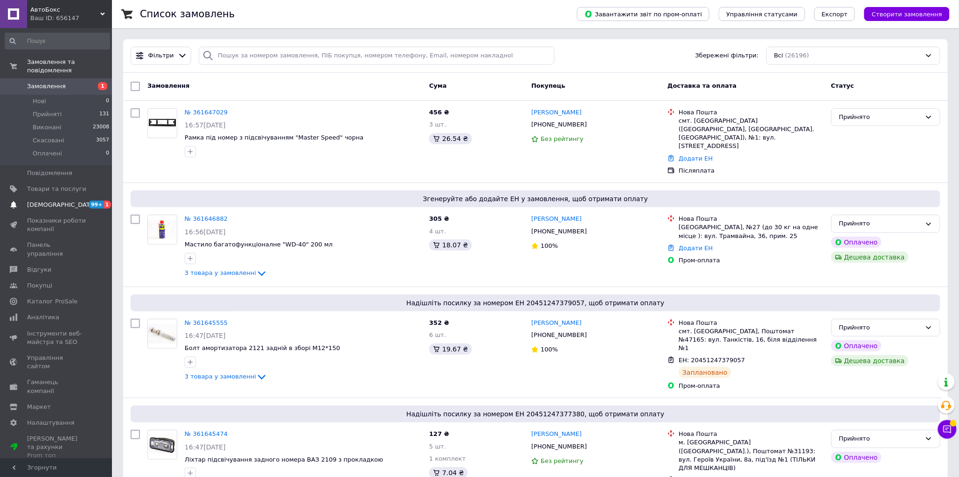
click at [72, 202] on link "Сповіщення 99+ 1" at bounding box center [57, 205] width 115 height 16
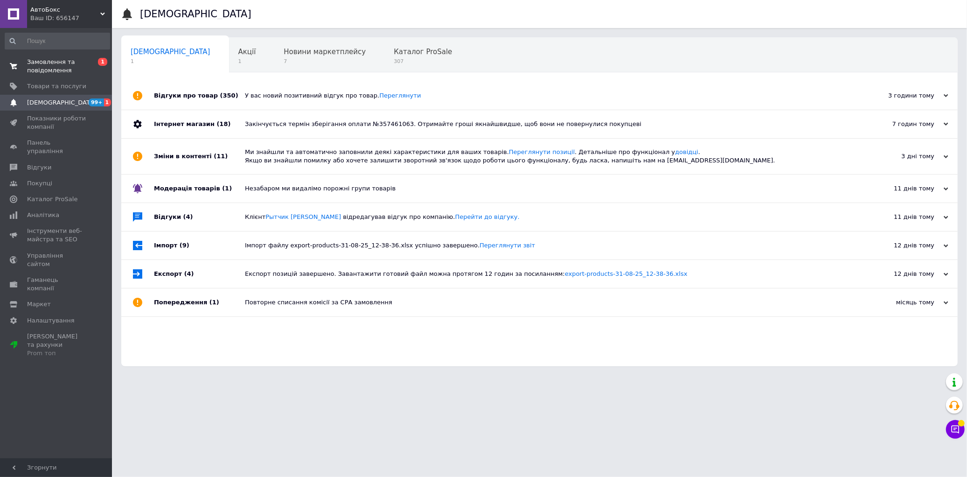
click at [39, 63] on span "Замовлення та повідомлення" at bounding box center [56, 66] width 59 height 17
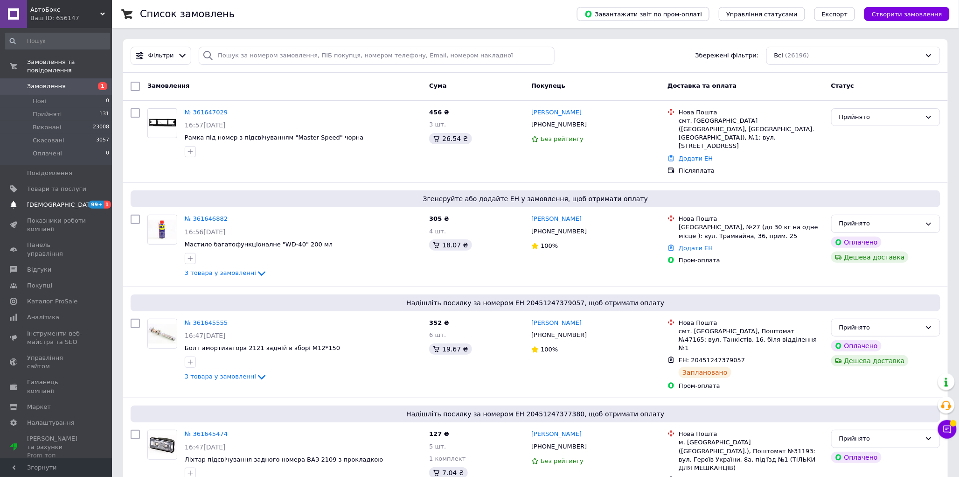
click at [67, 201] on span "[DEMOGRAPHIC_DATA]" at bounding box center [56, 205] width 59 height 8
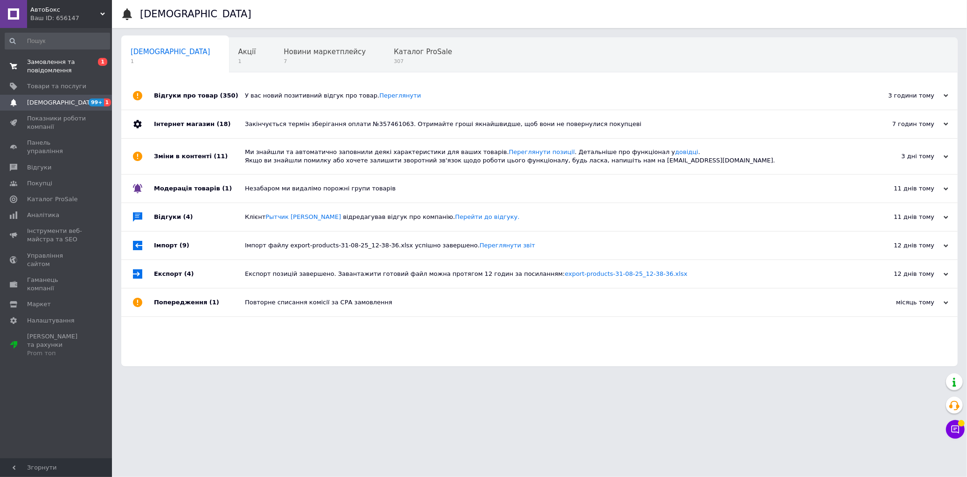
click at [54, 65] on span "Замовлення та повідомлення" at bounding box center [56, 66] width 59 height 17
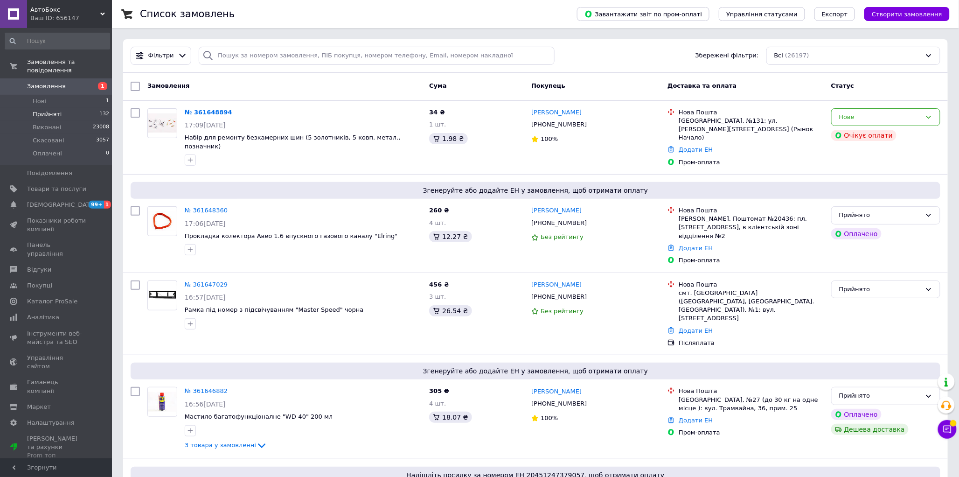
click at [39, 110] on span "Прийняті" at bounding box center [47, 114] width 29 height 8
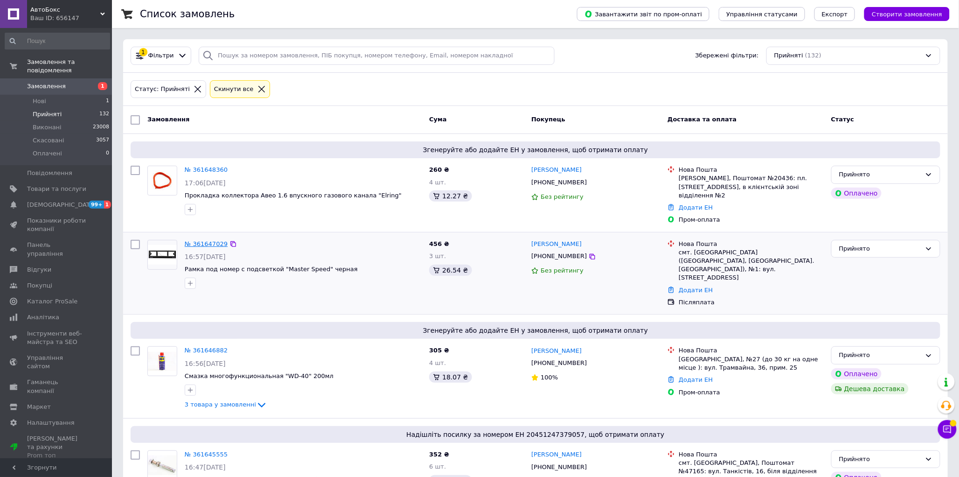
click at [212, 240] on link "№ 361647029" at bounding box center [206, 243] width 43 height 7
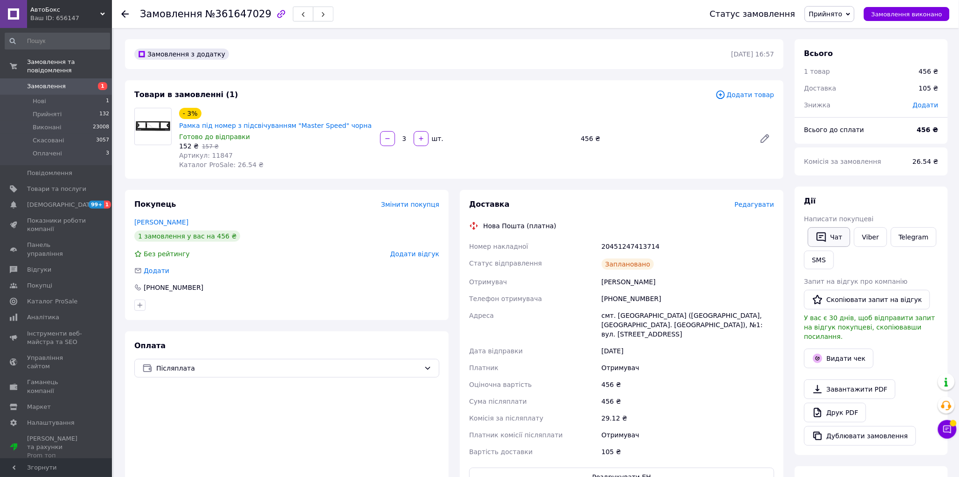
click at [831, 231] on button "Чат" at bounding box center [829, 237] width 42 height 20
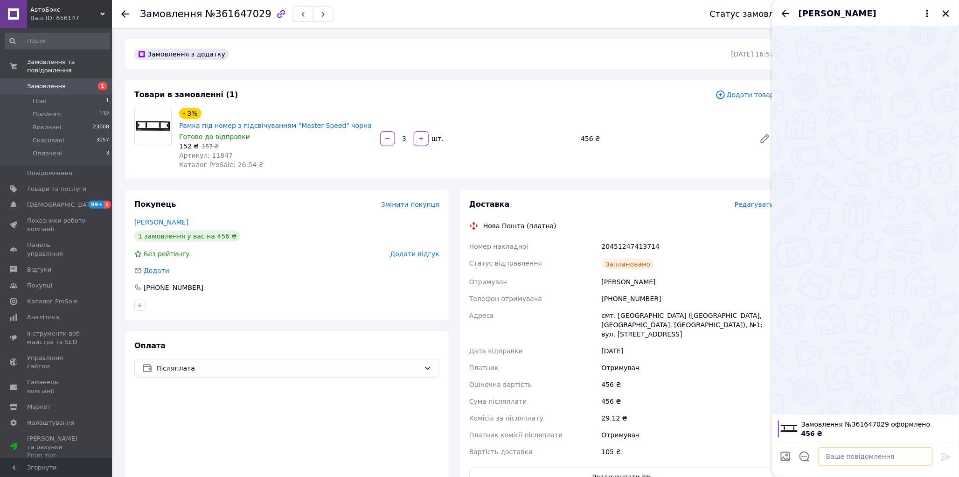
click at [853, 456] on textarea at bounding box center [875, 456] width 115 height 19
type textarea "Добрий день"
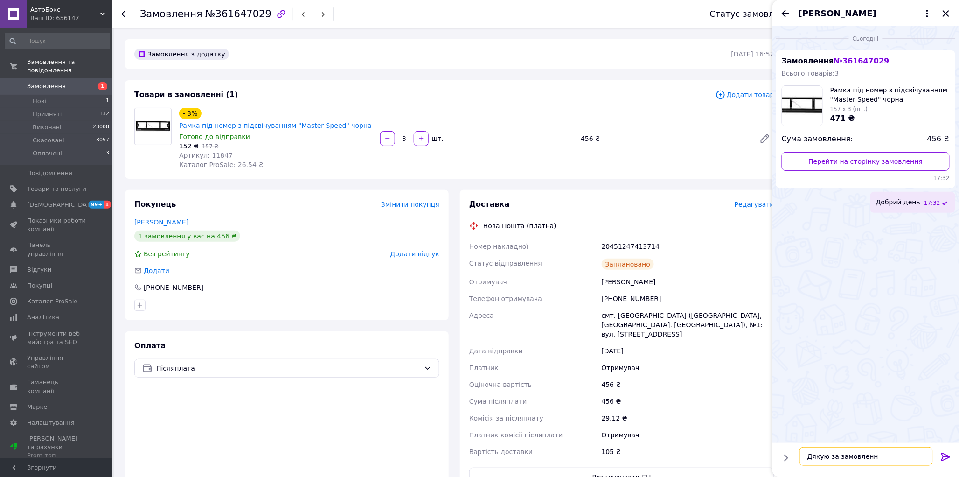
type textarea "Дякую за замовлення"
drag, startPoint x: 469, startPoint y: 235, endPoint x: 656, endPoint y: 236, distance: 186.6
click at [656, 238] on div "Номер накладної 20451247413714 Статус відправлення Заплановано Отримувач Костен…" at bounding box center [622, 349] width 309 height 222
copy div "Номер накладної 20451247413714"
click at [880, 458] on textarea at bounding box center [875, 456] width 115 height 19
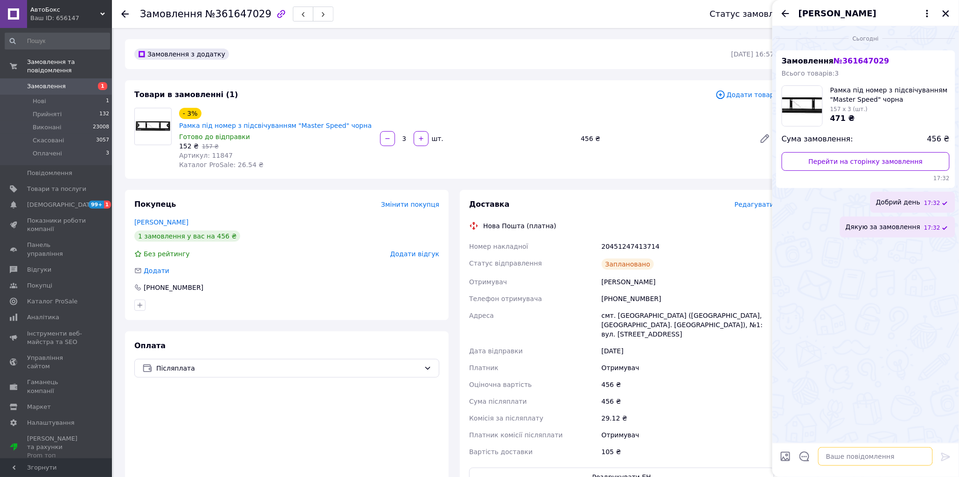
paste textarea "Номер накладної 20451247413714"
type textarea "Номер накладної 20451247413714"
click at [952, 11] on div "[PERSON_NAME]" at bounding box center [866, 13] width 187 height 26
click at [947, 15] on icon "Закрити" at bounding box center [946, 13] width 8 height 8
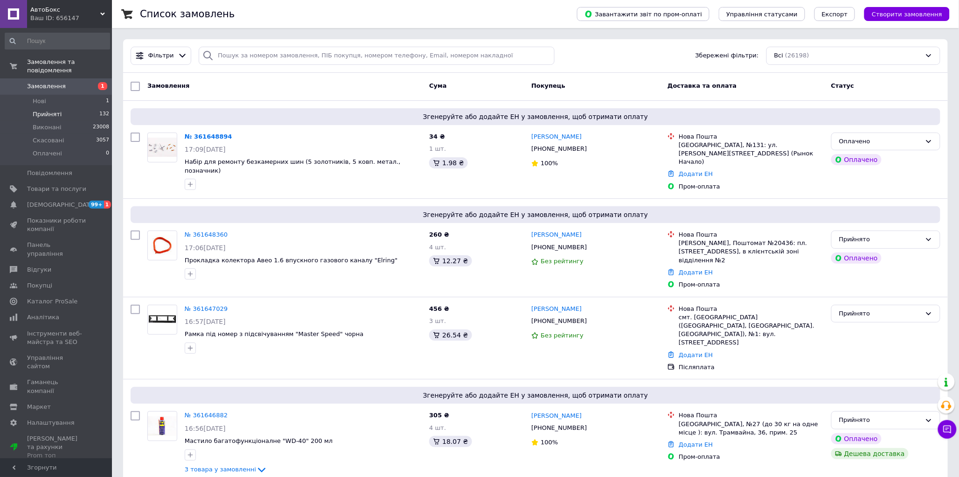
click at [42, 110] on span "Прийняті" at bounding box center [47, 114] width 29 height 8
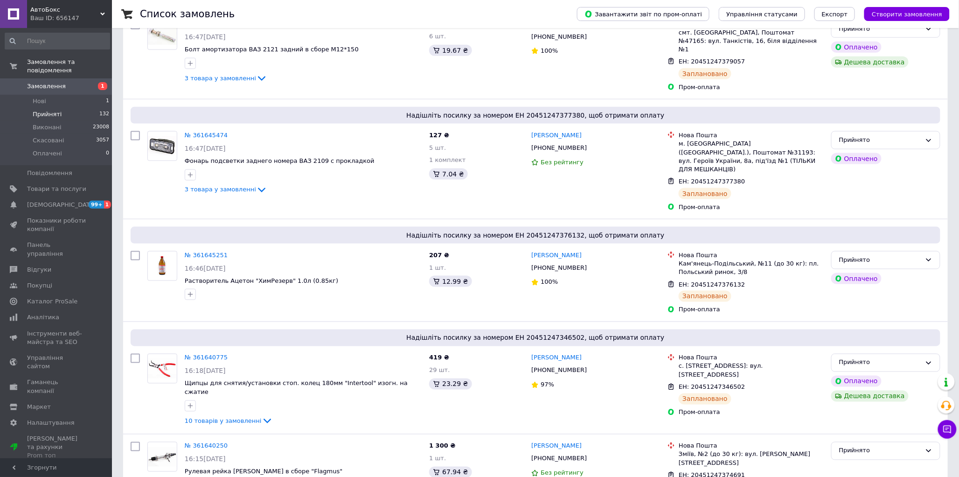
scroll to position [8033, 0]
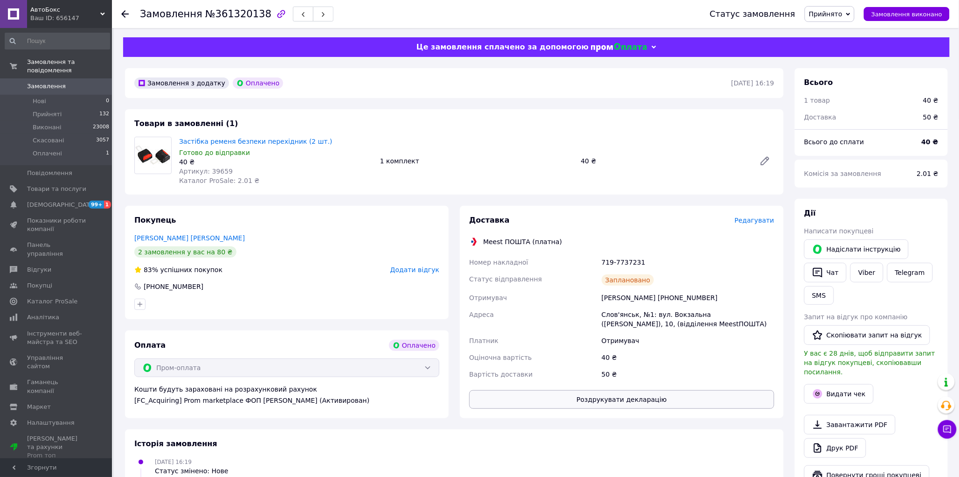
click at [634, 400] on button "Роздрукувати декларацію" at bounding box center [621, 399] width 305 height 19
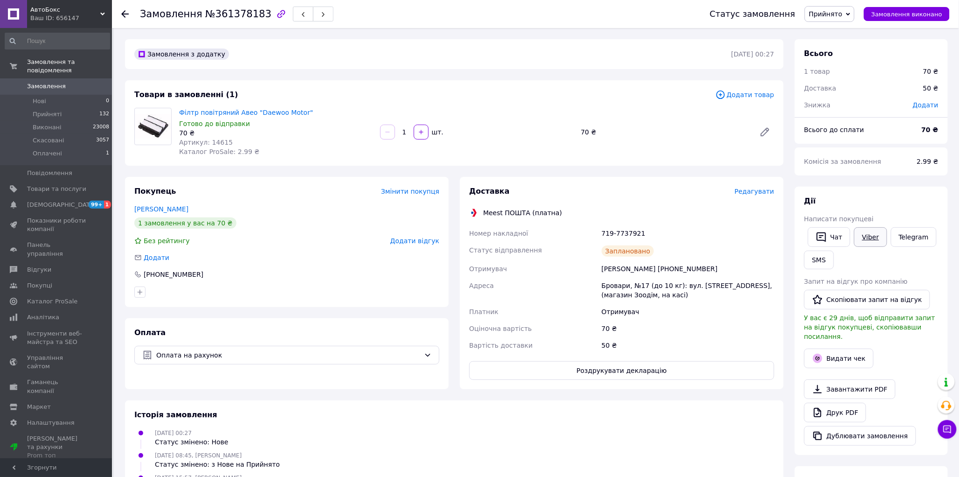
click at [868, 238] on link "Viber" at bounding box center [870, 237] width 33 height 20
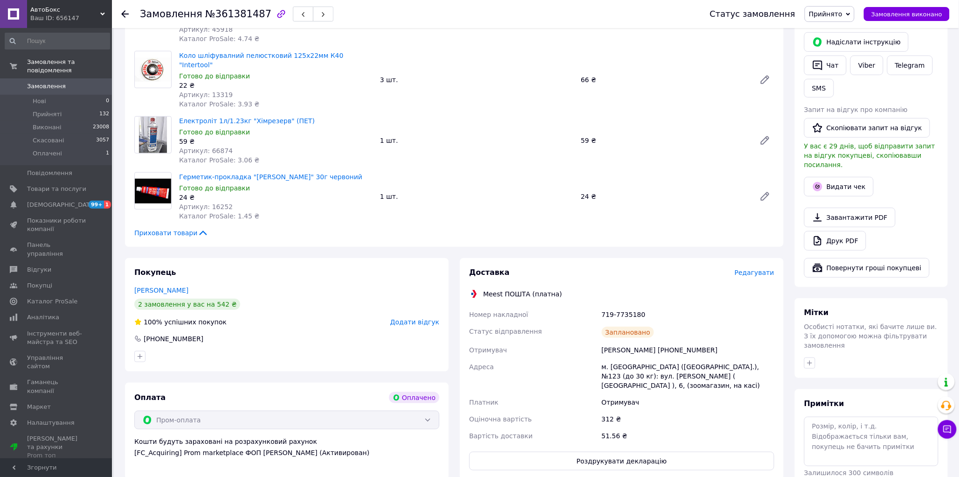
scroll to position [311, 0]
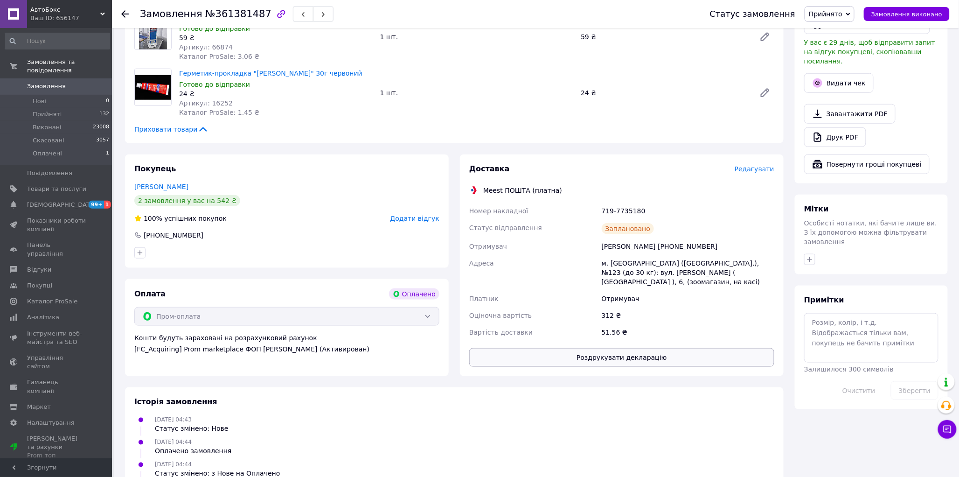
click at [619, 348] on button "Роздрукувати декларацію" at bounding box center [621, 357] width 305 height 19
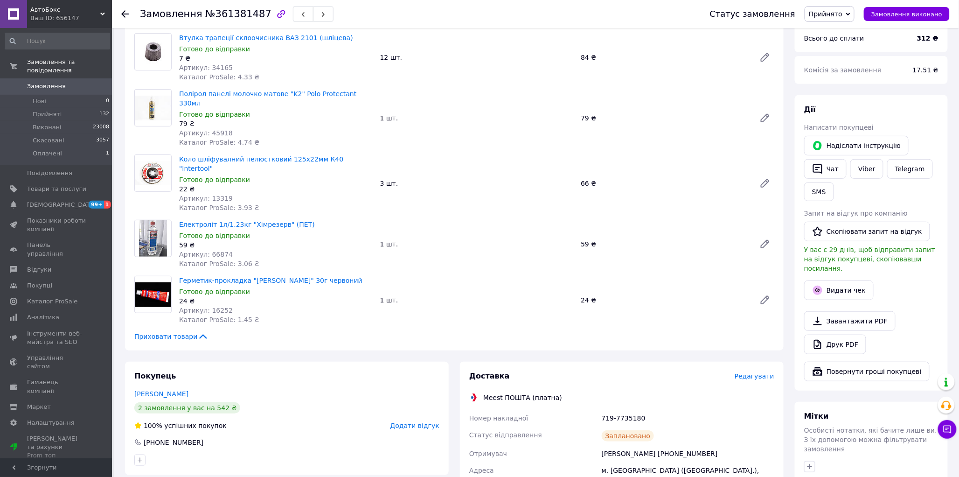
scroll to position [0, 0]
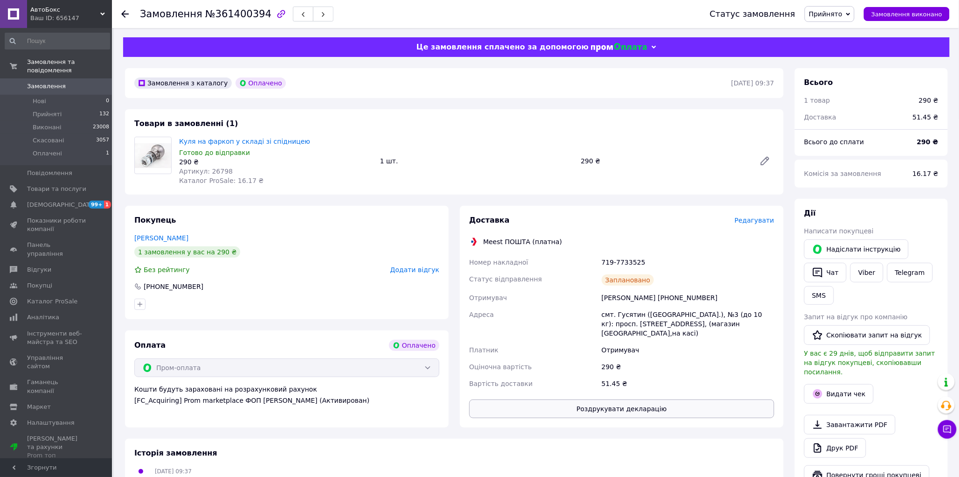
click at [663, 399] on button "Роздрукувати декларацію" at bounding box center [621, 408] width 305 height 19
click at [635, 403] on button "Роздрукувати декларацію" at bounding box center [621, 408] width 305 height 19
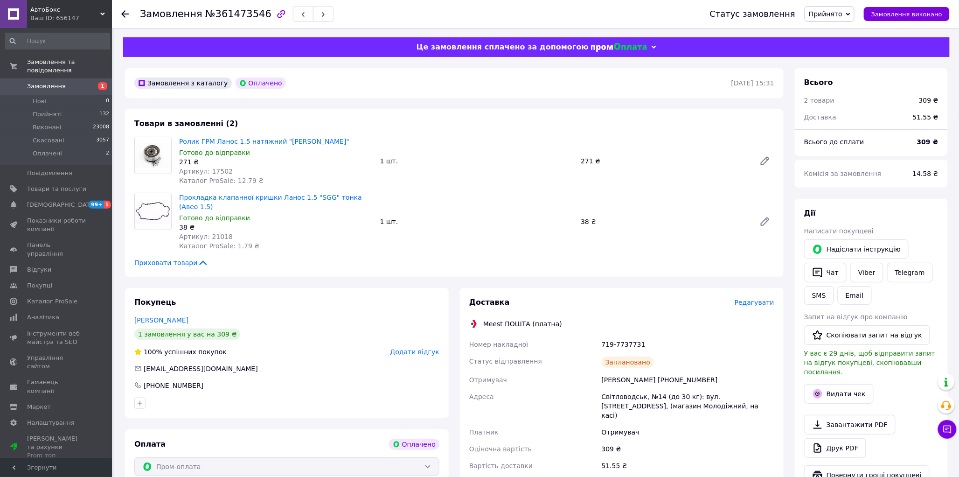
scroll to position [52, 0]
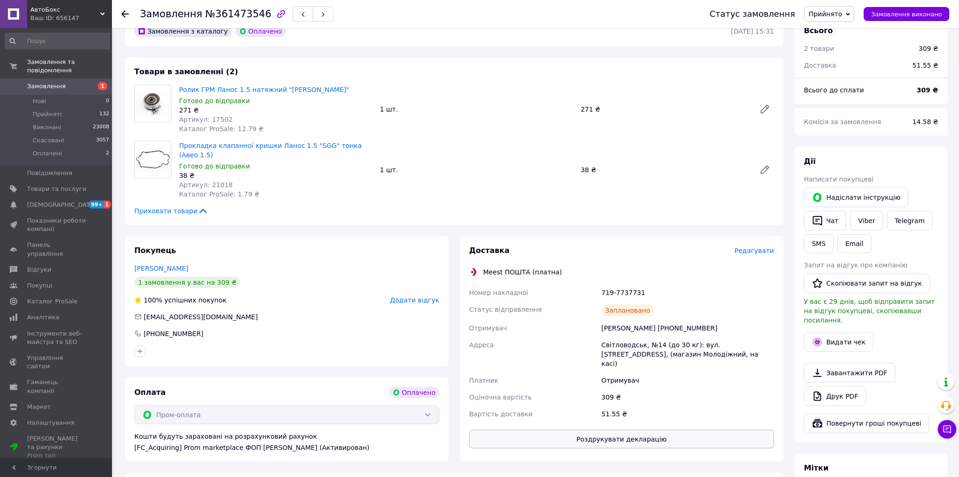
click at [632, 430] on button "Роздрукувати декларацію" at bounding box center [621, 439] width 305 height 19
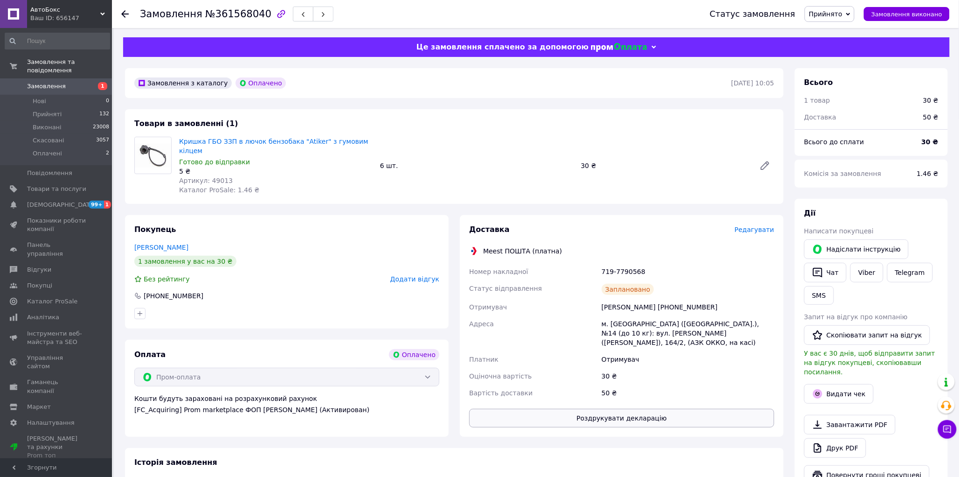
click at [622, 411] on button "Роздрукувати декларацію" at bounding box center [621, 418] width 305 height 19
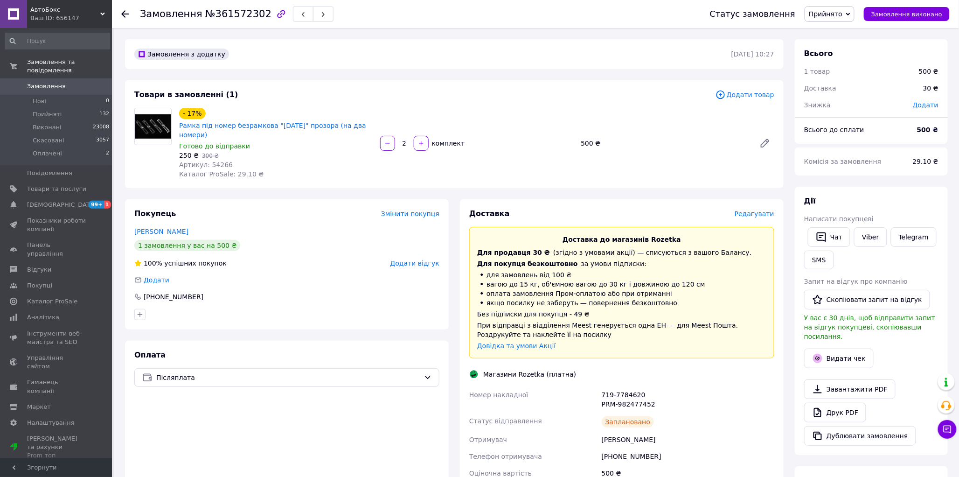
scroll to position [155, 0]
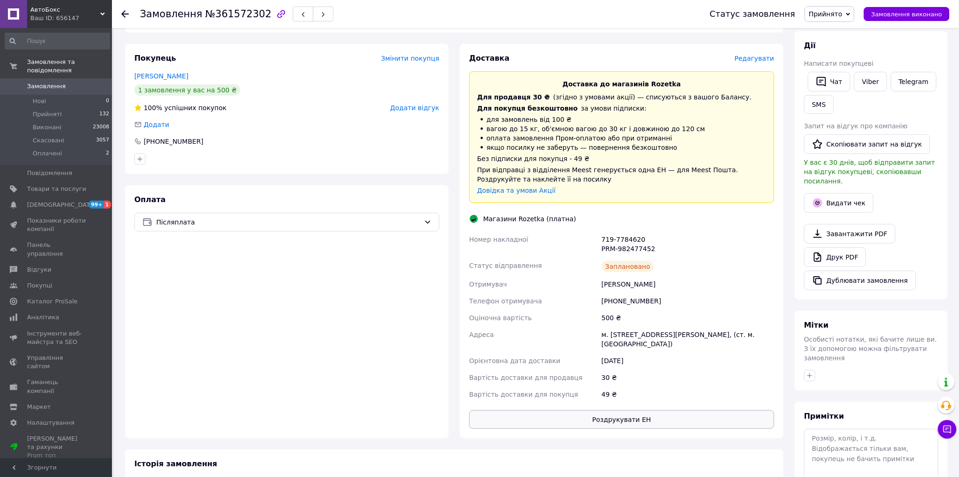
click at [613, 418] on button "Роздрукувати ЕН" at bounding box center [621, 419] width 305 height 19
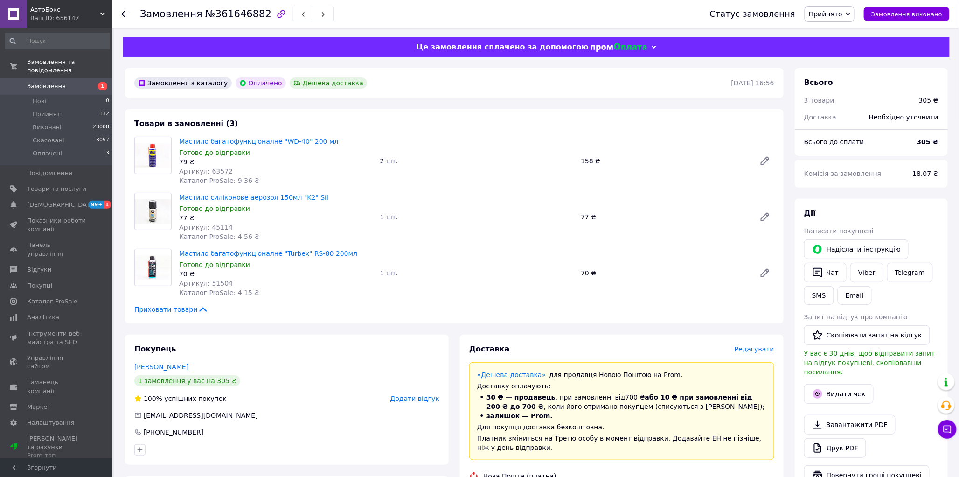
click at [768, 348] on span "Редагувати" at bounding box center [755, 348] width 40 height 7
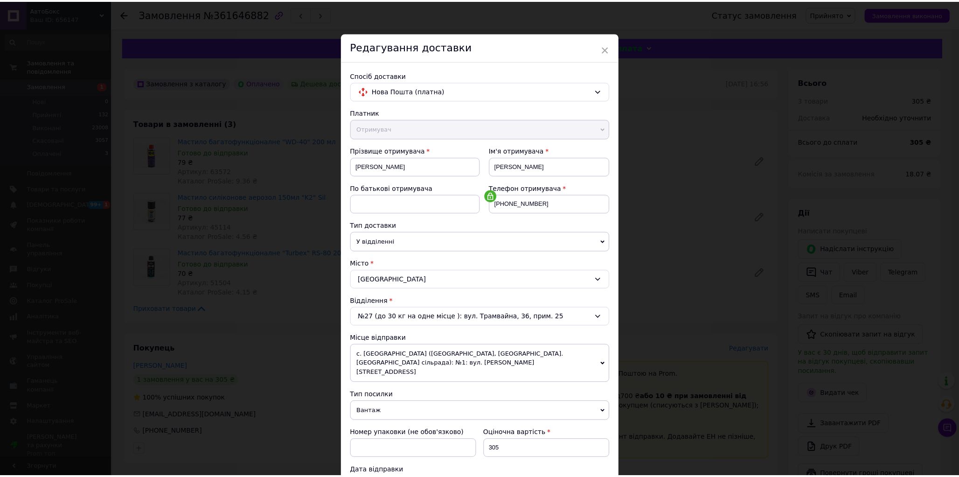
scroll to position [258, 0]
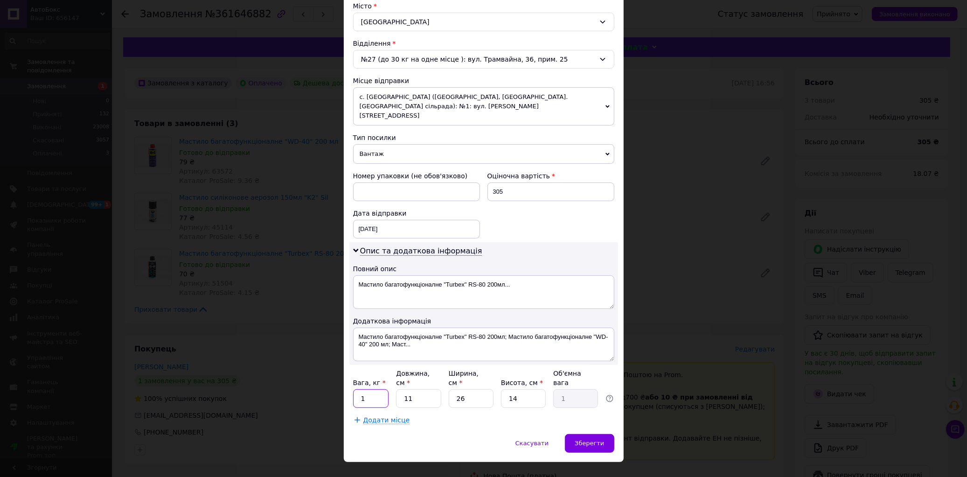
click at [377, 389] on input "1" at bounding box center [371, 398] width 36 height 19
type input "1.5"
click at [420, 389] on input "11" at bounding box center [418, 398] width 45 height 19
type input "1"
type input "0.1"
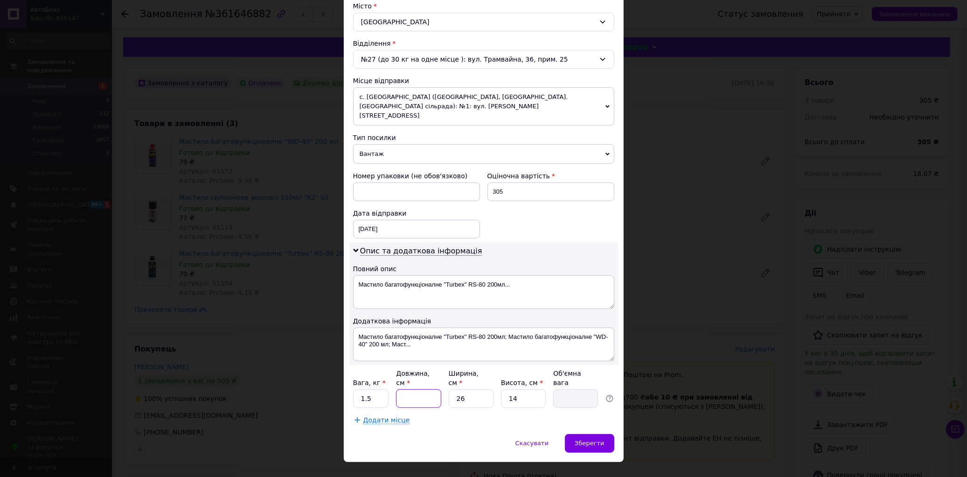
type input "2"
type input "0.18"
type input "20"
type input "1.82"
type input "20"
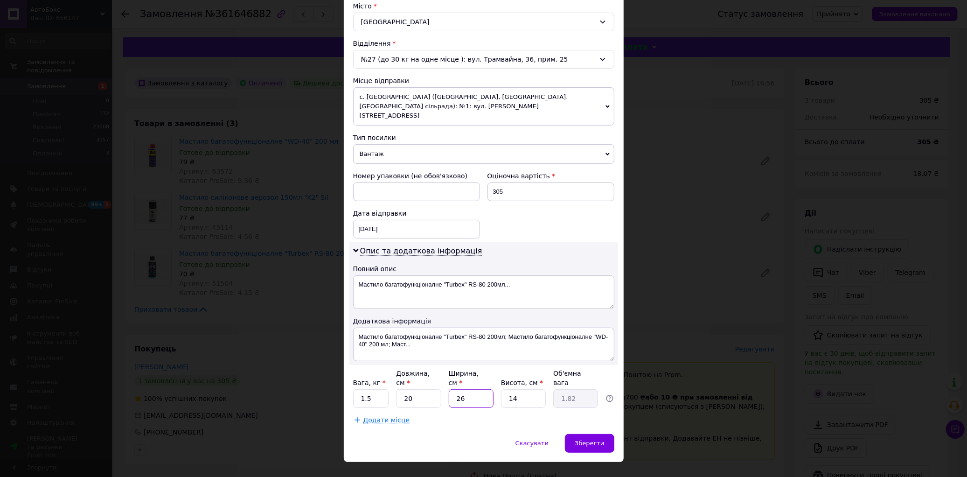
click at [478, 389] on input "26" at bounding box center [471, 398] width 45 height 19
type input "2"
type input "0.14"
type input "2"
type input "0.14"
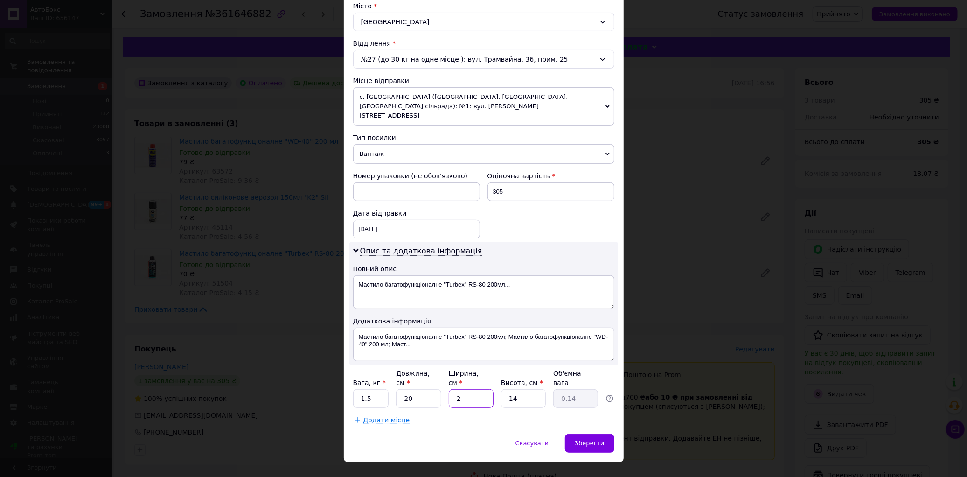
type input "20"
type input "1.4"
type input "20"
click at [530, 389] on input "14" at bounding box center [523, 398] width 45 height 19
type input "1"
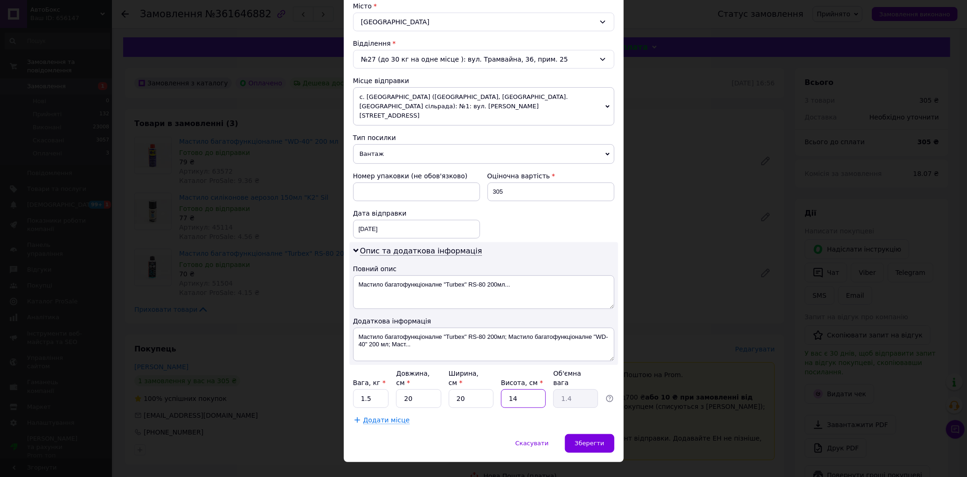
type input "0.1"
type input "1"
type input "0.1"
type input "15"
type input "1.5"
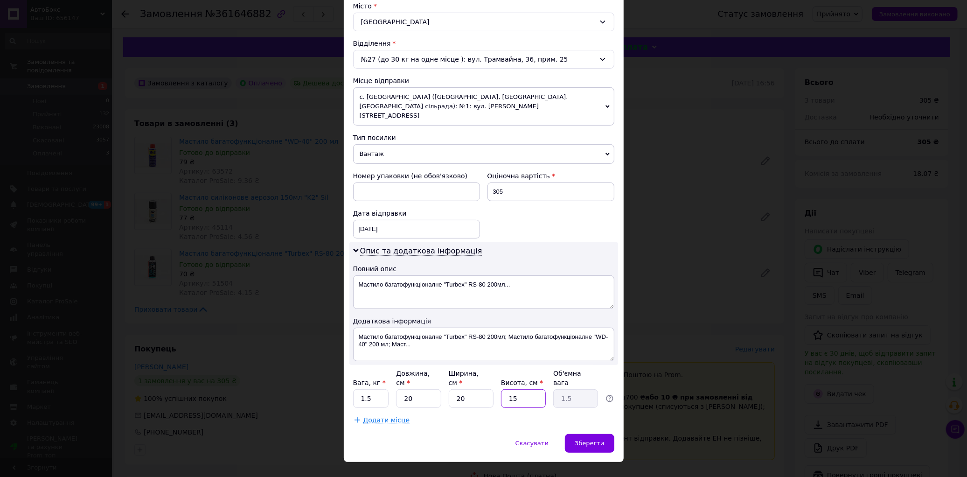
type input "15"
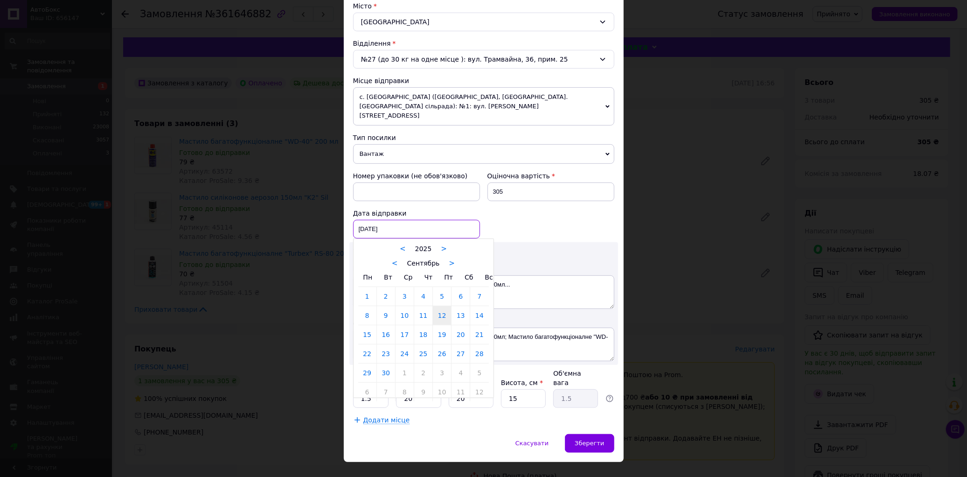
click at [383, 220] on div "[DATE] < 2025 > < Сентябрь > Пн Вт Ср Чт Пт Сб Вс 1 2 3 4 5 6 7 8 9 10 11 12 13…" at bounding box center [416, 229] width 127 height 19
click at [461, 307] on link "13" at bounding box center [461, 315] width 18 height 19
type input "[DATE]"
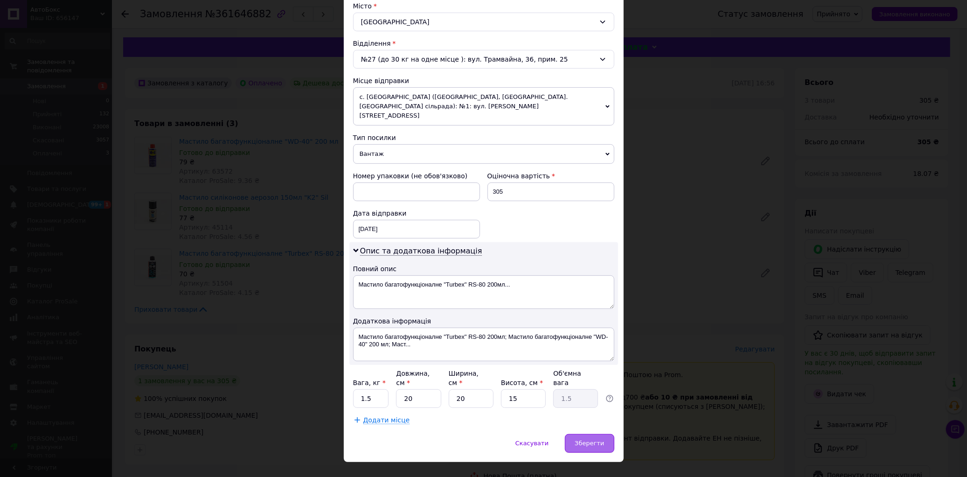
click at [595, 440] on span "Зберегти" at bounding box center [589, 443] width 29 height 7
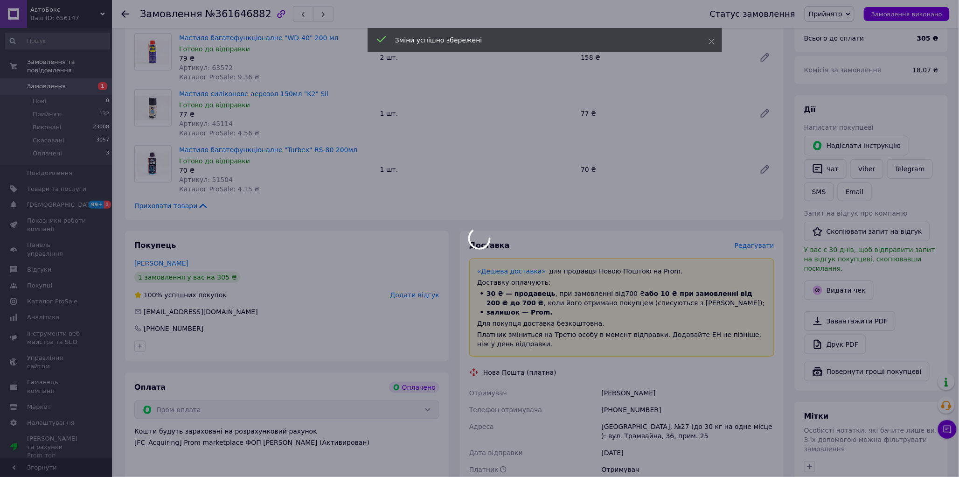
scroll to position [259, 0]
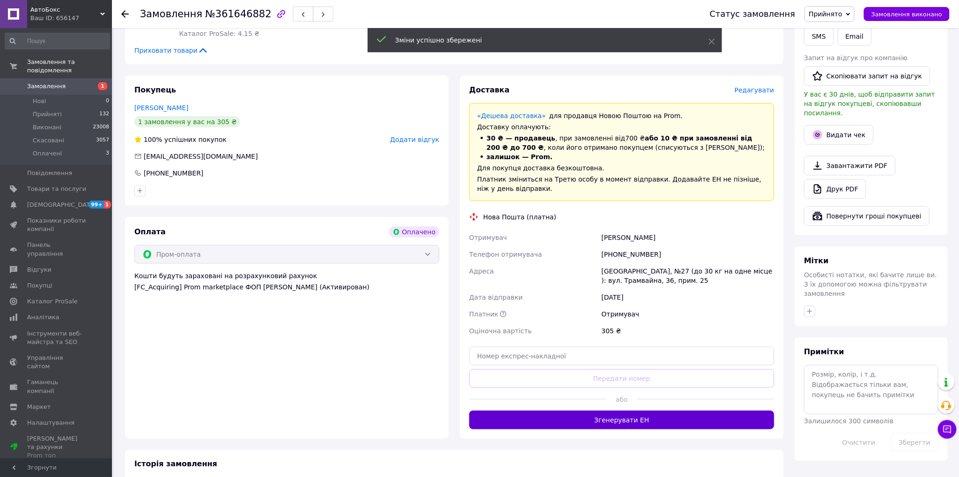
click at [626, 420] on button "Згенерувати ЕН" at bounding box center [621, 420] width 305 height 19
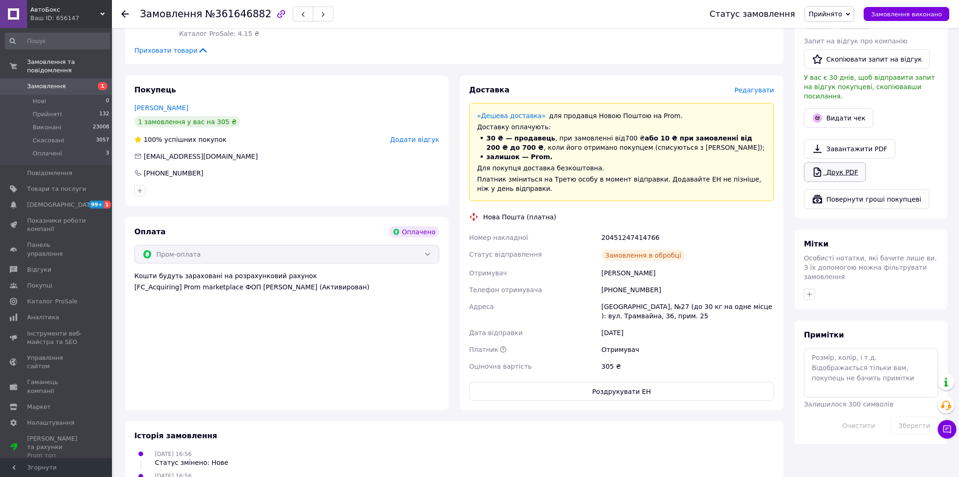
click at [840, 165] on link "Друк PDF" at bounding box center [835, 172] width 62 height 20
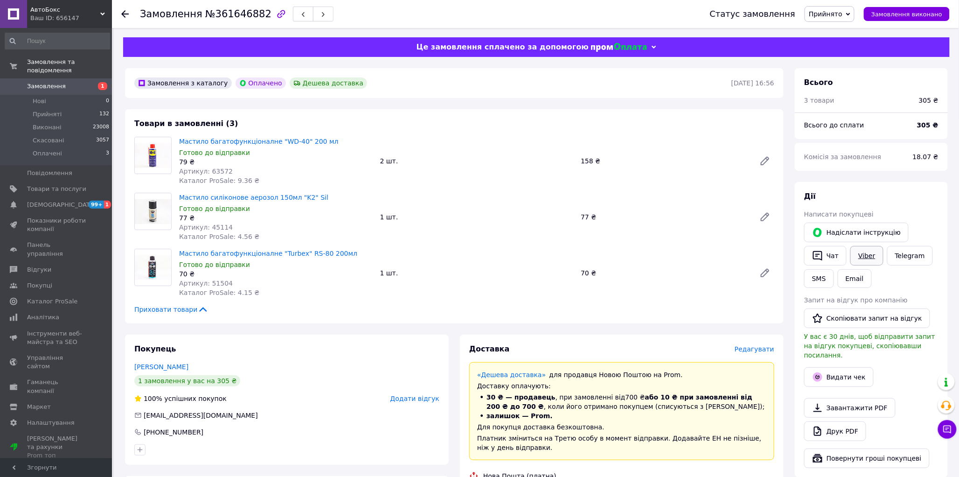
click at [868, 258] on link "Viber" at bounding box center [867, 256] width 33 height 20
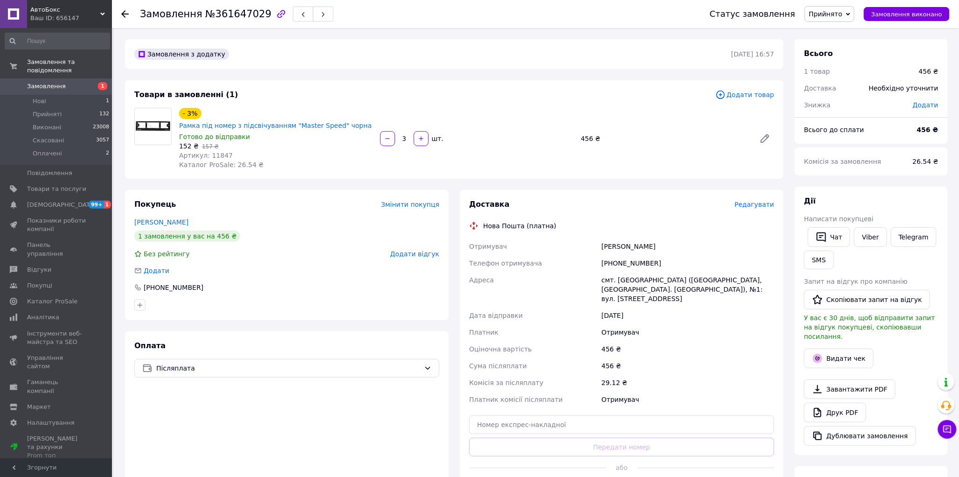
click at [753, 201] on span "Редагувати" at bounding box center [755, 204] width 40 height 7
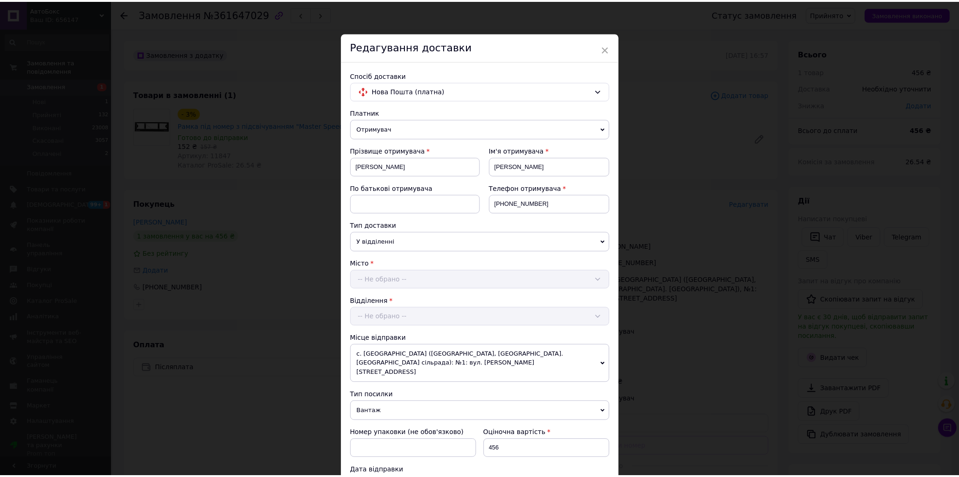
scroll to position [350, 0]
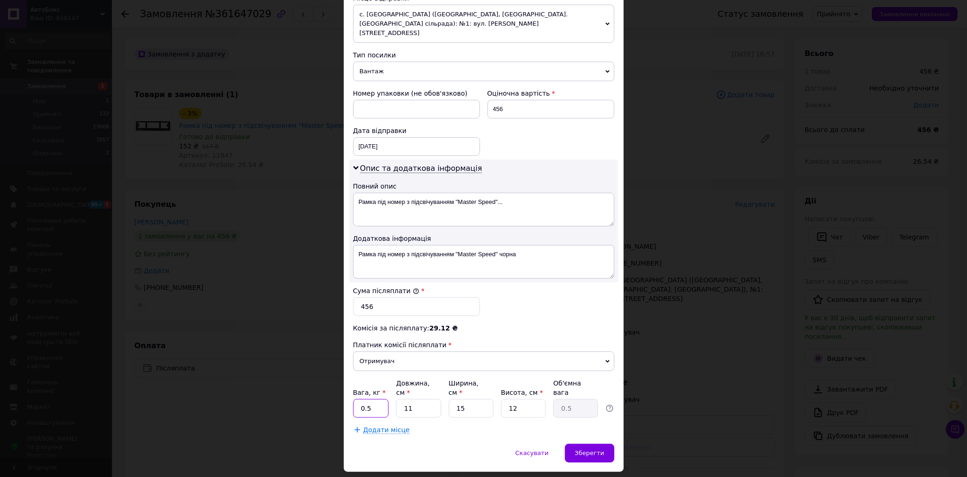
click at [367, 399] on input "0.5" at bounding box center [371, 408] width 36 height 19
type input "0"
click at [373, 399] on input "1" at bounding box center [371, 408] width 36 height 19
type input "1.5"
click at [421, 399] on input "11" at bounding box center [418, 408] width 45 height 19
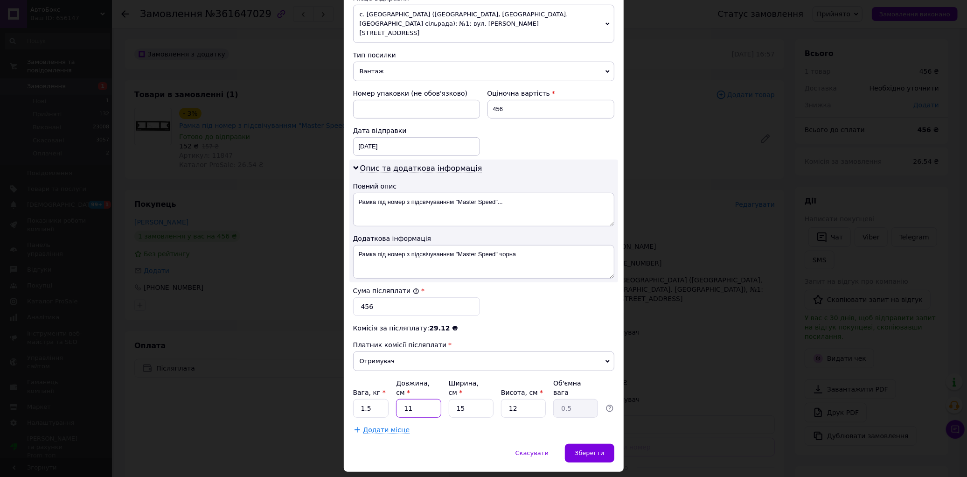
type input "1"
type input "0.1"
type input "6"
type input "0.27"
type input "60"
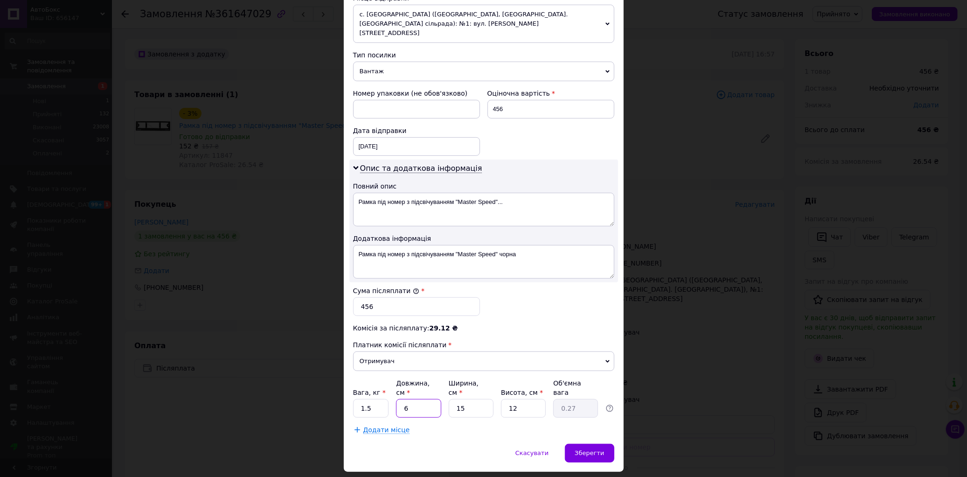
type input "2.7"
type input "60"
click at [472, 399] on input "15" at bounding box center [471, 408] width 45 height 19
type input "1"
type input "0.18"
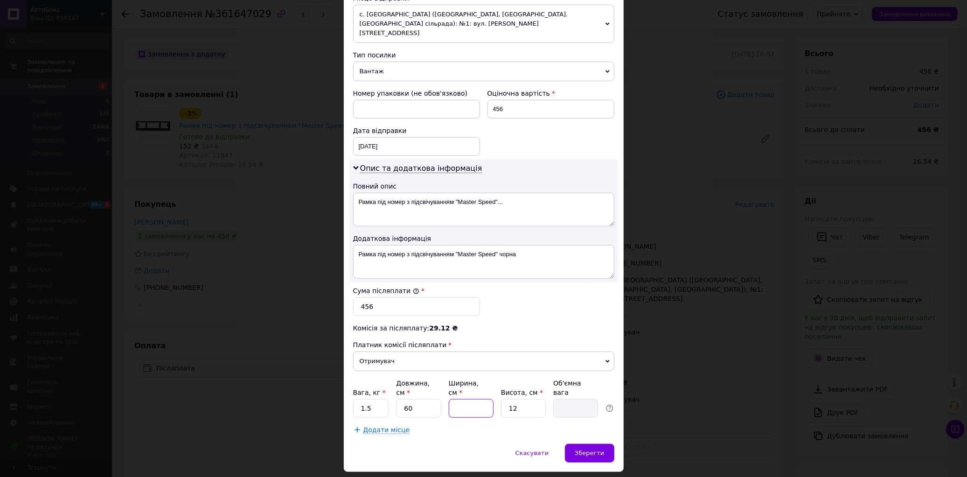
type input "1"
type input "0.18"
type input "17"
type input "3.06"
type input "17"
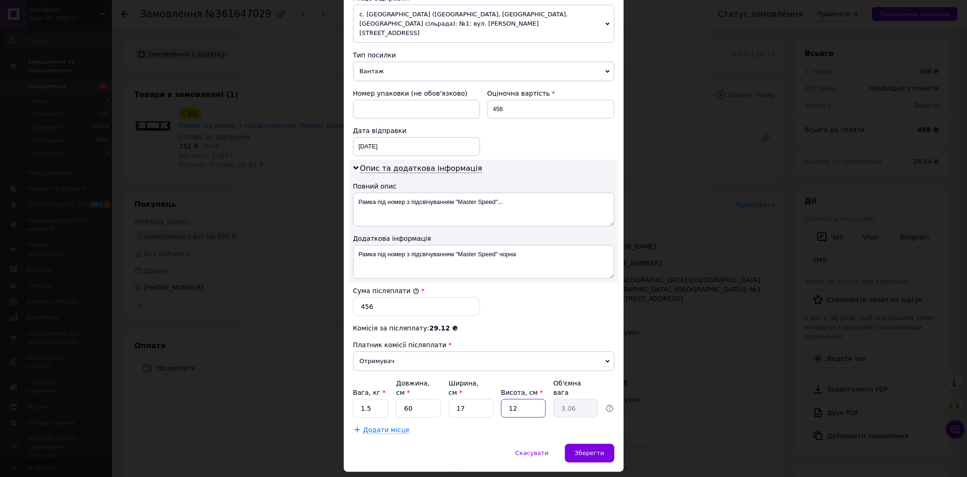
click at [523, 399] on input "12" at bounding box center [523, 408] width 45 height 19
type input "1"
type input "0.26"
type input "1"
type input "0.26"
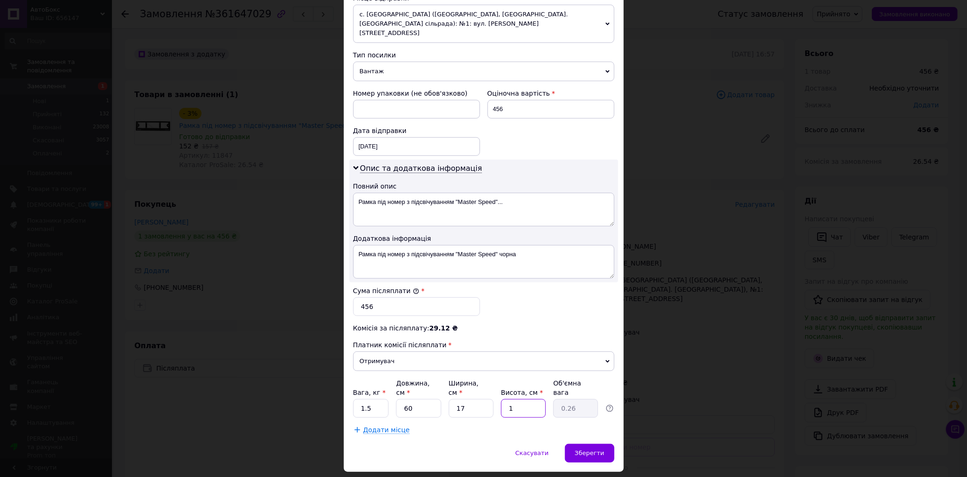
type input "10"
type input "2.55"
type input "1"
type input "0.26"
type input "8"
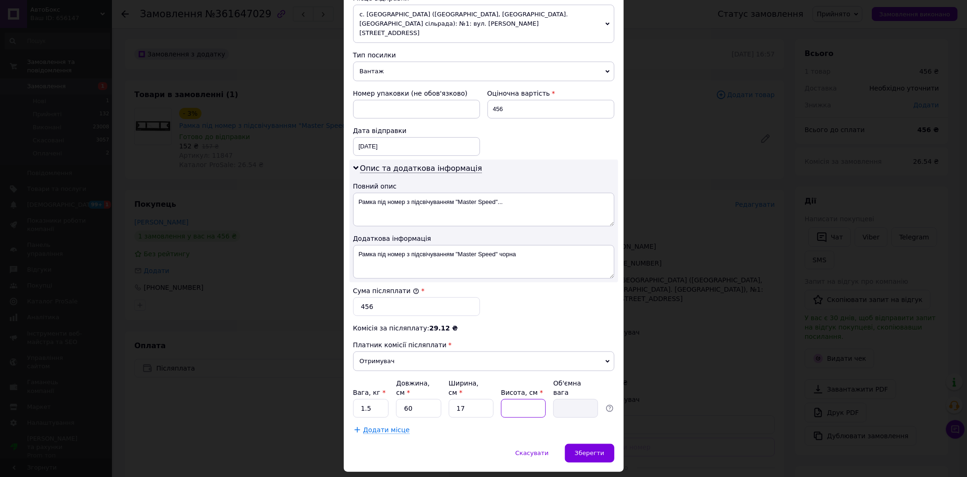
type input "2.04"
type input "8"
click at [477, 399] on input "17" at bounding box center [471, 408] width 45 height 19
type input "1"
type input "0.12"
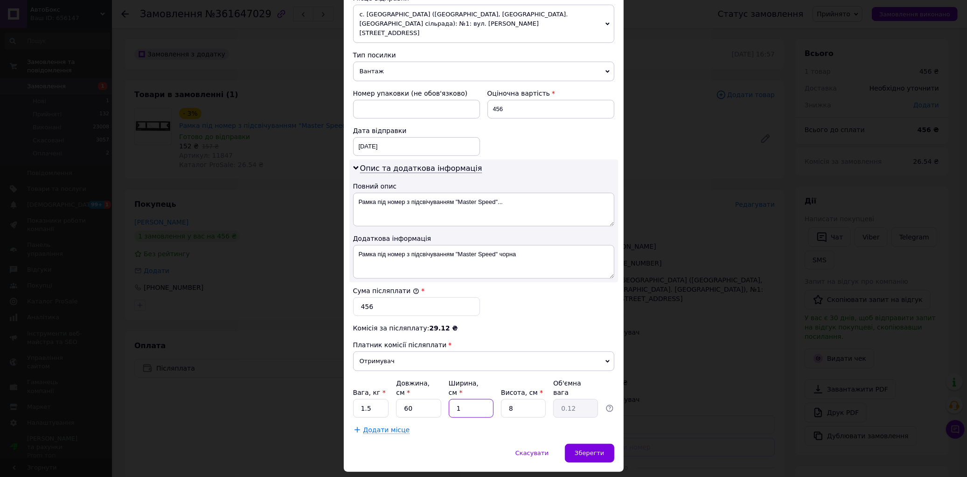
type input "15"
type input "1.8"
type input "15"
click at [419, 399] on input "60" at bounding box center [418, 408] width 45 height 19
type input "6"
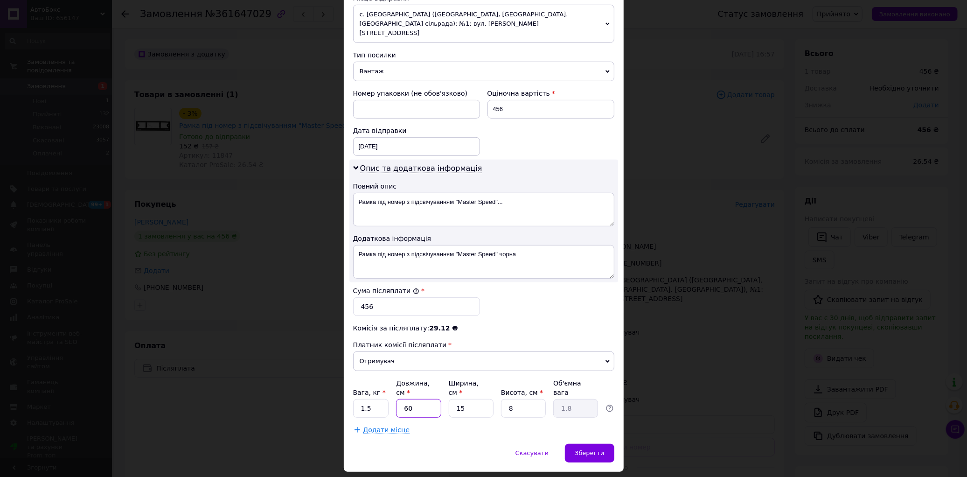
type input "0.18"
type input "5"
type input "0.15"
type input "55"
type input "1.65"
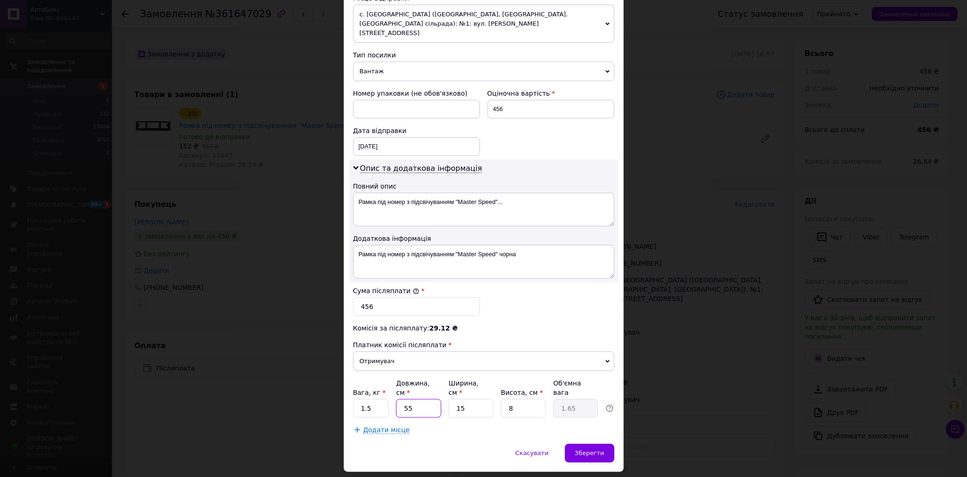
type input "55"
click at [537, 399] on input "8" at bounding box center [523, 408] width 45 height 19
type input "7"
type input "1.44"
type input "7"
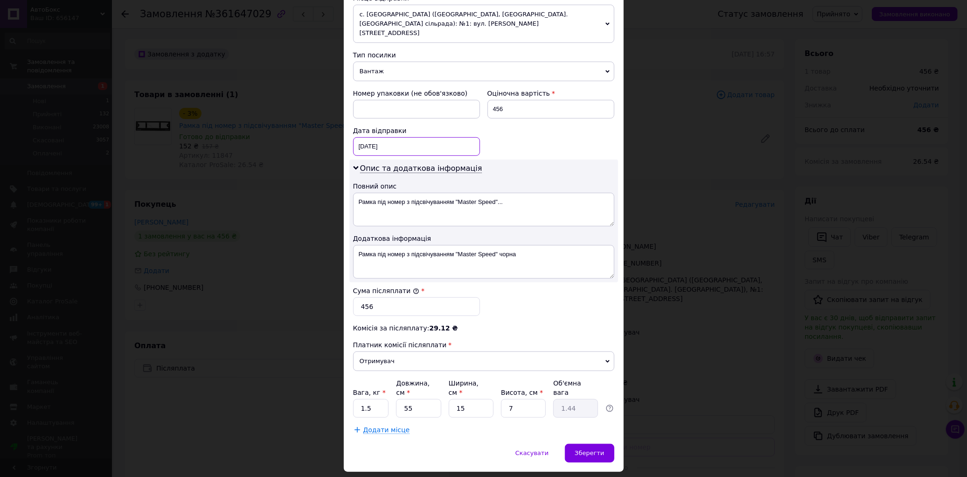
click at [408, 137] on div "[DATE] < 2025 > < Сентябрь > Пн Вт Ср Чт Пт Сб Вс 1 2 3 4 5 6 7 8 9 10 11 12 13…" at bounding box center [416, 146] width 127 height 19
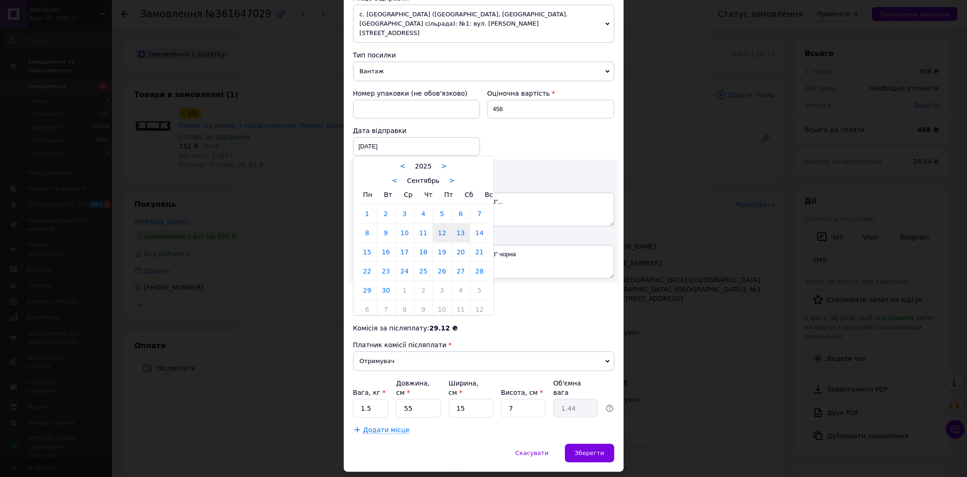
click at [458, 223] on link "13" at bounding box center [461, 232] width 18 height 19
type input "[DATE]"
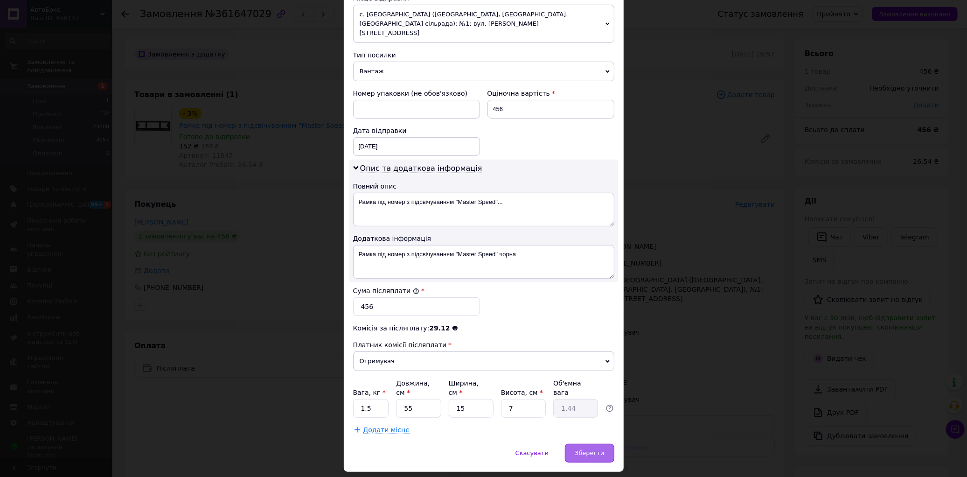
click at [591, 449] on span "Зберегти" at bounding box center [589, 452] width 29 height 7
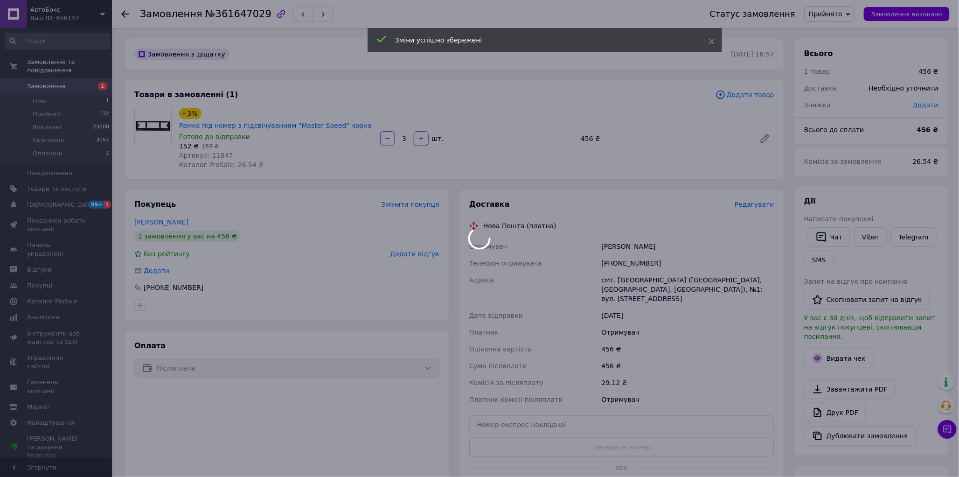
scroll to position [155, 0]
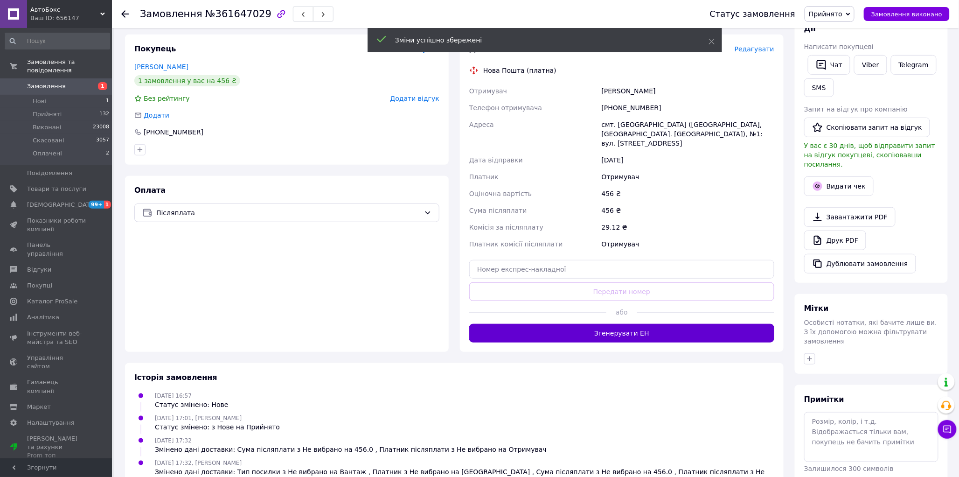
click at [619, 324] on button "Згенерувати ЕН" at bounding box center [621, 333] width 305 height 19
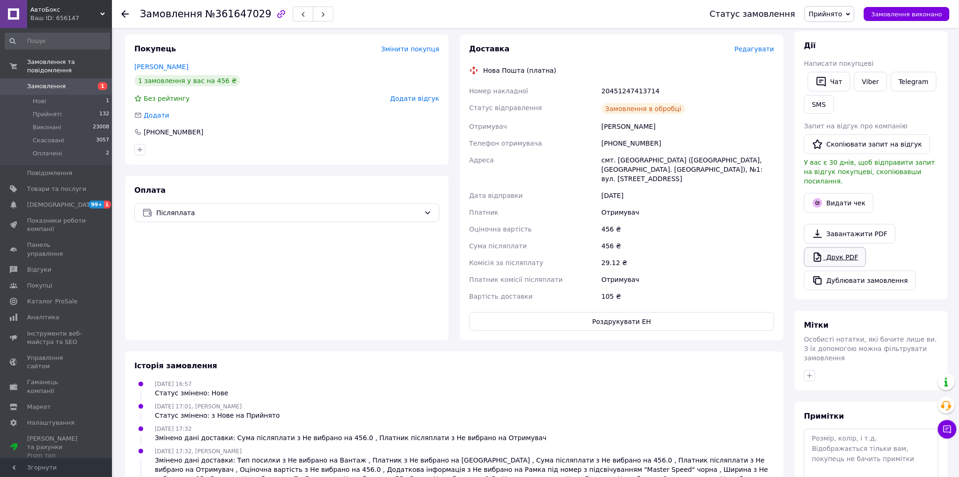
click at [838, 249] on link "Друк PDF" at bounding box center [835, 257] width 62 height 20
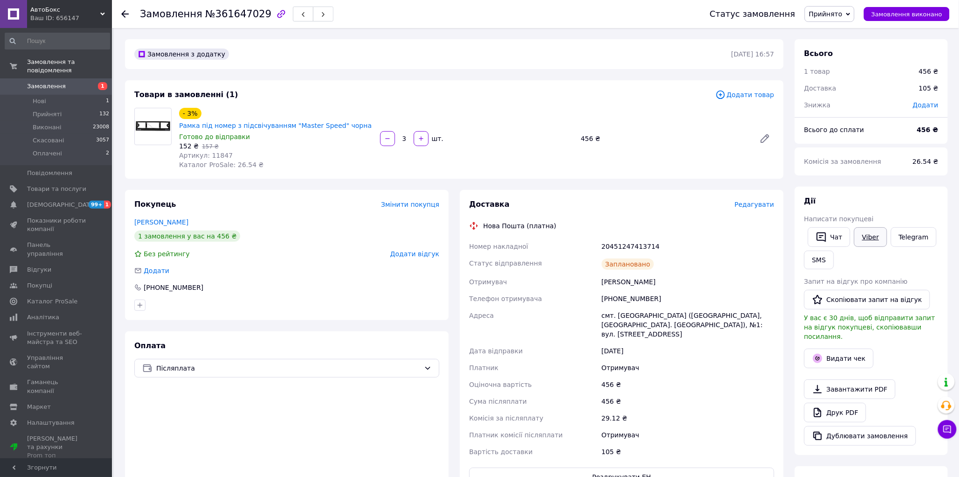
click at [868, 238] on link "Viber" at bounding box center [870, 237] width 33 height 20
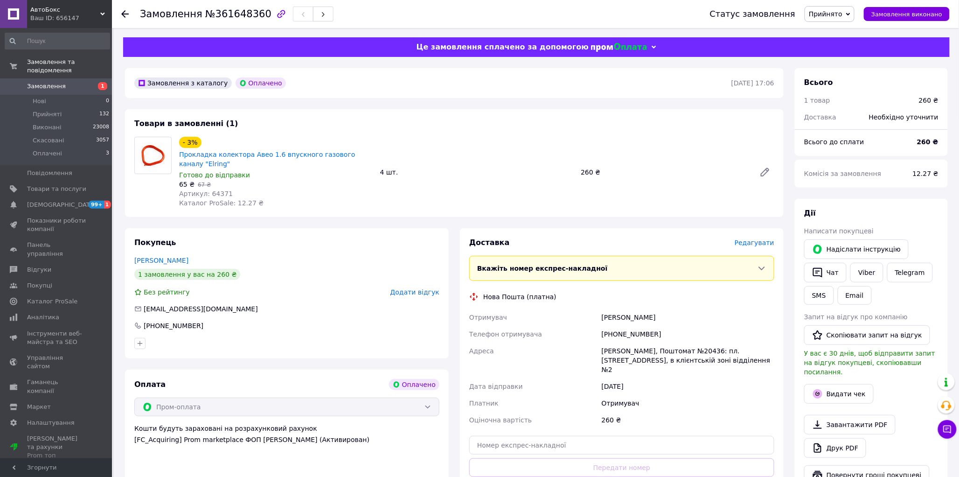
click at [754, 243] on span "Редагувати" at bounding box center [755, 242] width 40 height 7
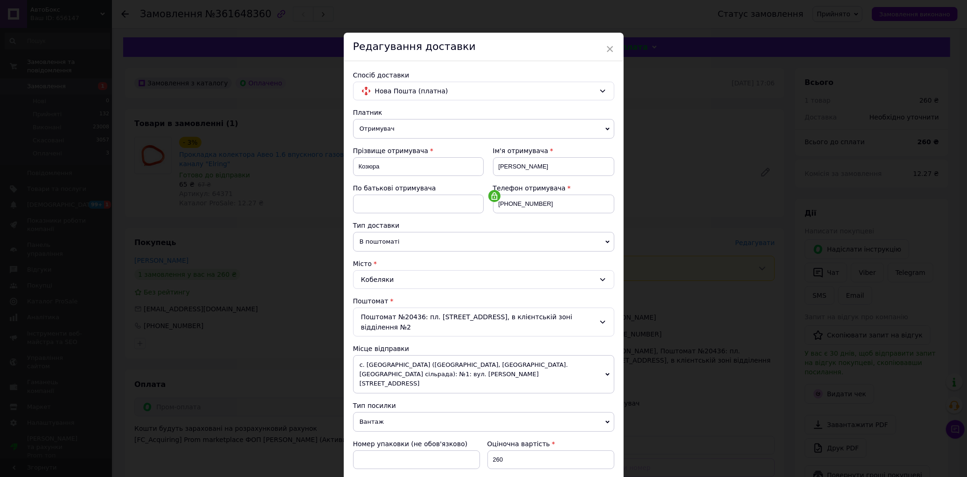
scroll to position [258, 0]
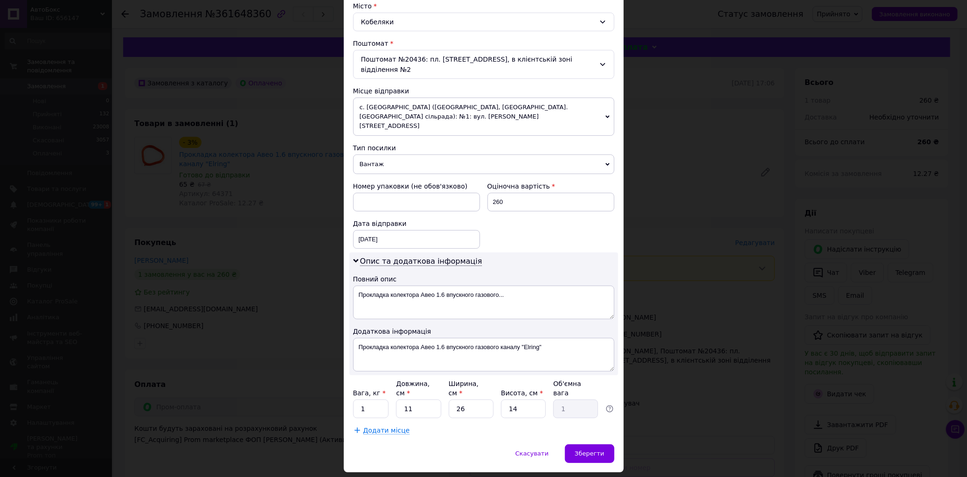
click at [386, 154] on span "Вантаж" at bounding box center [483, 164] width 261 height 20
click at [376, 175] on li "Документи" at bounding box center [483, 182] width 261 height 14
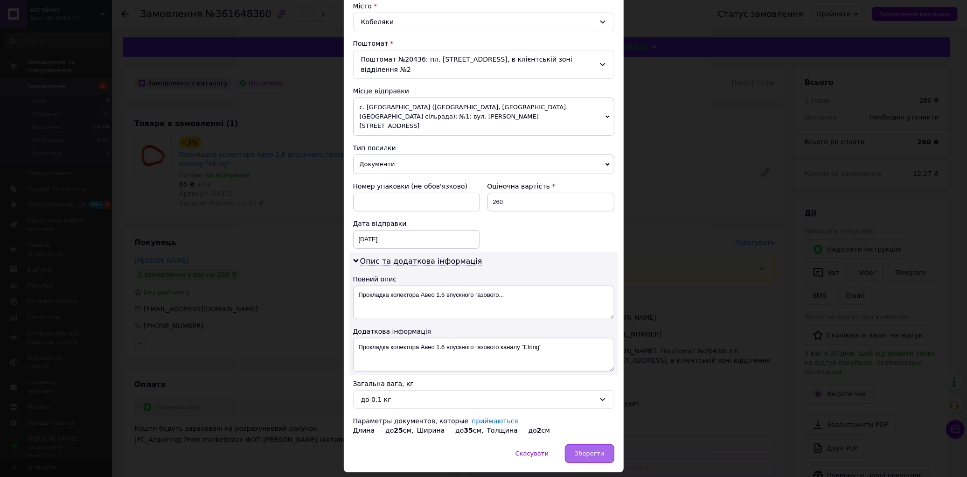
click at [581, 444] on div "Зберегти" at bounding box center [589, 453] width 49 height 19
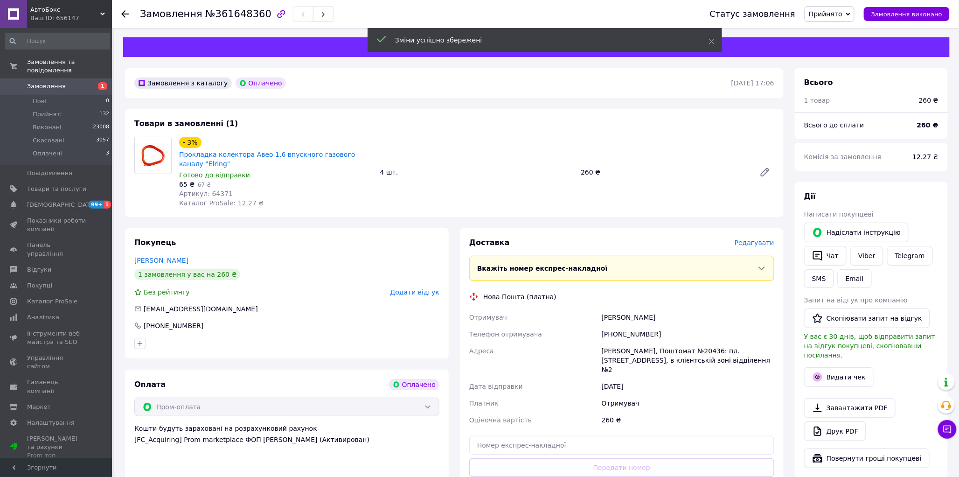
click at [756, 244] on span "Редагувати" at bounding box center [755, 242] width 40 height 7
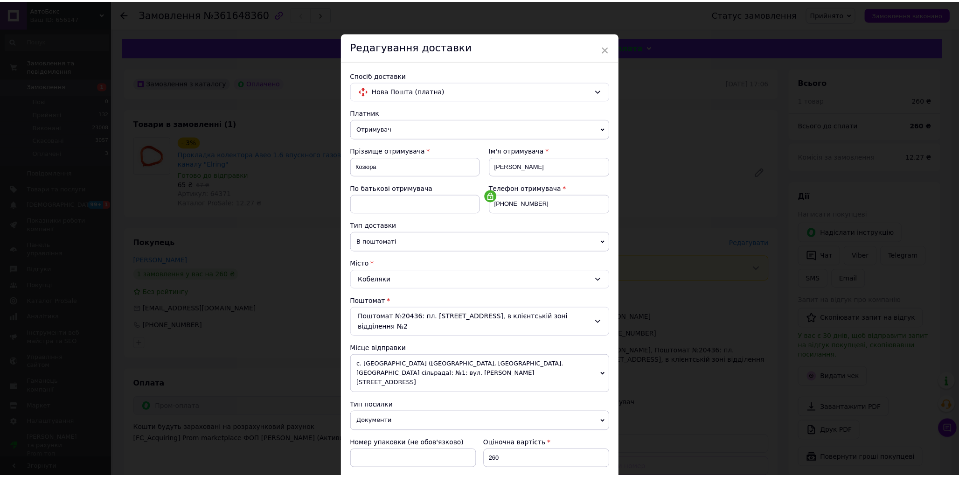
scroll to position [259, 0]
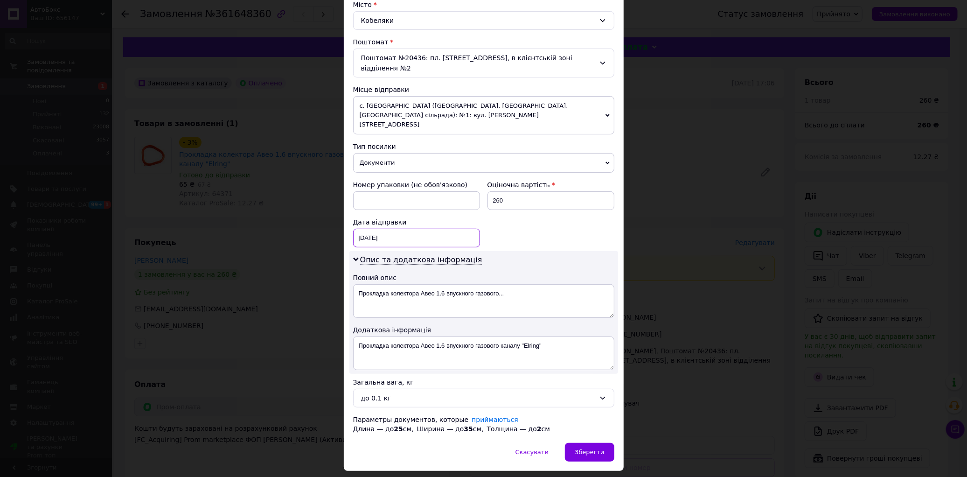
click at [408, 229] on div "[DATE] < 2025 > < Сентябрь > Пн Вт Ср Чт Пт Сб Вс 1 2 3 4 5 6 7 8 9 10 11 12 13…" at bounding box center [416, 238] width 127 height 19
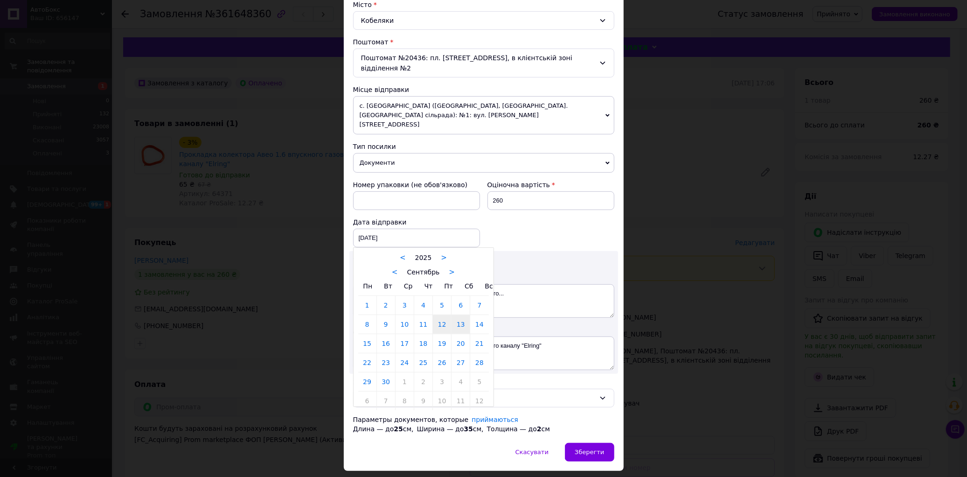
click at [461, 315] on link "13" at bounding box center [461, 324] width 18 height 19
type input "[DATE]"
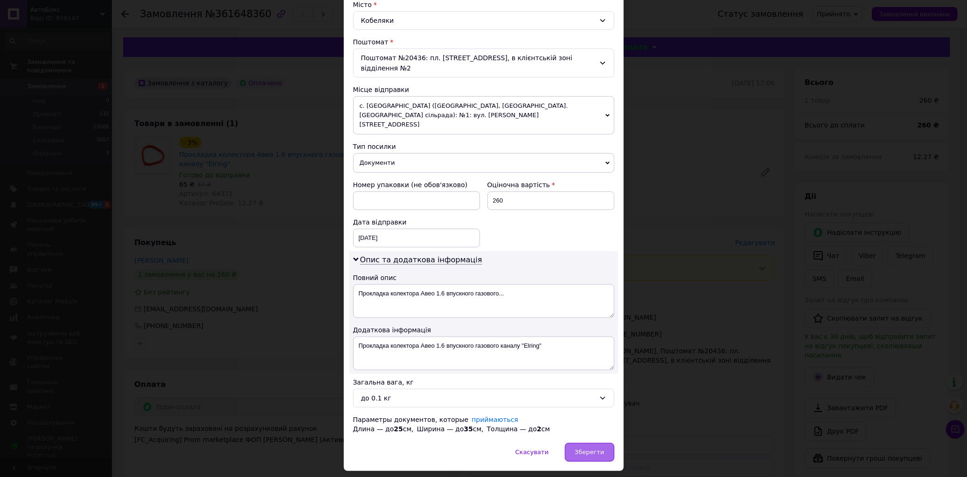
click at [581, 448] on span "Зберегти" at bounding box center [589, 451] width 29 height 7
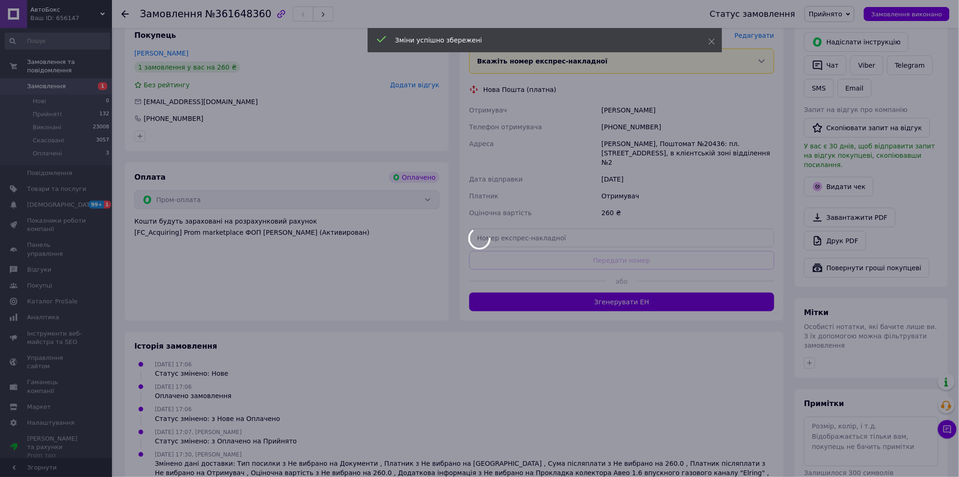
scroll to position [236, 0]
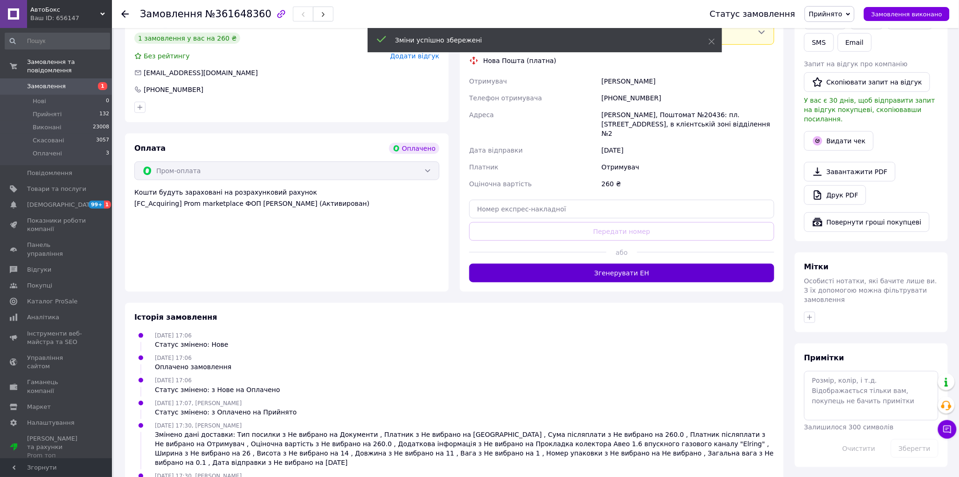
click at [606, 264] on button "Згенерувати ЕН" at bounding box center [621, 273] width 305 height 19
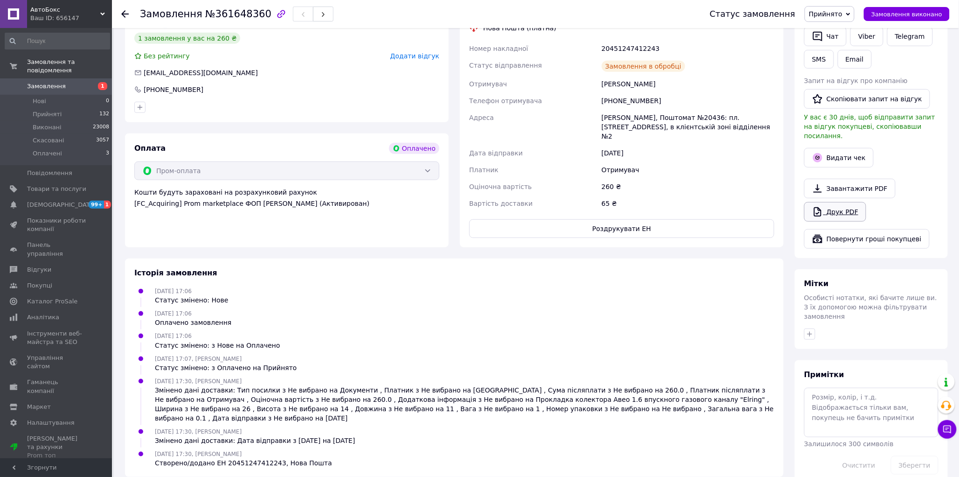
click at [842, 202] on link "Друк PDF" at bounding box center [835, 212] width 62 height 20
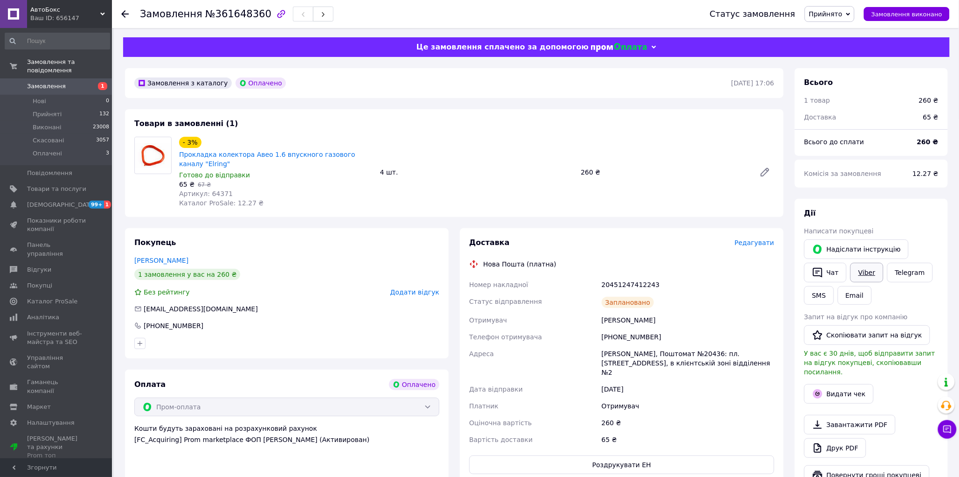
click at [865, 272] on link "Viber" at bounding box center [867, 273] width 33 height 20
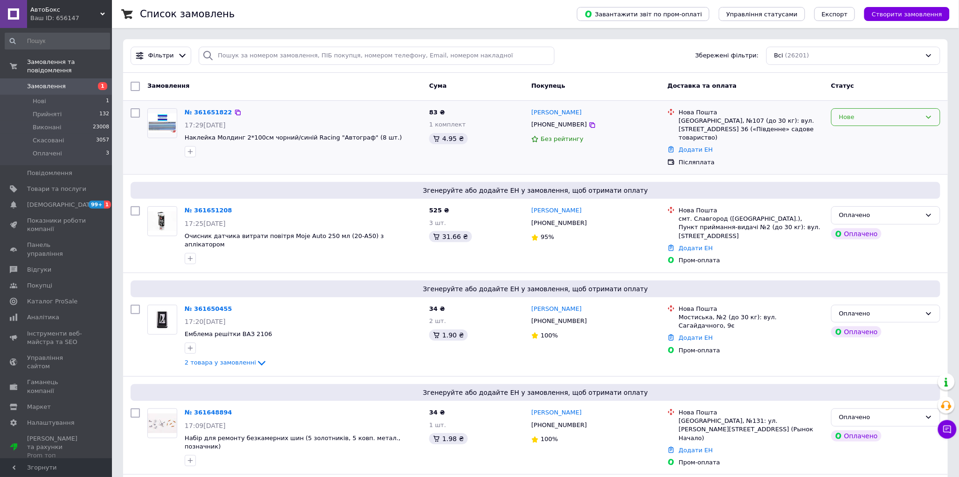
click at [876, 115] on div "Нове" at bounding box center [880, 117] width 82 height 10
click at [852, 135] on li "Прийнято" at bounding box center [886, 136] width 108 height 17
click at [903, 210] on div "Оплачено" at bounding box center [880, 215] width 82 height 10
click at [869, 227] on li "Прийнято" at bounding box center [886, 234] width 108 height 17
click at [882, 309] on div "Оплачено" at bounding box center [880, 314] width 82 height 10
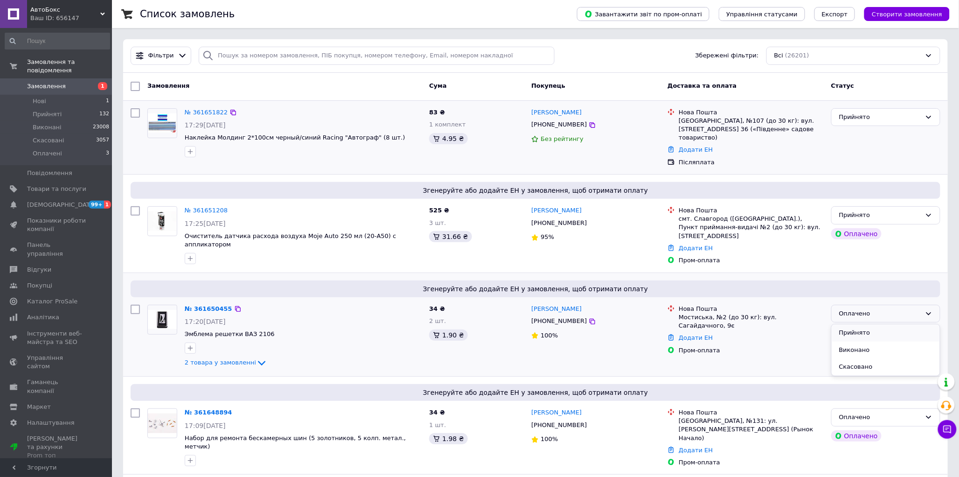
drag, startPoint x: 851, startPoint y: 327, endPoint x: 831, endPoint y: 327, distance: 20.1
click at [851, 327] on li "Прийнято" at bounding box center [886, 332] width 108 height 17
click at [863, 412] on div "Оплачено" at bounding box center [880, 417] width 82 height 10
click at [846, 428] on li "Прийнято" at bounding box center [886, 436] width 108 height 17
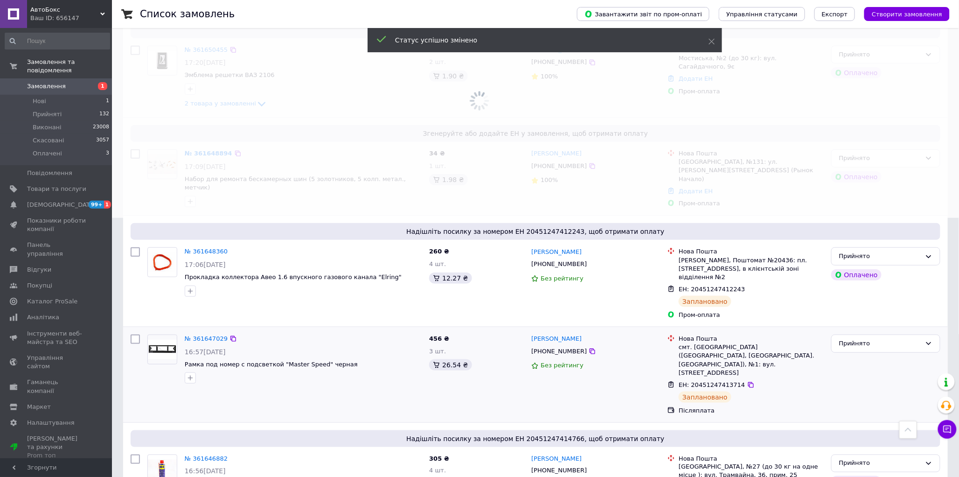
scroll to position [363, 0]
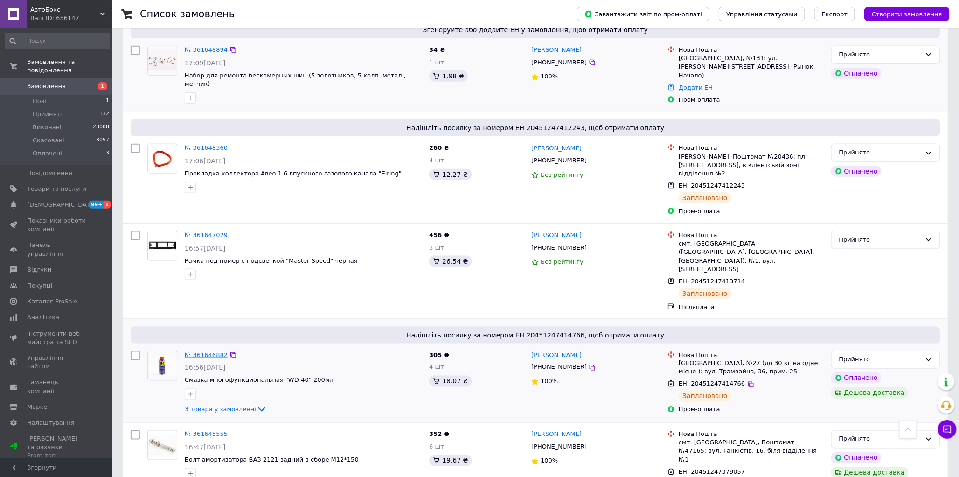
click at [202, 351] on link "№ 361646882" at bounding box center [206, 354] width 43 height 7
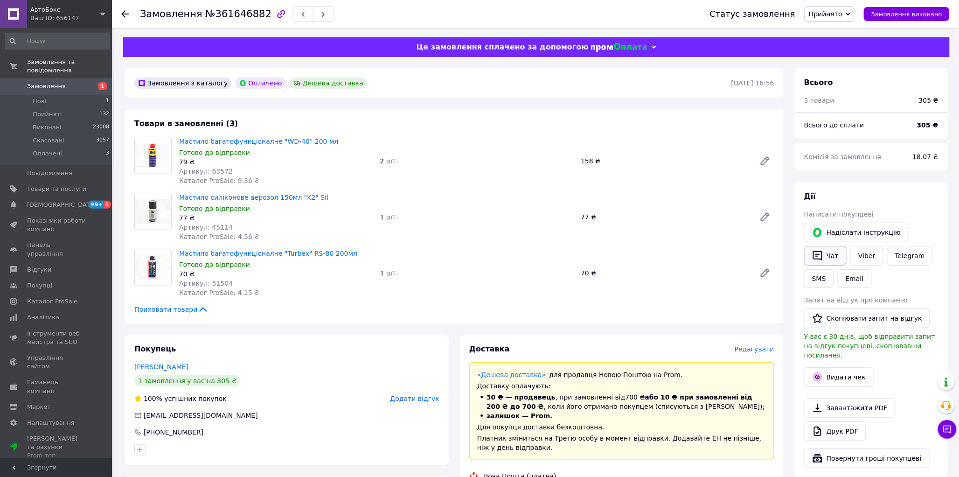
click at [829, 257] on button "Чат" at bounding box center [825, 256] width 42 height 20
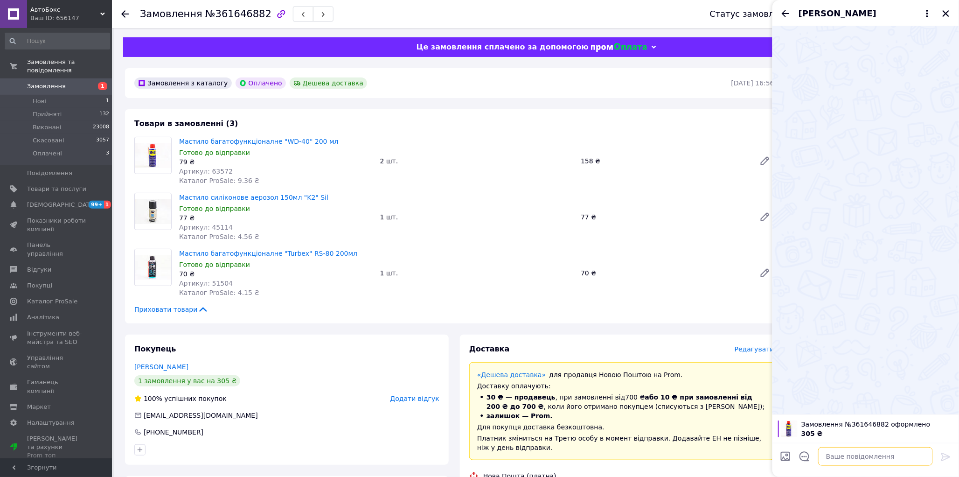
click at [856, 460] on textarea at bounding box center [875, 456] width 115 height 19
type textarea "Добрий день"
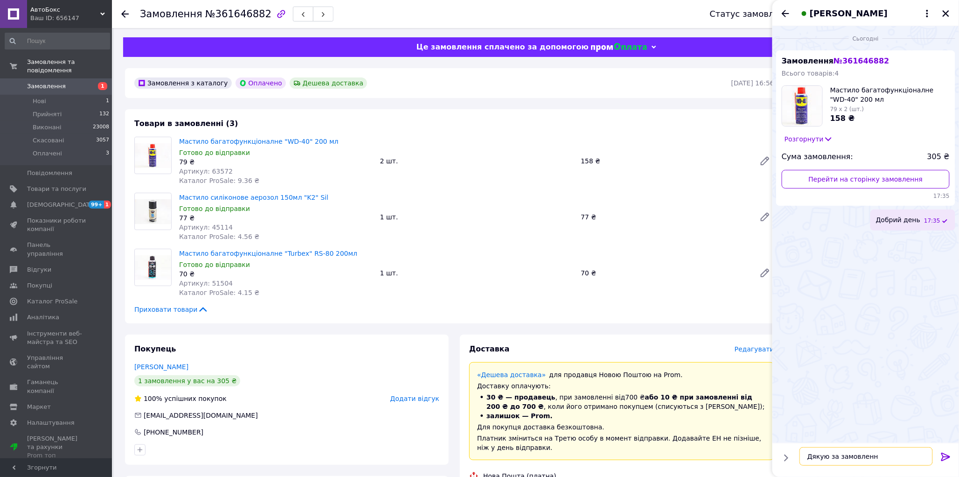
type textarea "Дякую за замовлення"
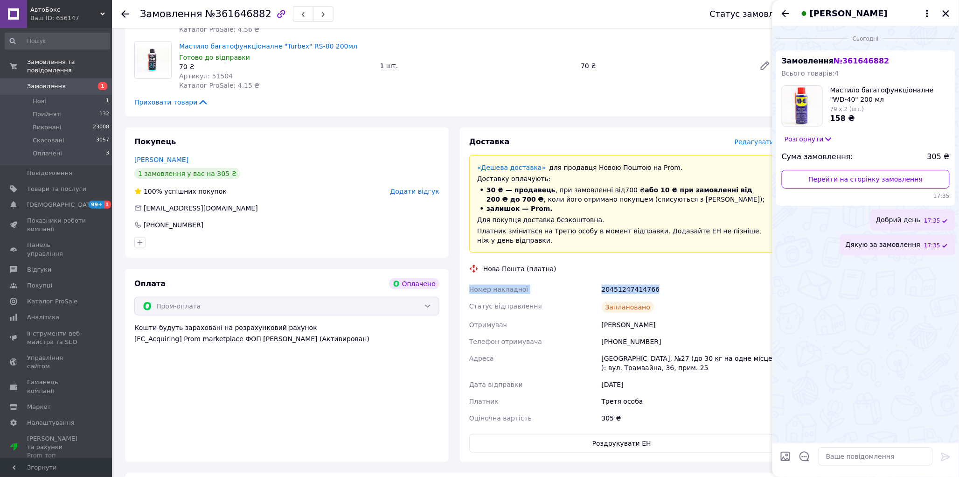
drag, startPoint x: 491, startPoint y: 291, endPoint x: 665, endPoint y: 291, distance: 174.0
click at [665, 291] on div "Номер накладної 20451247414766 Статус відправлення Заплановано Отримувач Мыслов…" at bounding box center [622, 354] width 309 height 146
copy div "Номер накладної 20451247414766"
click at [825, 458] on textarea at bounding box center [875, 456] width 115 height 19
paste textarea "Номер накладної 20451247414766"
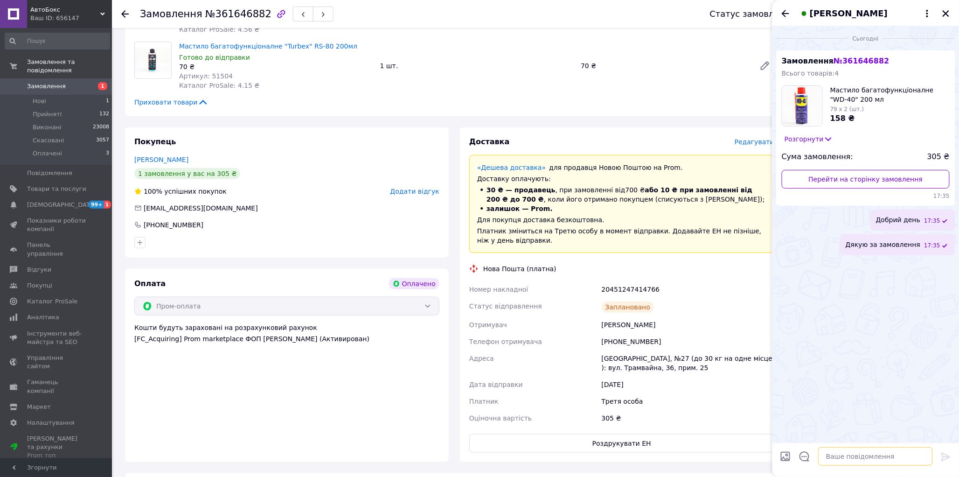
type textarea "Номер накладної 20451247414766"
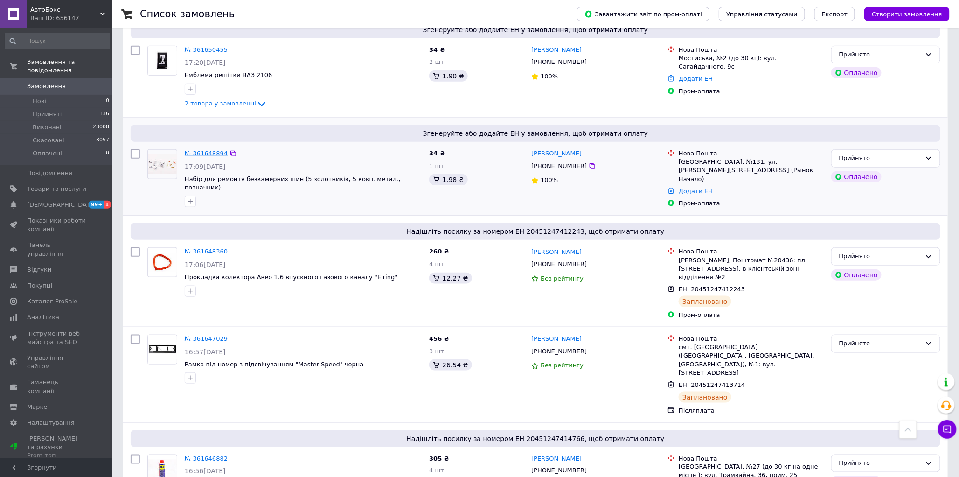
scroll to position [363, 0]
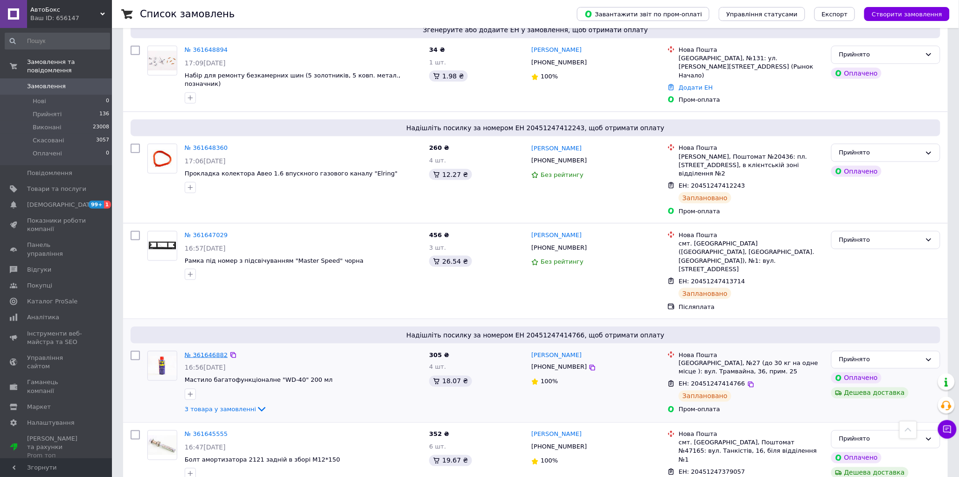
click at [204, 351] on link "№ 361646882" at bounding box center [206, 354] width 43 height 7
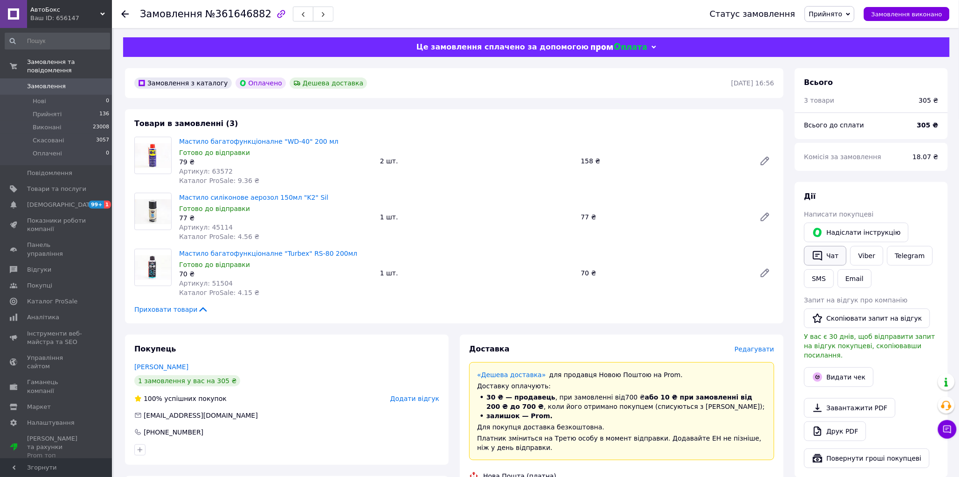
click at [827, 248] on button "Чат" at bounding box center [825, 256] width 42 height 20
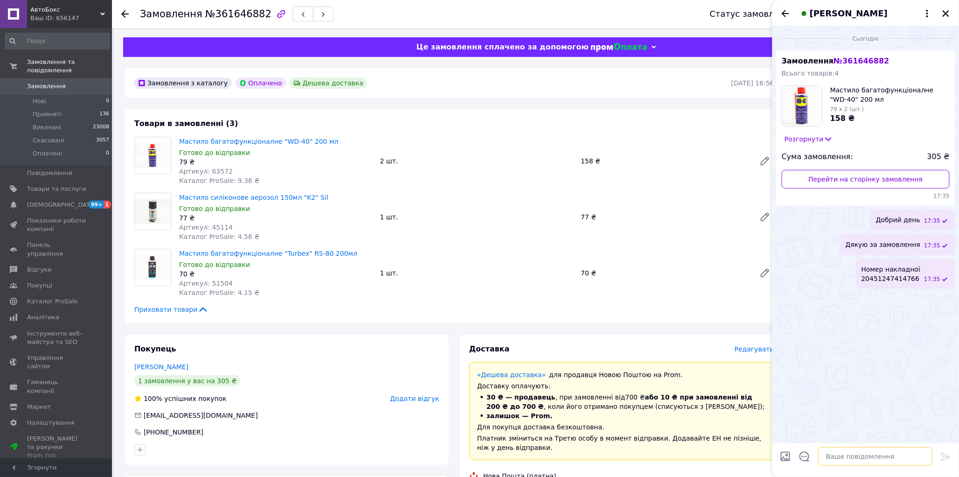
click at [837, 453] on textarea at bounding box center [875, 456] width 115 height 19
paste textarea "Плановий час доставки: 14.09.2025 12:00 Вінниця, Відділення №27 (до 30 кг на од…"
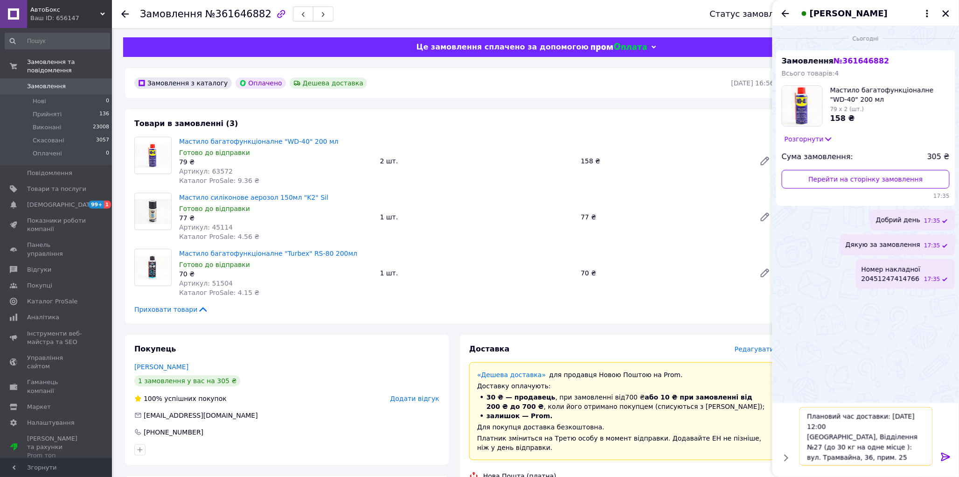
type textarea "Плановий час доставки: 14.09.2025 12:00 Вінниця, Відділення №27 (до 30 кг на од…"
click at [944, 455] on icon at bounding box center [946, 456] width 11 height 11
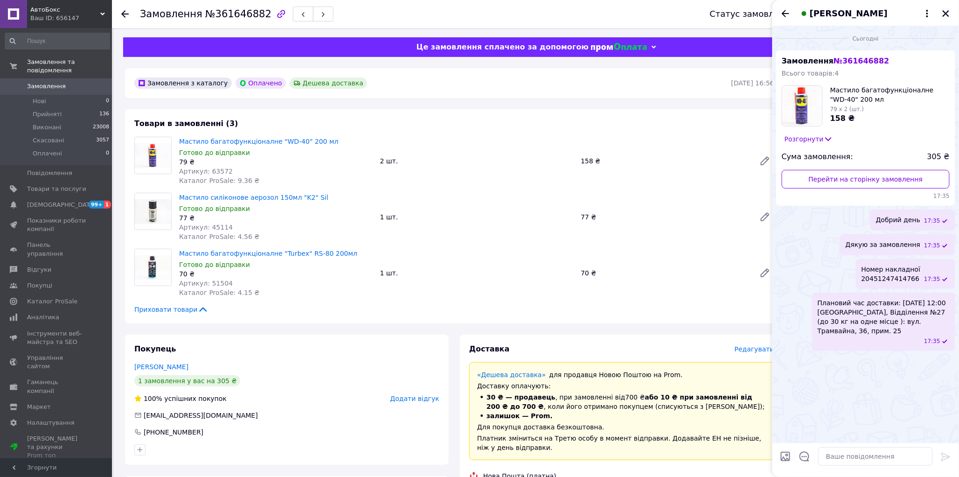
click at [949, 14] on icon "Закрити" at bounding box center [946, 13] width 8 height 8
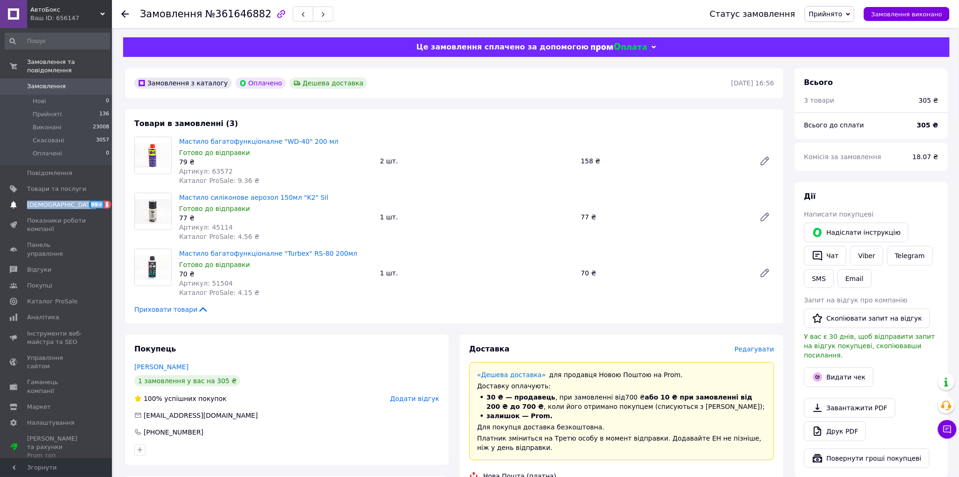
click at [52, 201] on span "[DEMOGRAPHIC_DATA]" at bounding box center [61, 205] width 69 height 8
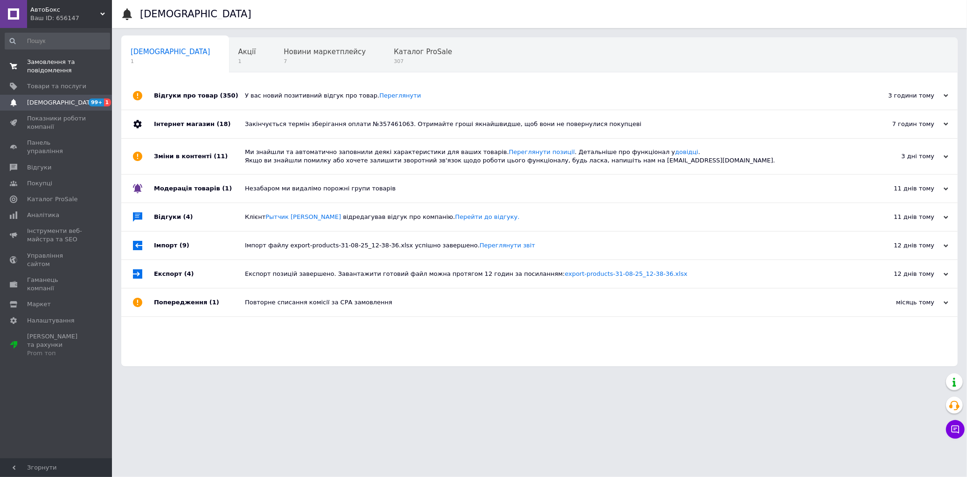
click at [41, 69] on span "Замовлення та повідомлення" at bounding box center [56, 66] width 59 height 17
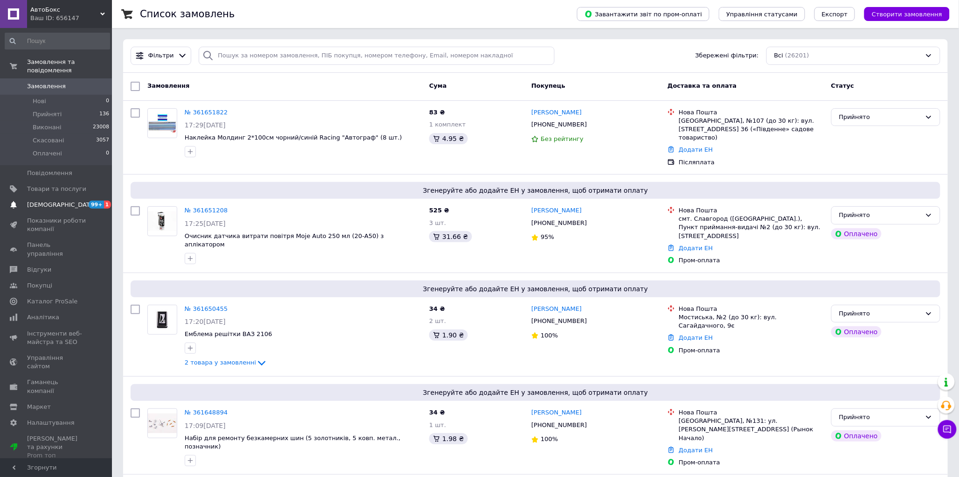
click at [55, 201] on span "[DEMOGRAPHIC_DATA]" at bounding box center [61, 205] width 69 height 8
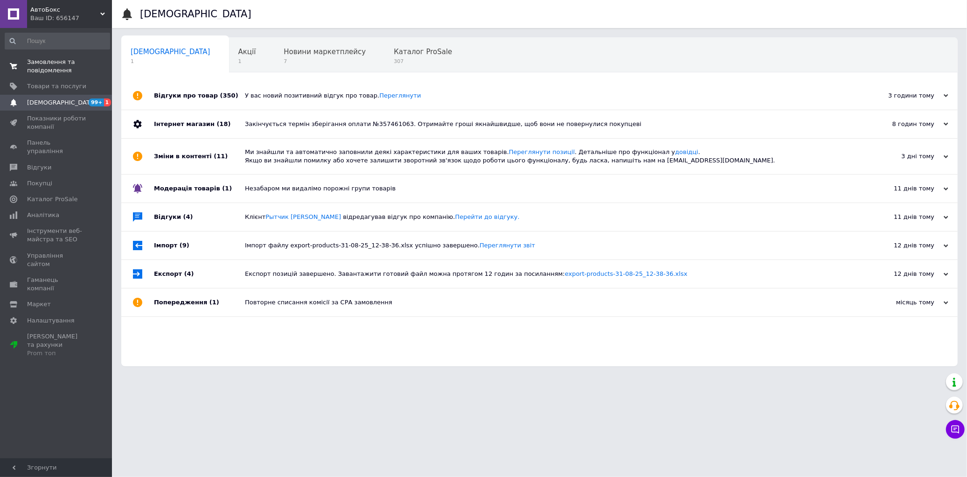
click at [37, 72] on span "Замовлення та повідомлення" at bounding box center [56, 66] width 59 height 17
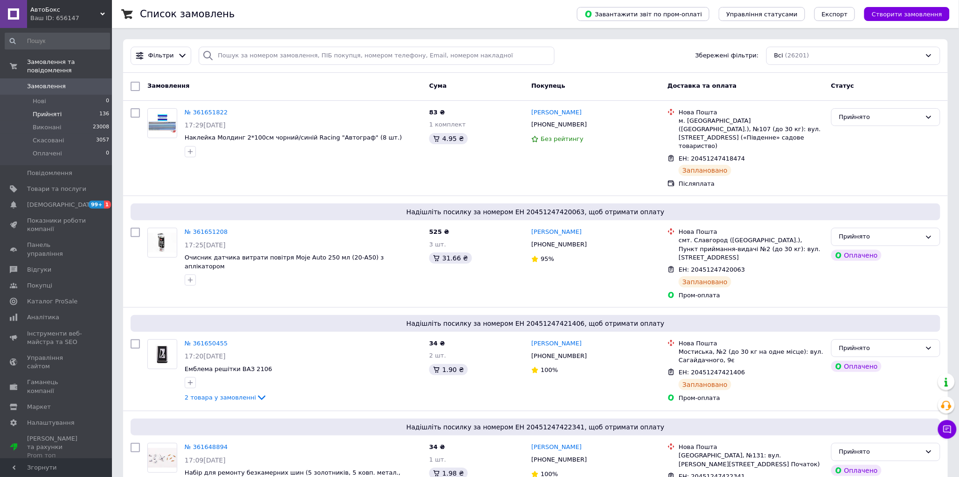
click at [44, 110] on span "Прийняті" at bounding box center [47, 114] width 29 height 8
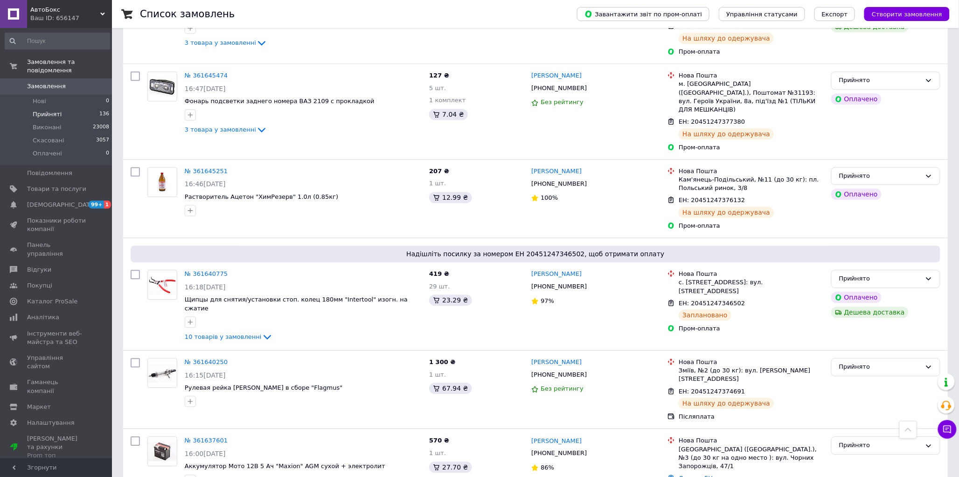
scroll to position [1089, 0]
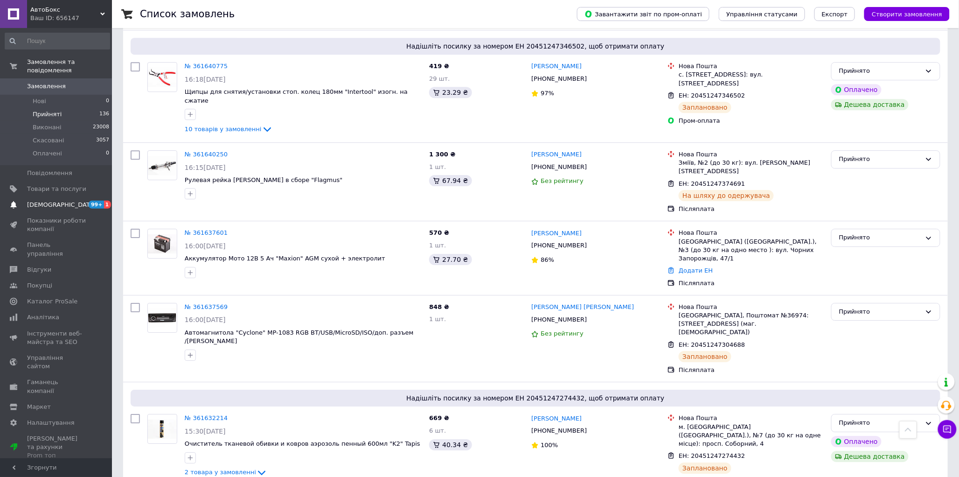
click at [56, 201] on span "[DEMOGRAPHIC_DATA]" at bounding box center [61, 205] width 69 height 8
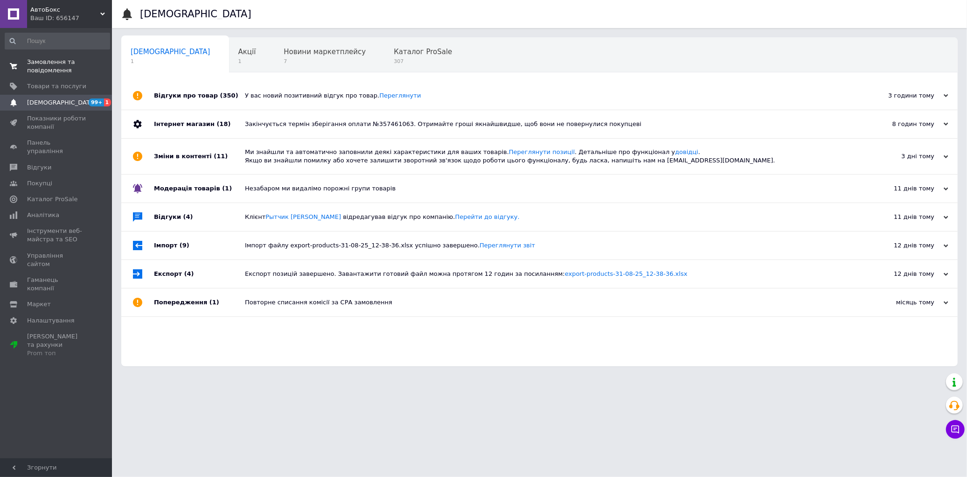
click at [35, 64] on span "Замовлення та повідомлення" at bounding box center [56, 66] width 59 height 17
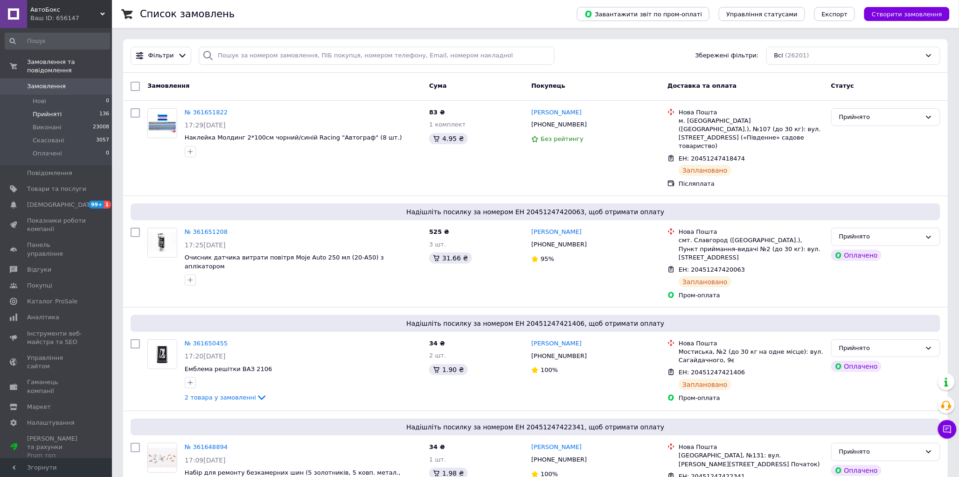
click at [54, 108] on li "Прийняті 136" at bounding box center [57, 114] width 115 height 13
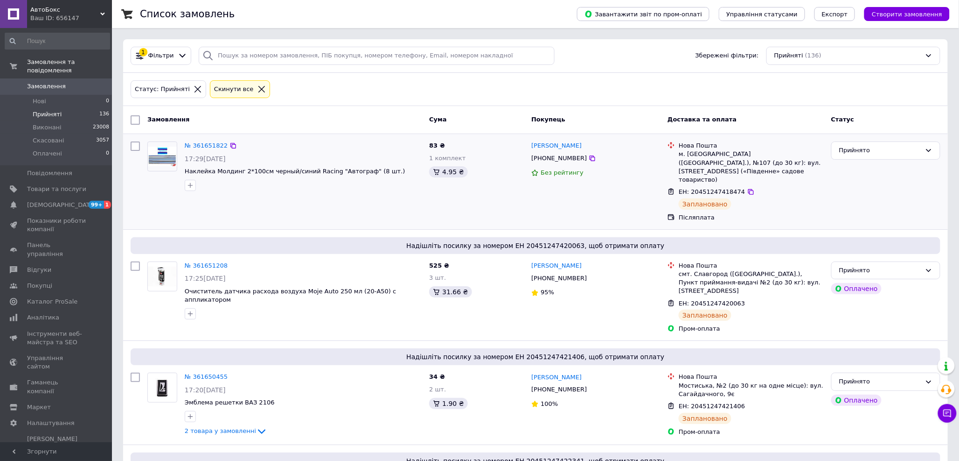
scroll to position [2940, 0]
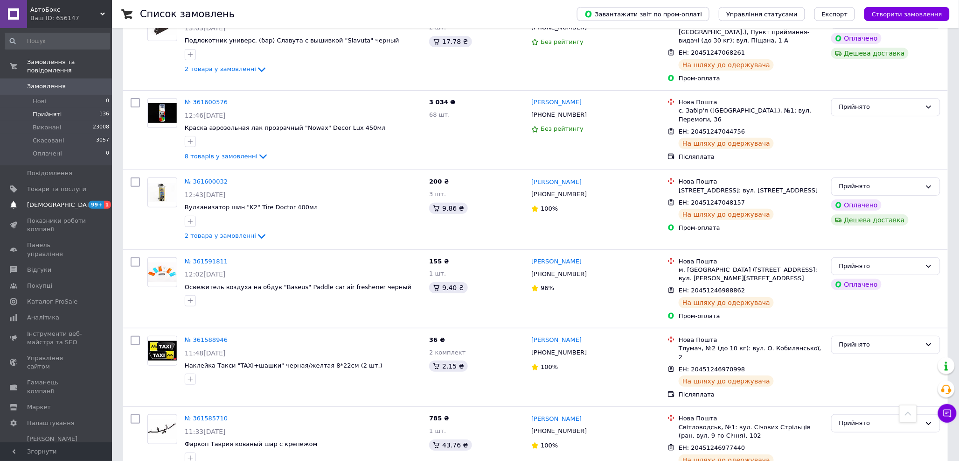
click at [35, 201] on span "[DEMOGRAPHIC_DATA]" at bounding box center [61, 205] width 69 height 8
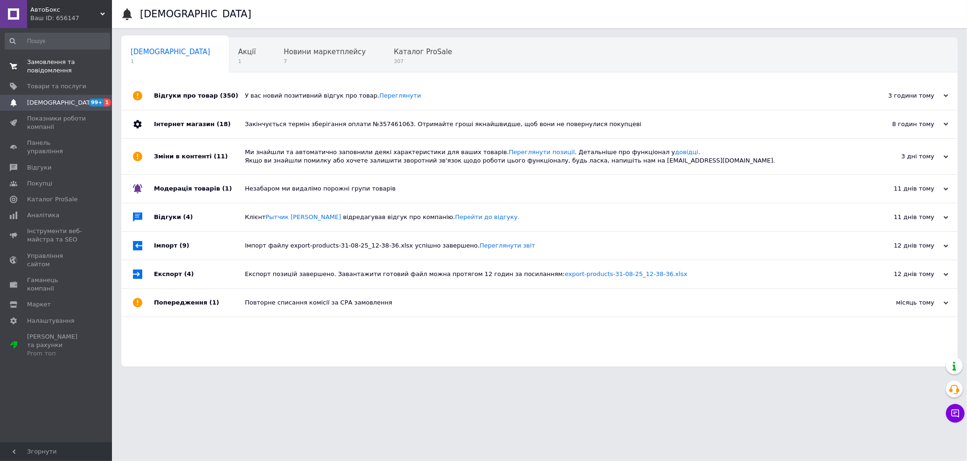
click at [42, 70] on span "Замовлення та повідомлення" at bounding box center [56, 66] width 59 height 17
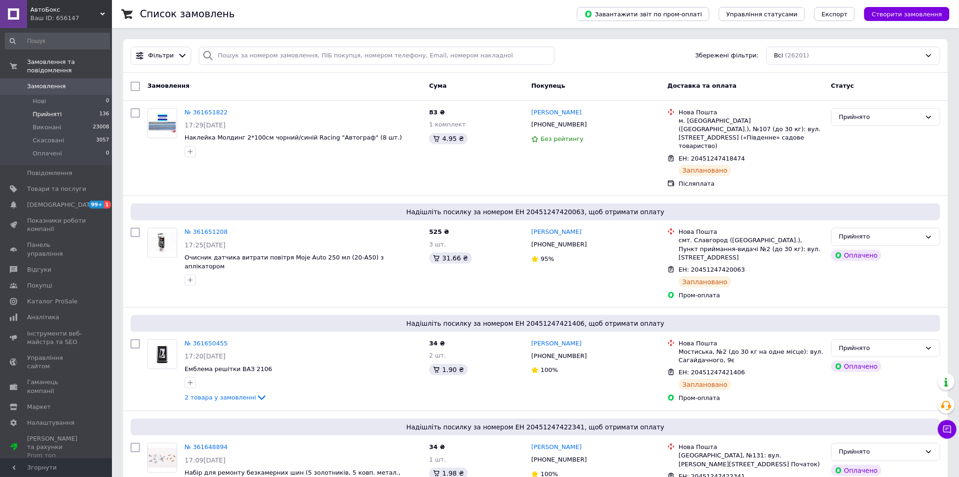
click at [39, 110] on span "Прийняті" at bounding box center [47, 114] width 29 height 8
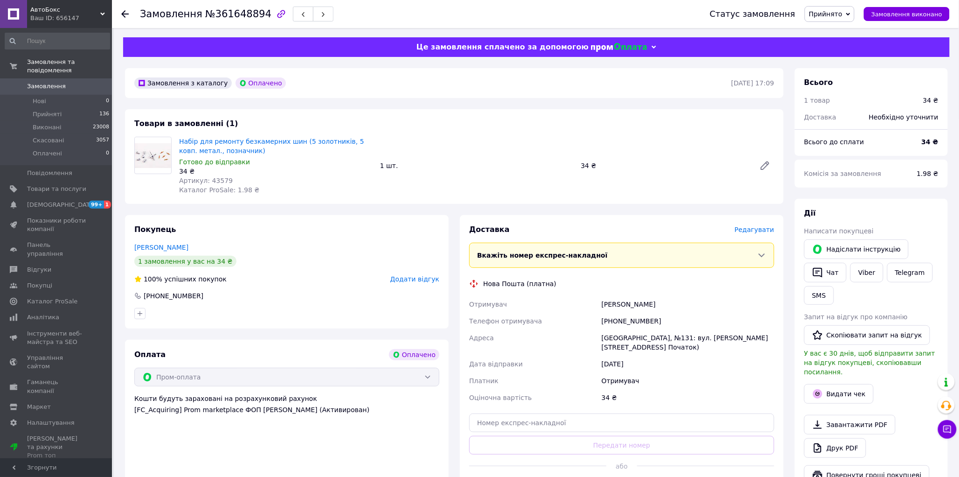
click at [758, 231] on span "Редагувати" at bounding box center [755, 229] width 40 height 7
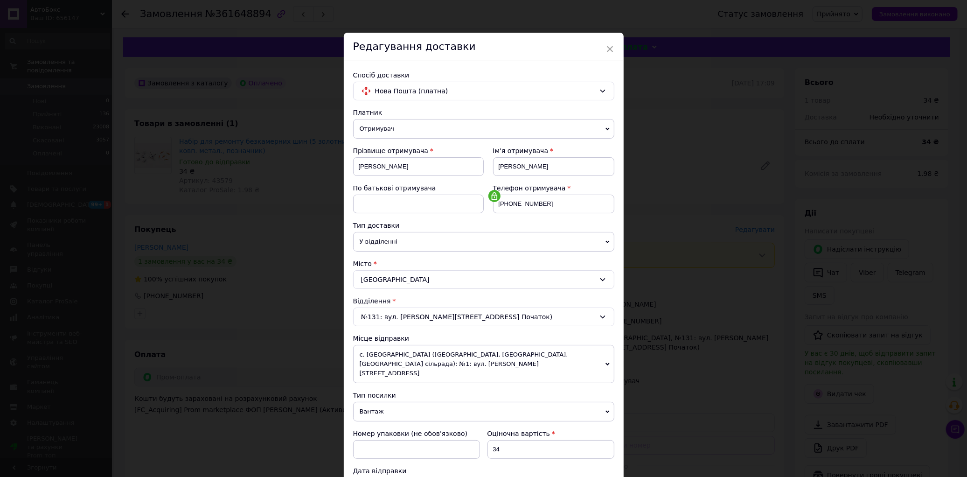
scroll to position [207, 0]
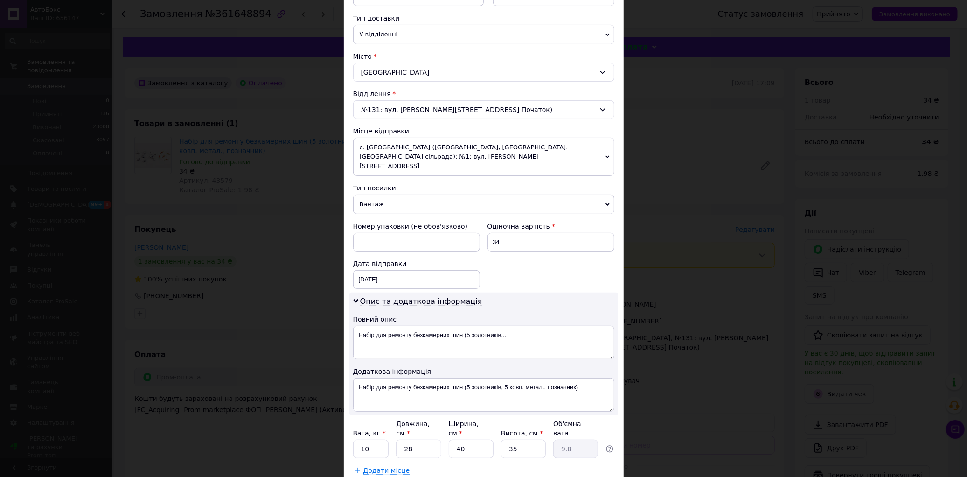
click at [372, 195] on span "Вантаж" at bounding box center [483, 205] width 261 height 20
click at [370, 216] on li "Документи" at bounding box center [483, 223] width 261 height 14
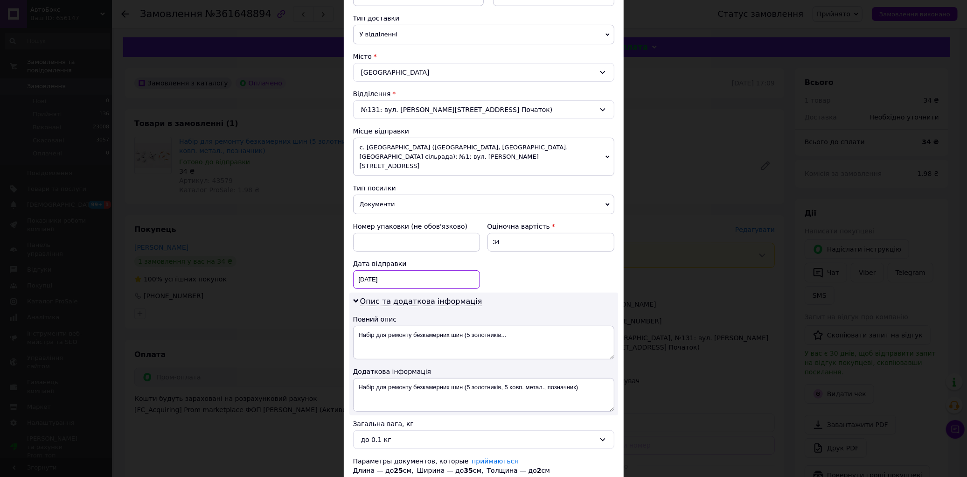
click at [382, 270] on div "[DATE] < 2025 > < Сентябрь > Пн Вт Ср Чт Пт Сб Вс 1 2 3 4 5 6 7 8 9 10 11 12 13…" at bounding box center [416, 279] width 127 height 19
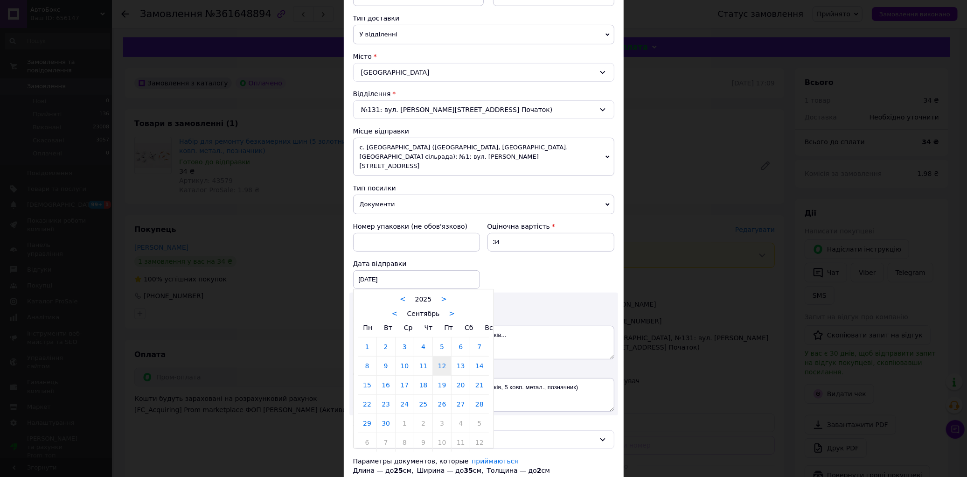
click at [463, 356] on link "13" at bounding box center [461, 365] width 18 height 19
type input "[DATE]"
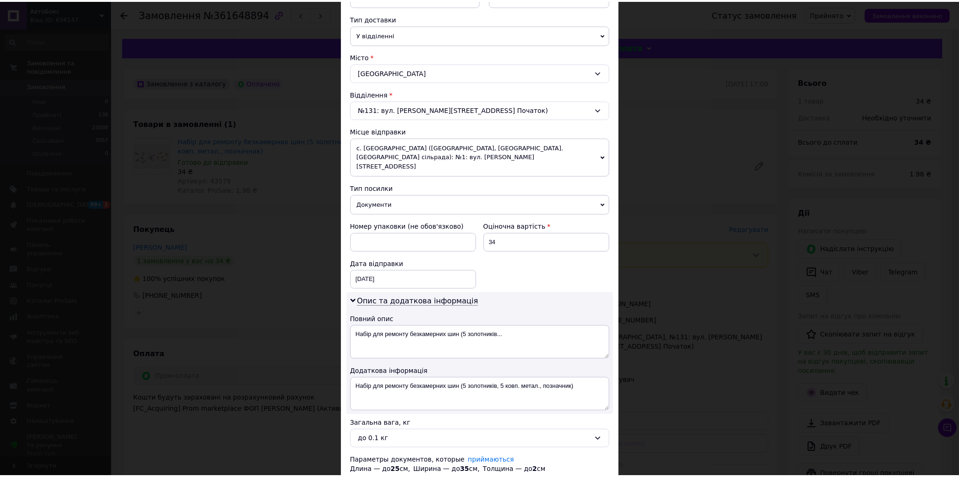
scroll to position [267, 0]
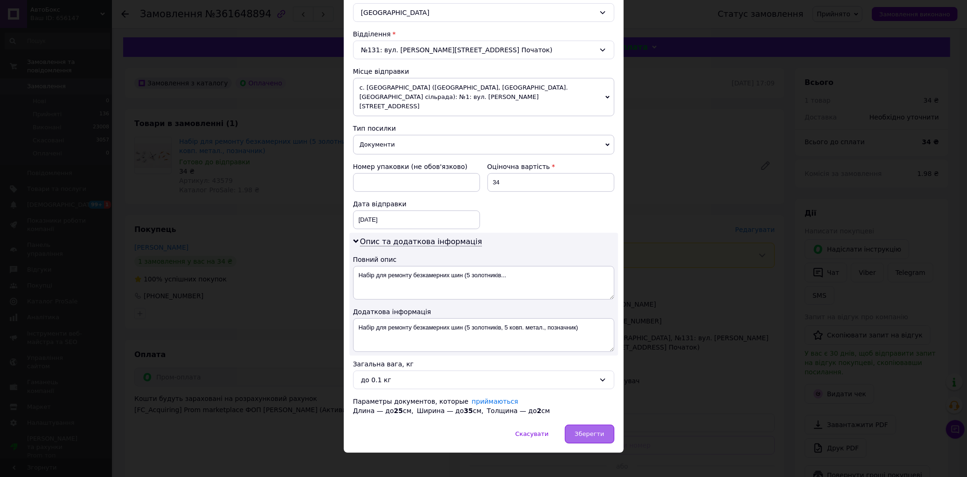
click at [585, 430] on span "Зберегти" at bounding box center [589, 433] width 29 height 7
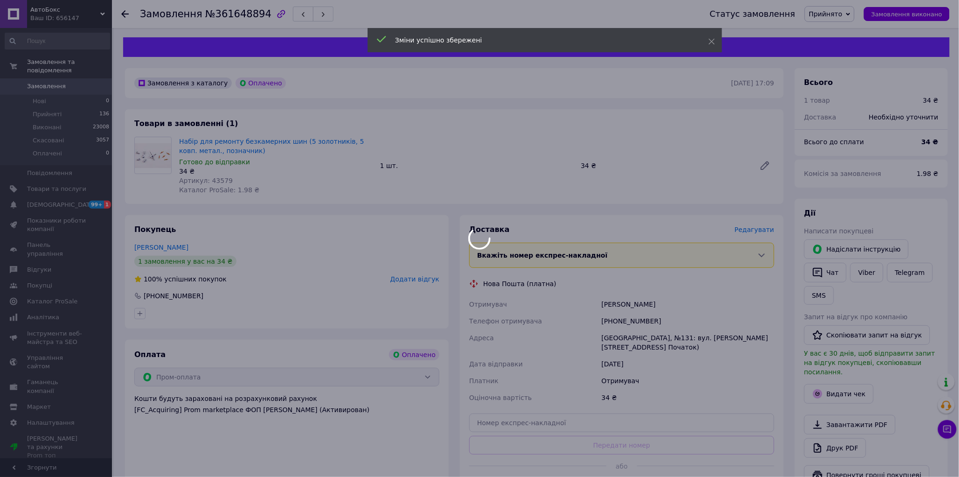
scroll to position [207, 0]
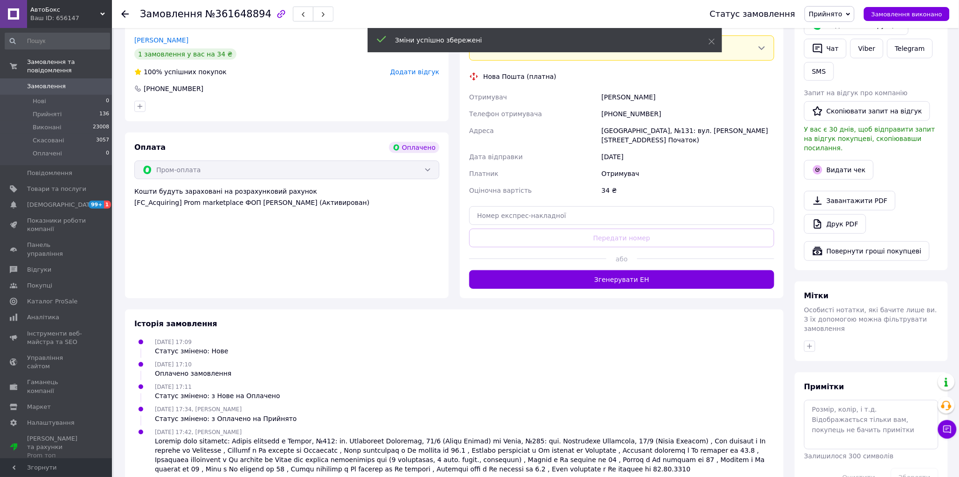
click at [609, 279] on button "Згенерувати ЕН" at bounding box center [621, 279] width 305 height 19
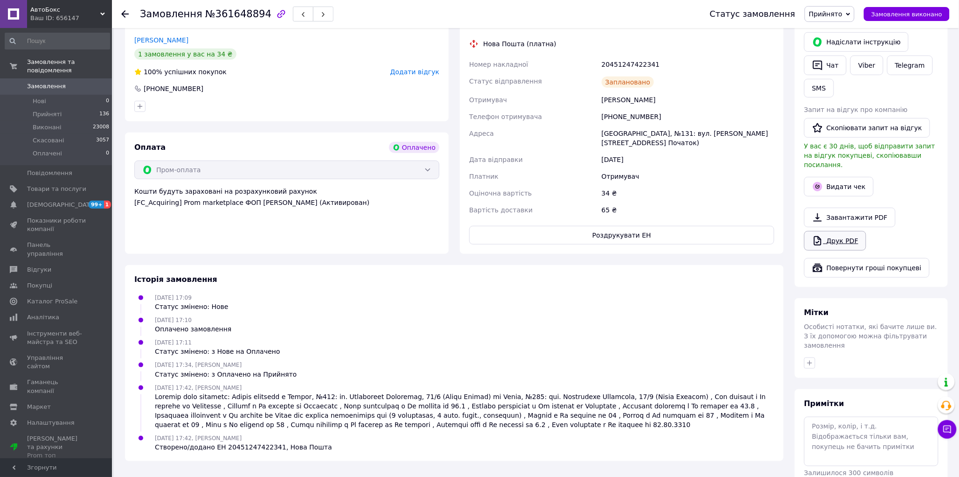
click at [845, 234] on link "Друк PDF" at bounding box center [835, 241] width 62 height 20
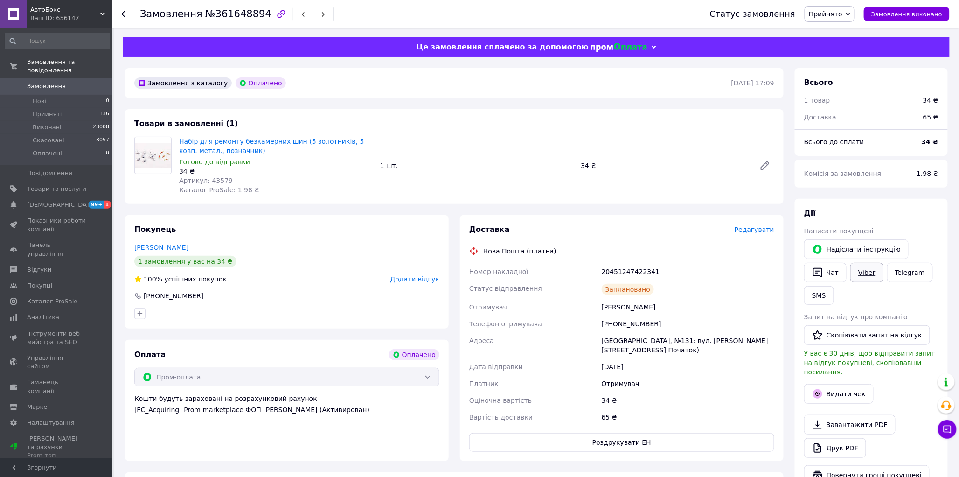
click at [868, 276] on link "Viber" at bounding box center [867, 273] width 33 height 20
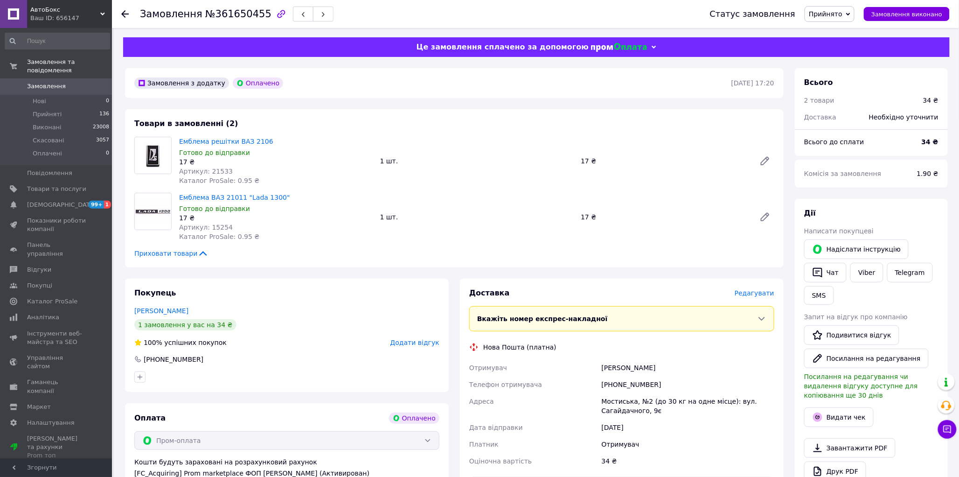
click at [763, 296] on span "Редагувати" at bounding box center [755, 292] width 40 height 7
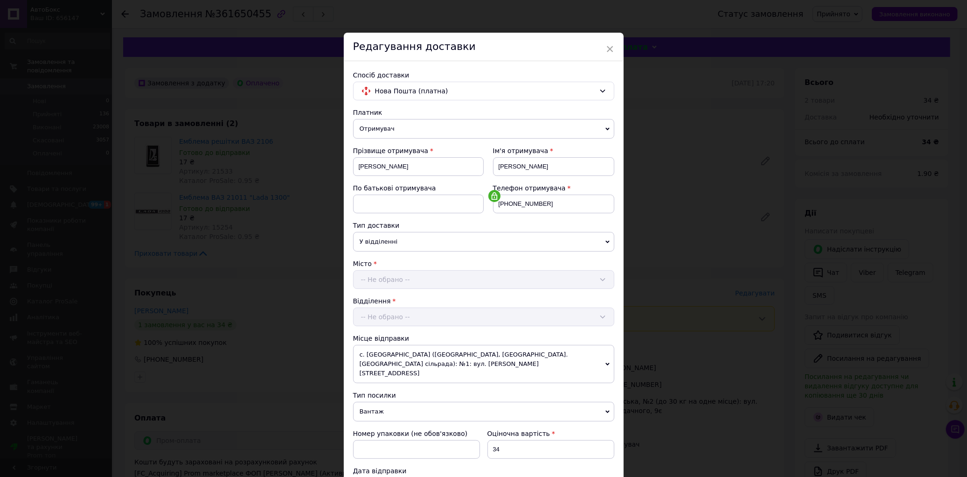
scroll to position [207, 0]
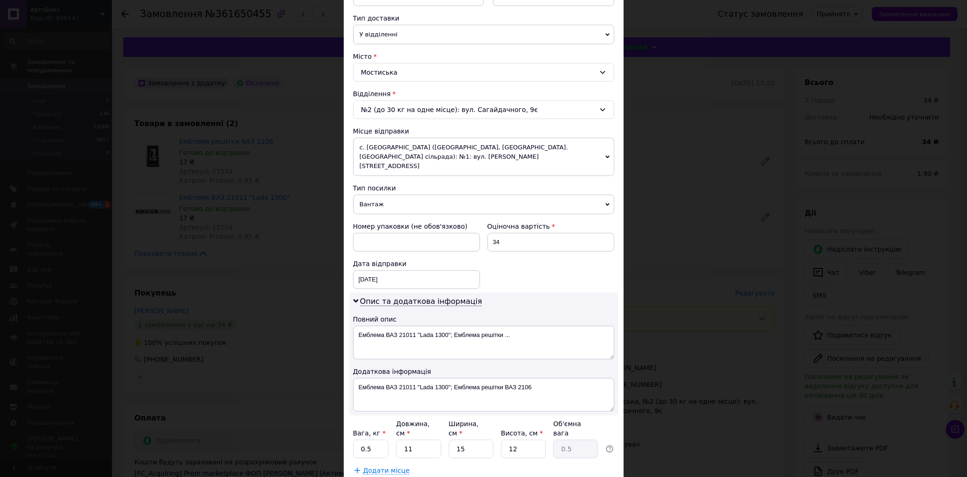
click at [369, 195] on span "Вантаж" at bounding box center [483, 205] width 261 height 20
click at [365, 216] on li "Документи" at bounding box center [483, 223] width 261 height 14
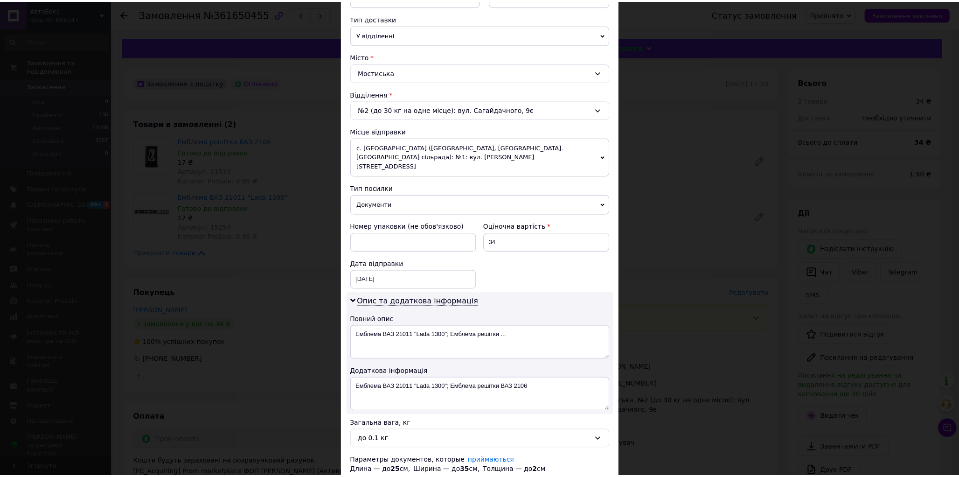
scroll to position [267, 0]
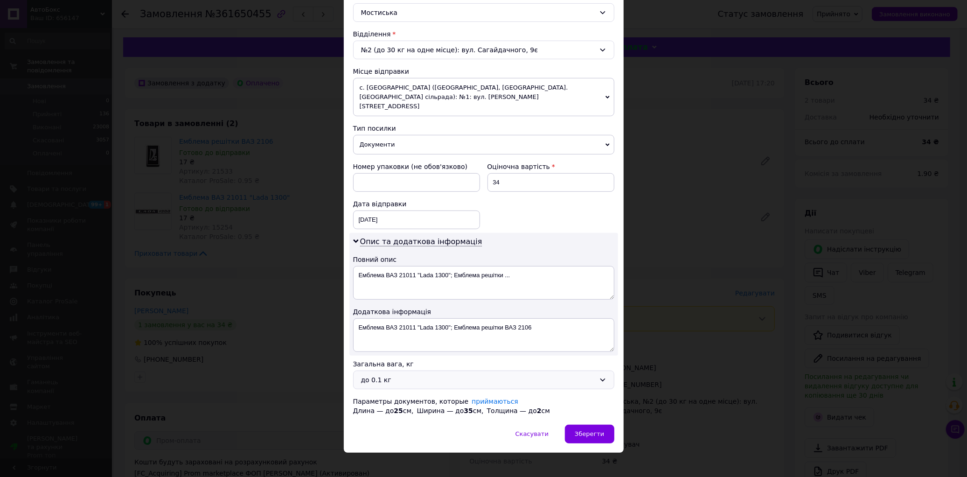
click at [393, 375] on div "до 0.1 кг" at bounding box center [478, 380] width 234 height 10
click at [372, 412] on li "до 0.5 кг" at bounding box center [484, 418] width 260 height 18
click at [379, 375] on div "до 0.5 кг" at bounding box center [478, 380] width 234 height 10
click at [375, 393] on li "до 0.1 кг" at bounding box center [484, 400] width 260 height 18
click at [397, 212] on div "[DATE] < 2025 > < Сентябрь > Пн Вт Ср Чт Пт Сб Вс 1 2 3 4 5 6 7 8 9 10 11 12 13…" at bounding box center [416, 219] width 127 height 19
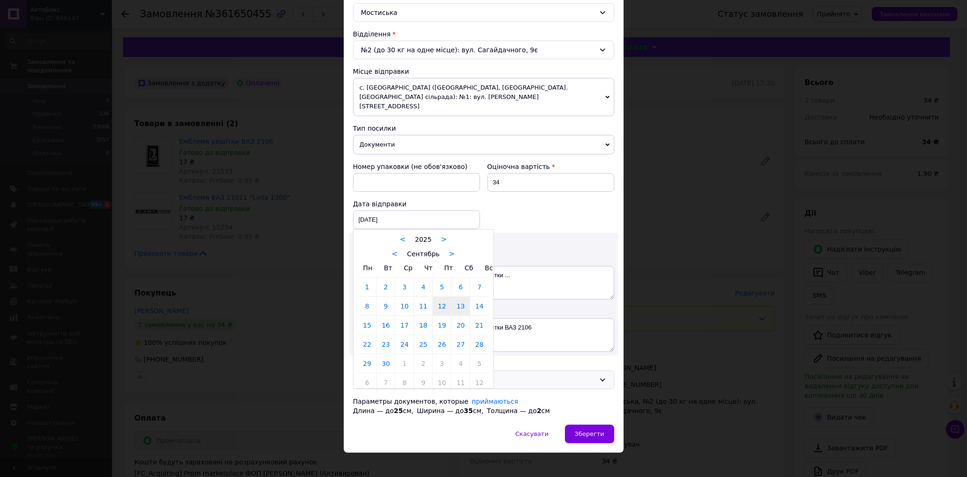
click at [460, 298] on link "13" at bounding box center [461, 306] width 18 height 19
type input "[DATE]"
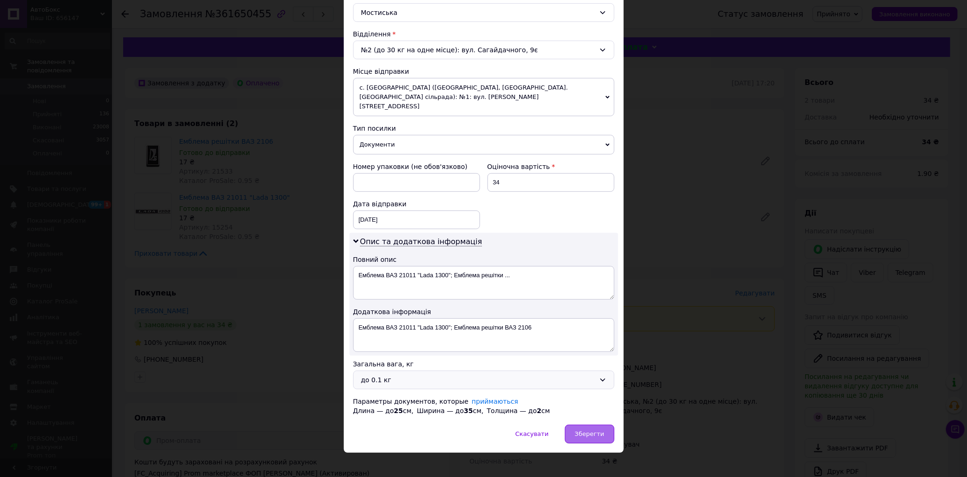
click at [582, 430] on span "Зберегти" at bounding box center [589, 433] width 29 height 7
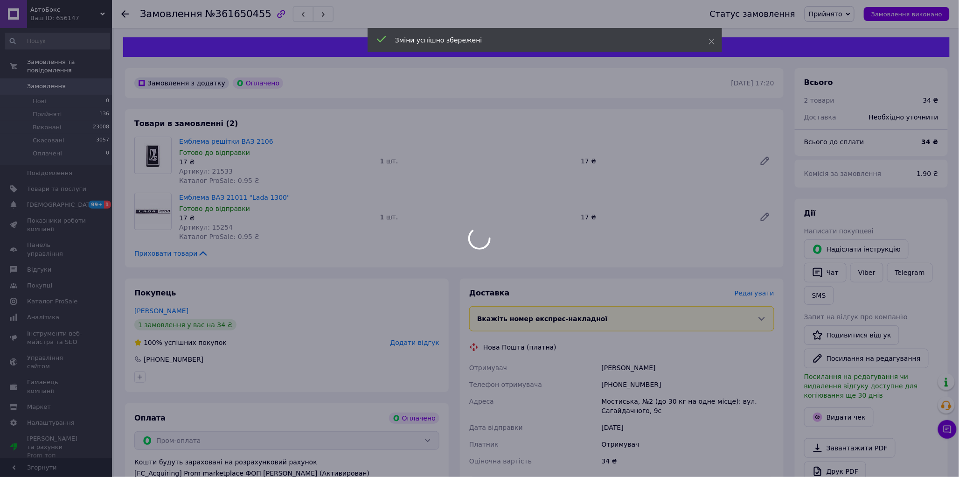
scroll to position [207, 0]
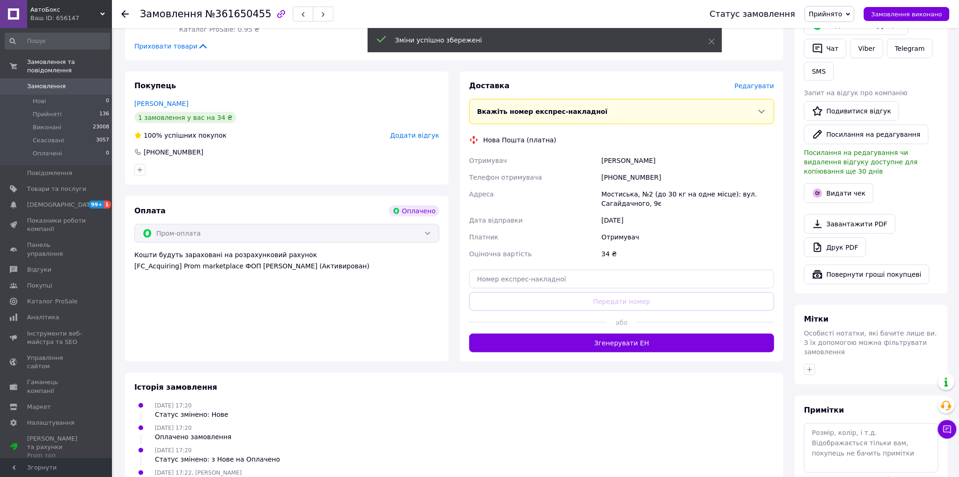
click at [621, 344] on button "Згенерувати ЕН" at bounding box center [621, 343] width 305 height 19
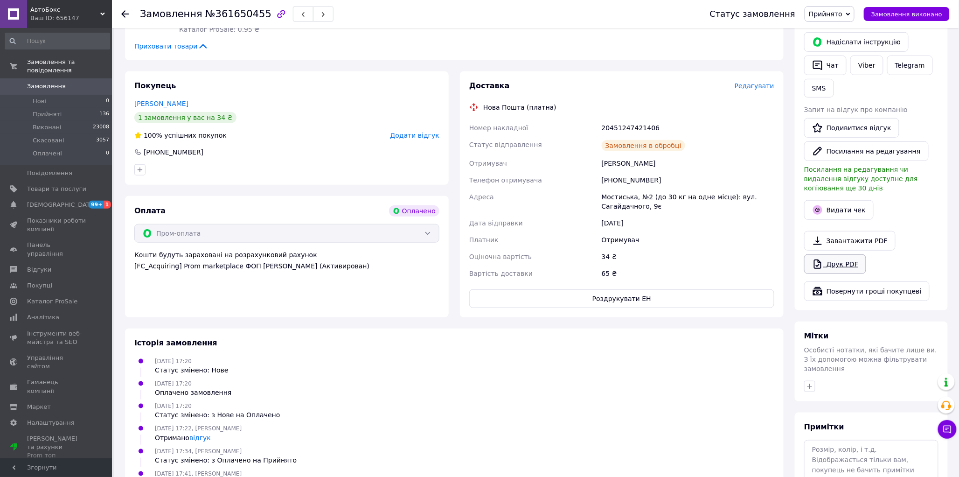
click at [831, 257] on link "Друк PDF" at bounding box center [835, 264] width 62 height 20
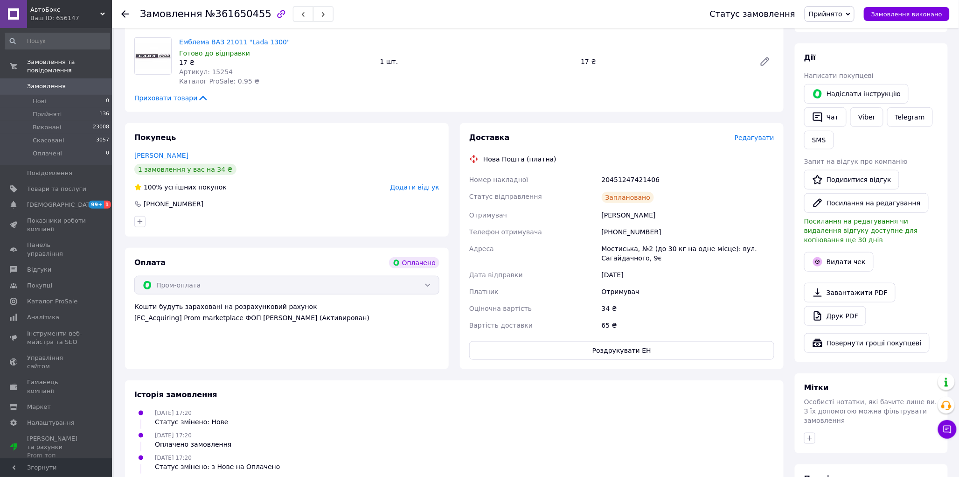
scroll to position [0, 0]
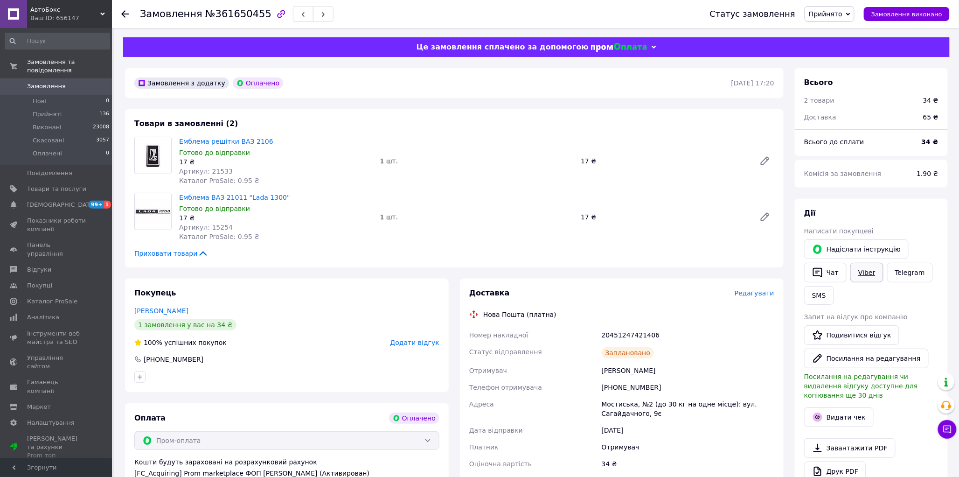
click at [860, 269] on link "Viber" at bounding box center [867, 273] width 33 height 20
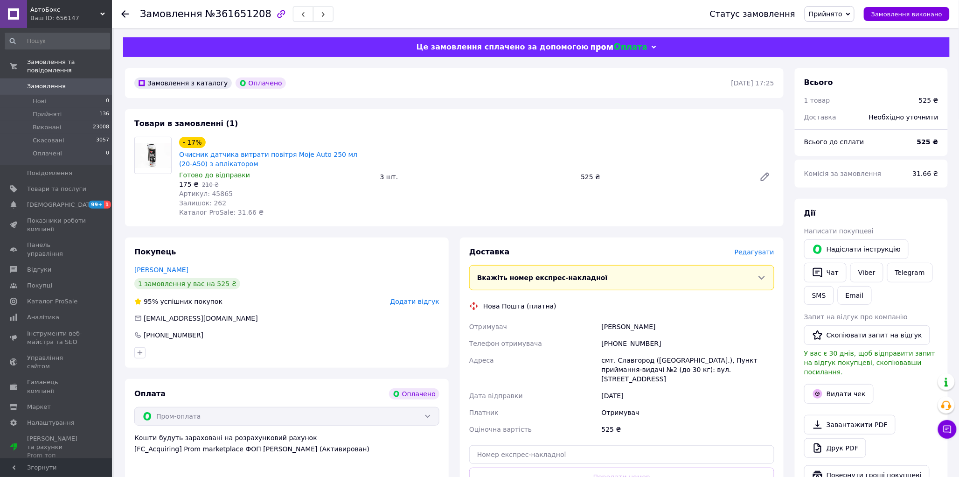
click at [761, 254] on span "Редагувати" at bounding box center [755, 251] width 40 height 7
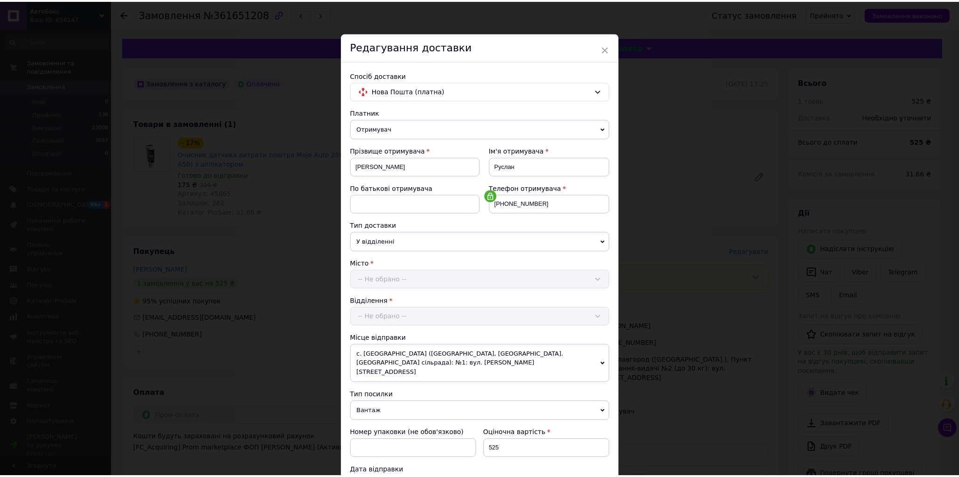
scroll to position [258, 0]
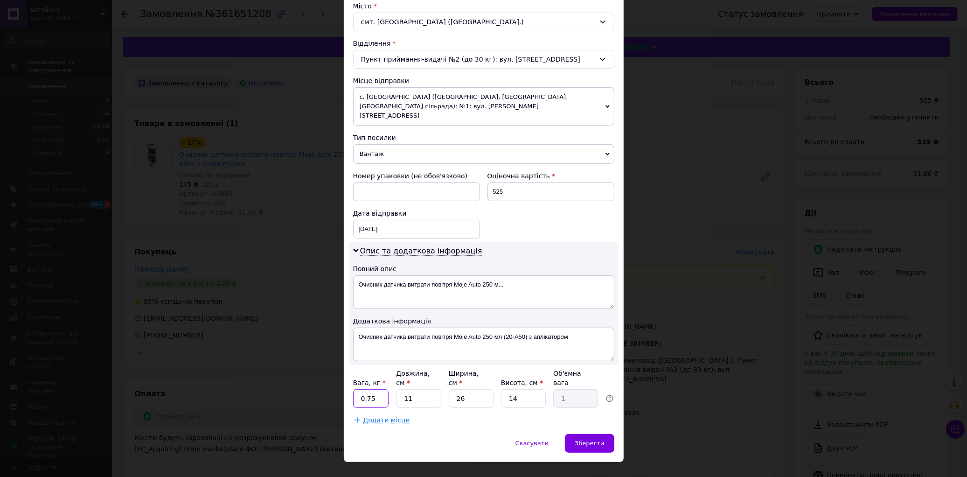
click at [378, 389] on input "0.75" at bounding box center [371, 398] width 36 height 19
type input "0"
type input "1"
click at [417, 389] on input "11" at bounding box center [418, 398] width 45 height 19
type input "1"
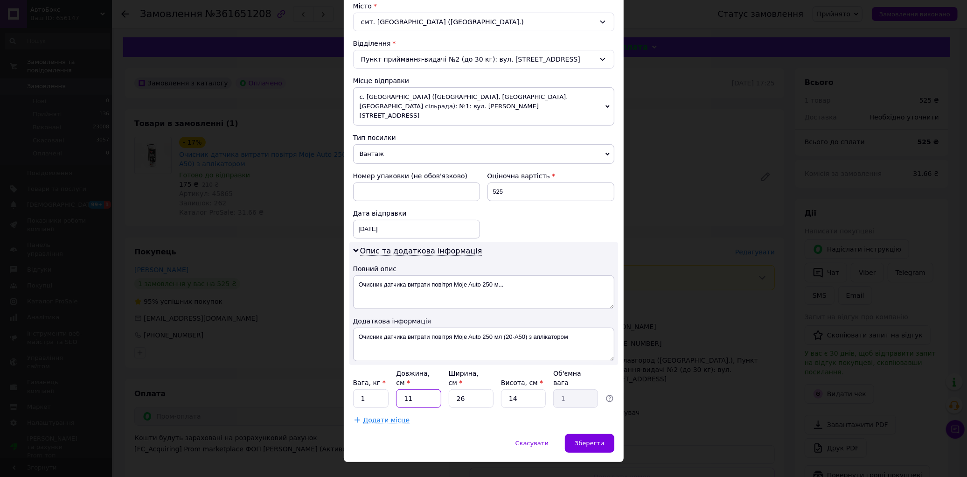
type input "0.1"
type input "2"
type input "0.18"
type input "20"
type input "1.82"
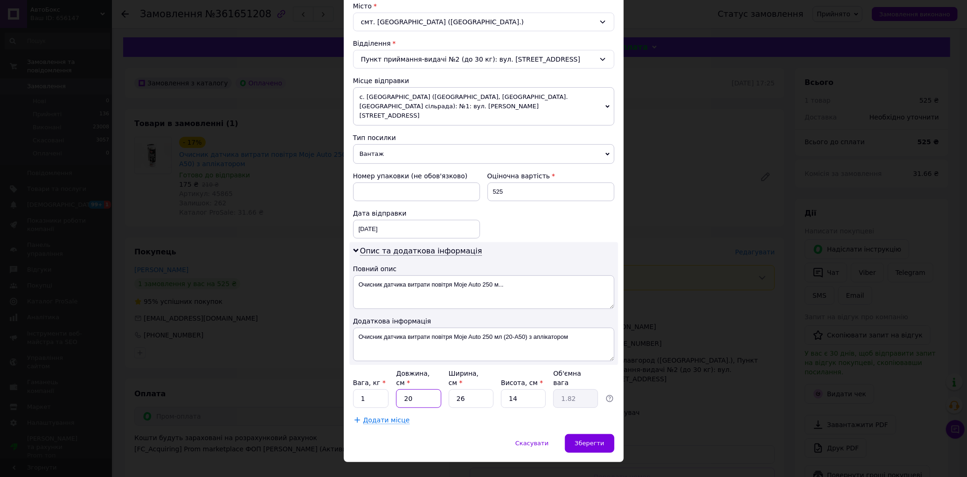
type input "20"
click at [474, 389] on input "26" at bounding box center [471, 398] width 45 height 19
type input "2"
type input "0.14"
type input "2"
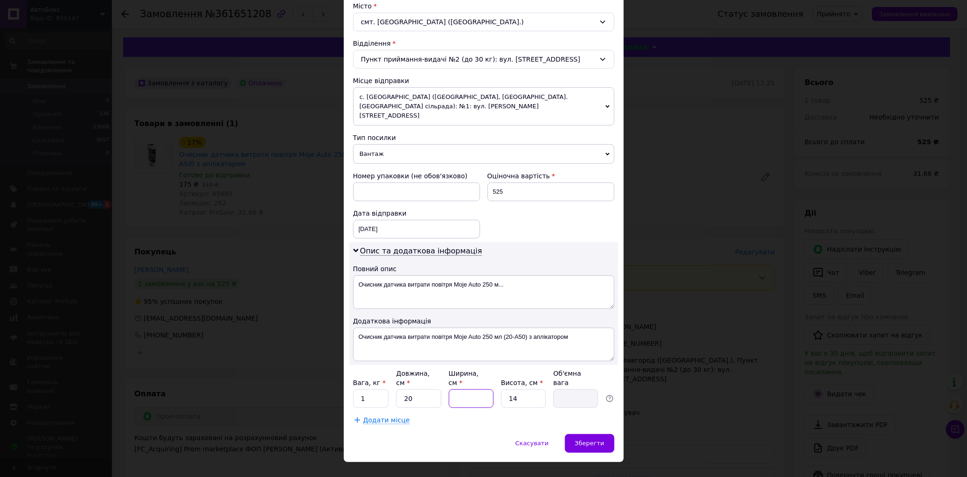
type input "0.14"
type input "20"
type input "1.4"
type input "20"
click at [525, 389] on input "14" at bounding box center [523, 398] width 45 height 19
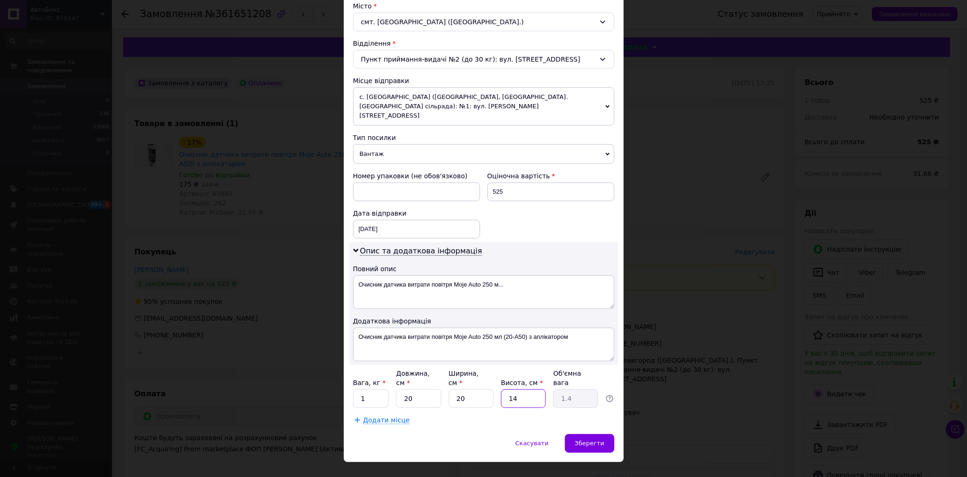
type input "1"
type input "0.1"
type input "1"
type input "0.1"
type input "10"
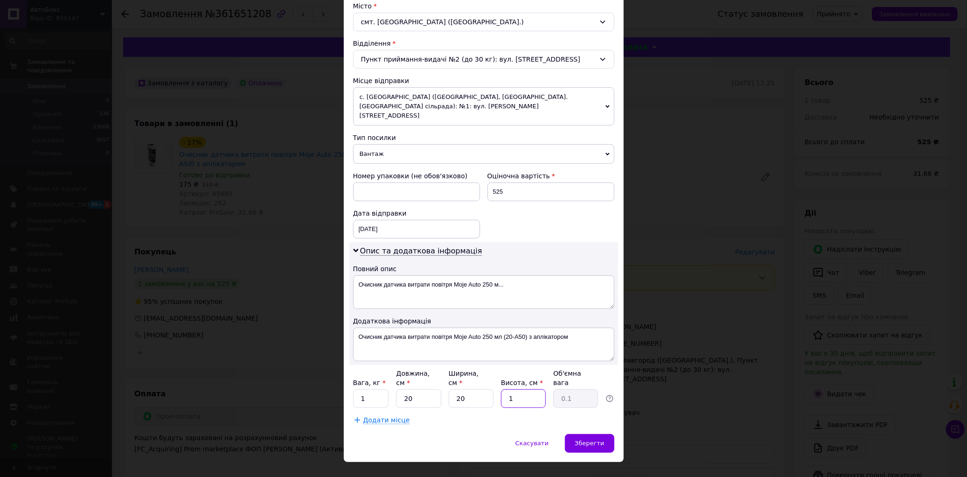
type input "1"
type input "10"
click at [395, 220] on div "[DATE] < 2025 > < Сентябрь > Пн Вт Ср Чт Пт Сб Вс 1 2 3 4 5 6 7 8 9 10 11 12 13…" at bounding box center [416, 229] width 127 height 19
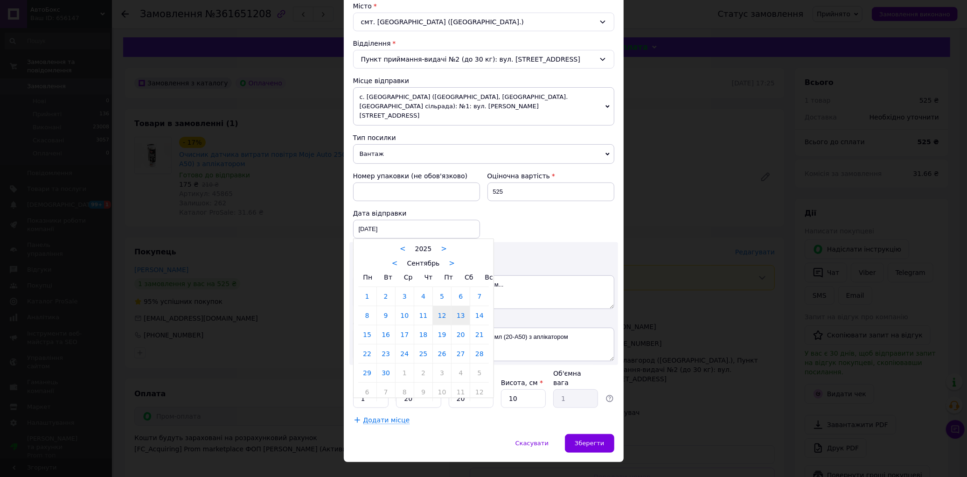
click at [459, 307] on link "13" at bounding box center [461, 315] width 18 height 19
type input "[DATE]"
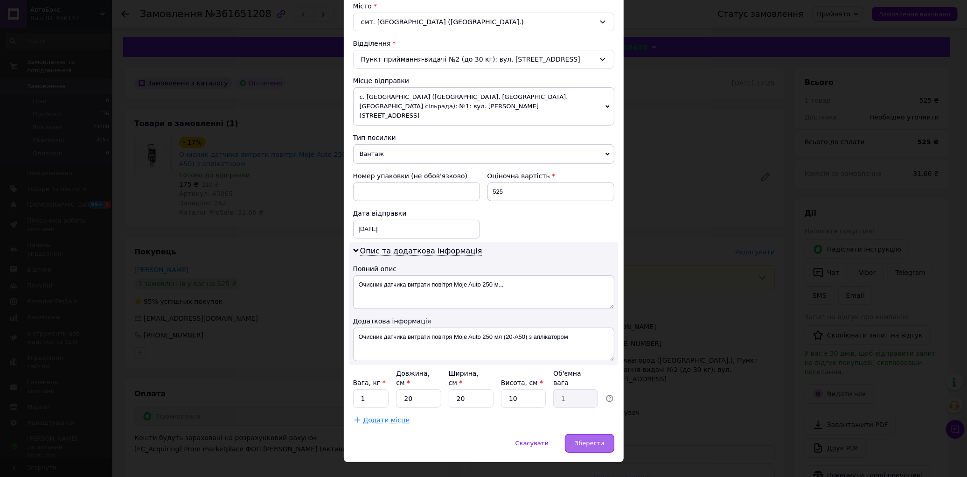
click at [585, 440] on span "Зберегти" at bounding box center [589, 443] width 29 height 7
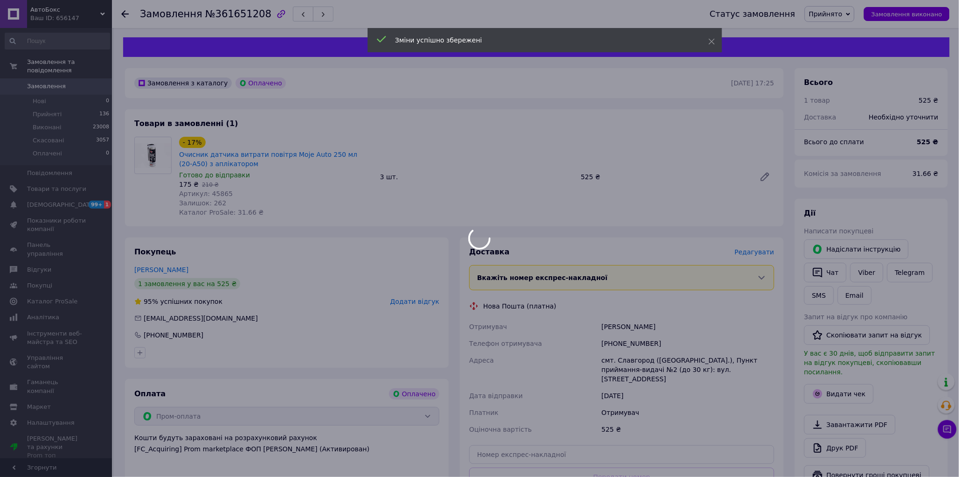
scroll to position [155, 0]
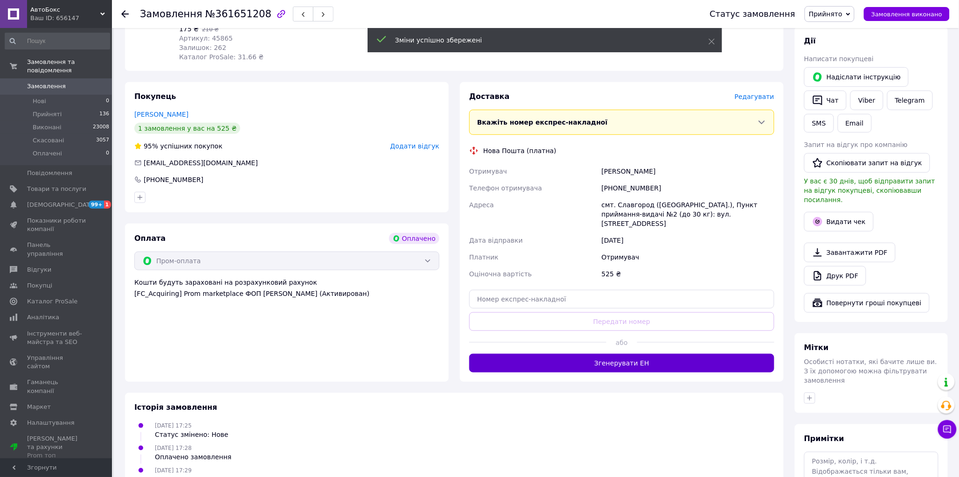
click at [616, 354] on button "Згенерувати ЕН" at bounding box center [621, 363] width 305 height 19
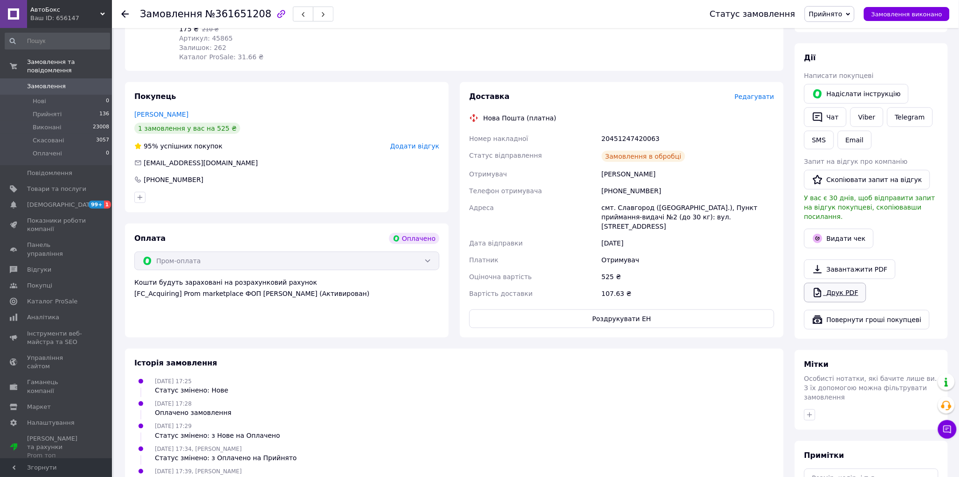
click at [843, 283] on link "Друк PDF" at bounding box center [835, 293] width 62 height 20
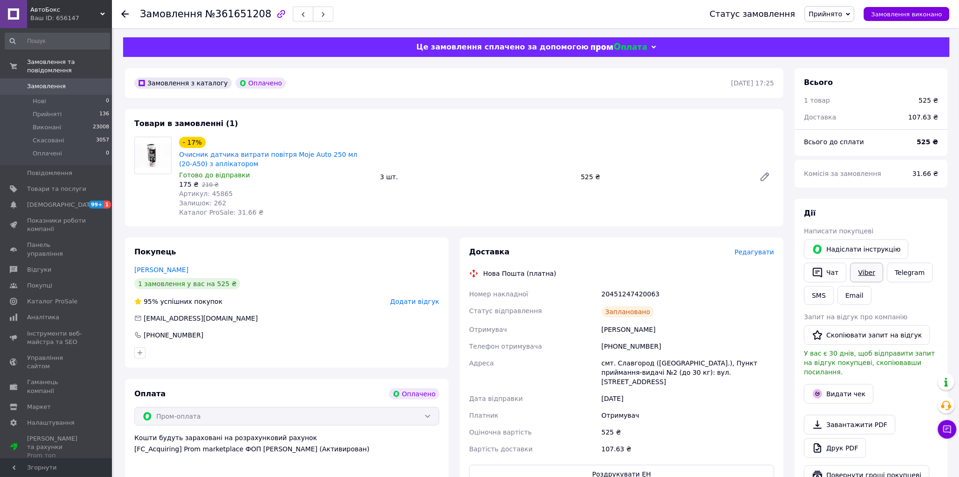
click at [879, 272] on link "Viber" at bounding box center [867, 273] width 33 height 20
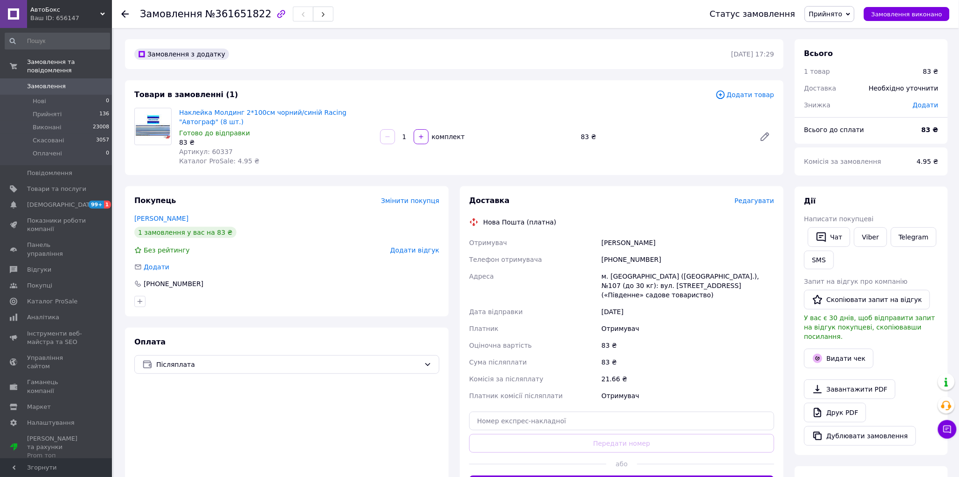
click at [759, 201] on span "Редагувати" at bounding box center [755, 200] width 40 height 7
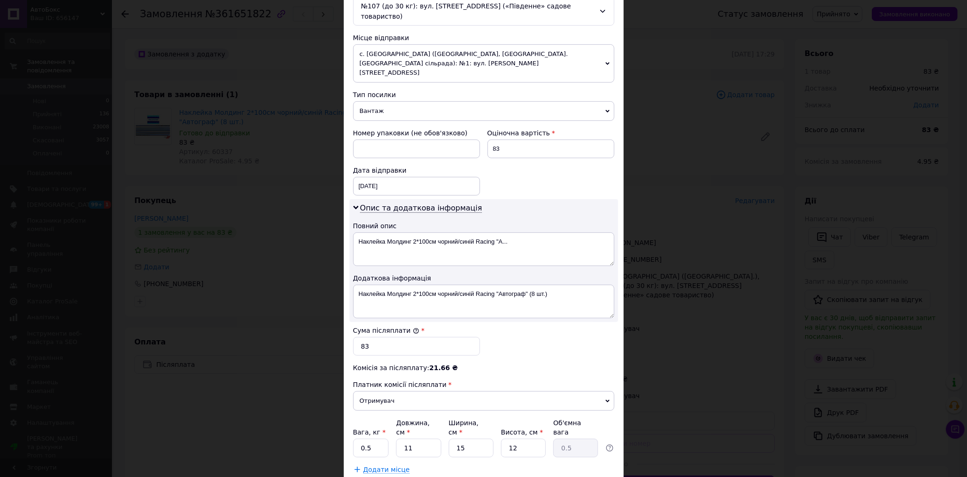
scroll to position [350, 0]
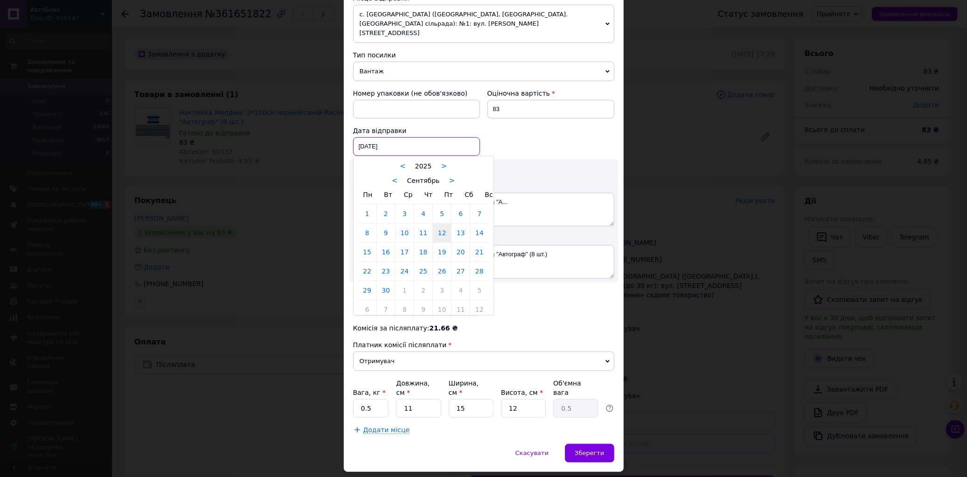
click at [390, 137] on div "[DATE] < 2025 > < Сентябрь > Пн Вт Ср Чт Пт Сб Вс 1 2 3 4 5 6 7 8 9 10 11 12 13…" at bounding box center [416, 146] width 127 height 19
click at [460, 223] on link "13" at bounding box center [461, 232] width 18 height 19
type input "[DATE]"
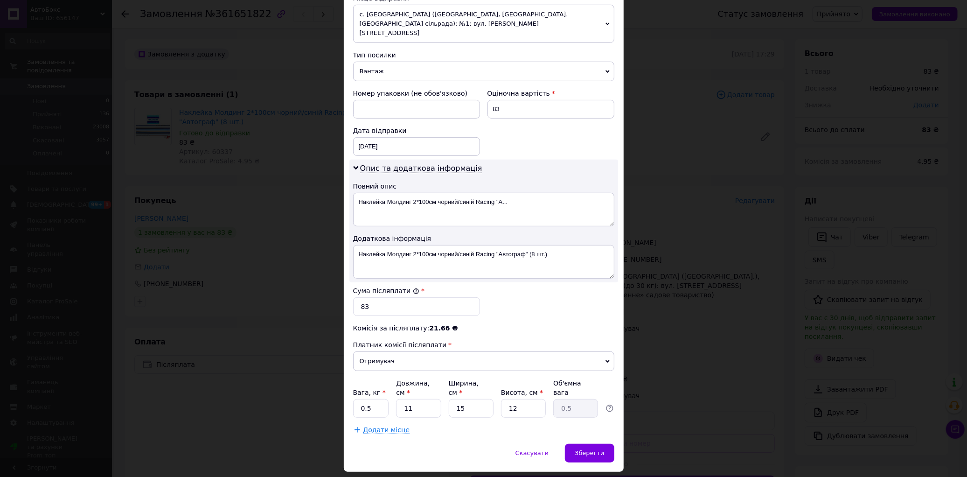
click at [376, 351] on span "Отримувач" at bounding box center [483, 361] width 261 height 20
click at [364, 62] on span "Вантаж" at bounding box center [483, 72] width 261 height 20
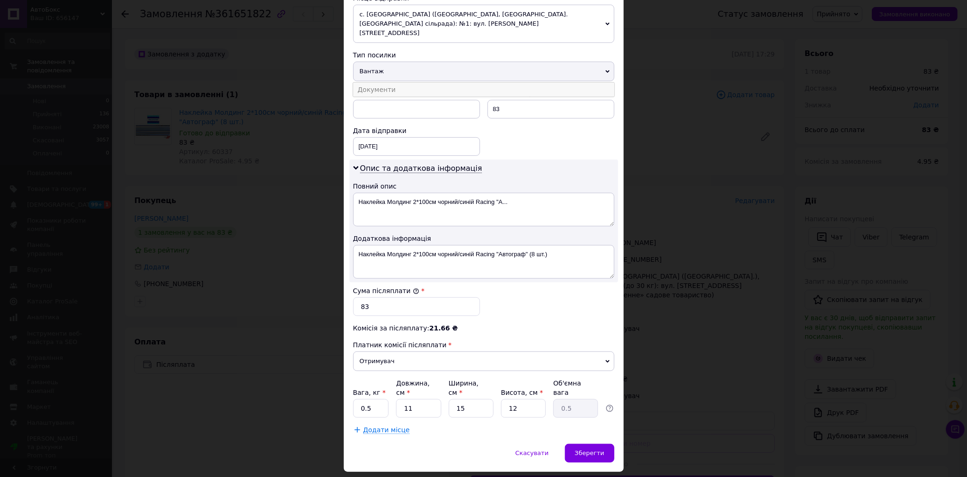
click at [369, 83] on li "Документи" at bounding box center [483, 90] width 261 height 14
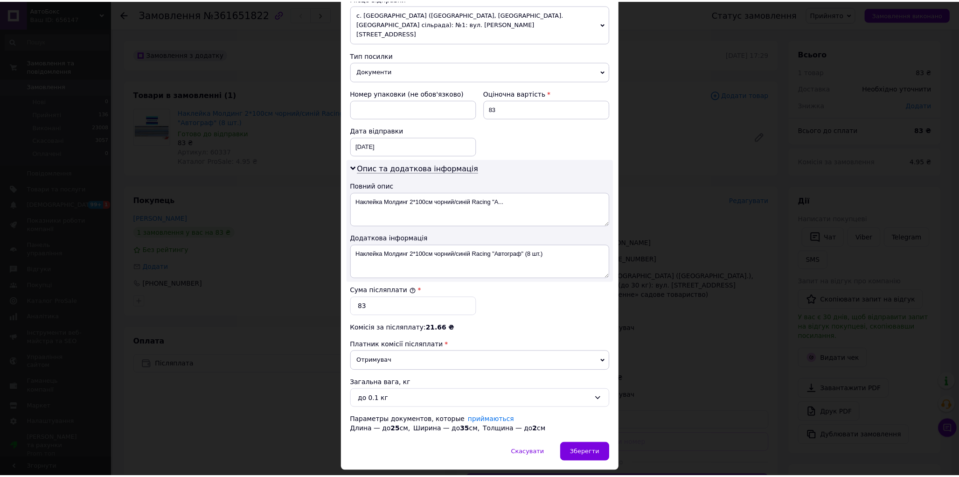
scroll to position [360, 0]
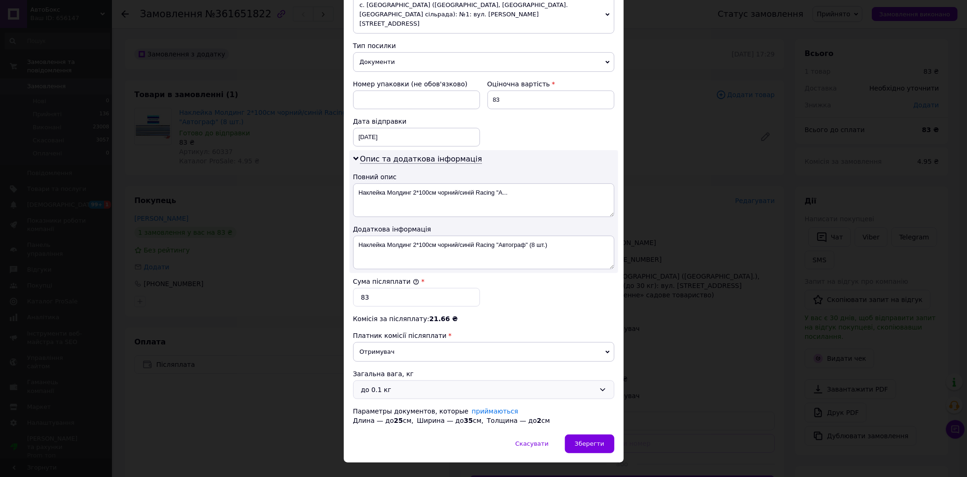
click at [373, 384] on div "до 0.1 кг" at bounding box center [478, 389] width 234 height 10
click at [383, 419] on li "до 0.5 кг" at bounding box center [484, 428] width 260 height 18
click at [572, 434] on div "Зберегти" at bounding box center [589, 443] width 49 height 19
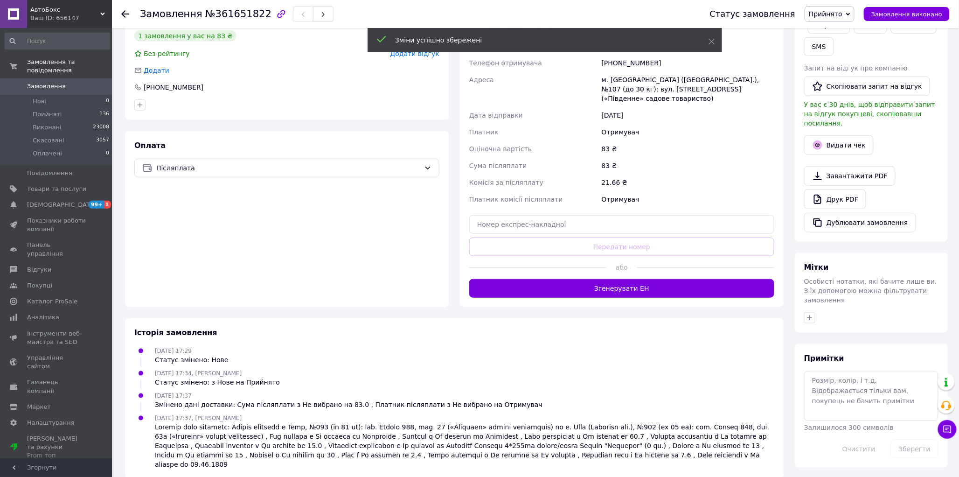
scroll to position [190, 0]
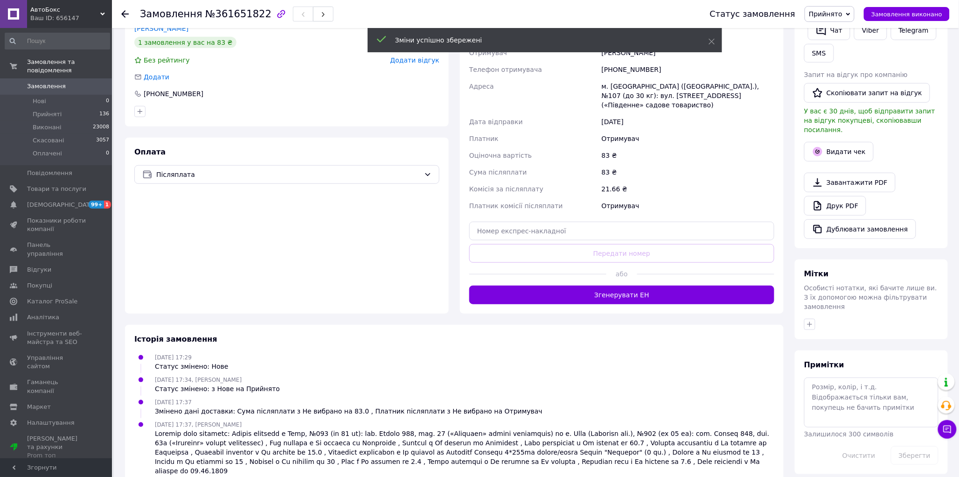
click at [617, 286] on button "Згенерувати ЕН" at bounding box center [621, 295] width 305 height 19
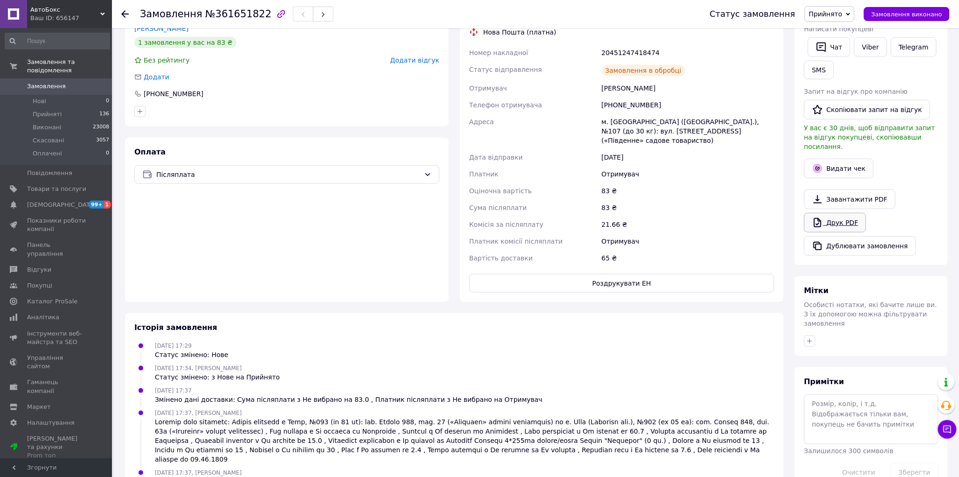
click at [834, 215] on link "Друк PDF" at bounding box center [835, 223] width 62 height 20
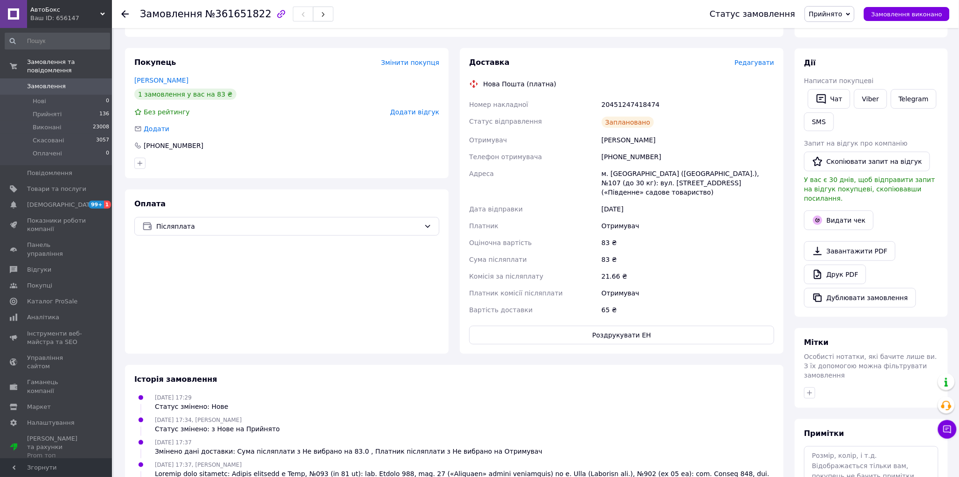
scroll to position [0, 0]
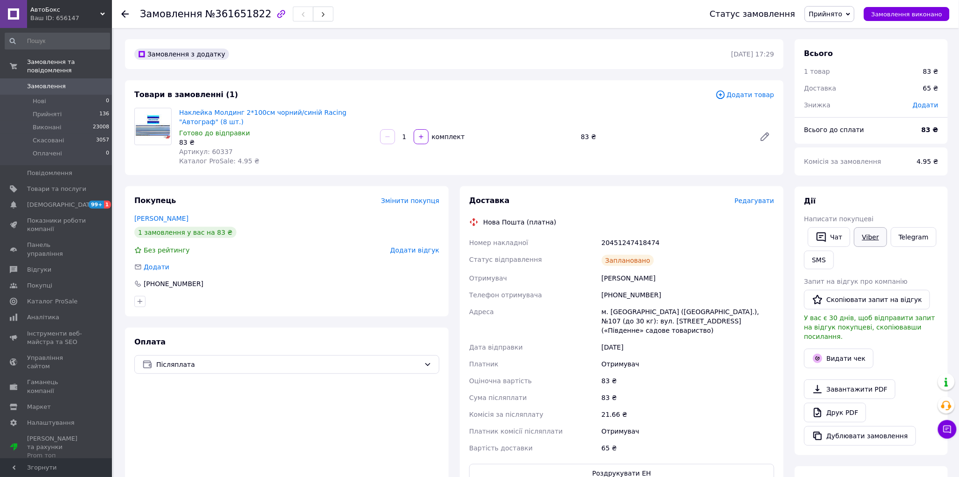
click at [869, 237] on link "Viber" at bounding box center [870, 237] width 33 height 20
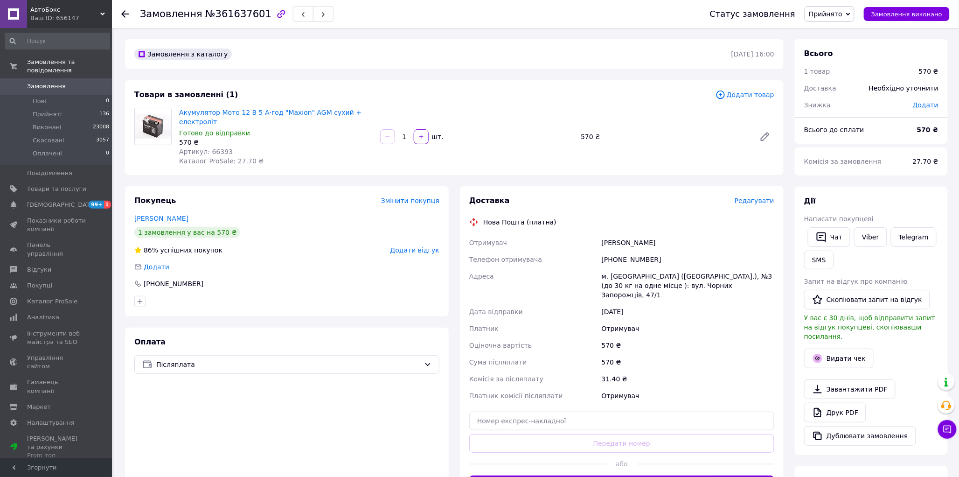
click at [753, 197] on span "Редагувати" at bounding box center [755, 200] width 40 height 7
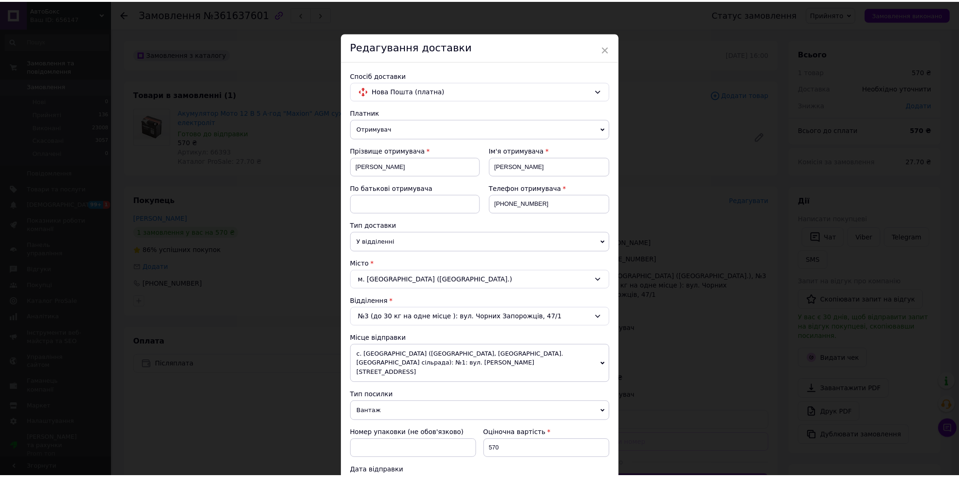
scroll to position [311, 0]
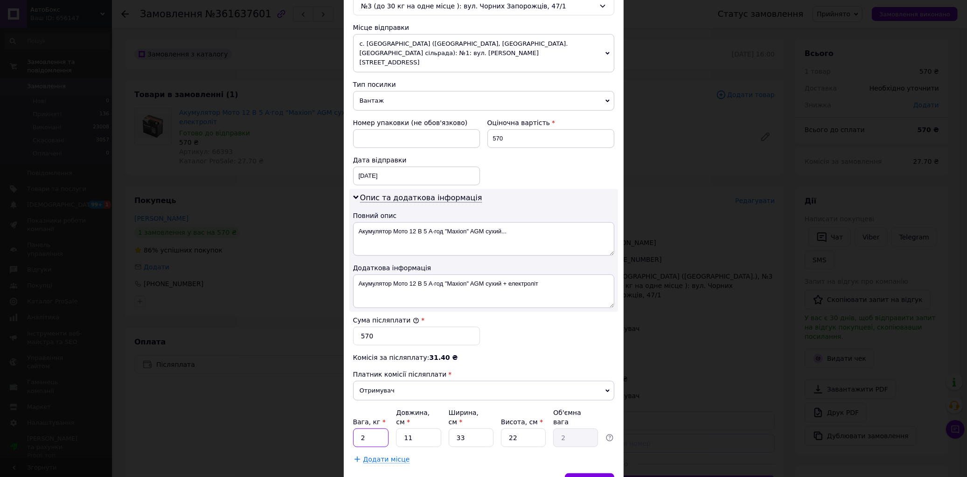
click at [369, 428] on input "2" at bounding box center [371, 437] width 36 height 19
type input "1.5"
click at [415, 428] on input "11" at bounding box center [418, 437] width 45 height 19
type input "1"
type input "0.18"
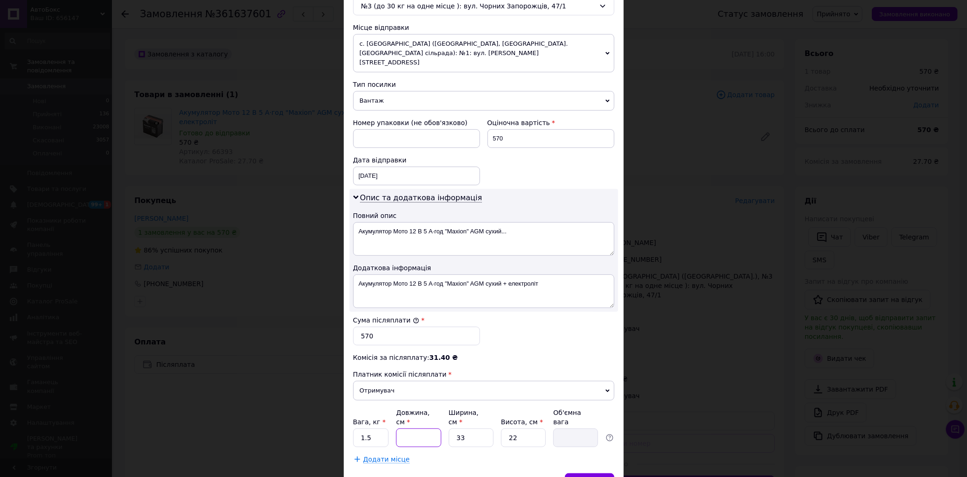
type input "2"
type input "0.36"
type input "20"
type input "3.63"
type input "20"
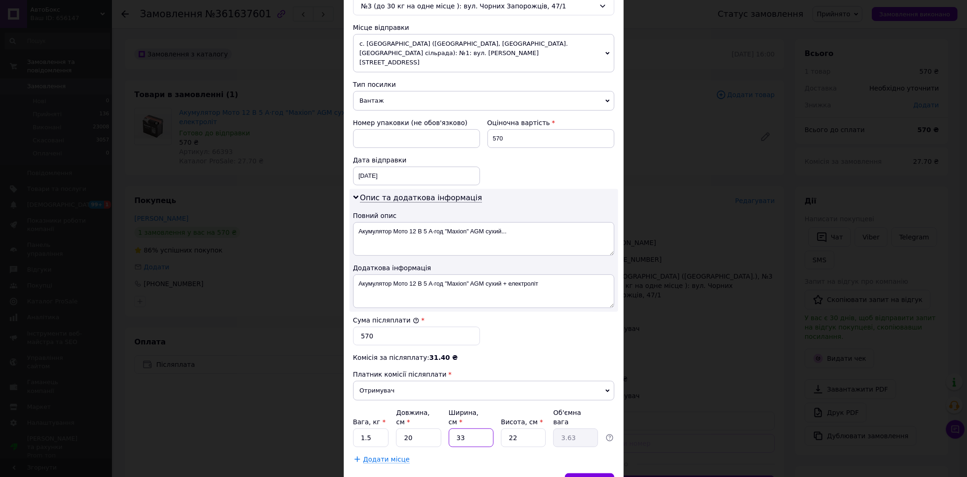
click at [470, 428] on input "33" at bounding box center [471, 437] width 45 height 19
type input "3"
type input "0.33"
type input "2"
type input "0.22"
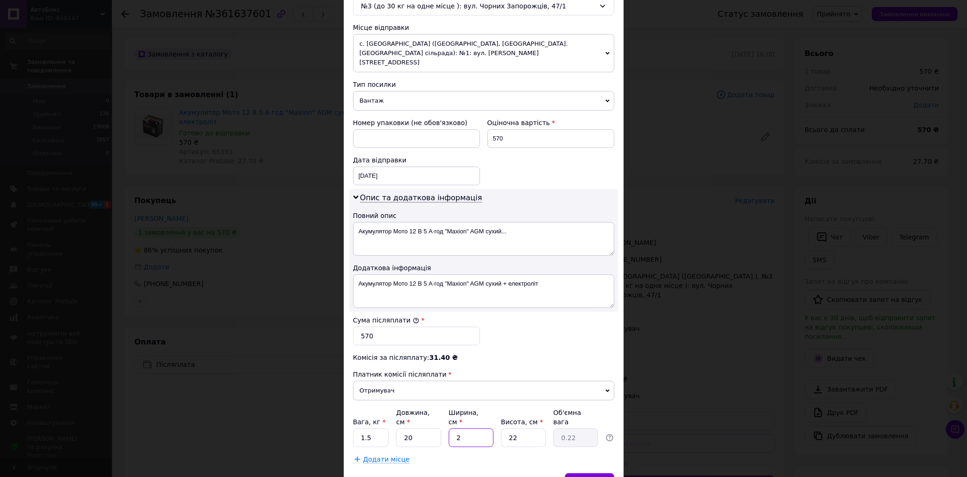
type input "20"
type input "2.2"
type input "20"
click at [525, 428] on input "22" at bounding box center [523, 437] width 45 height 19
type input "2"
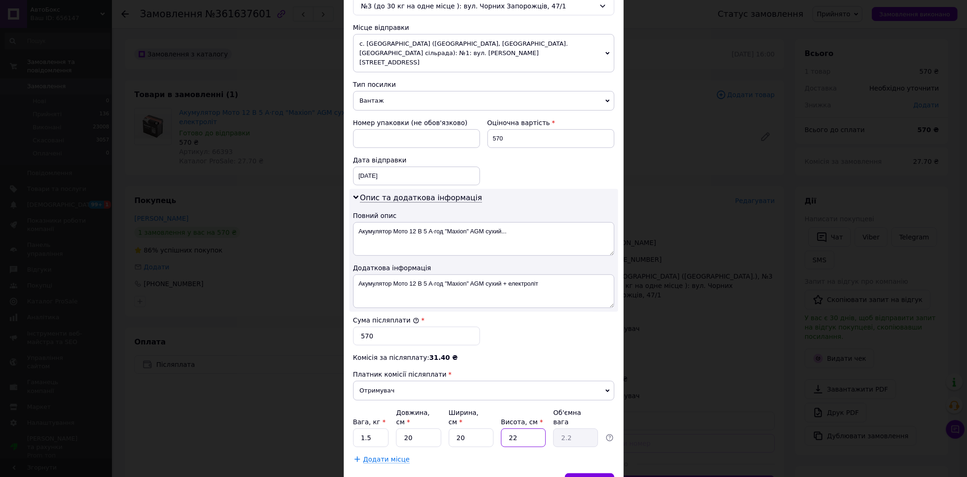
type input "0.2"
type input "1"
type input "0.1"
type input "10"
type input "1"
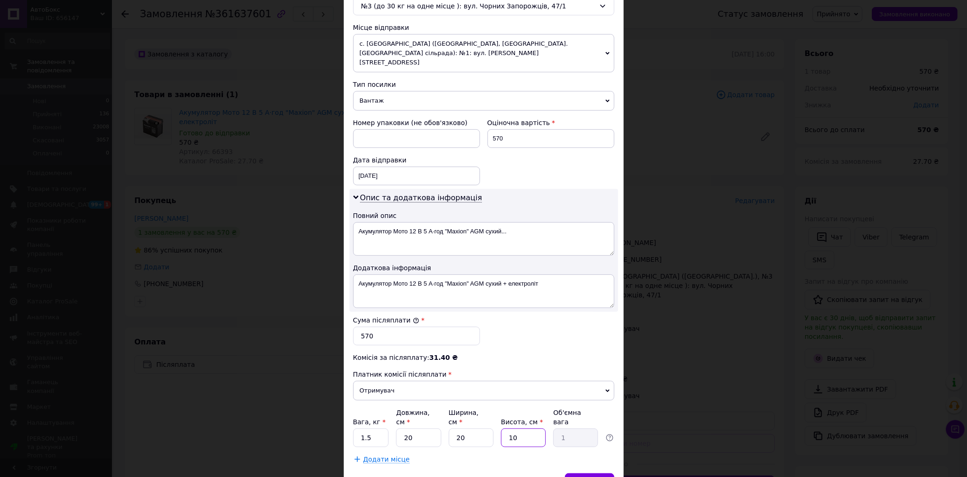
type input "1"
type input "0.1"
type input "15"
type input "1.5"
type input "15"
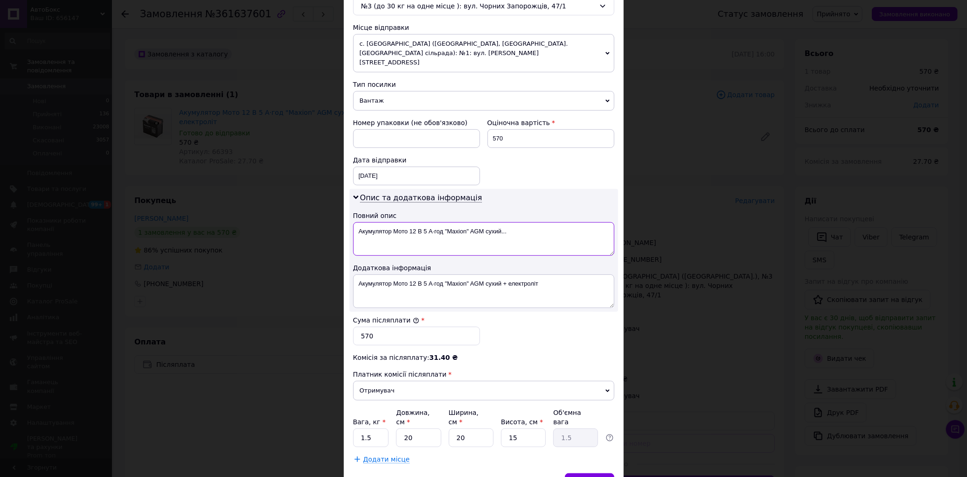
click at [512, 224] on textarea "Акумулятор Мото 12 В 5 А·год "Maxion" AGM сухий..." at bounding box center [483, 239] width 261 height 34
type textarea "Акумулятор Мото 12 В 5 А·год "Maxion" AGM сухий"
click at [507, 274] on textarea "Акумулятор Мото 12 В 5 А·год "Maxion" AGM сухий + електроліт" at bounding box center [483, 291] width 261 height 34
click at [467, 274] on textarea "Акумулятор Мото 12 В 5 А·год "Maxion" AGM сухий електроліт" at bounding box center [483, 291] width 261 height 34
click at [446, 274] on textarea "Акумулятор Мото 12 В 5 А·год "Maxion AGM сухий електроліт" at bounding box center [483, 291] width 261 height 34
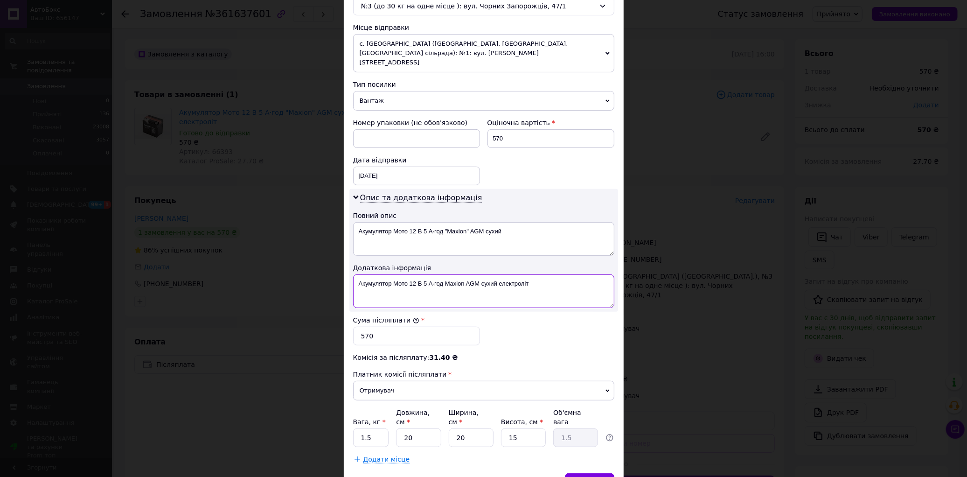
click at [434, 274] on textarea "Акумулятор Мото 12 В 5 А·год Maxion AGM сухий електроліт" at bounding box center [483, 291] width 261 height 34
drag, startPoint x: 528, startPoint y: 272, endPoint x: 357, endPoint y: 273, distance: 170.3
click at [357, 274] on textarea "Акумулятор Мото 12 В 5 А год Maxion AGM сухий електроліт" at bounding box center [483, 291] width 261 height 34
type textarea "Акумулятор Мото 12 В 5 А год Maxion AGM сухий електроліт"
drag, startPoint x: 505, startPoint y: 223, endPoint x: 358, endPoint y: 224, distance: 147.0
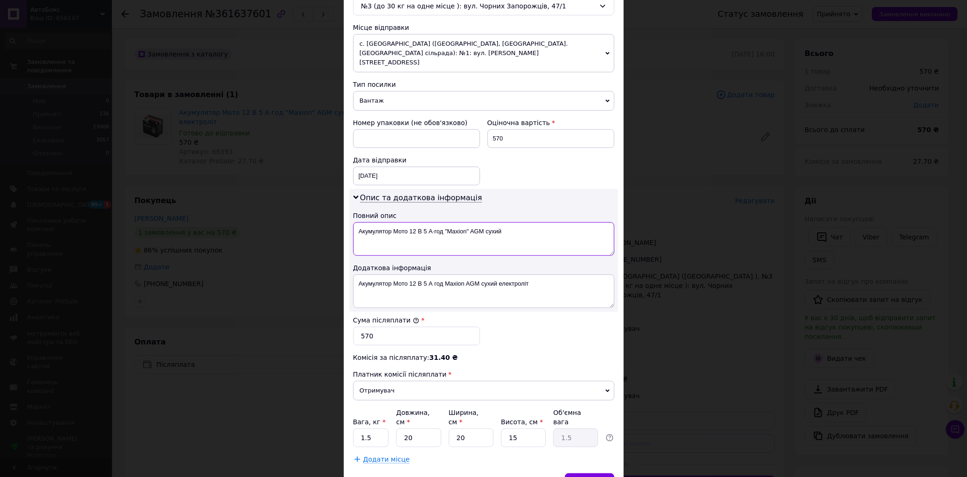
click at [358, 224] on textarea "Акумулятор Мото 12 В 5 А·год "Maxion" AGM сухий" at bounding box center [483, 239] width 261 height 34
paste textarea "год Maxion AGM сухий елек"
type textarea "Акумулятор Мото 12 В 5 А год Maxion AGM сухий елек"
click at [392, 173] on div "[DATE] < 2025 > < Сентябрь > Пн Вт Ср Чт Пт Сб Вс 1 2 3 4 5 6 7 8 9 10 11 12 13…" at bounding box center [416, 176] width 127 height 19
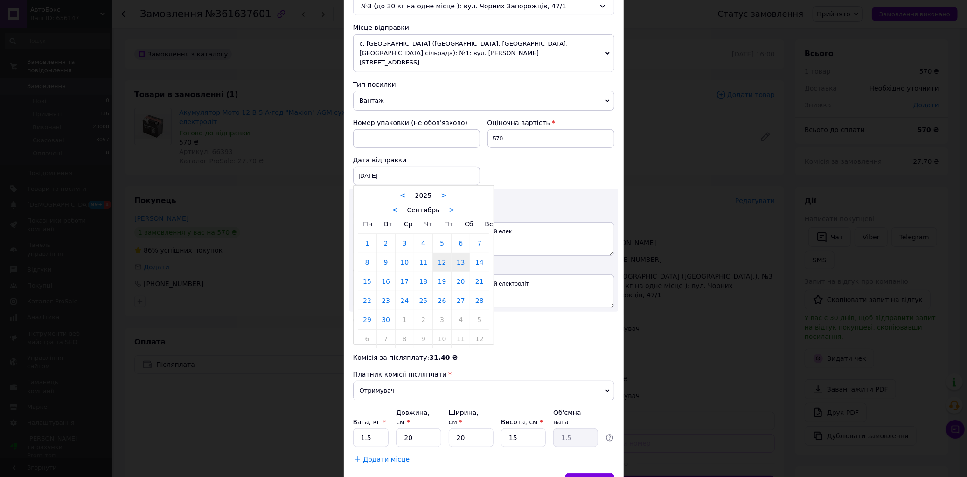
click at [455, 253] on link "13" at bounding box center [461, 262] width 18 height 19
type input "[DATE]"
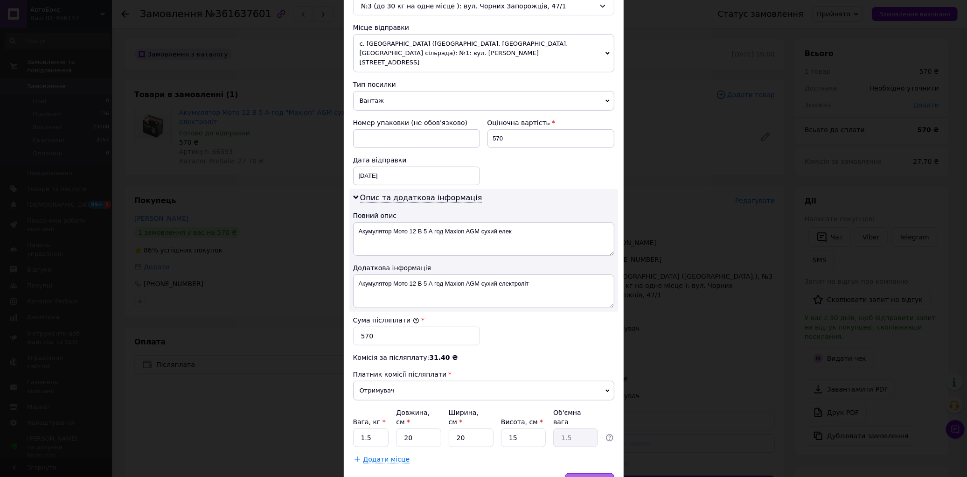
click at [591, 473] on div "Зберегти" at bounding box center [589, 482] width 49 height 19
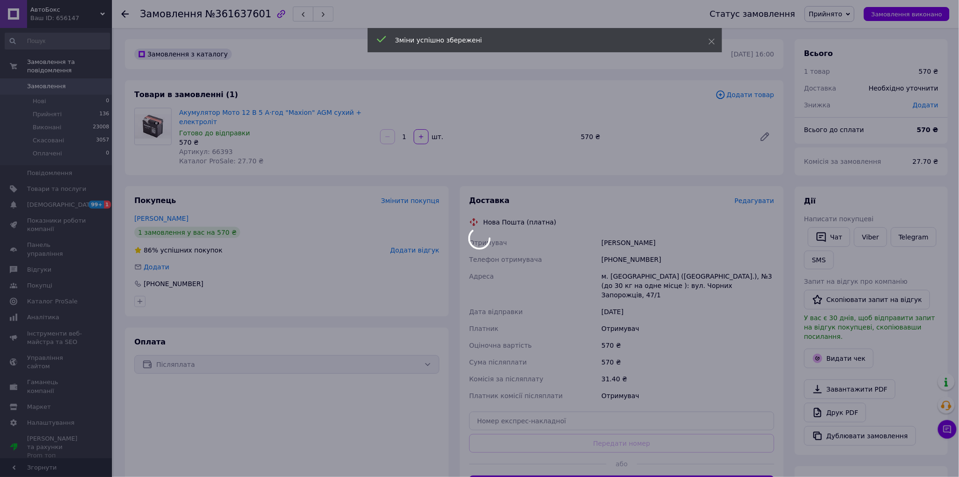
scroll to position [155, 0]
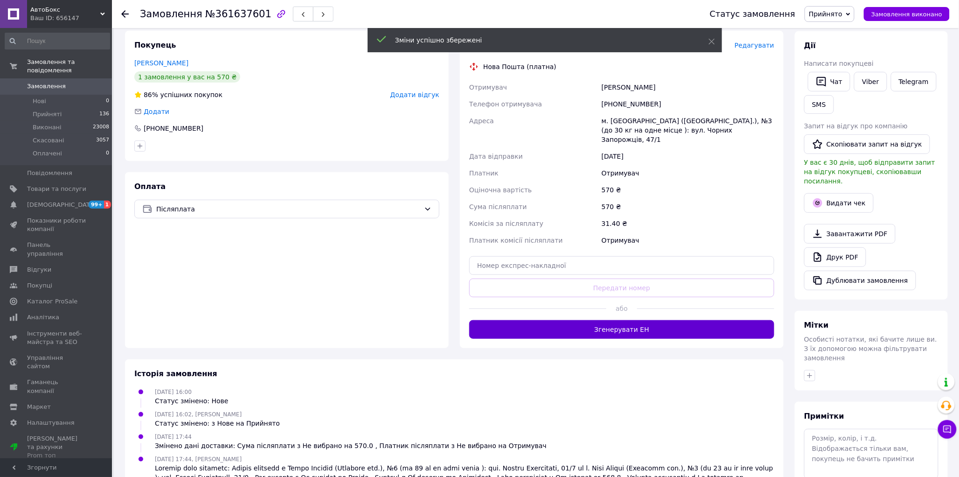
click at [632, 320] on button "Згенерувати ЕН" at bounding box center [621, 329] width 305 height 19
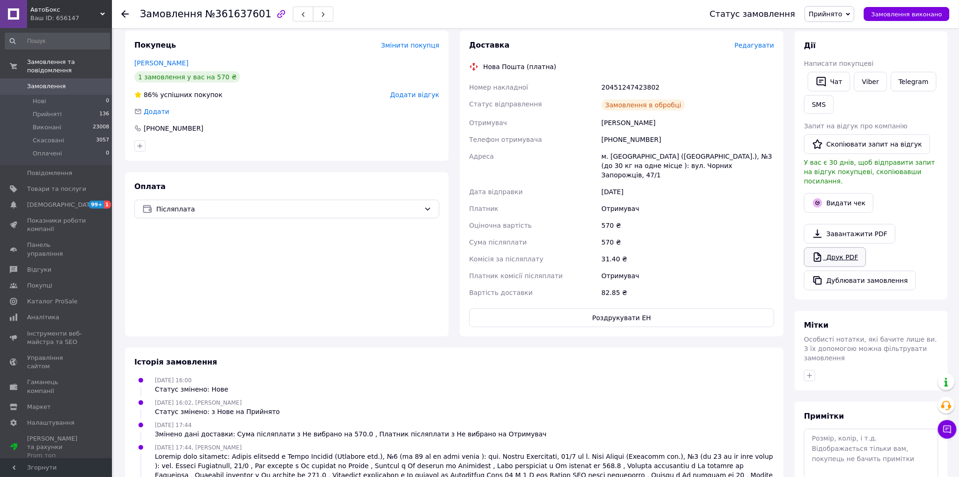
click at [833, 247] on link "Друк PDF" at bounding box center [835, 257] width 62 height 20
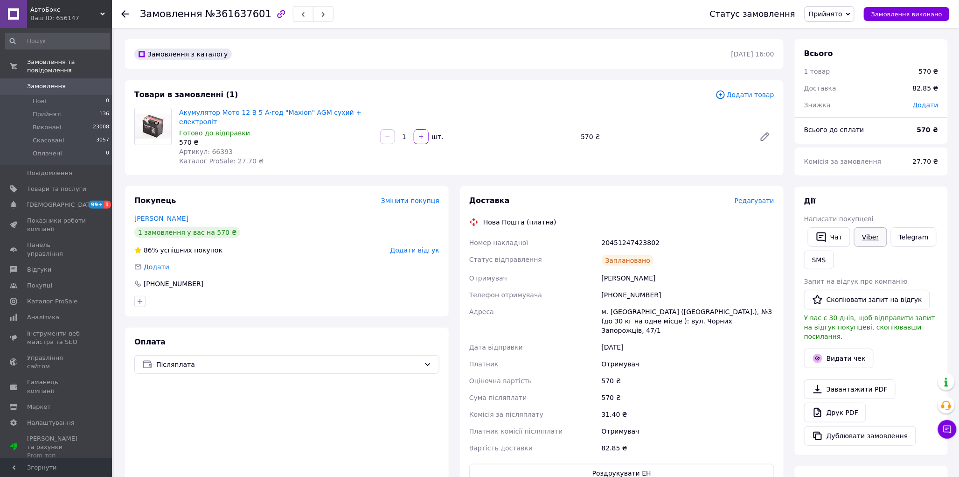
click at [870, 234] on link "Viber" at bounding box center [870, 237] width 33 height 20
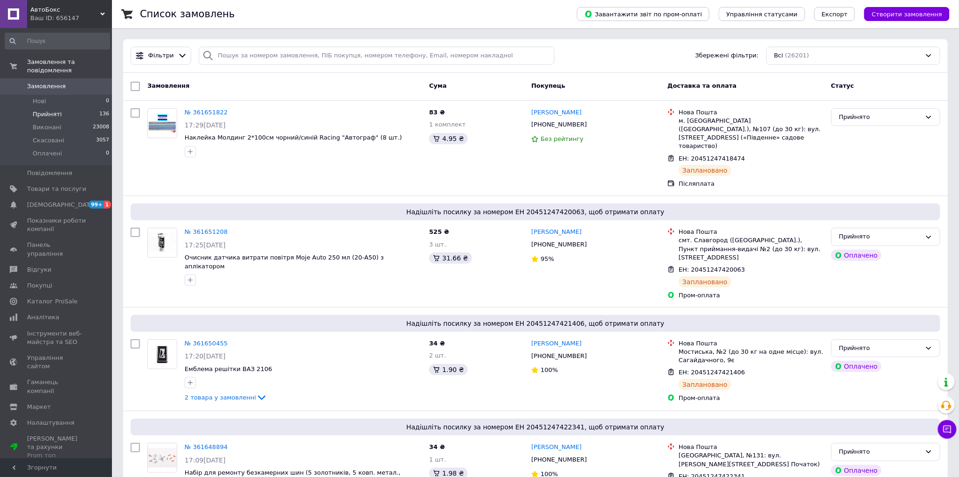
click at [42, 110] on span "Прийняті" at bounding box center [47, 114] width 29 height 8
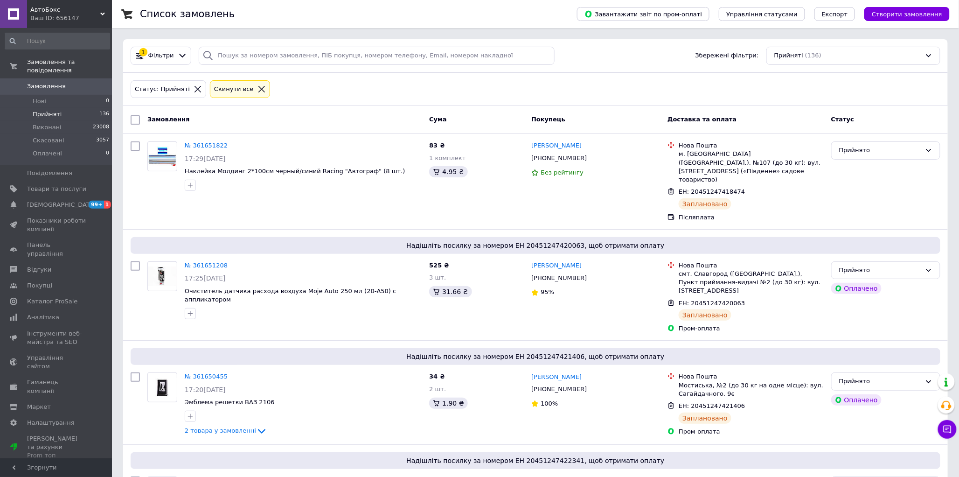
scroll to position [7960, 0]
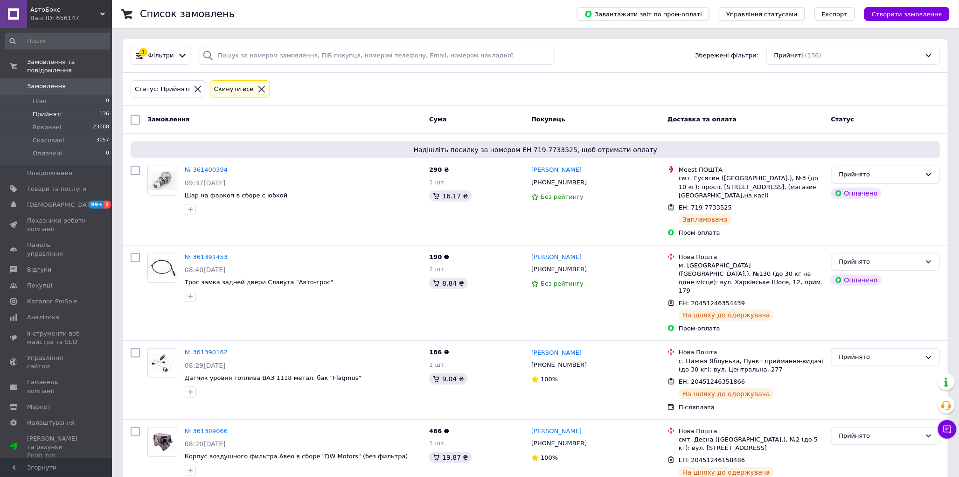
click at [45, 110] on span "Прийняті" at bounding box center [47, 114] width 29 height 8
